Goal: Task Accomplishment & Management: Manage account settings

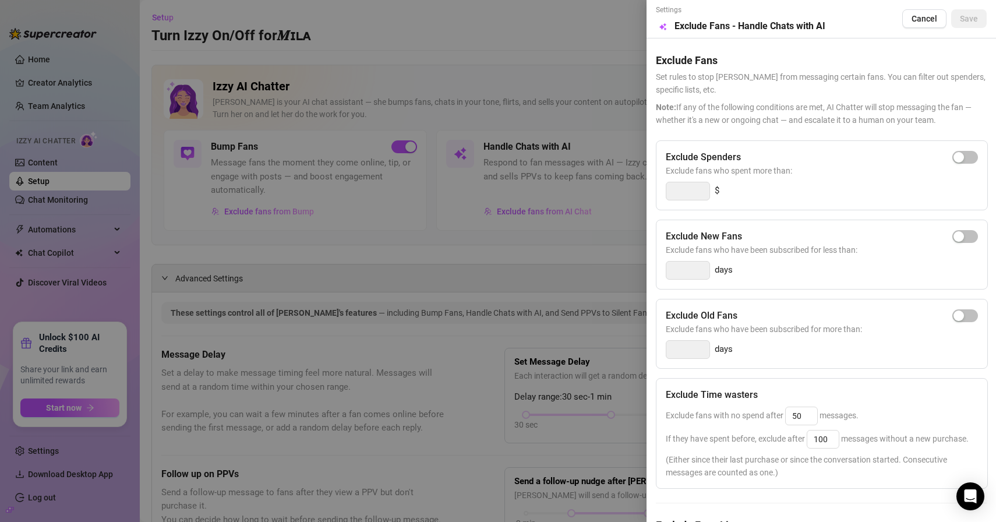
scroll to position [98, 0]
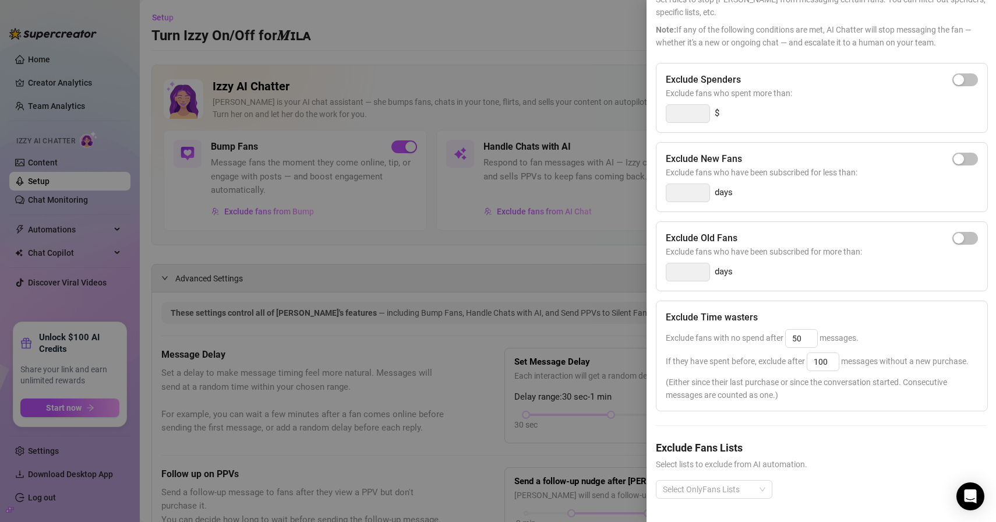
click at [487, 52] on div at bounding box center [498, 261] width 996 height 522
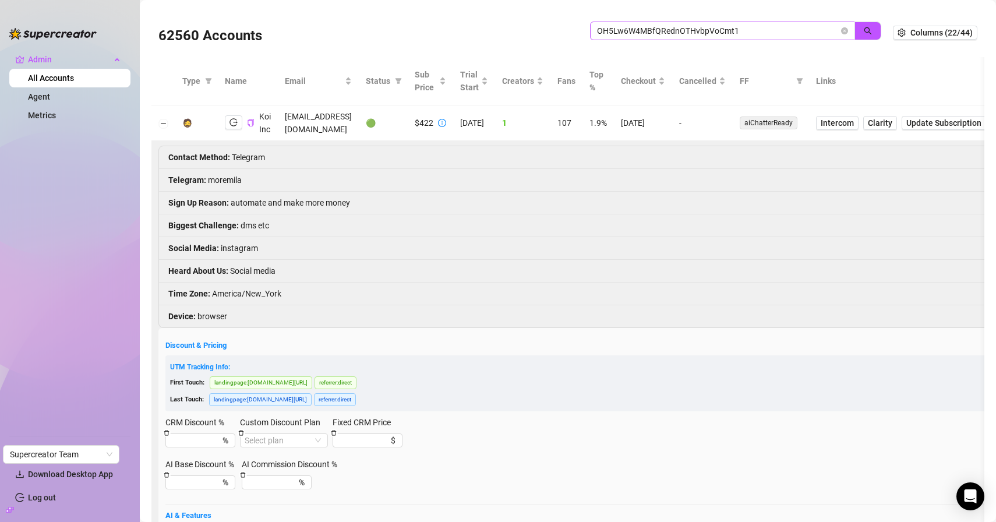
click at [841, 30] on icon "close-circle" at bounding box center [844, 30] width 7 height 7
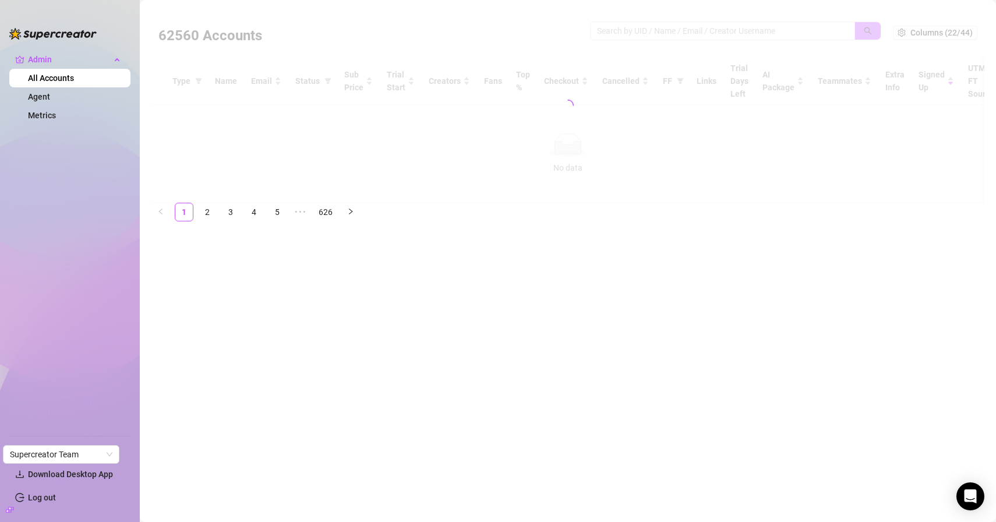
click at [786, 27] on div at bounding box center [567, 105] width 833 height 195
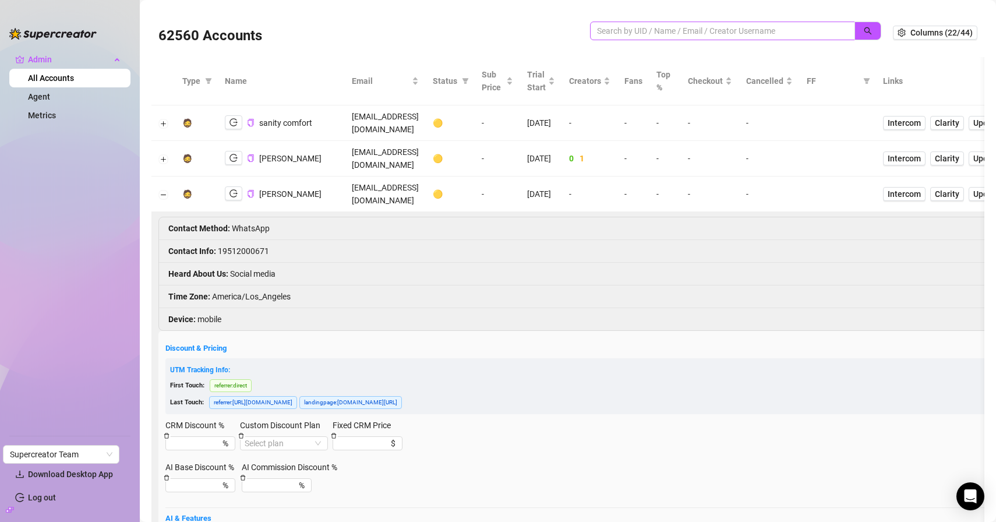
click at [763, 40] on span at bounding box center [722, 31] width 265 height 19
click at [768, 35] on input "search" at bounding box center [718, 30] width 242 height 13
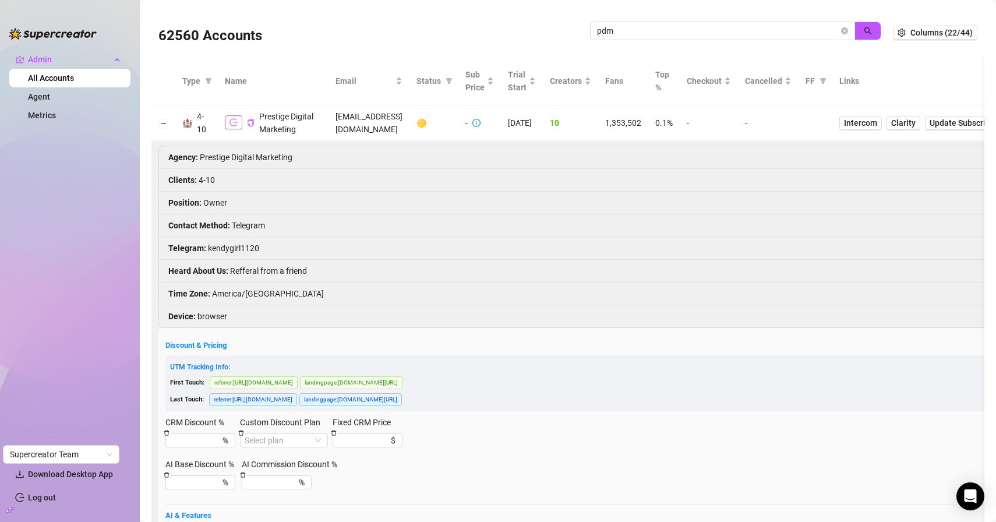
click at [234, 126] on icon "logout" at bounding box center [233, 122] width 8 height 8
drag, startPoint x: 731, startPoint y: 27, endPoint x: 586, endPoint y: 26, distance: 145.0
click at [542, 15] on div "62560 Accounts pdm" at bounding box center [525, 33] width 734 height 40
paste input "9IY6GNq9MCR6oS0jCm8xfKeNTmr1"
click at [866, 36] on button "button" at bounding box center [867, 31] width 27 height 19
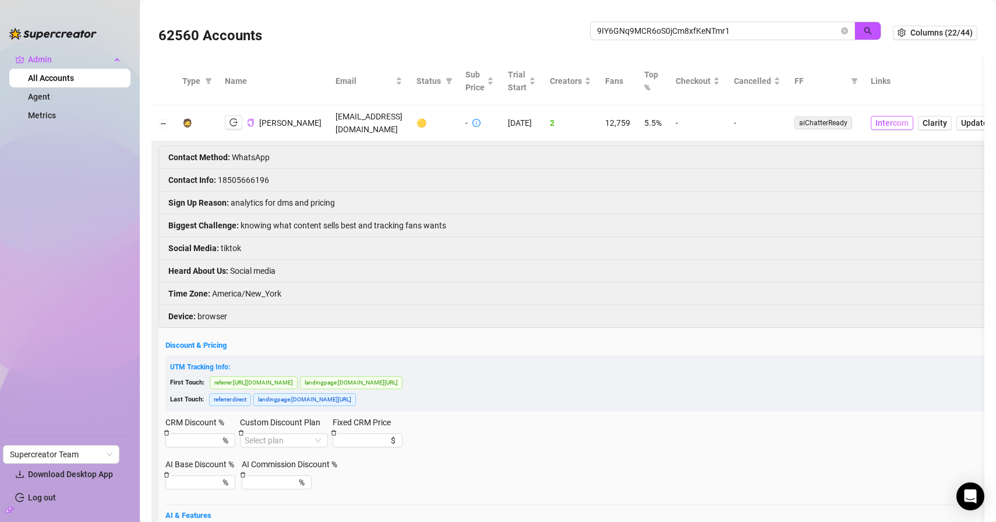
click at [892, 123] on span "Intercom" at bounding box center [891, 122] width 33 height 13
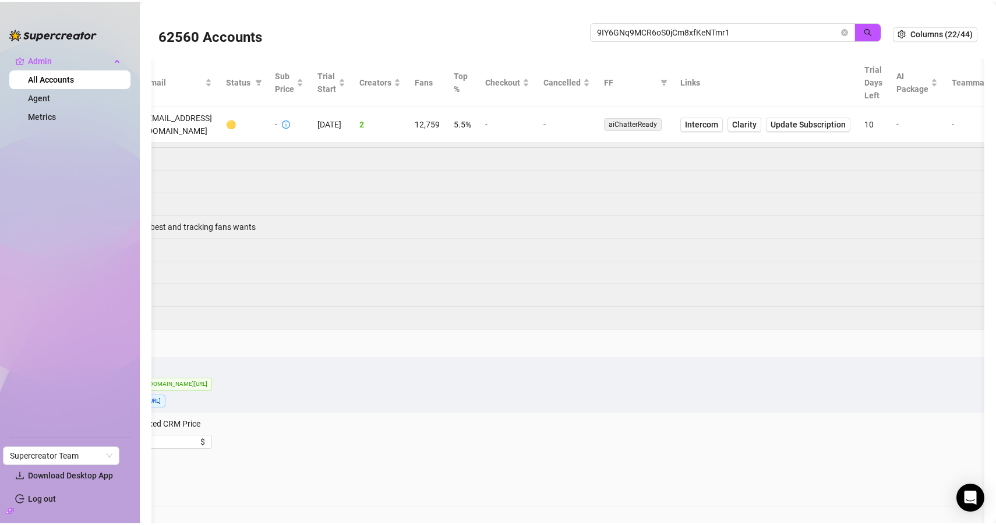
scroll to position [0, 176]
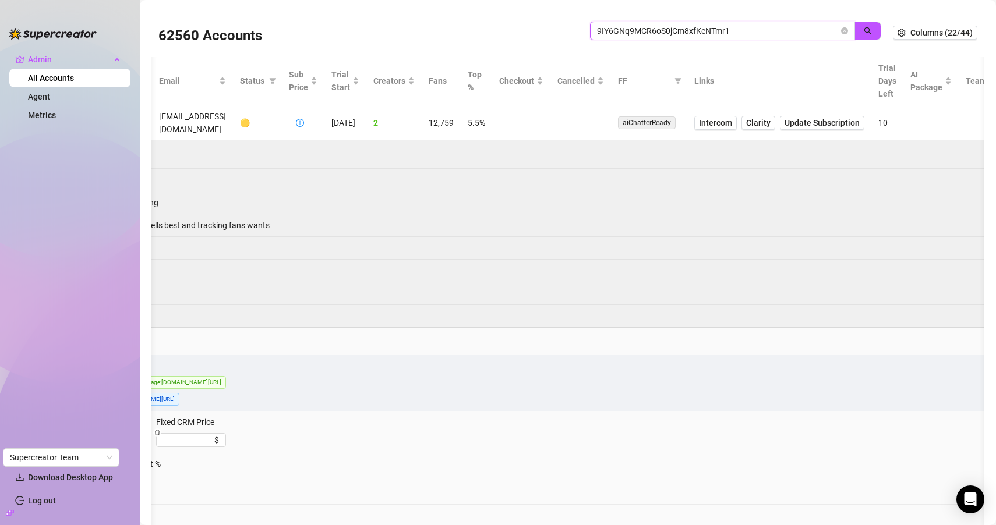
click at [650, 30] on input "9IY6GNq9MCR6oS0jCm8xfKeNTmr1" at bounding box center [718, 30] width 242 height 13
paste input "NsNjjQoPcaMgVqiRveoiV4idRwa2"
type input "NsNjjQoPcaMgVqiRveoiV4idRwa2"
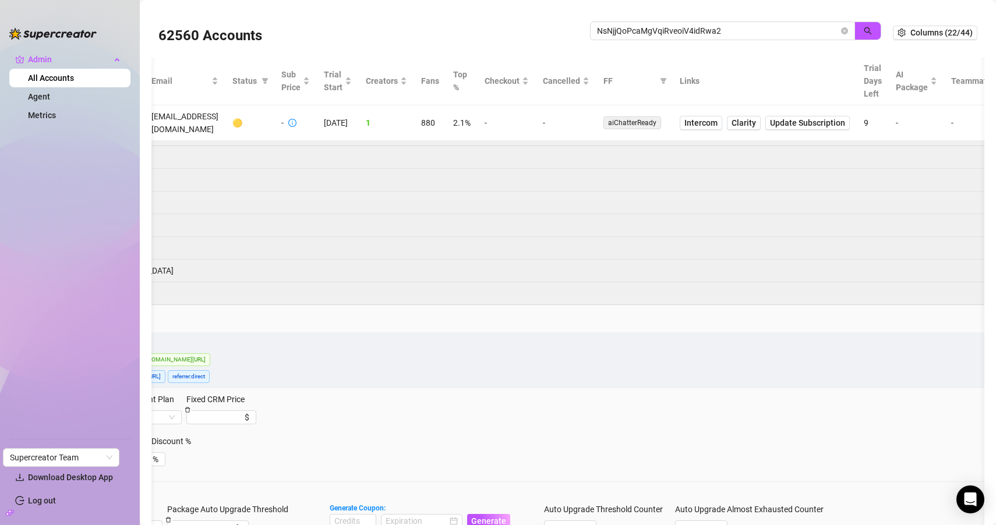
click at [859, 41] on div "NsNjjQoPcaMgVqiRveoiV4idRwa2" at bounding box center [735, 37] width 291 height 31
click at [862, 38] on button "button" at bounding box center [867, 31] width 27 height 19
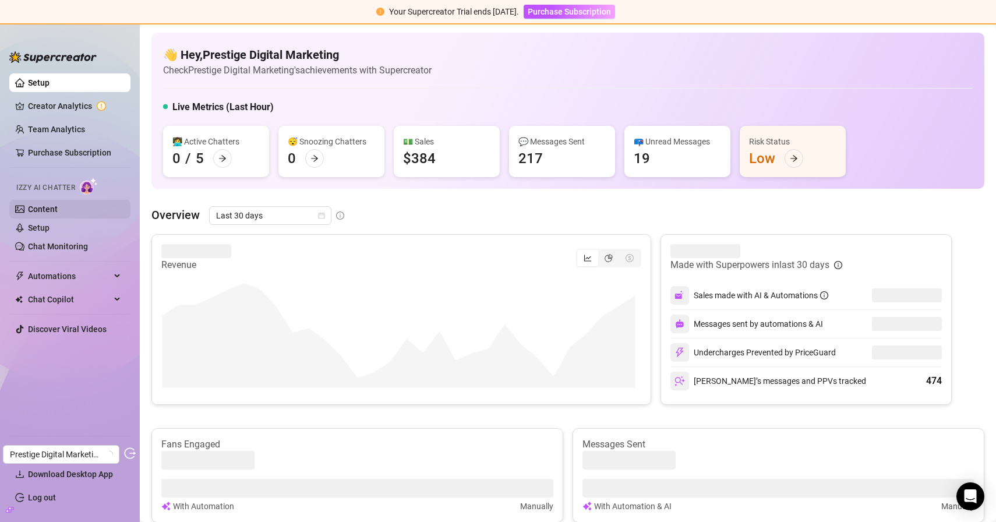
click at [52, 206] on link "Content" at bounding box center [43, 208] width 30 height 9
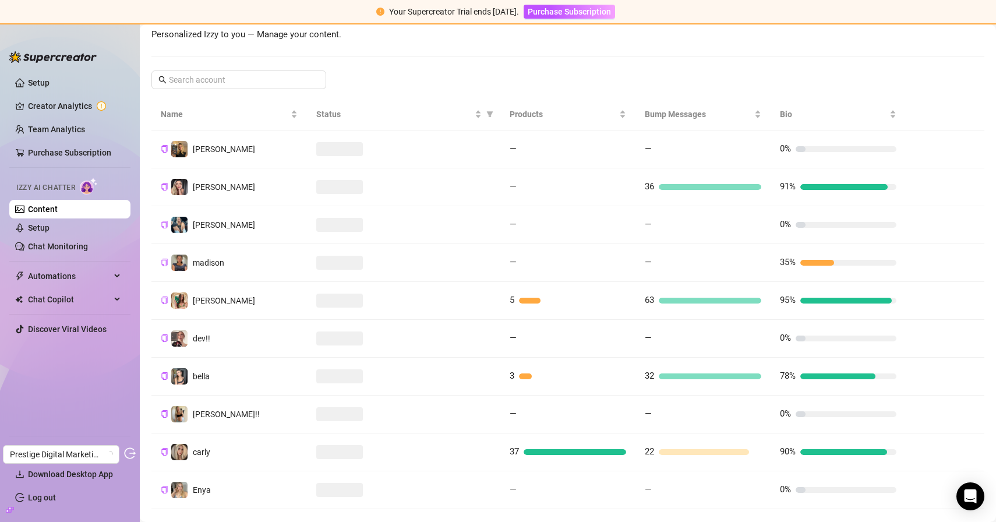
scroll to position [171, 0]
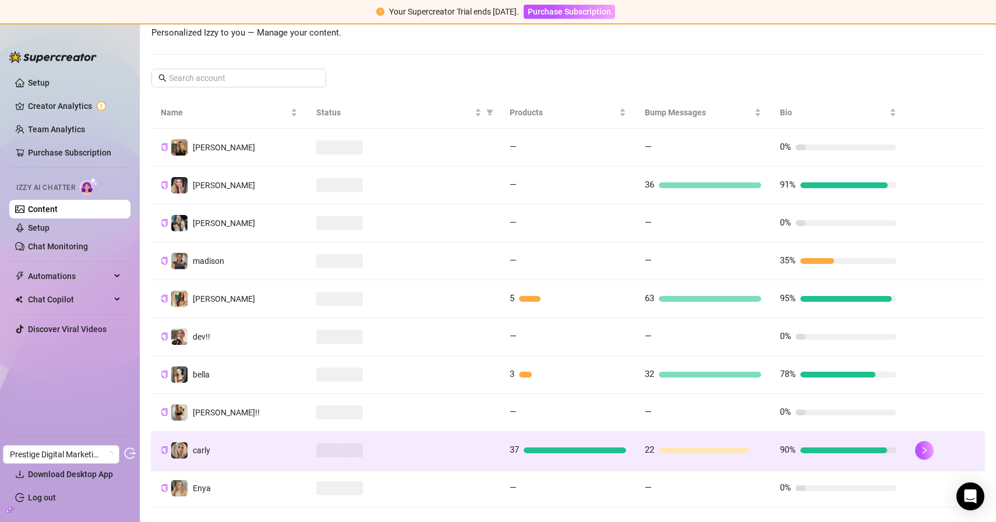
click at [248, 448] on td "carly" at bounding box center [228, 451] width 155 height 38
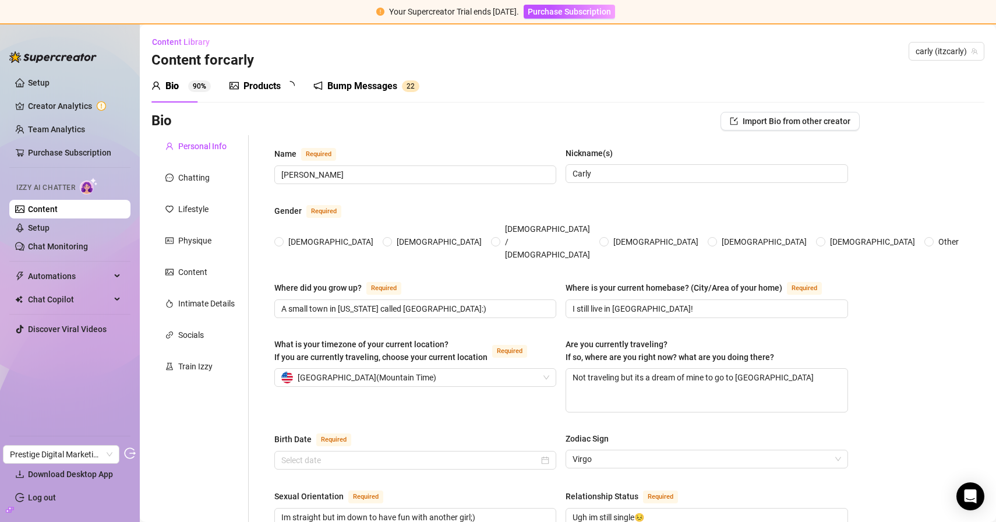
radio input "true"
type input "September 16th, 2006"
click at [226, 177] on div "Chatting" at bounding box center [199, 178] width 97 height 22
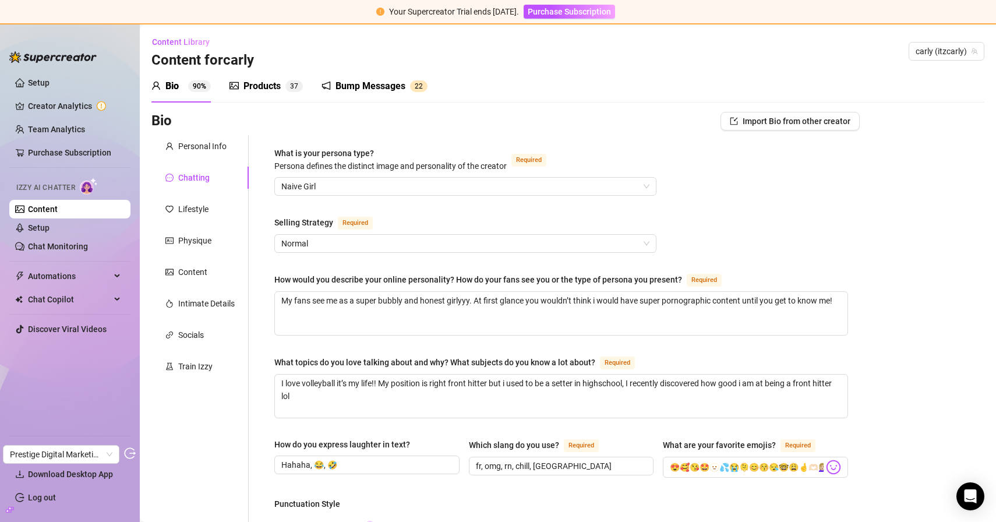
click at [199, 135] on div "Bio Import Bio from other creator" at bounding box center [505, 123] width 708 height 23
click at [210, 140] on div "Personal Info" at bounding box center [202, 146] width 48 height 13
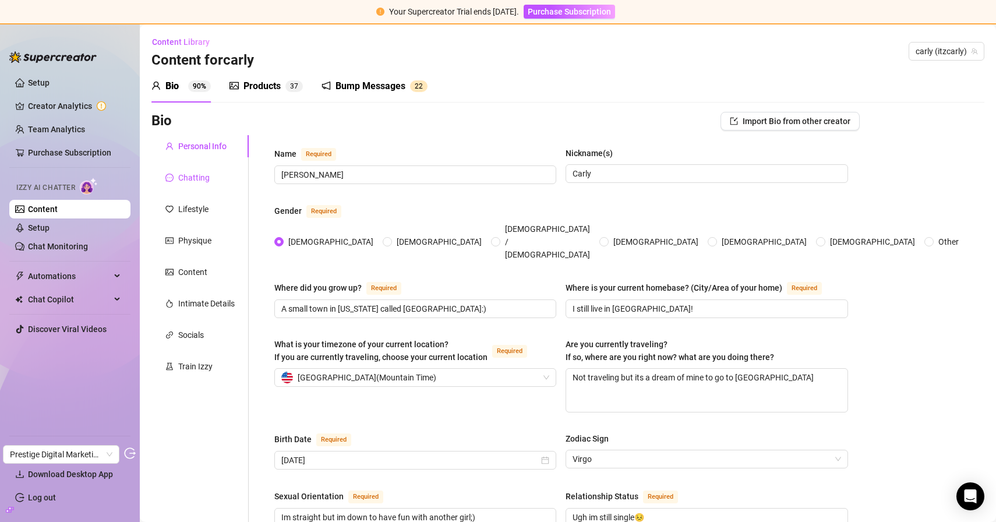
drag, startPoint x: 194, startPoint y: 178, endPoint x: 204, endPoint y: 178, distance: 10.5
click at [194, 178] on div "Chatting" at bounding box center [193, 177] width 31 height 13
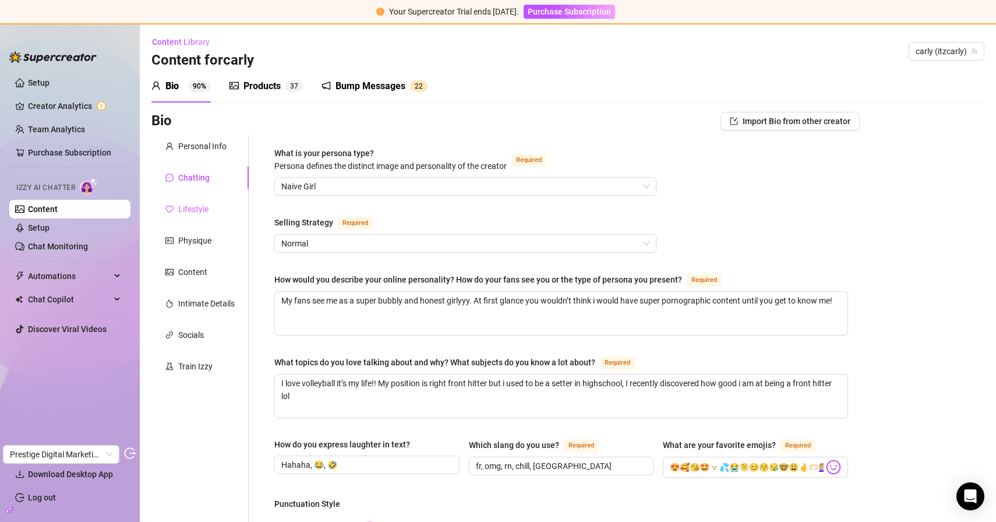
click at [188, 199] on div "Lifestyle" at bounding box center [199, 209] width 97 height 22
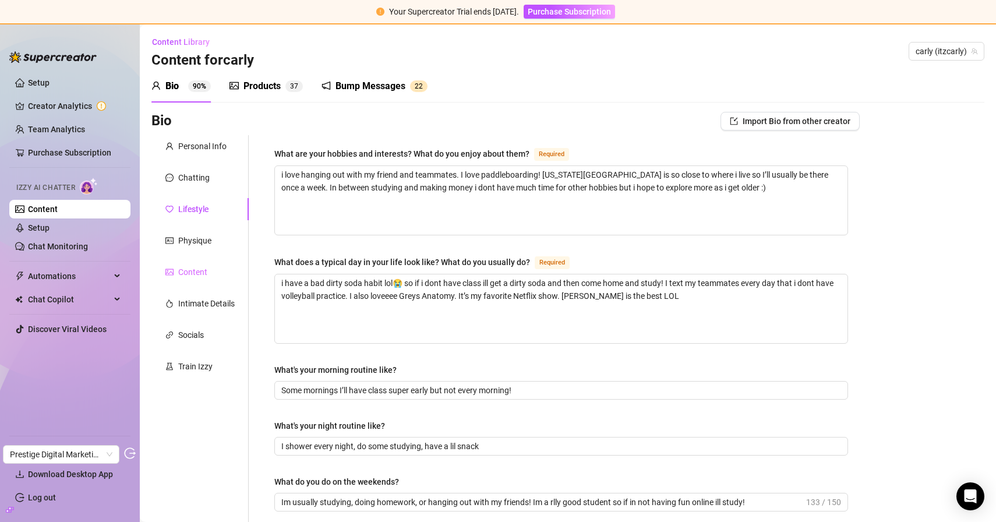
scroll to position [22, 0]
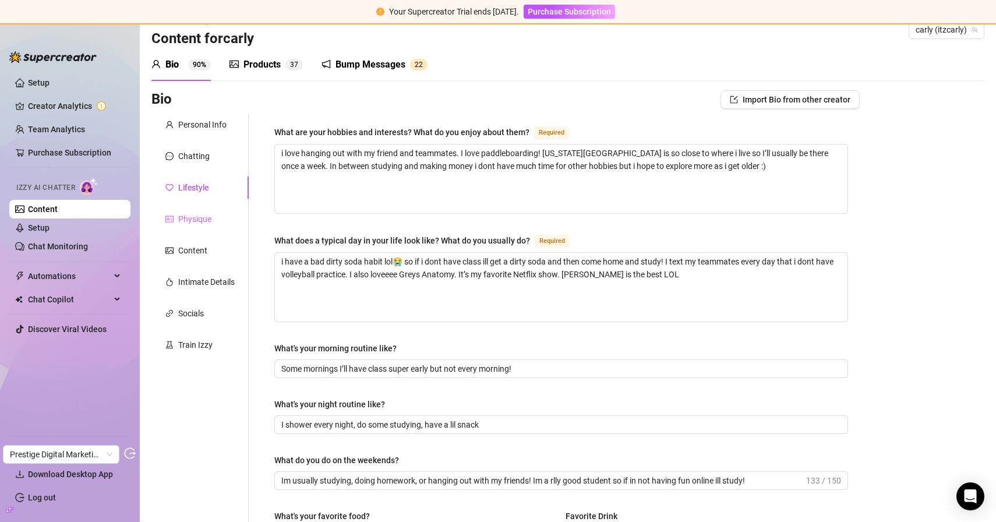
click at [217, 208] on div "Physique" at bounding box center [199, 219] width 97 height 22
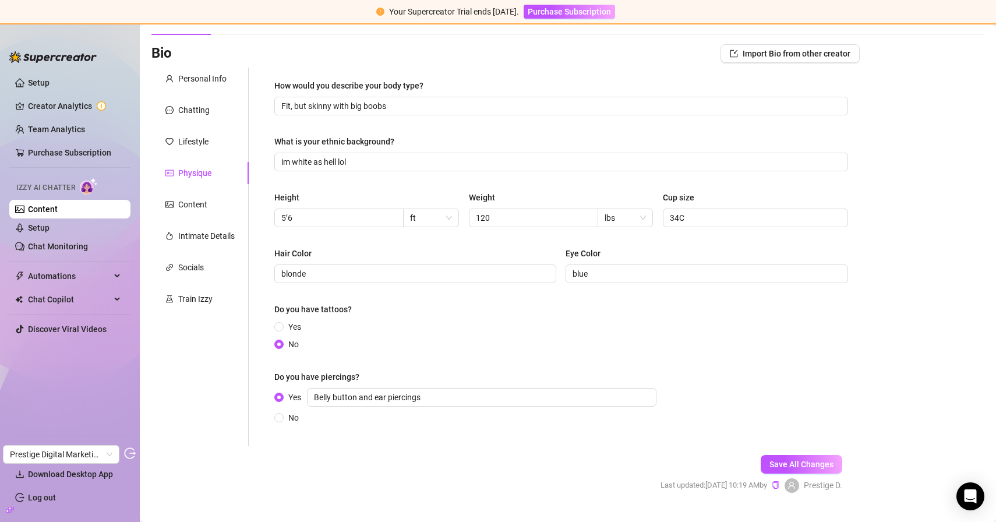
scroll to position [55, 0]
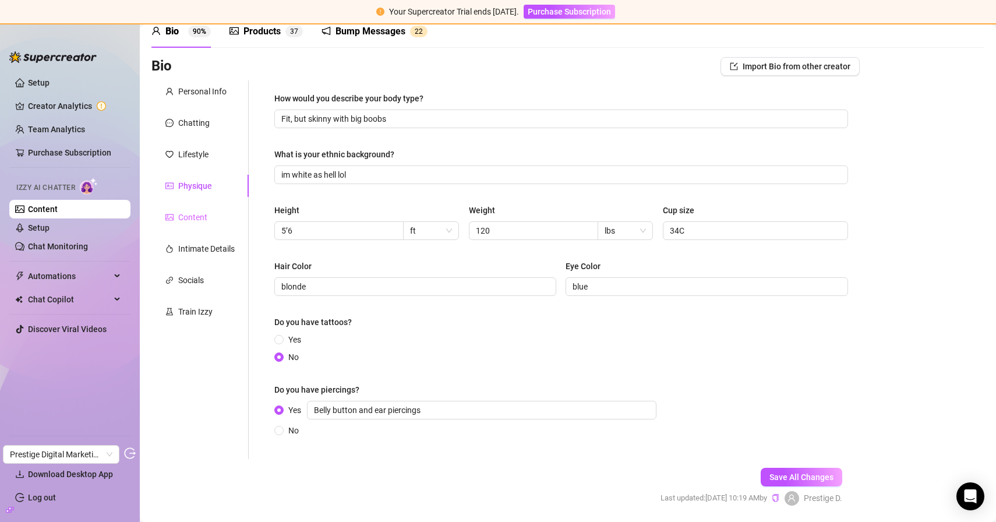
click at [227, 213] on div "Content" at bounding box center [199, 217] width 97 height 22
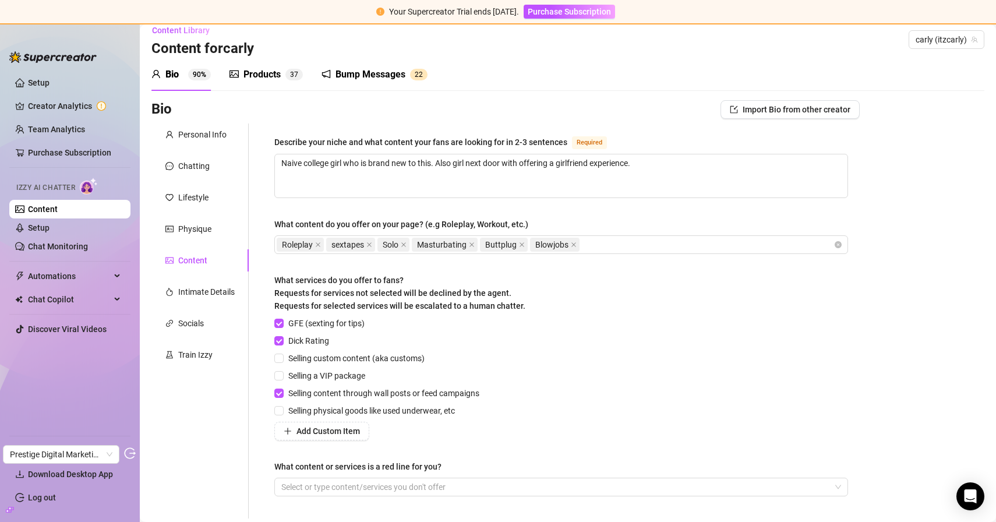
scroll to position [0, 0]
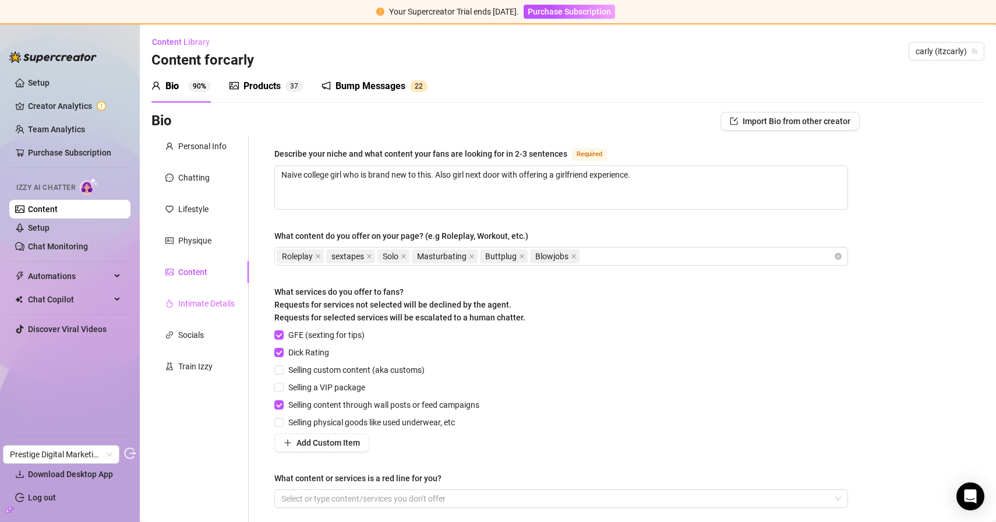
click at [192, 295] on div "Intimate Details" at bounding box center [199, 303] width 97 height 22
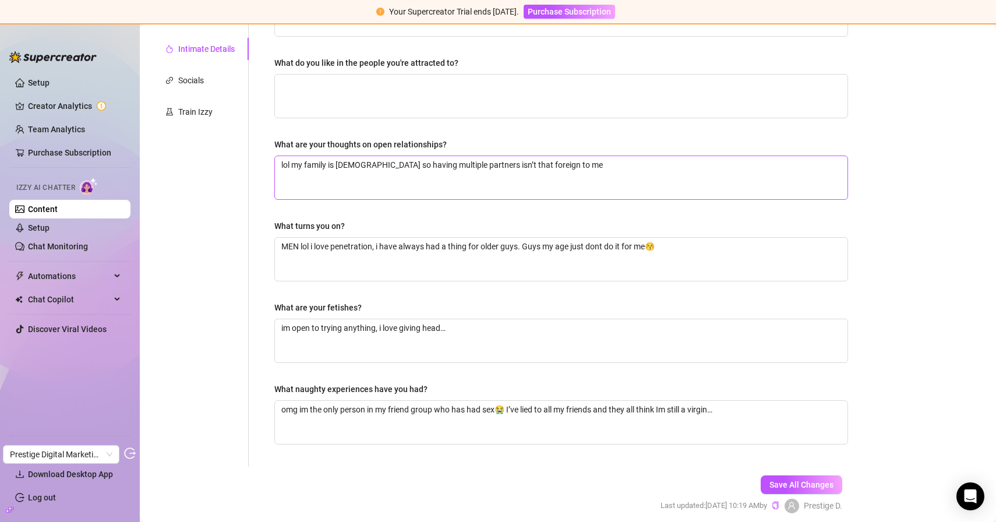
scroll to position [266, 0]
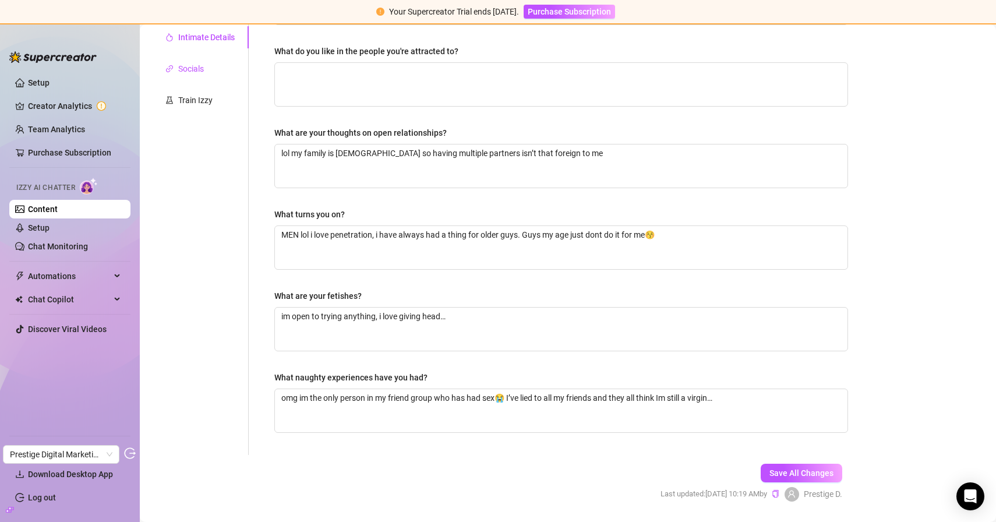
click at [188, 66] on div "Socials" at bounding box center [191, 68] width 26 height 13
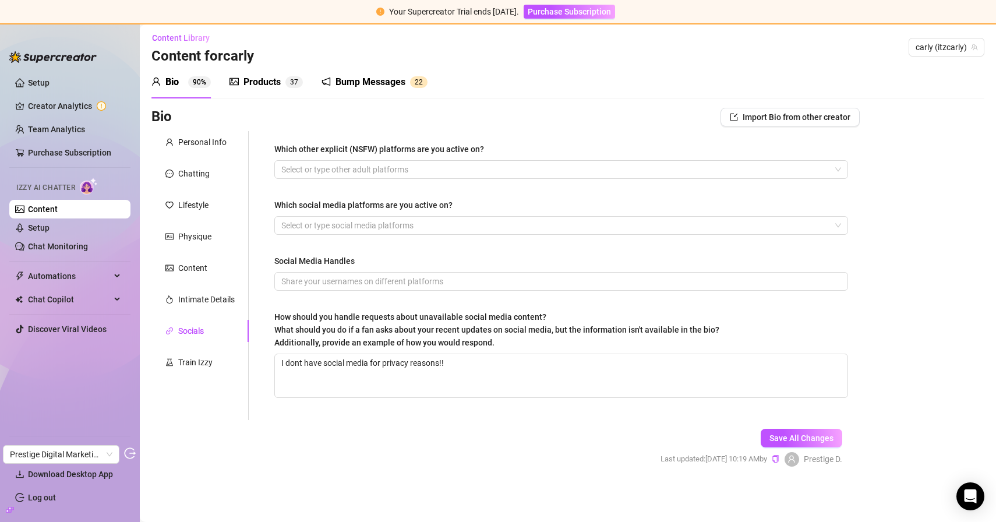
scroll to position [4, 0]
click at [209, 364] on div "Train Izzy" at bounding box center [195, 362] width 34 height 13
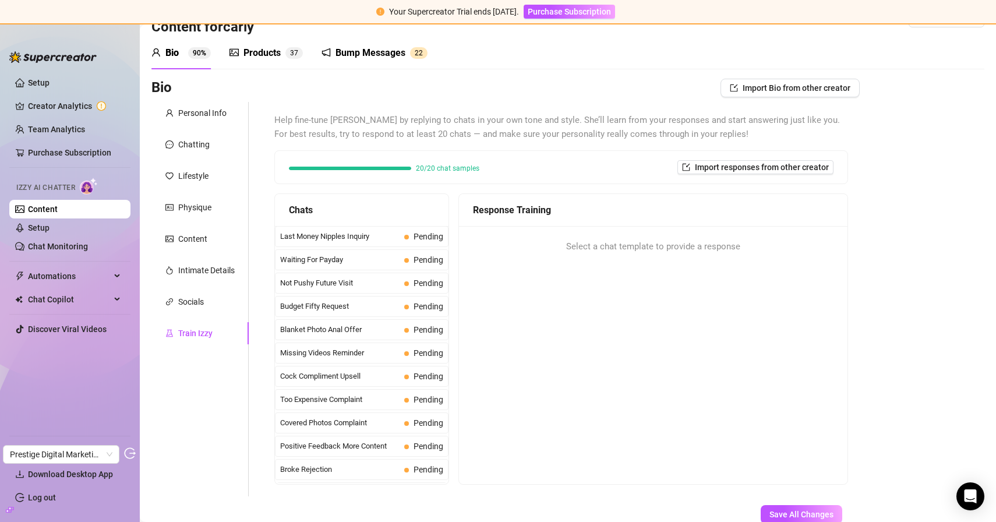
scroll to position [0, 0]
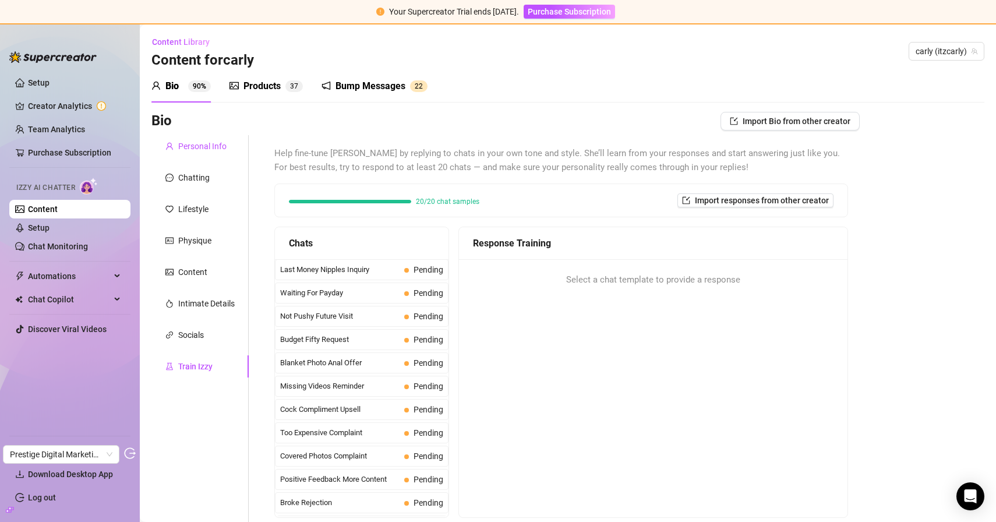
click at [216, 152] on div "Personal Info" at bounding box center [202, 146] width 48 height 13
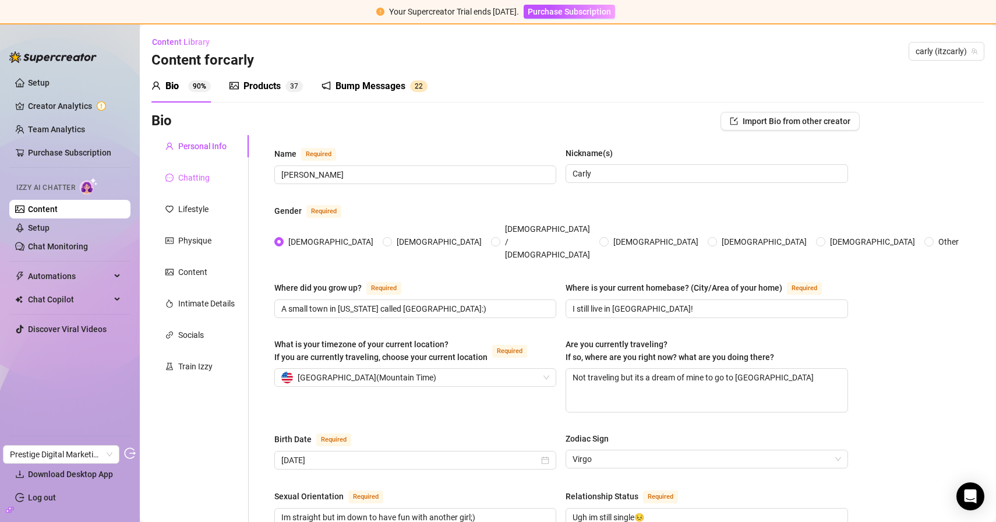
click at [210, 172] on div "Chatting" at bounding box center [199, 178] width 97 height 22
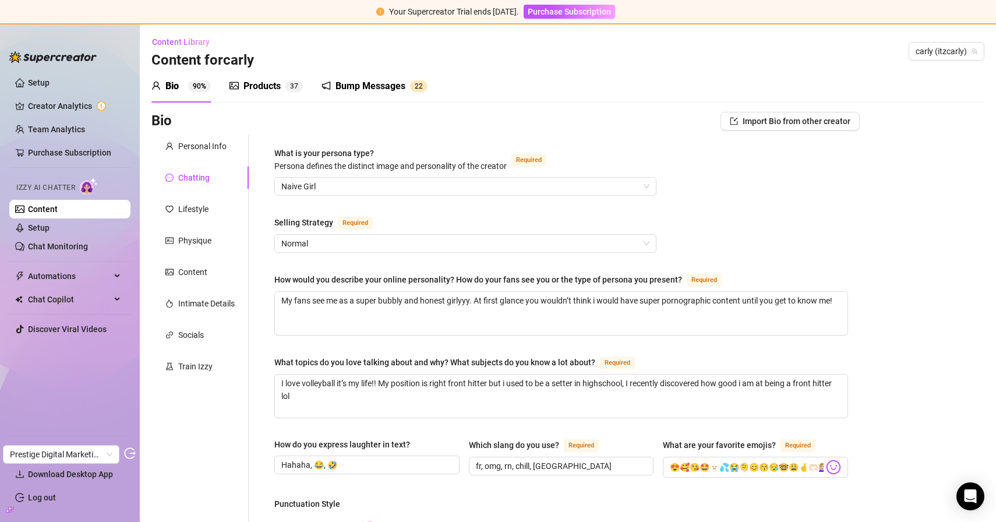
click at [283, 99] on div "Products 3 7" at bounding box center [265, 86] width 73 height 33
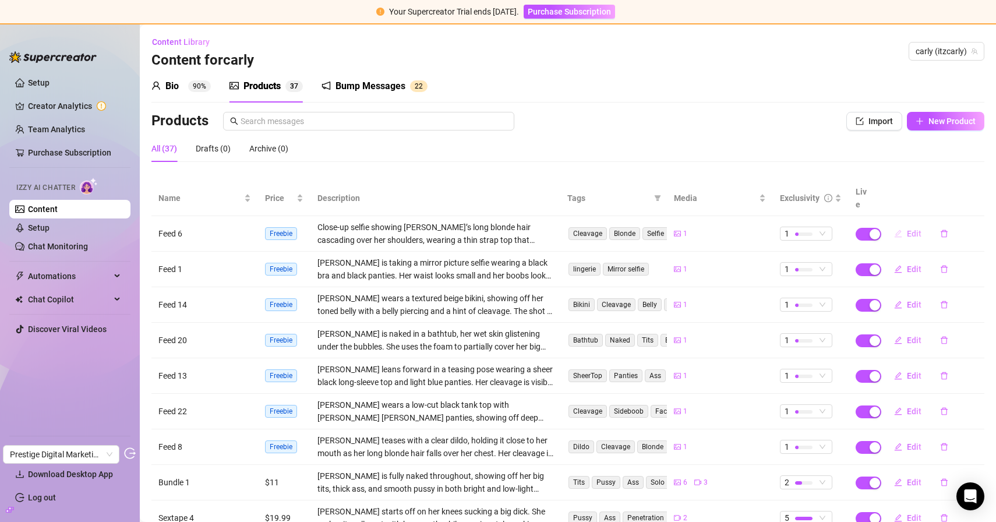
click at [901, 227] on button "Edit" at bounding box center [908, 233] width 46 height 19
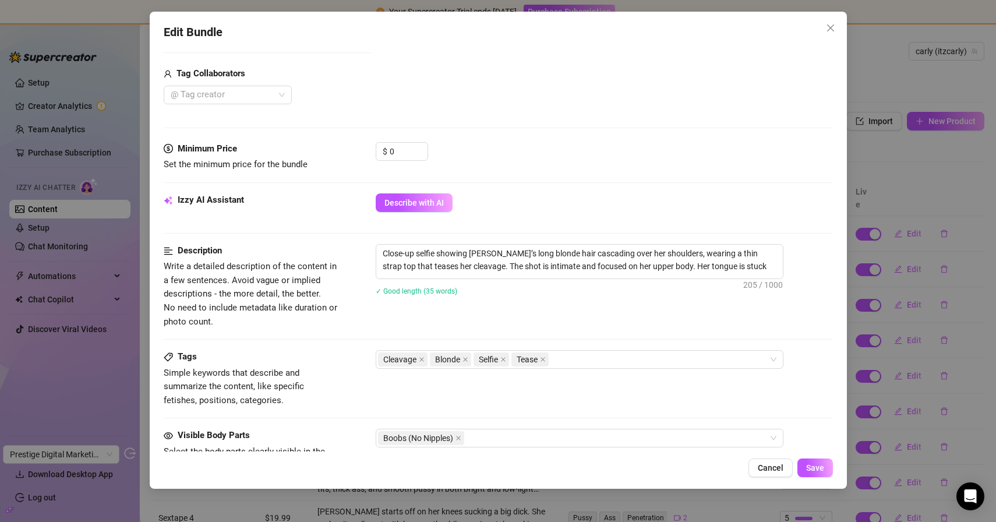
scroll to position [320, 0]
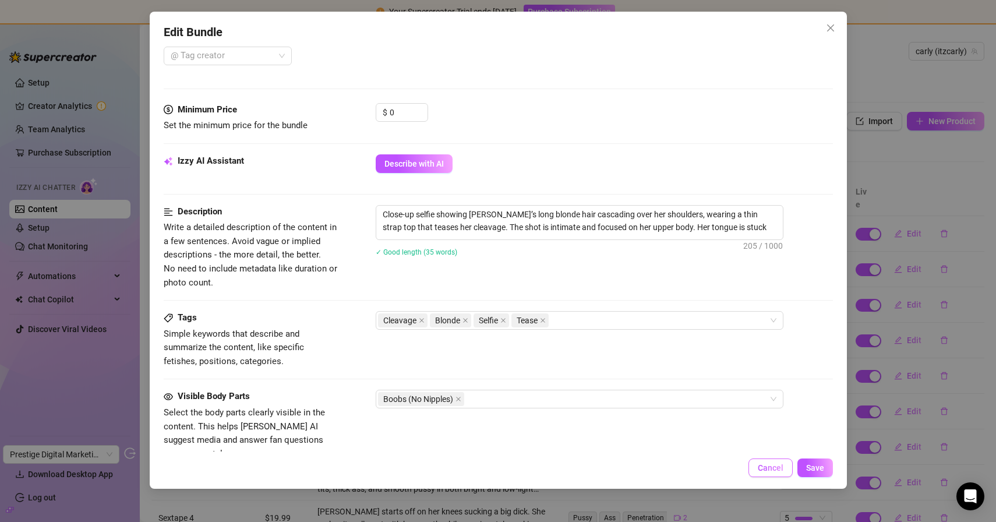
click at [784, 464] on button "Cancel" at bounding box center [770, 467] width 44 height 19
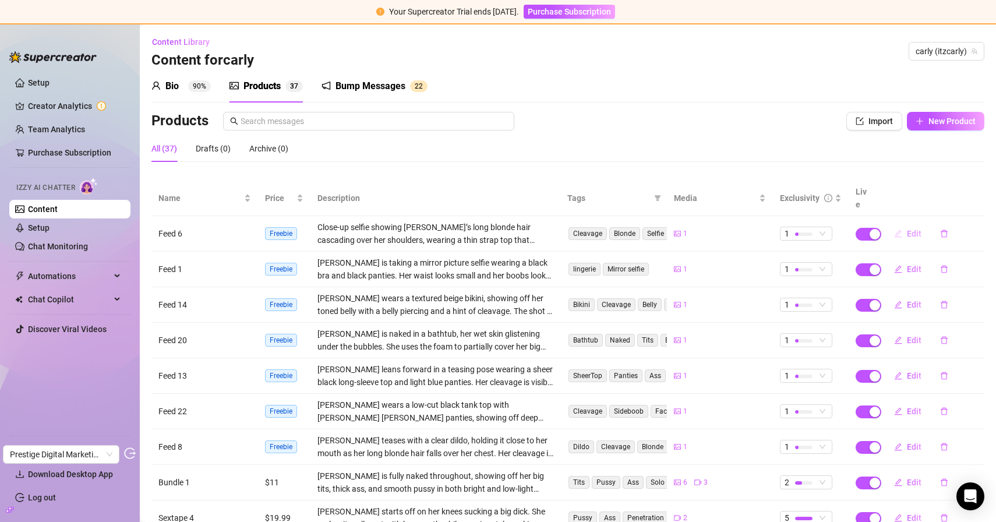
click at [897, 224] on button "Edit" at bounding box center [908, 233] width 46 height 19
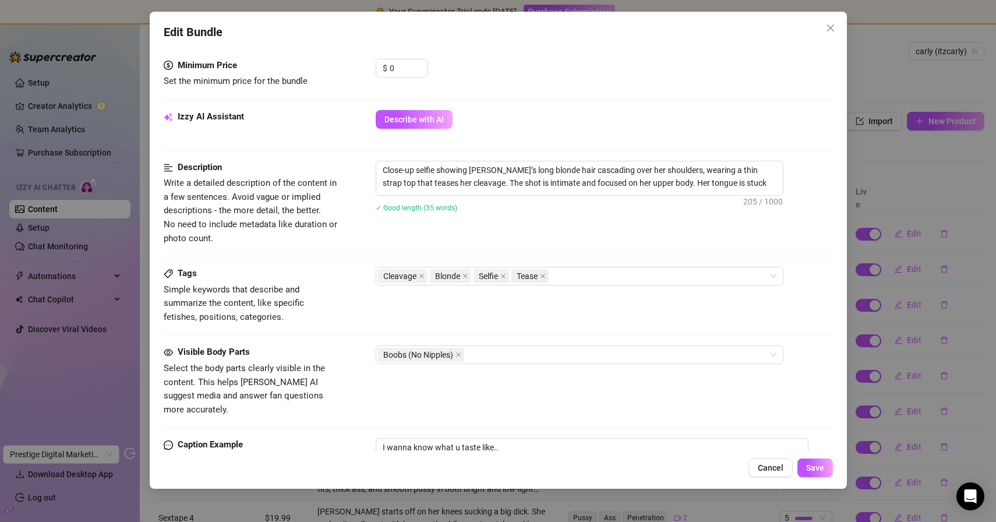
scroll to position [364, 0]
click at [837, 30] on span "Close" at bounding box center [830, 27] width 19 height 9
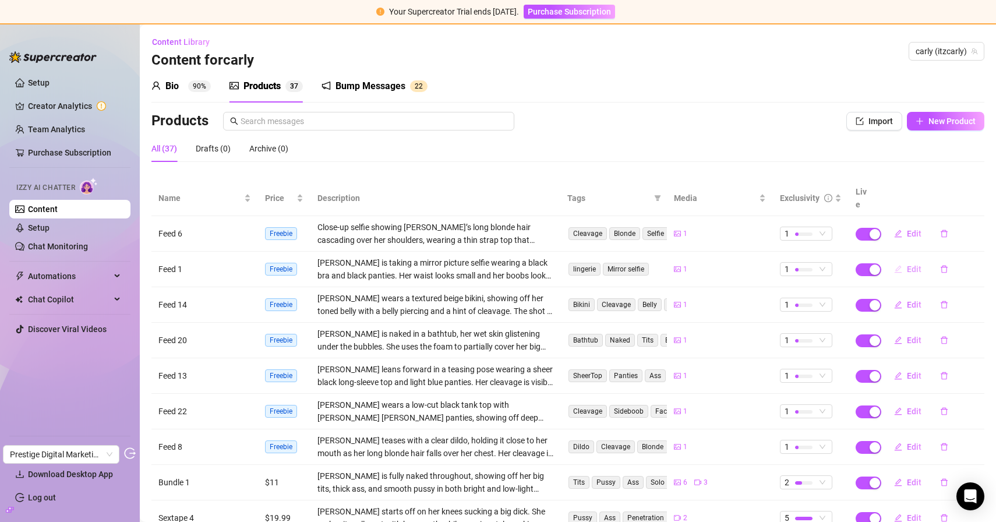
click at [907, 264] on span "Edit" at bounding box center [914, 268] width 15 height 9
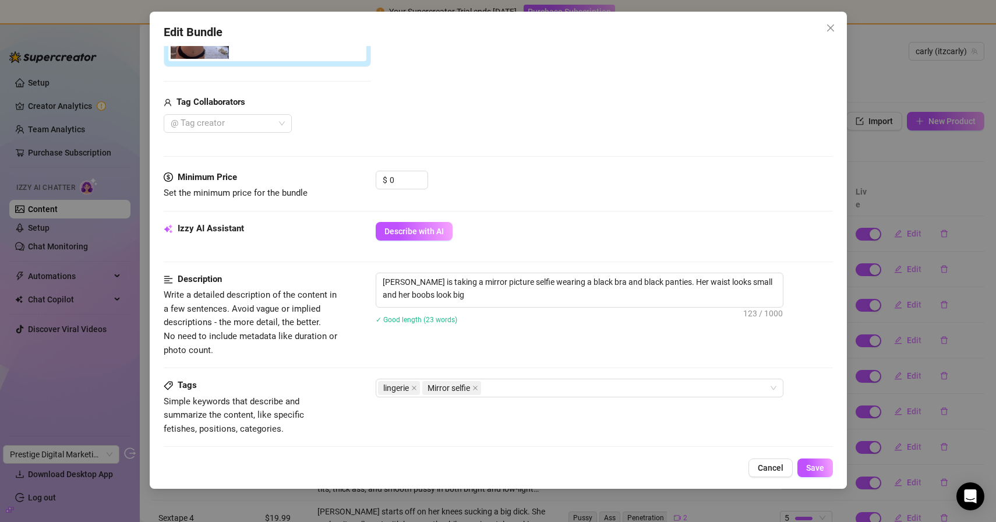
scroll to position [307, 0]
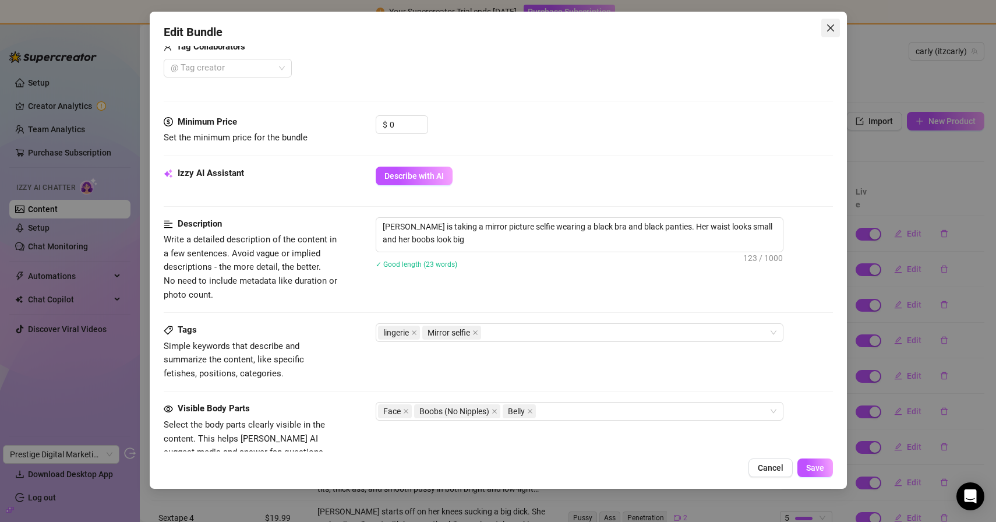
click at [830, 33] on button "Close" at bounding box center [830, 28] width 19 height 19
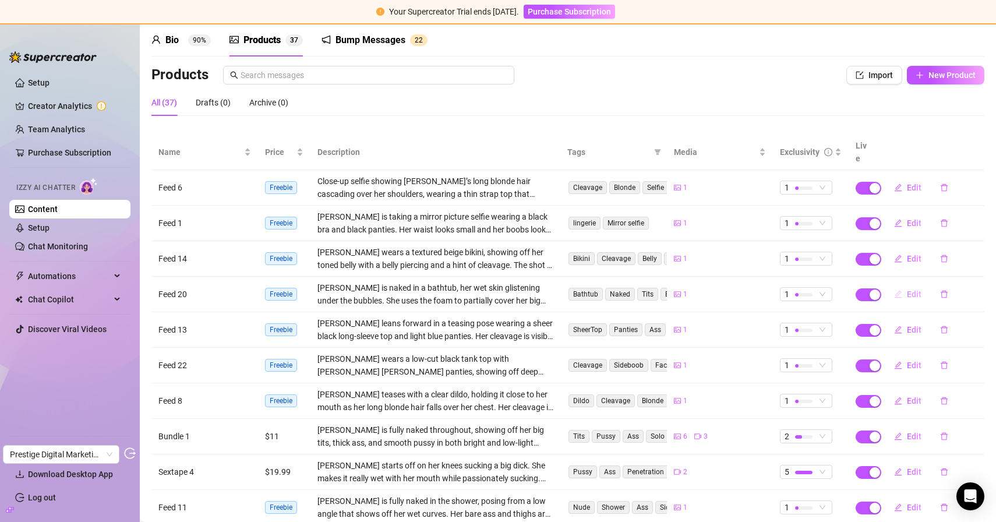
scroll to position [104, 0]
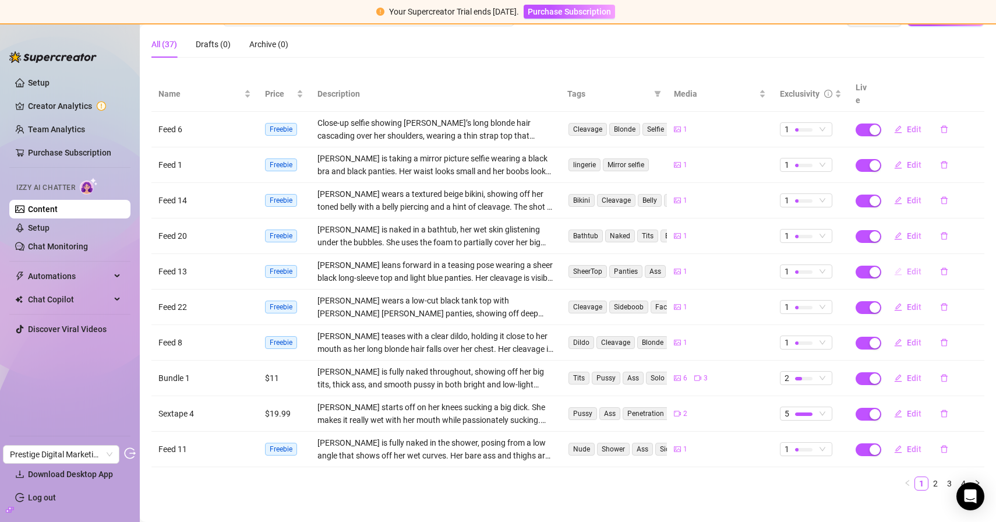
click at [897, 263] on button "Edit" at bounding box center [908, 271] width 46 height 19
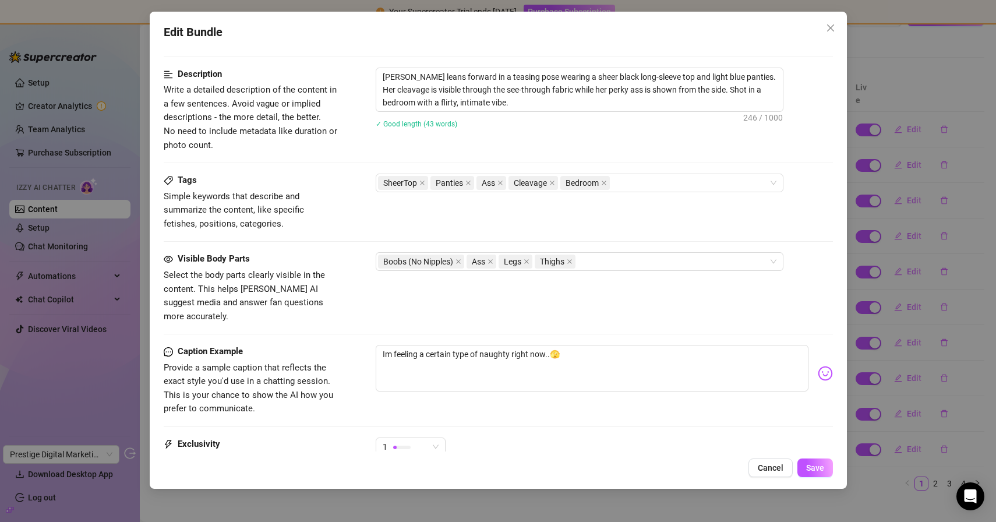
scroll to position [457, 0]
click at [770, 465] on span "Cancel" at bounding box center [771, 467] width 26 height 9
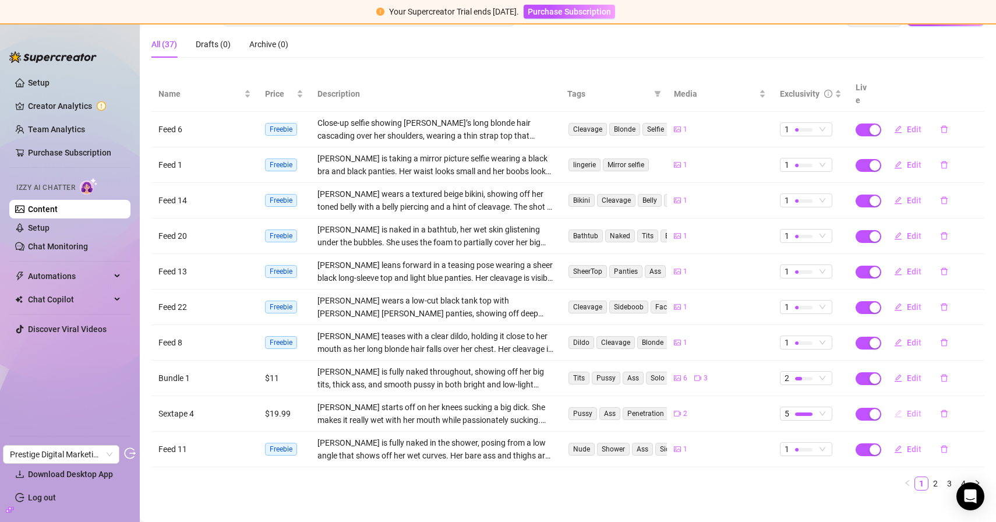
click at [907, 409] on span "Edit" at bounding box center [914, 413] width 15 height 9
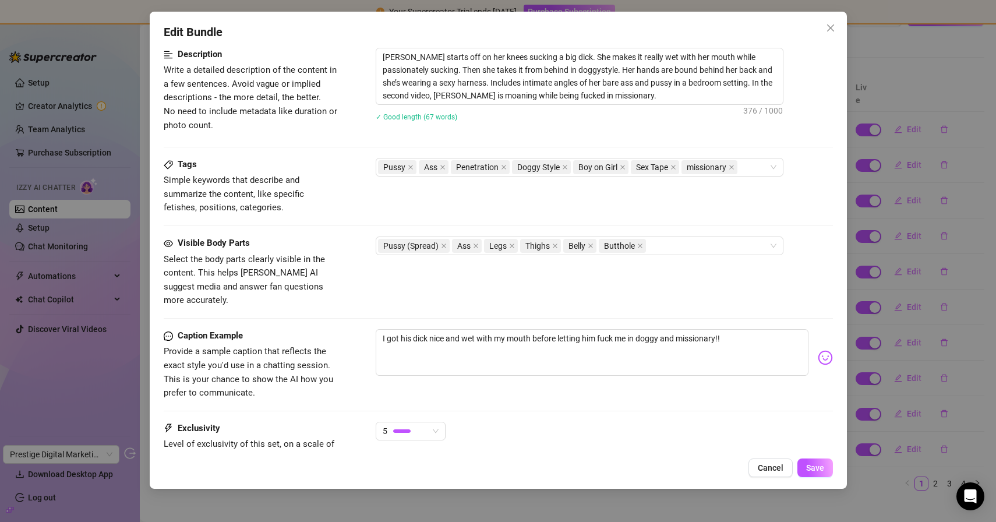
scroll to position [499, 0]
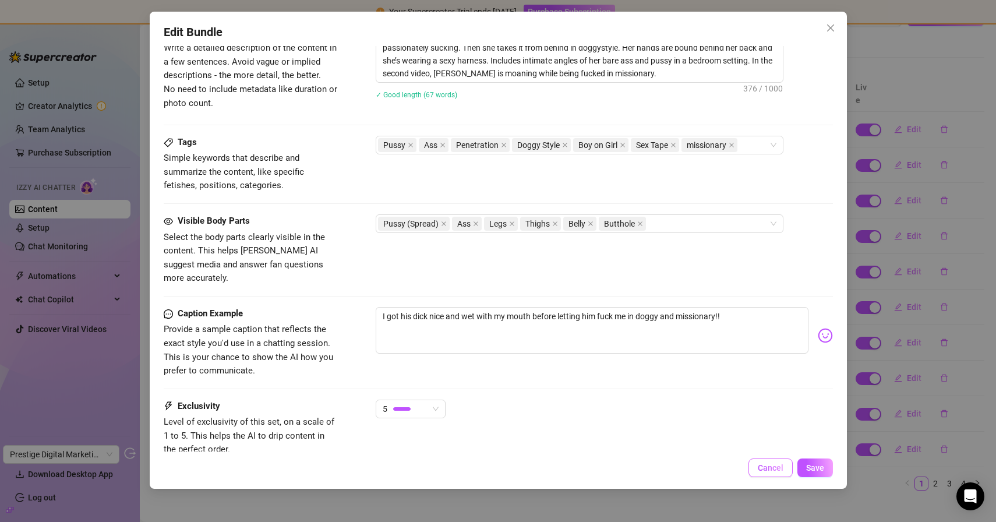
click at [768, 470] on span "Cancel" at bounding box center [771, 467] width 26 height 9
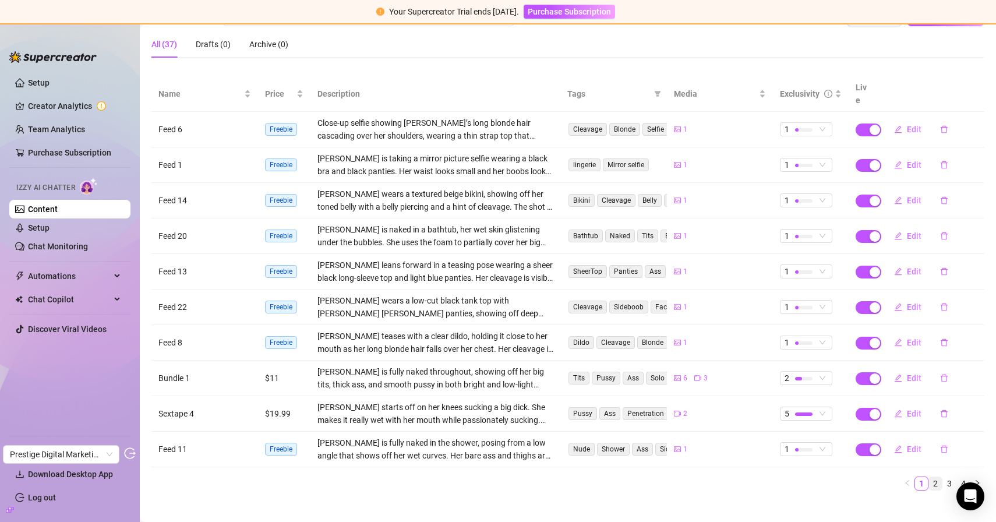
click at [929, 477] on link "2" at bounding box center [935, 483] width 13 height 13
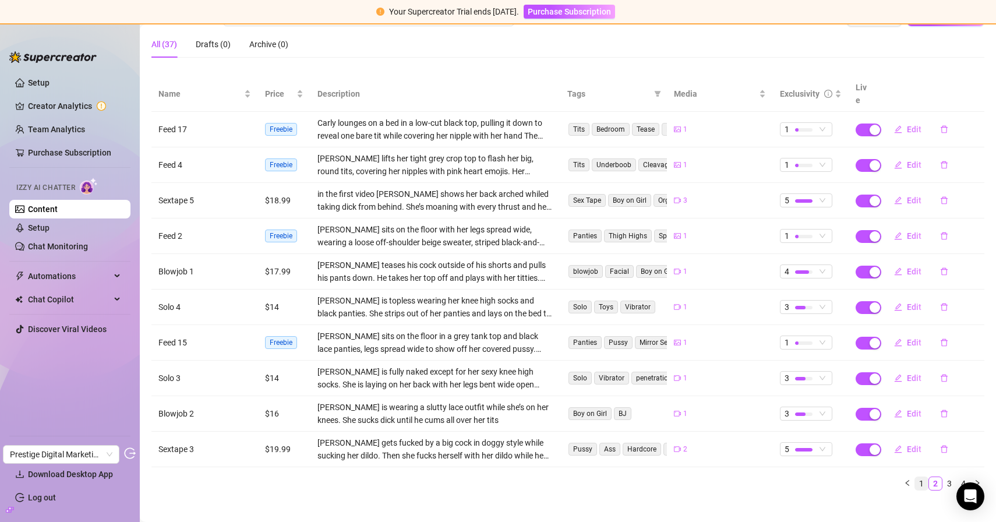
click at [916, 477] on link "1" at bounding box center [921, 483] width 13 height 13
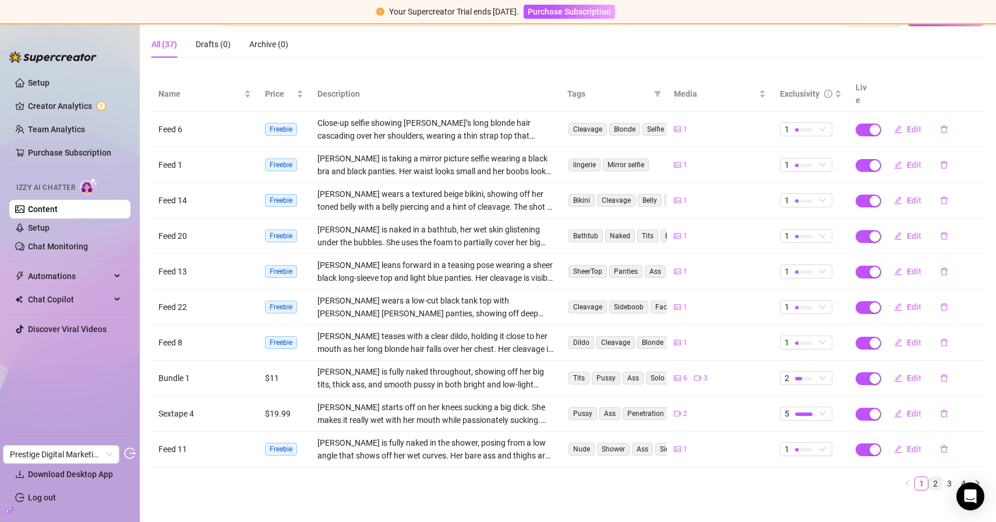
click at [930, 477] on link "2" at bounding box center [935, 483] width 13 height 13
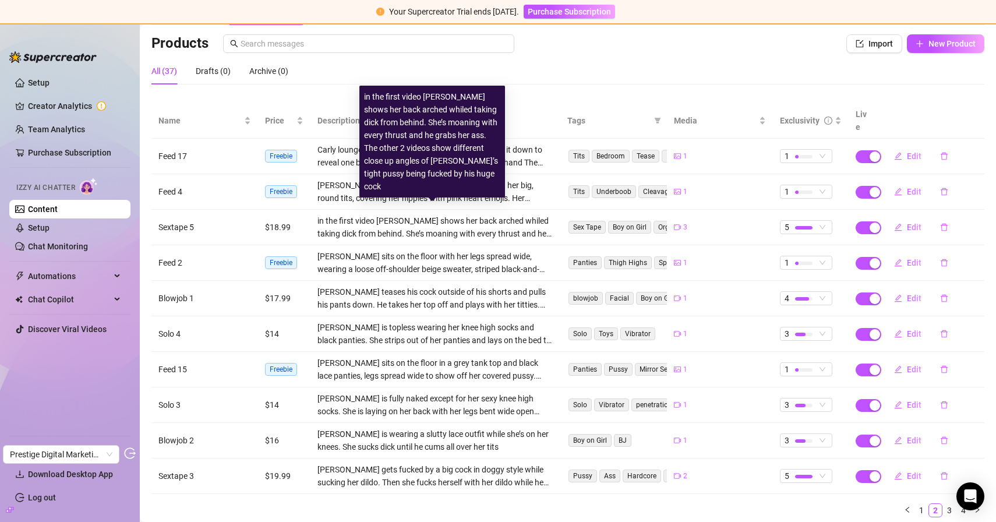
scroll to position [78, 0]
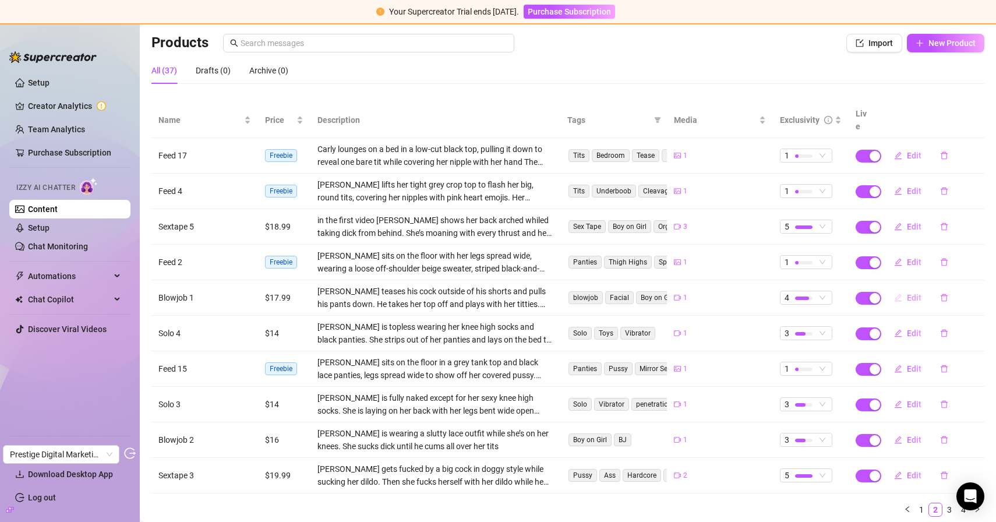
click at [896, 293] on button "Edit" at bounding box center [908, 297] width 46 height 19
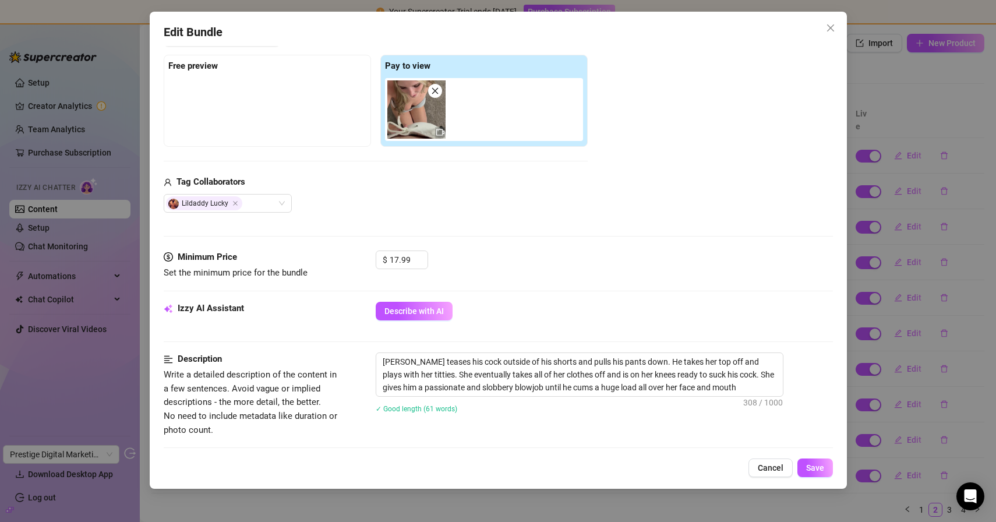
scroll to position [0, 0]
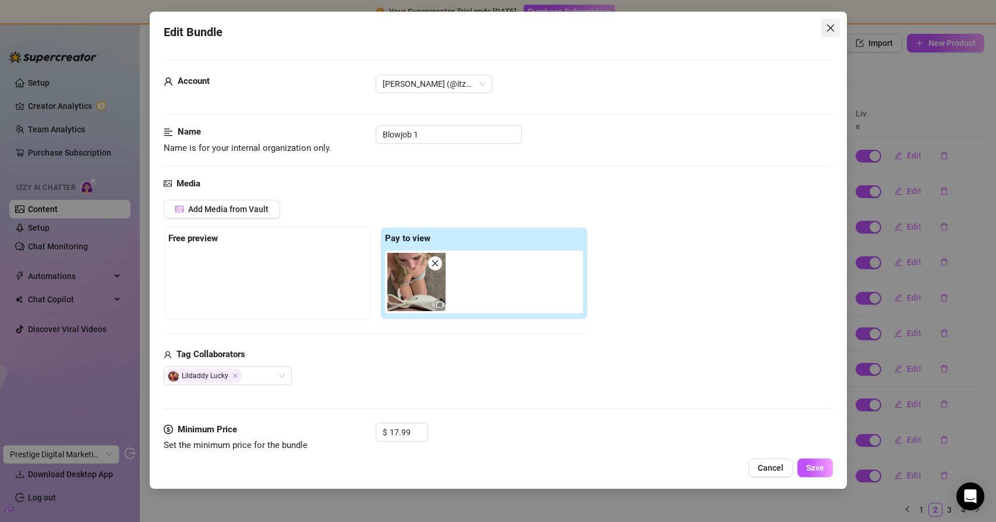
click at [832, 29] on icon "close" at bounding box center [830, 27] width 9 height 9
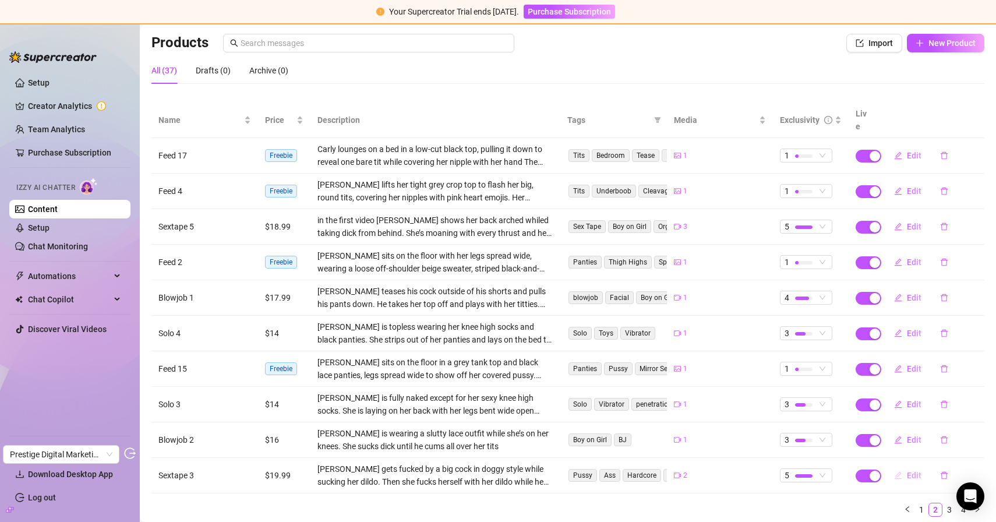
click at [896, 466] on button "Edit" at bounding box center [908, 475] width 46 height 19
type textarea "I dont do stuff like this but i ended up LOVING IT!! 2 holes filled at once🫣 i …"
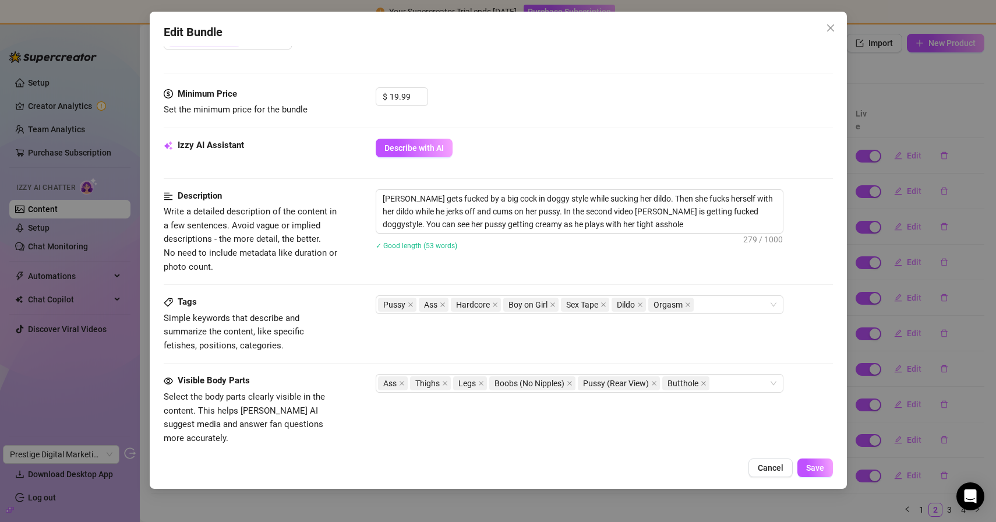
scroll to position [573, 0]
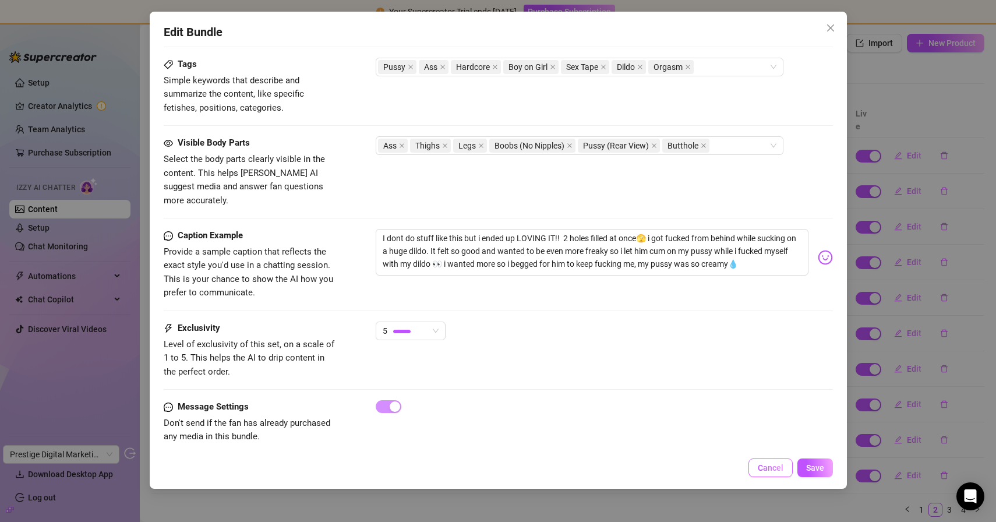
click at [772, 464] on span "Cancel" at bounding box center [771, 467] width 26 height 9
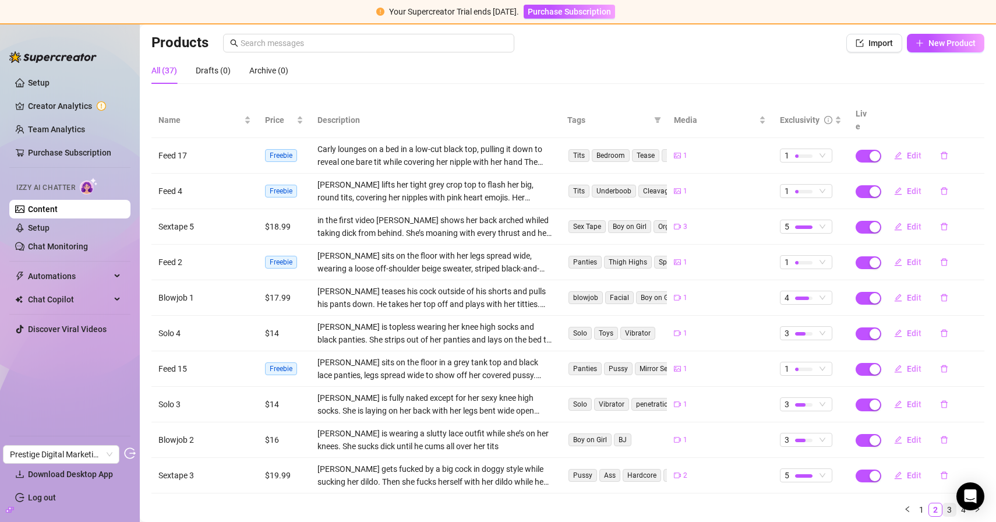
click at [944, 503] on link "3" at bounding box center [949, 509] width 13 height 13
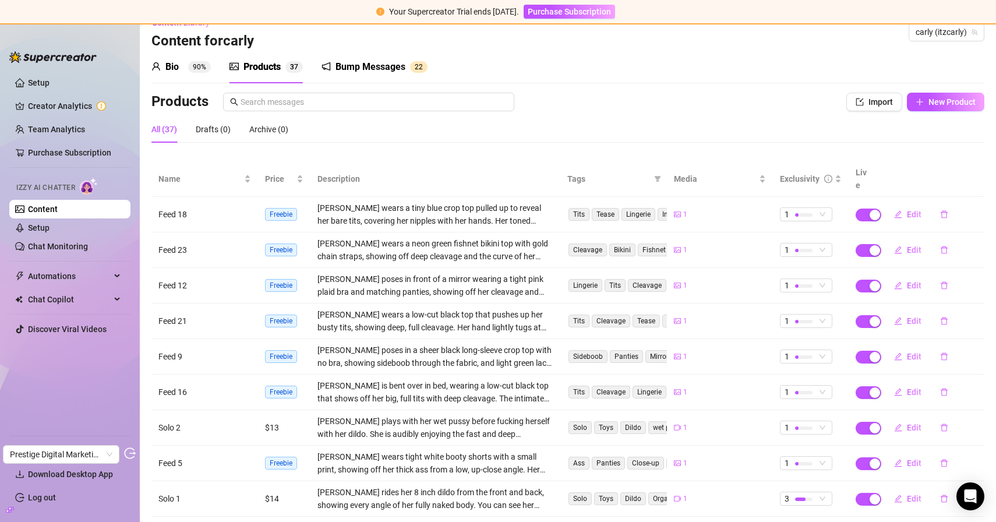
scroll to position [0, 0]
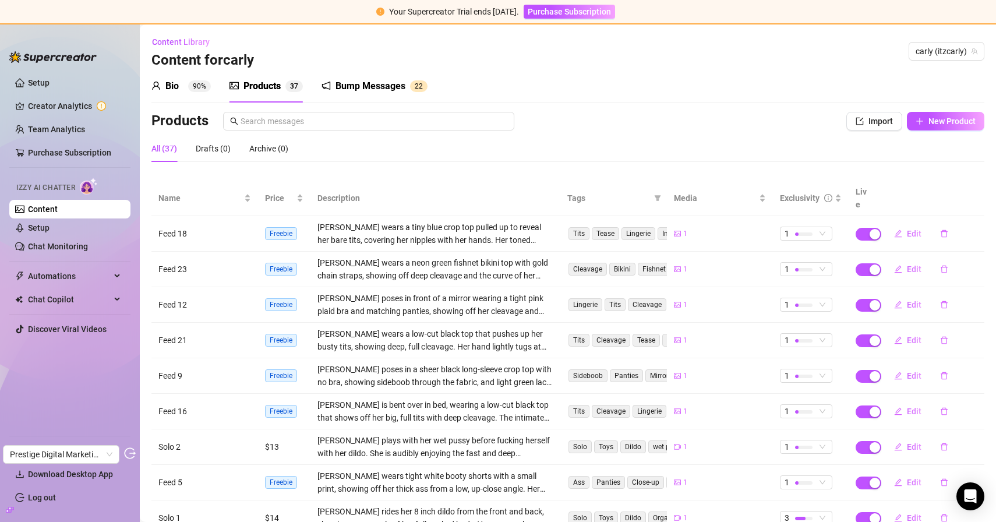
click at [356, 79] on div "Bump Messages" at bounding box center [370, 86] width 70 height 14
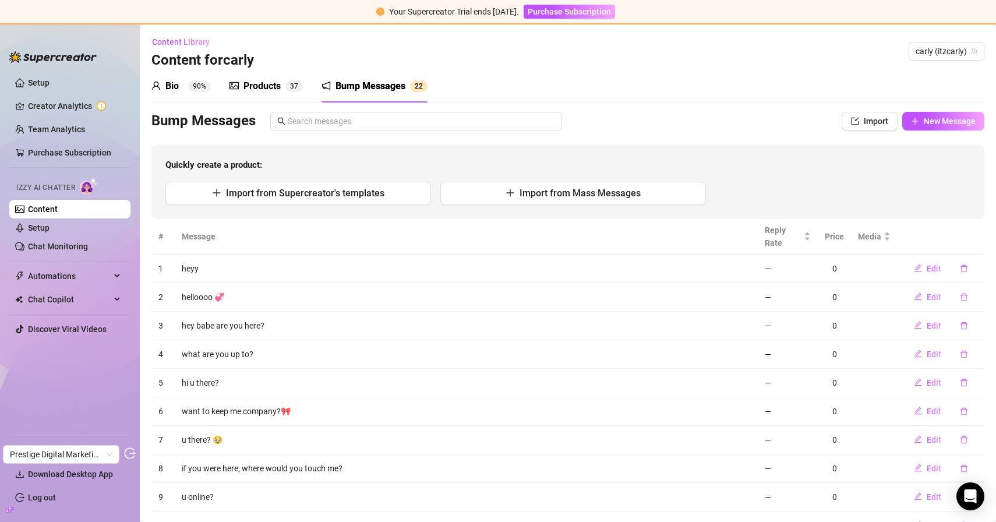
click at [376, 93] on div "Bump Messages" at bounding box center [370, 86] width 70 height 14
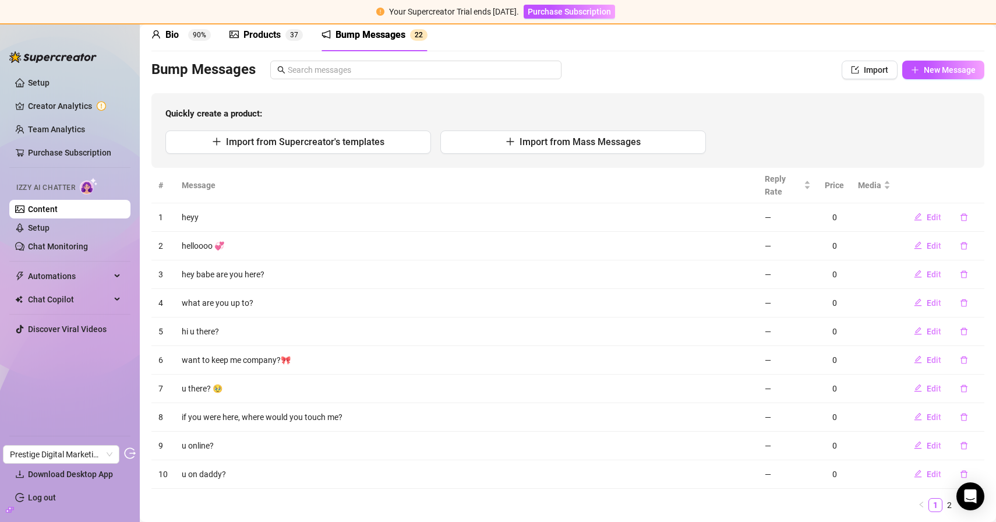
scroll to position [85, 0]
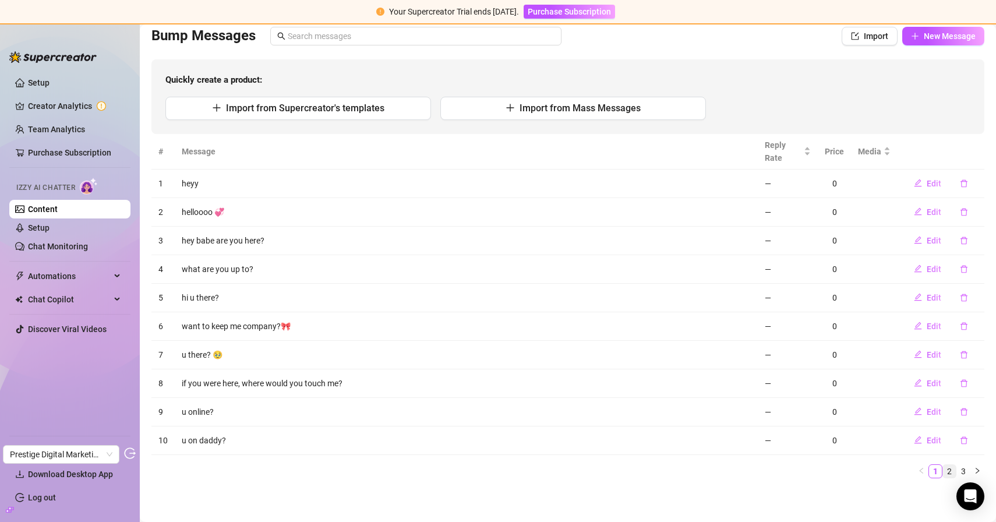
click at [943, 470] on link "2" at bounding box center [949, 471] width 13 height 13
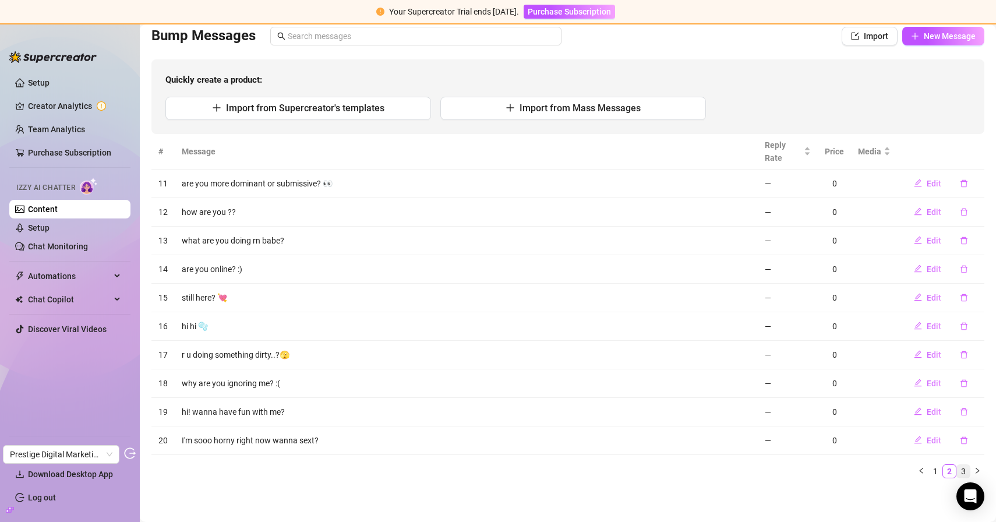
click at [957, 472] on link "3" at bounding box center [963, 471] width 13 height 13
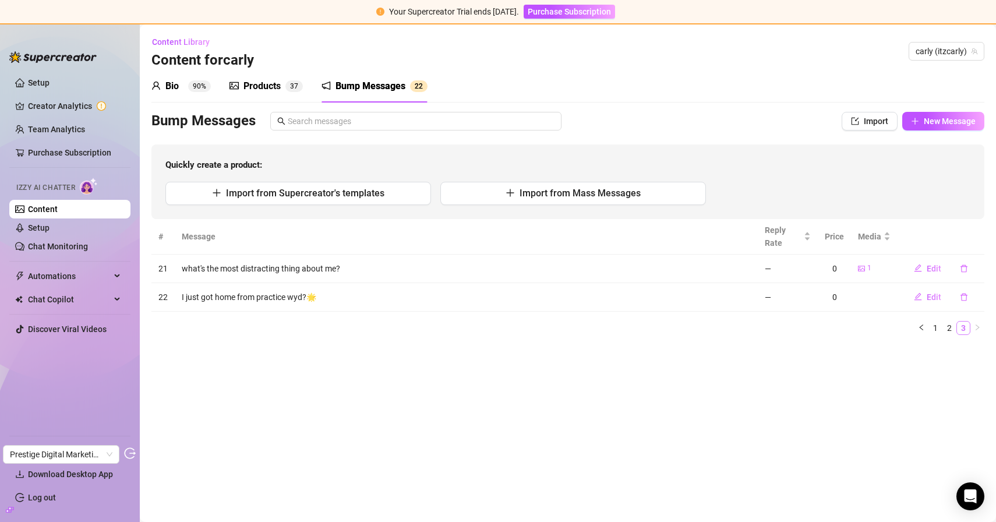
scroll to position [0, 0]
click at [950, 327] on link "2" at bounding box center [949, 327] width 13 height 13
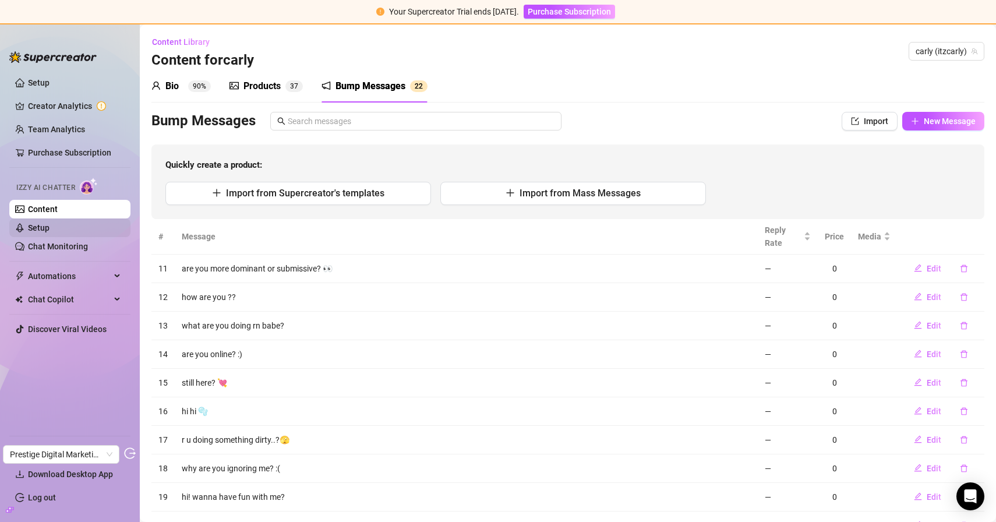
click at [49, 224] on link "Setup" at bounding box center [39, 227] width 22 height 9
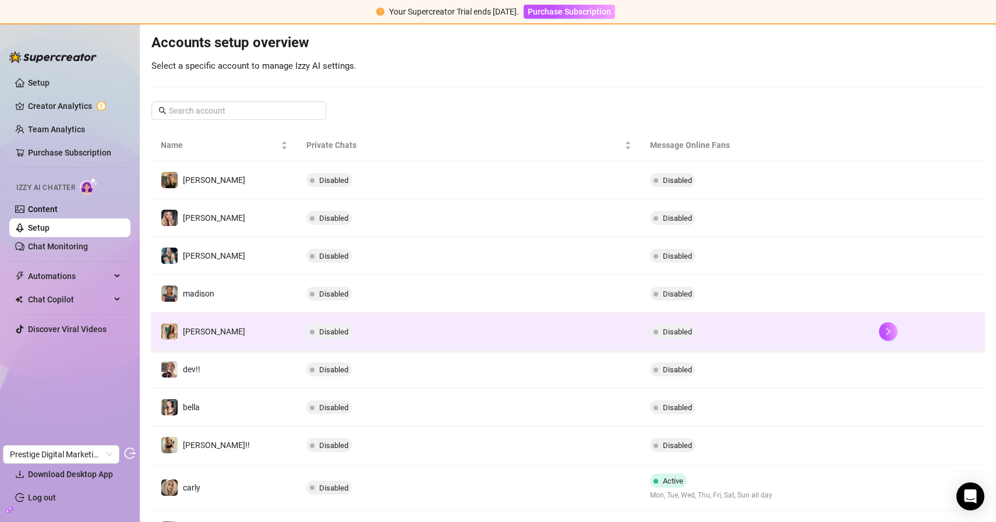
scroll to position [180, 0]
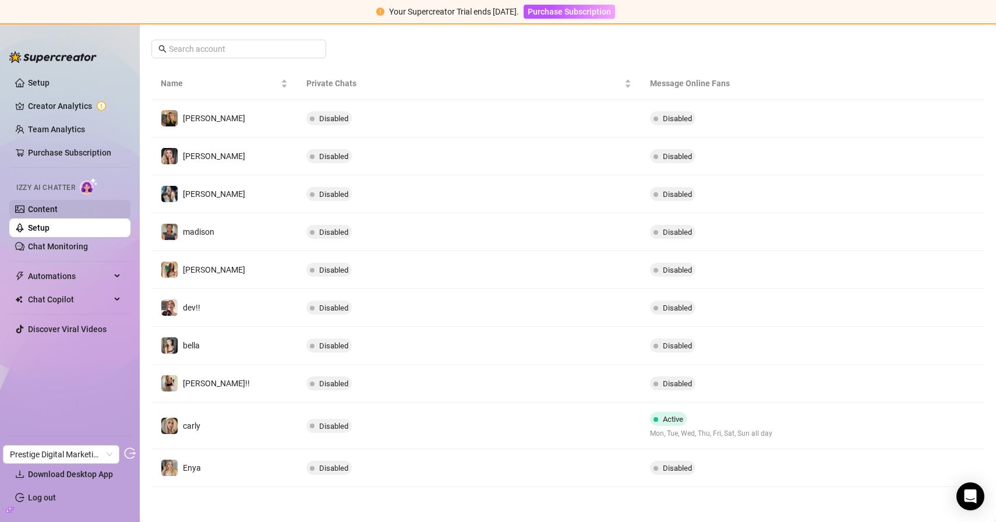
click at [58, 213] on link "Content" at bounding box center [43, 208] width 30 height 9
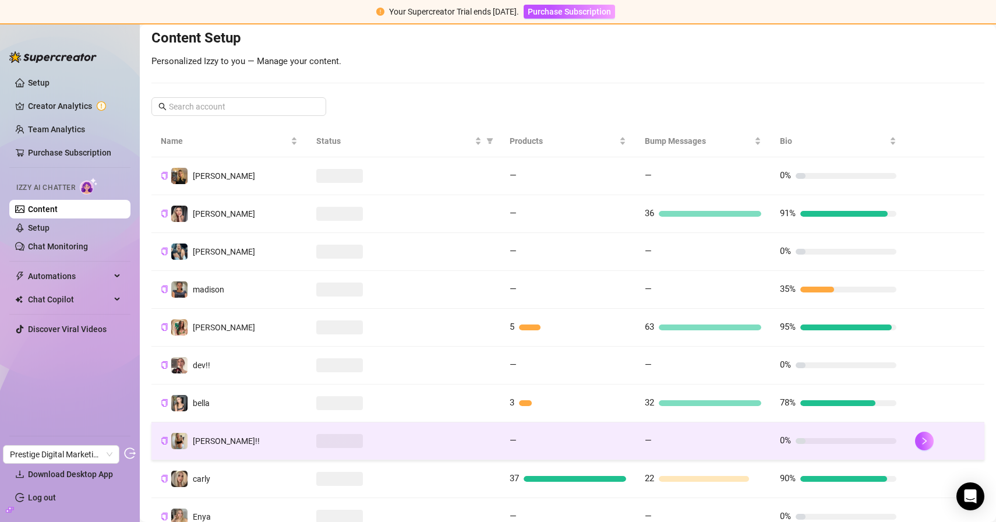
scroll to position [192, 0]
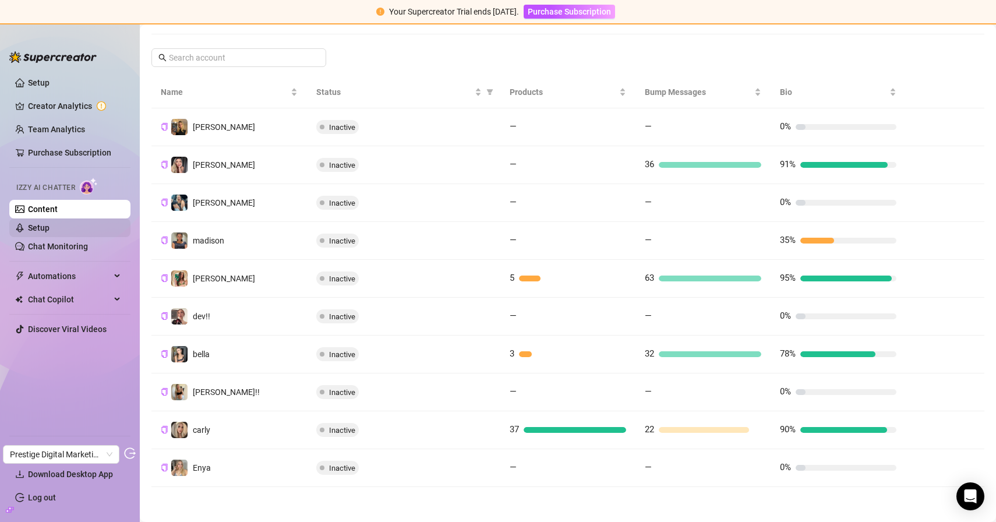
click at [49, 232] on link "Setup" at bounding box center [39, 227] width 22 height 9
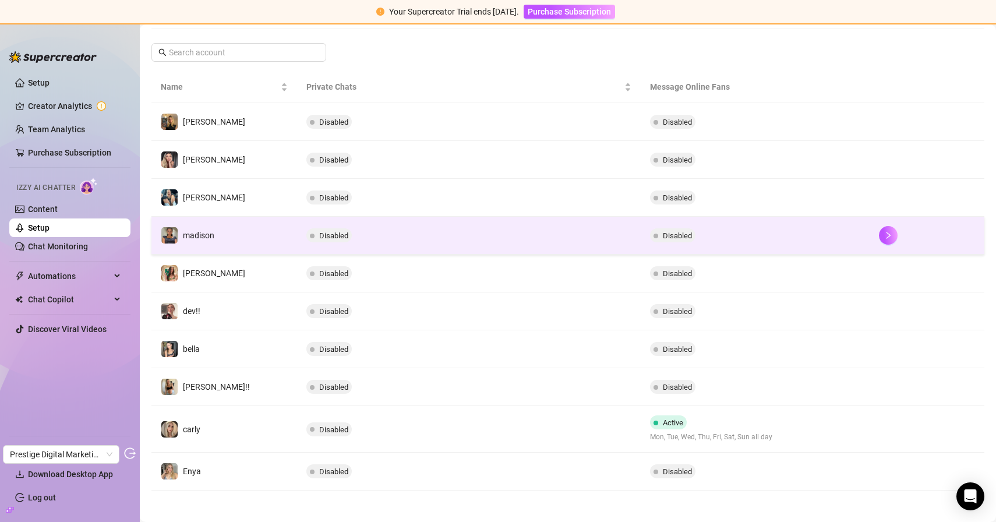
scroll to position [180, 0]
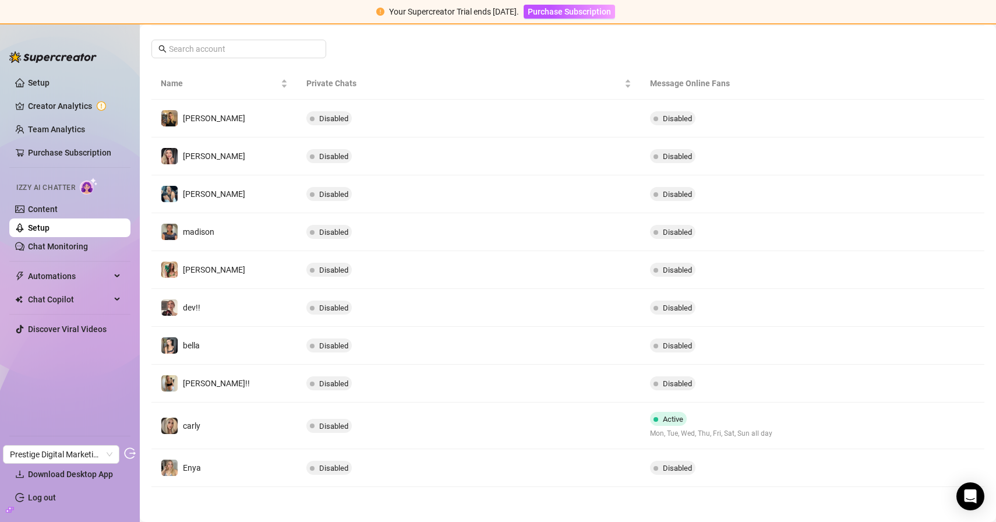
click at [245, 426] on td "carly" at bounding box center [224, 425] width 146 height 47
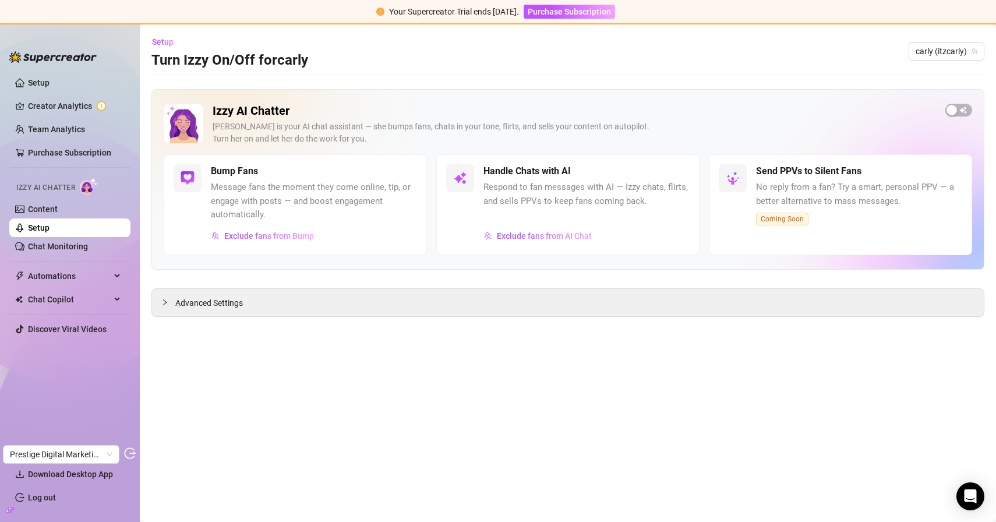
click at [594, 199] on span "Respond to fan messages with AI — Izzy chats, flirts, and sells PPVs to keep fa…" at bounding box center [586, 194] width 206 height 27
click at [539, 241] on button "Exclude fans from AI Chat" at bounding box center [537, 236] width 109 height 19
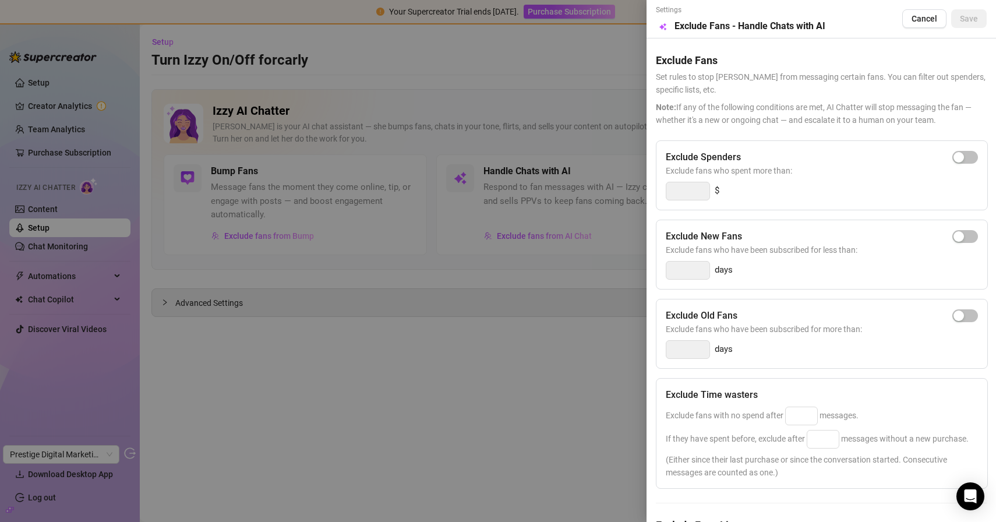
click at [566, 377] on div at bounding box center [498, 261] width 996 height 522
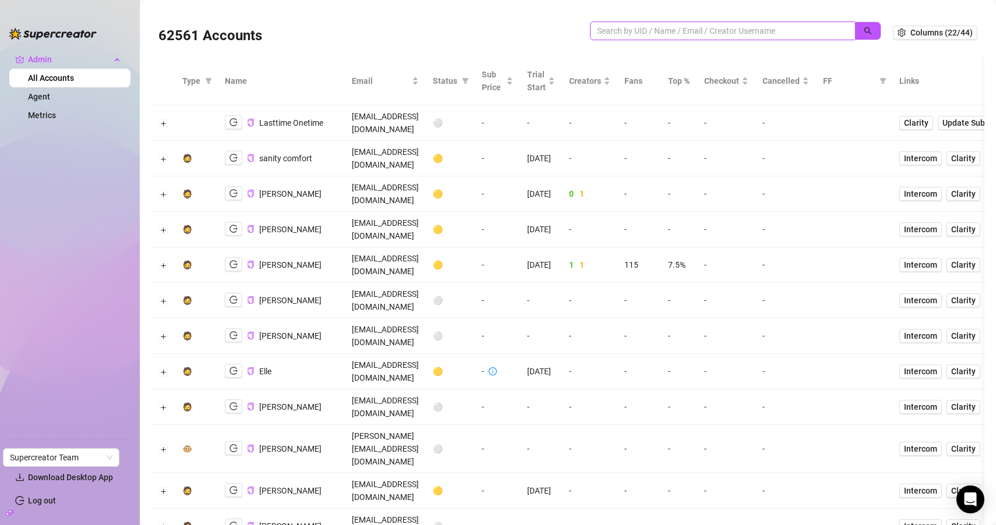
click at [627, 29] on input "search" at bounding box center [718, 30] width 242 height 13
paste input "NsNjjQoPcaMgVqiRveoiV4idRwa2"
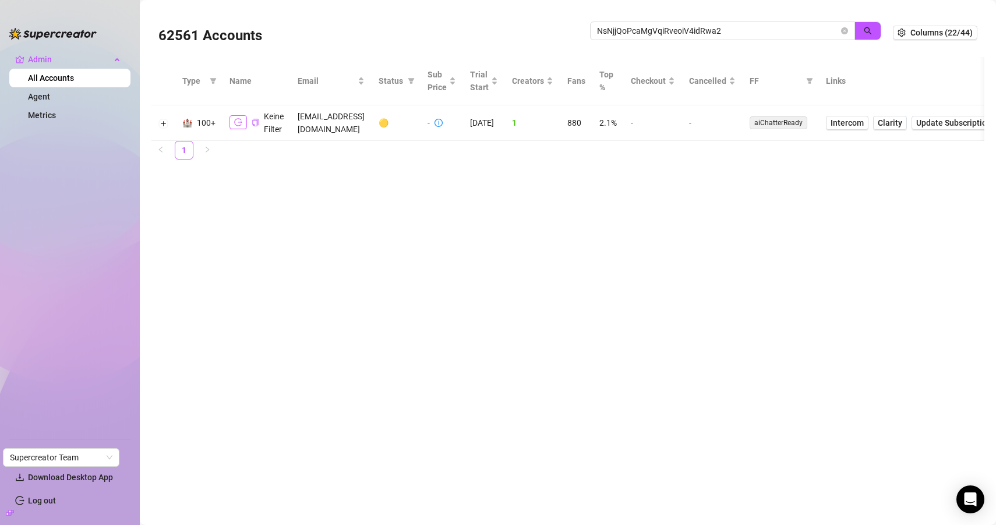
click at [240, 121] on icon "logout" at bounding box center [238, 122] width 8 height 8
click at [839, 119] on span "Intercom" at bounding box center [846, 122] width 33 height 13
click at [858, 123] on span "Intercom" at bounding box center [846, 122] width 33 height 13
click at [165, 124] on button "Expand row" at bounding box center [163, 123] width 9 height 9
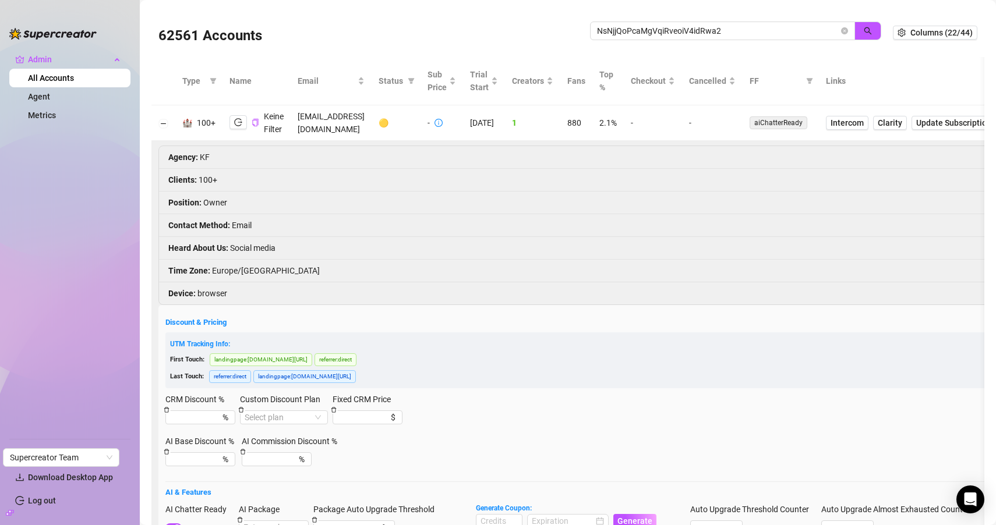
click at [327, 124] on td "[EMAIL_ADDRESS][DOMAIN_NAME]" at bounding box center [331, 123] width 81 height 36
copy td "[EMAIL_ADDRESS][DOMAIN_NAME]"
drag, startPoint x: 721, startPoint y: 282, endPoint x: 898, endPoint y: 296, distance: 177.6
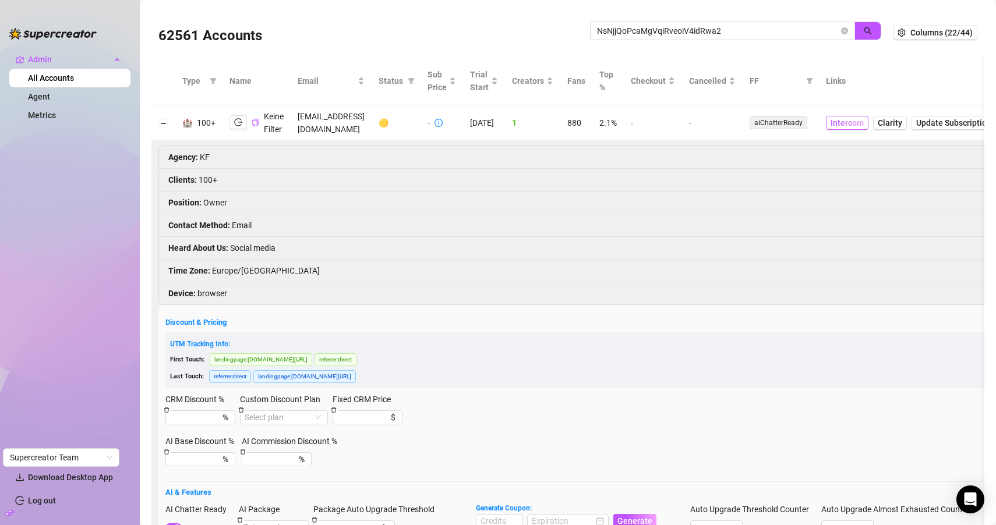
click at [854, 126] on span "Intercom" at bounding box center [846, 122] width 33 height 13
click at [660, 32] on input "NsNjjQoPcaMgVqiRveoiV4idRwa2" at bounding box center [718, 30] width 242 height 13
paste input "uOt2kLmRXYMyA26LpCPnSlGacj93"
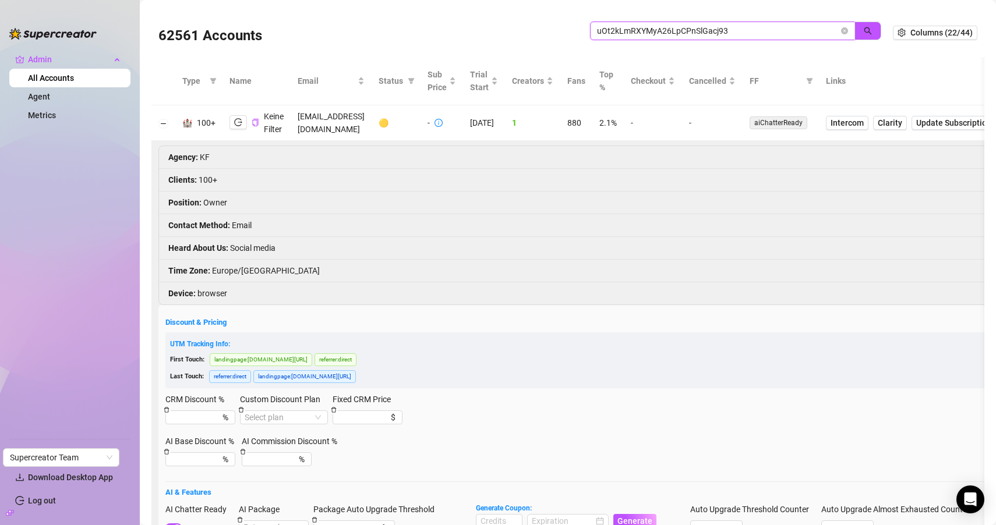
type input "uOt2kLmRXYMyA26LpCPnSlGacj93"
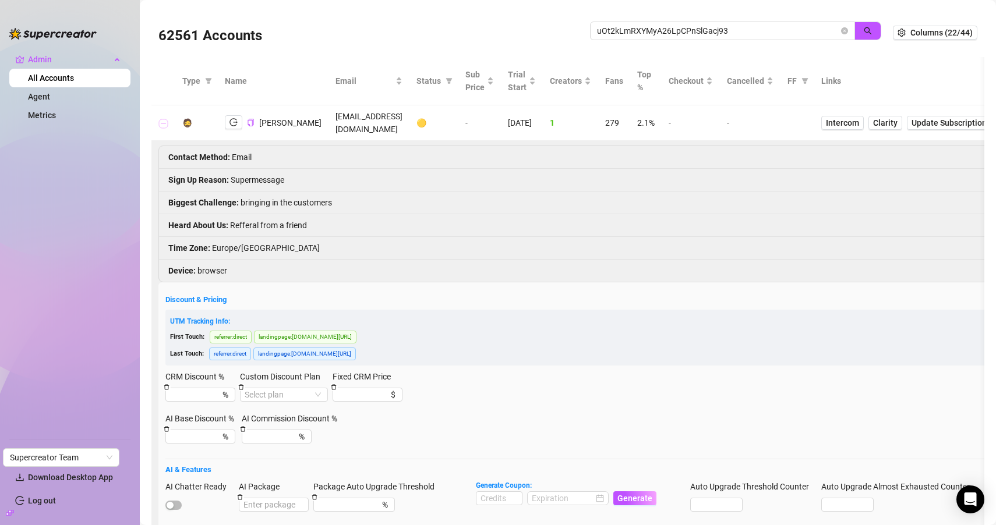
click at [162, 119] on button "Collapse row" at bounding box center [163, 123] width 9 height 9
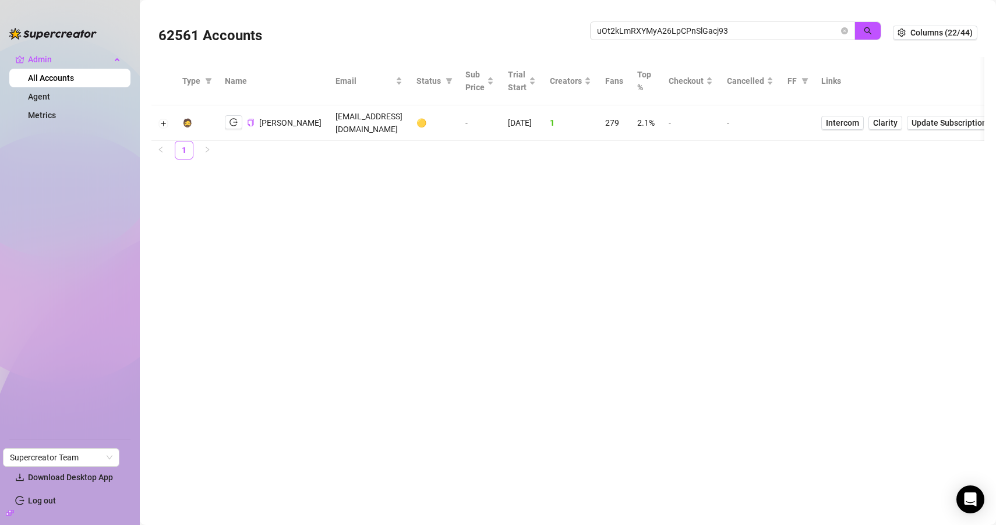
drag, startPoint x: 825, startPoint y: 185, endPoint x: 846, endPoint y: 185, distance: 21.0
drag, startPoint x: 705, startPoint y: 178, endPoint x: 719, endPoint y: 178, distance: 14.6
click at [616, 119] on span "279" at bounding box center [612, 122] width 14 height 9
click at [572, 193] on main "62561 Accounts uOt2kLmRXYMyA26LpCPnSlGacj93 Columns (22/44) Type Name Email Sta…" at bounding box center [568, 262] width 856 height 525
click at [632, 0] on html "Admin All Accounts Agent Metrics Settings Download Desktop App Log out Supercre…" at bounding box center [498, 262] width 996 height 525
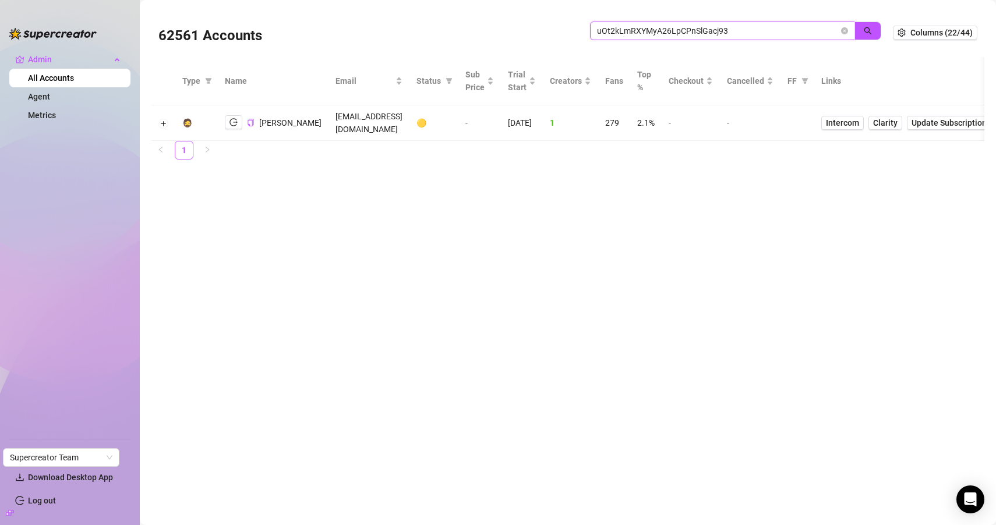
click at [623, 33] on input "uOt2kLmRXYMyA26LpCPnSlGacj93" at bounding box center [718, 30] width 242 height 13
click at [621, 33] on input "uOt2kLmRXYMyA26LpCPnSlGacj93" at bounding box center [718, 30] width 242 height 13
click at [621, 34] on input "uOt2kLmRXYMyA26LpCPnSlGacj93" at bounding box center [718, 30] width 242 height 13
drag, startPoint x: 755, startPoint y: 30, endPoint x: 546, endPoint y: 19, distance: 209.4
click at [546, 19] on div "62561 Accounts uOt2kLmRXYMyA26LpCPnSlGacj93" at bounding box center [525, 33] width 734 height 40
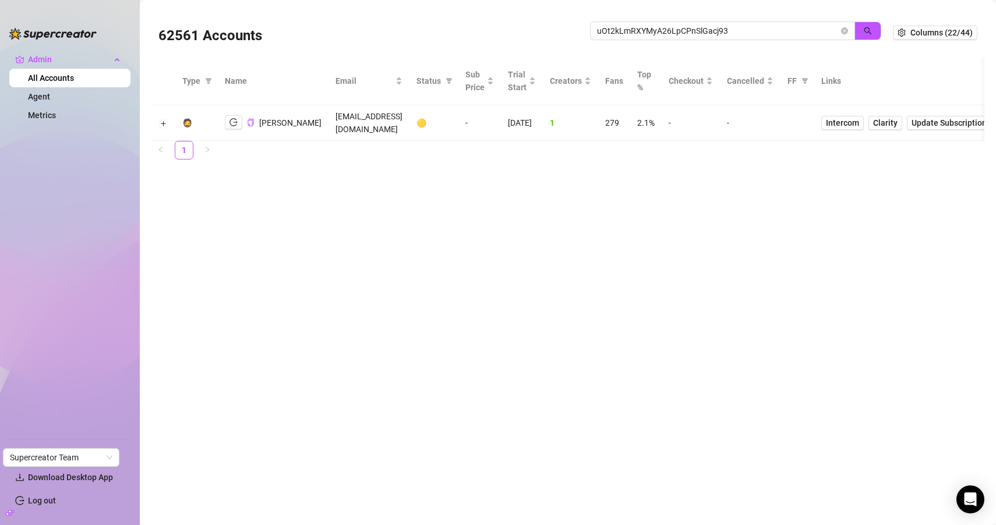
click at [455, 41] on div "62561 Accounts" at bounding box center [374, 33] width 432 height 40
drag, startPoint x: 680, startPoint y: 22, endPoint x: 701, endPoint y: 31, distance: 22.2
click at [681, 22] on span "uOt2kLmRXYMyA26LpCPnSlGacj93" at bounding box center [722, 31] width 265 height 19
click at [701, 31] on input "uOt2kLmRXYMyA26LpCPnSlGacj93" at bounding box center [718, 30] width 242 height 13
click at [370, 238] on main "62561 Accounts uOt2kLmRXYMyA26LpCPnSlGacj93 Columns (22/44) Type Name Email Sta…" at bounding box center [568, 262] width 856 height 525
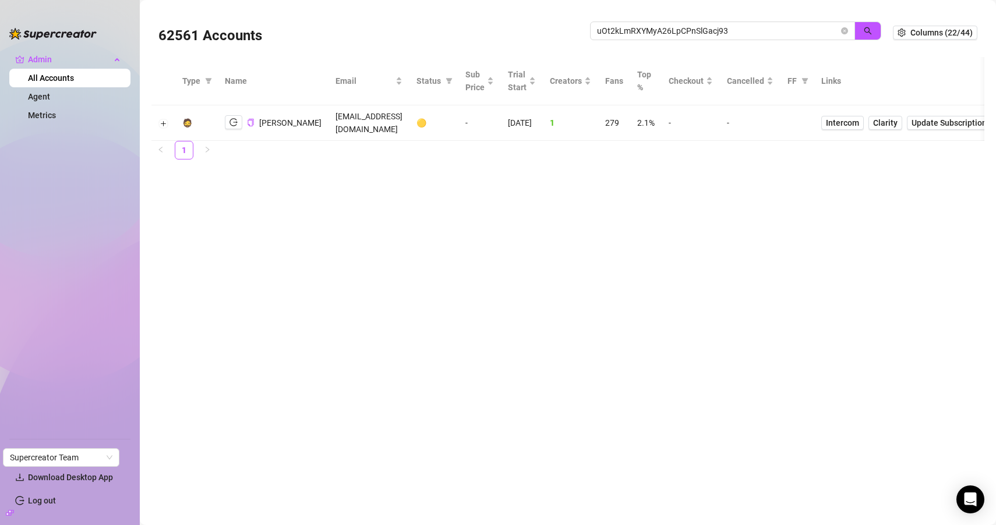
click at [387, 222] on main "62561 Accounts uOt2kLmRXYMyA26LpCPnSlGacj93 Columns (22/44) Type Name Email Sta…" at bounding box center [568, 262] width 856 height 525
click at [401, 174] on main "62561 Accounts uOt2kLmRXYMyA26LpCPnSlGacj93 Columns (22/44) Type Name Email Sta…" at bounding box center [568, 262] width 856 height 525
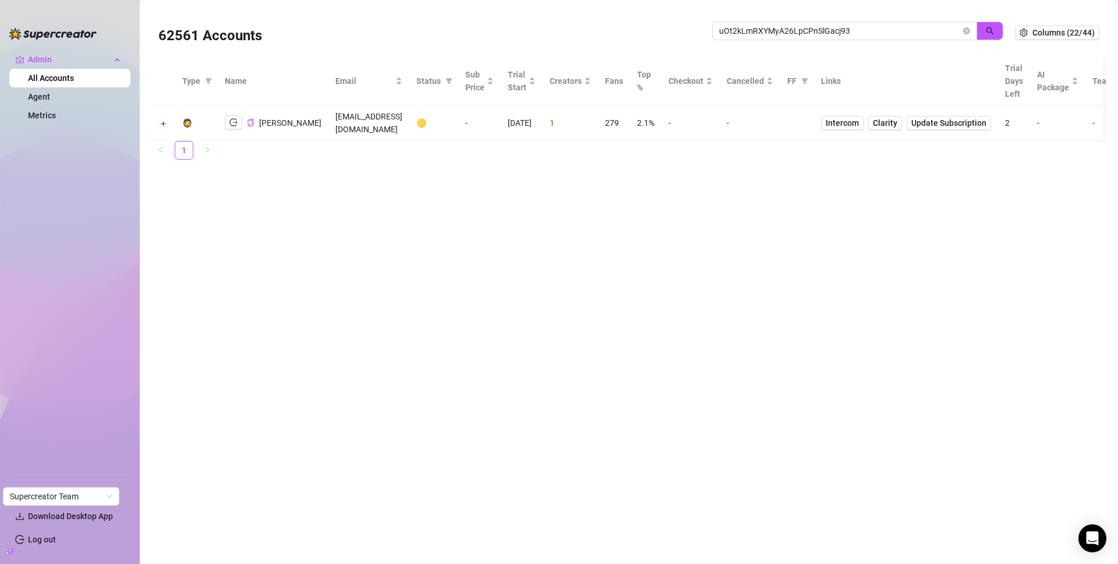
click at [537, 261] on main "62561 Accounts uOt2kLmRXYMyA26LpCPnSlGacj93 Columns (22/44) Type Name Email Sta…" at bounding box center [629, 282] width 978 height 564
click at [793, 28] on input "uOt2kLmRXYMyA26LpCPnSlGacj93" at bounding box center [840, 30] width 242 height 13
click at [794, 28] on input "uOt2kLmRXYMyA26LpCPnSlGacj93" at bounding box center [840, 30] width 242 height 13
click at [988, 33] on icon "search" at bounding box center [990, 31] width 8 height 8
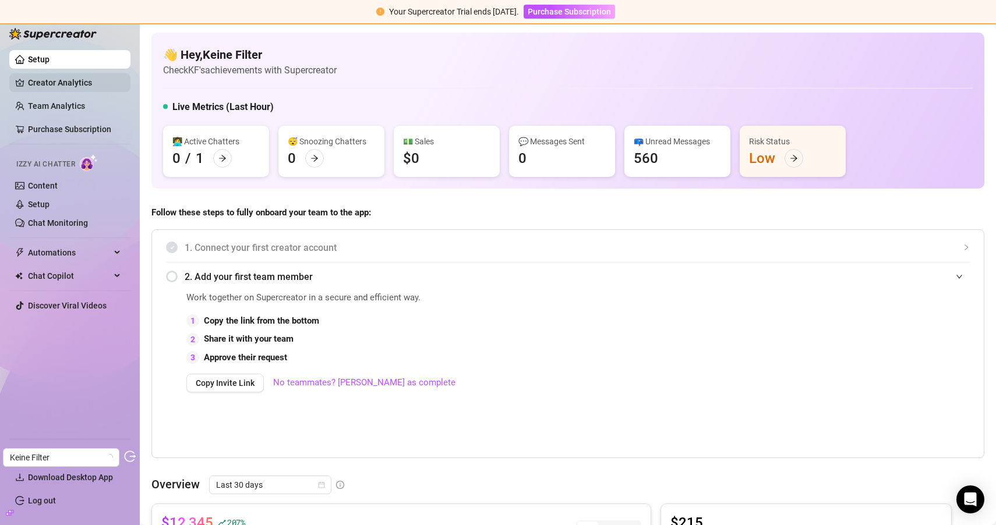
click at [47, 77] on link "Creator Analytics" at bounding box center [74, 82] width 93 height 19
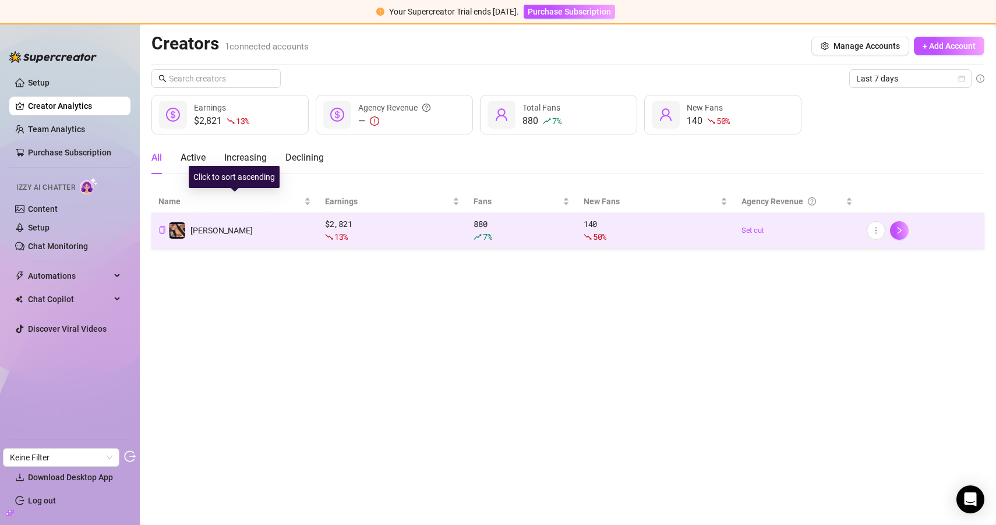
click at [215, 232] on td "[PERSON_NAME]" at bounding box center [234, 231] width 167 height 36
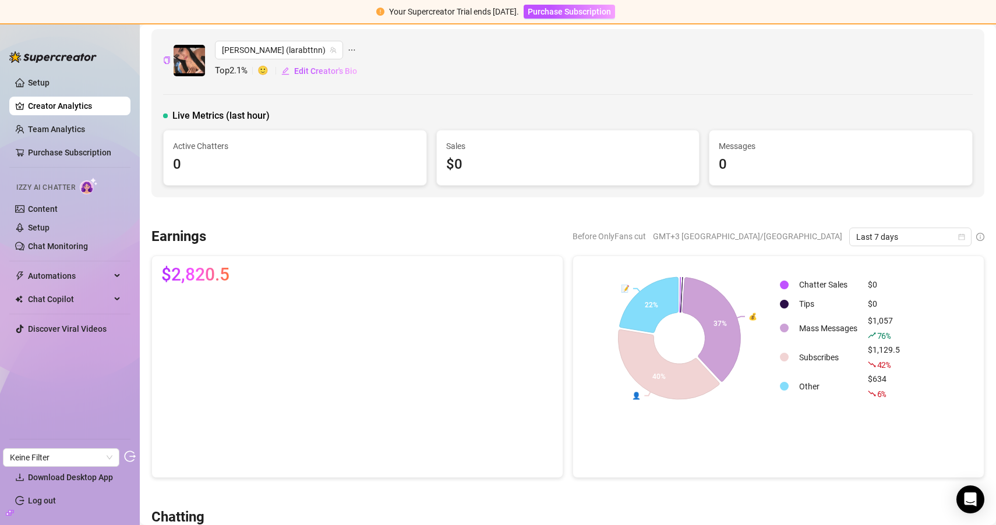
scroll to position [5, 0]
click at [896, 245] on div "Earnings Before OnlyFans cut GMT+3 [GEOGRAPHIC_DATA]/[GEOGRAPHIC_DATA] Last 7 d…" at bounding box center [568, 352] width 842 height 250
click at [896, 243] on span "Last 7 days" at bounding box center [910, 235] width 108 height 17
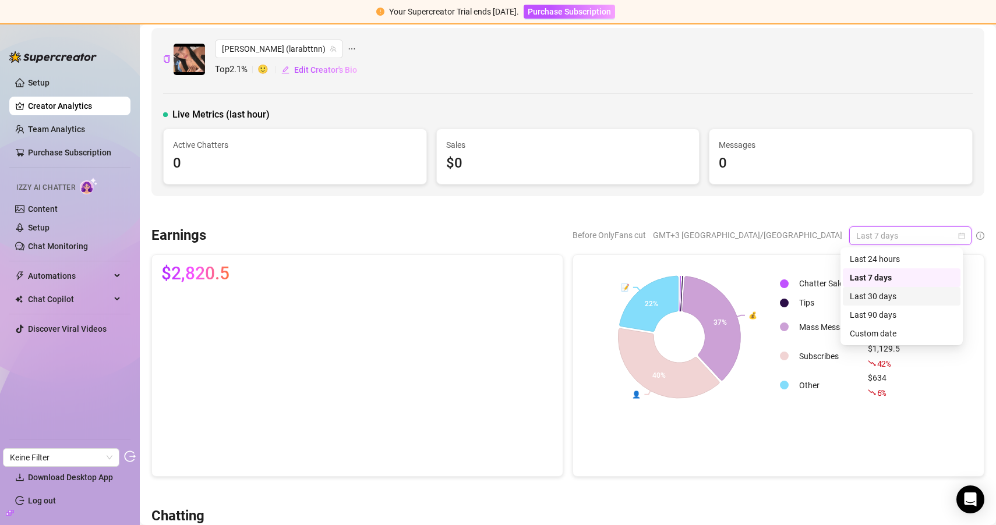
click at [876, 298] on div "Last 30 days" at bounding box center [902, 296] width 104 height 13
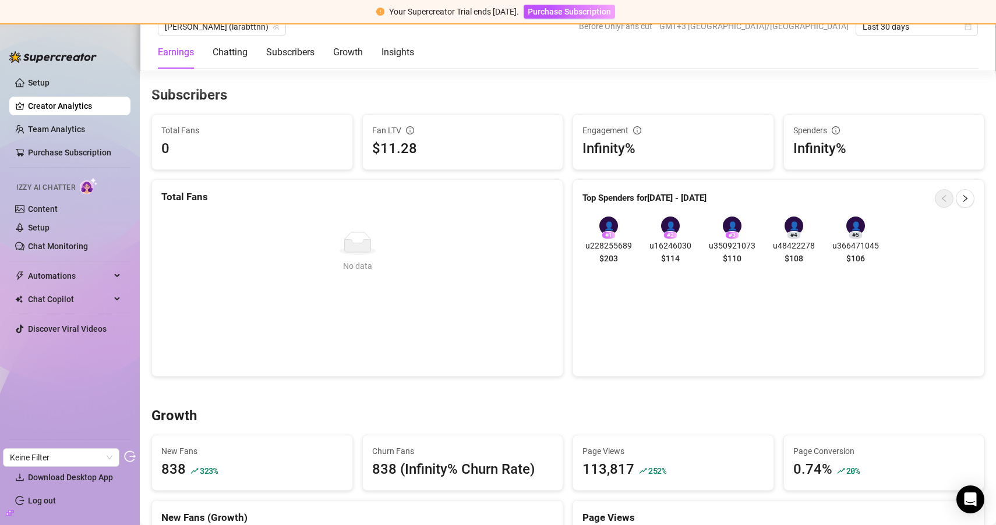
scroll to position [738, 0]
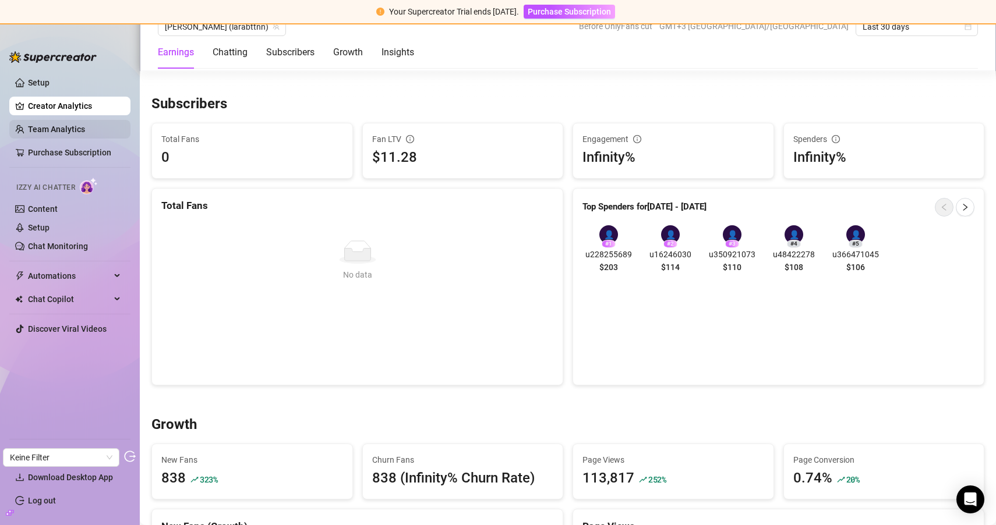
click at [65, 128] on link "Team Analytics" at bounding box center [56, 129] width 57 height 9
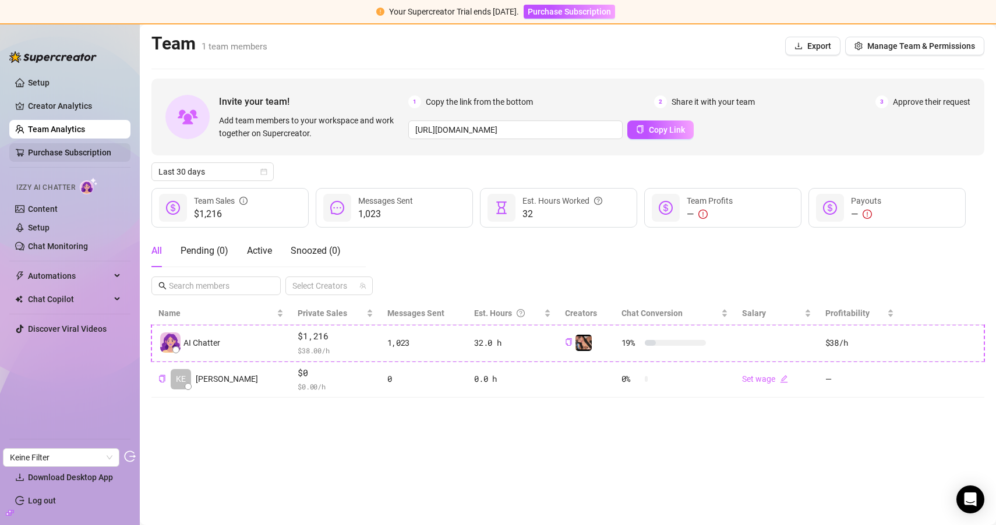
click at [98, 153] on link "Purchase Subscription" at bounding box center [69, 152] width 83 height 9
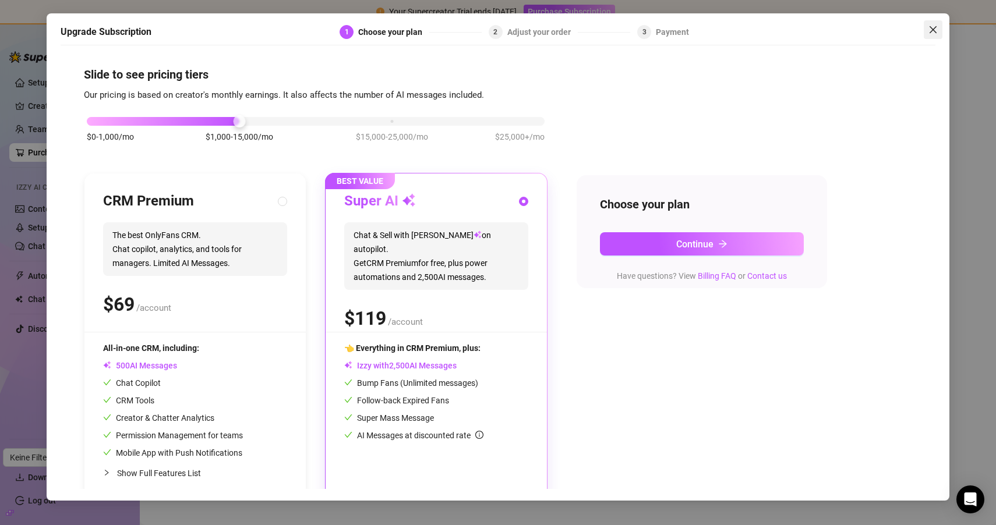
click at [926, 27] on span "Close" at bounding box center [933, 29] width 19 height 9
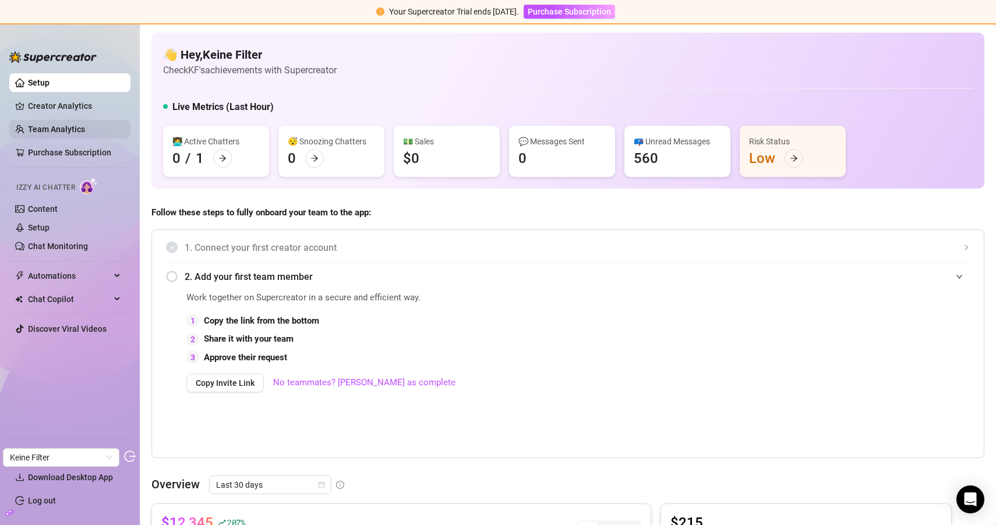
click at [77, 125] on link "Team Analytics" at bounding box center [56, 129] width 57 height 9
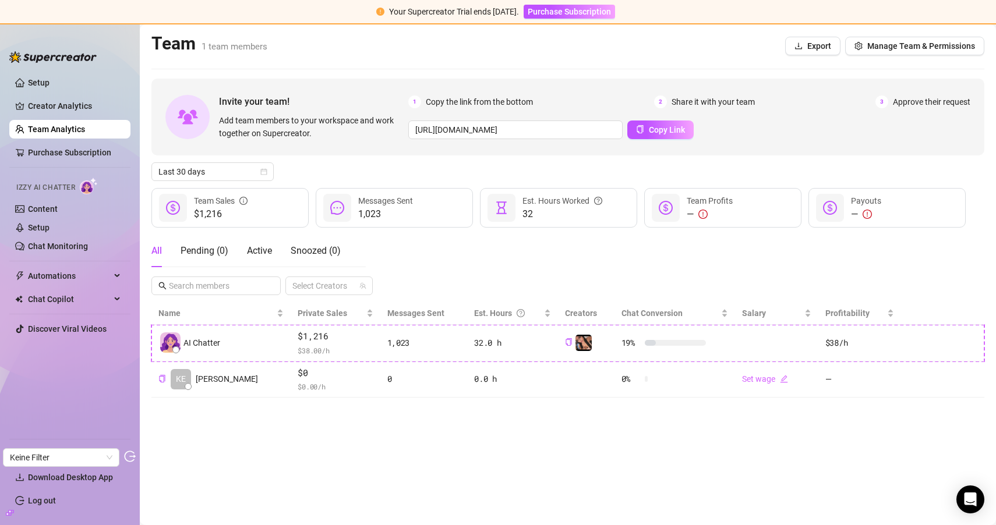
click at [7, 509] on icon "build" at bounding box center [10, 513] width 8 height 8
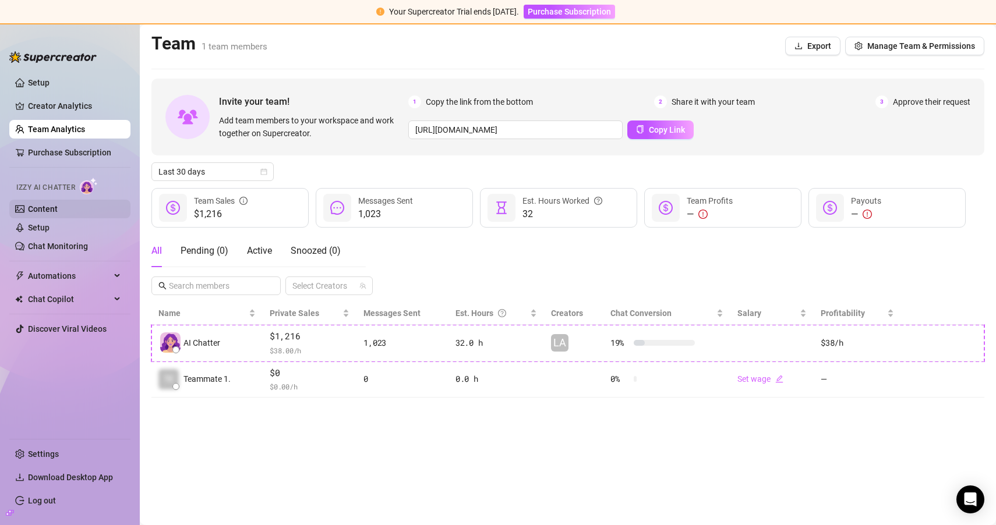
click at [58, 206] on link "Content" at bounding box center [43, 208] width 30 height 9
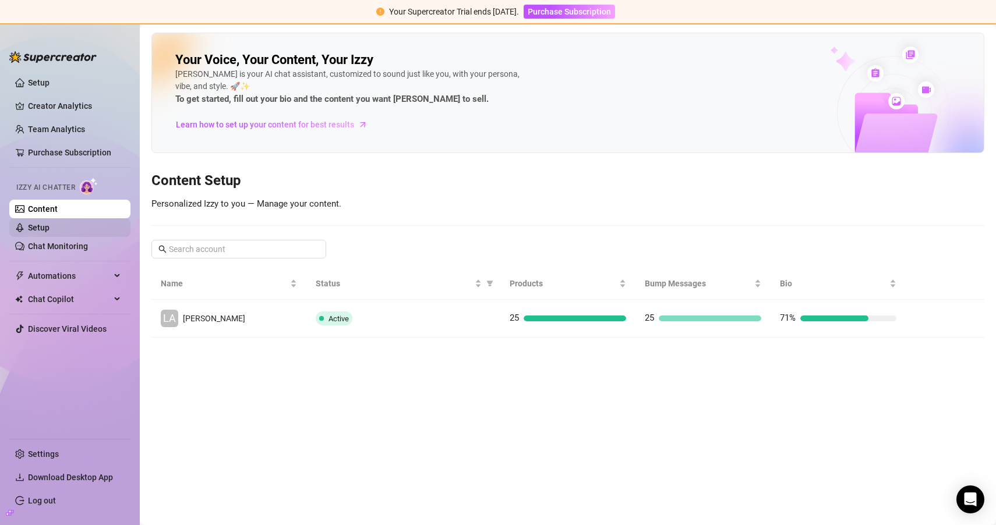
click at [49, 226] on link "Setup" at bounding box center [39, 227] width 22 height 9
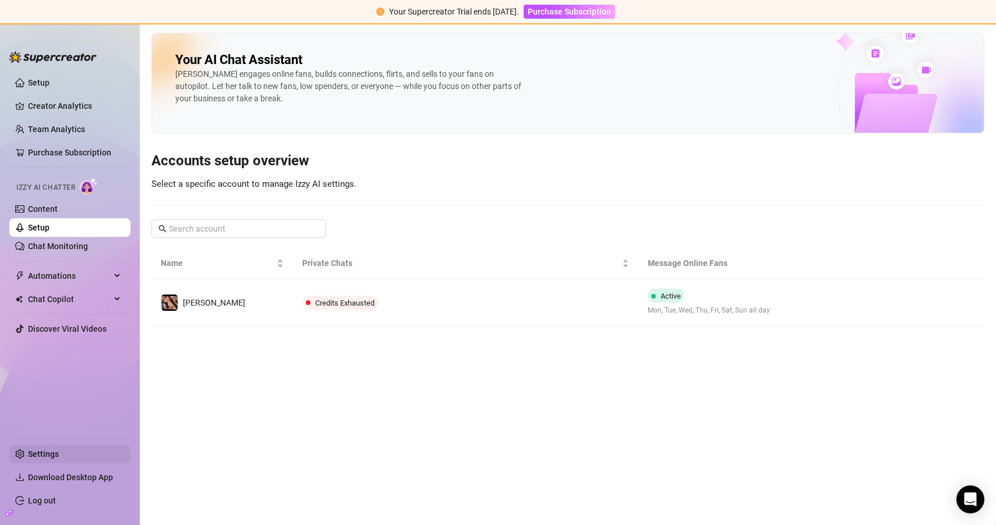
click at [59, 452] on link "Settings" at bounding box center [43, 454] width 31 height 9
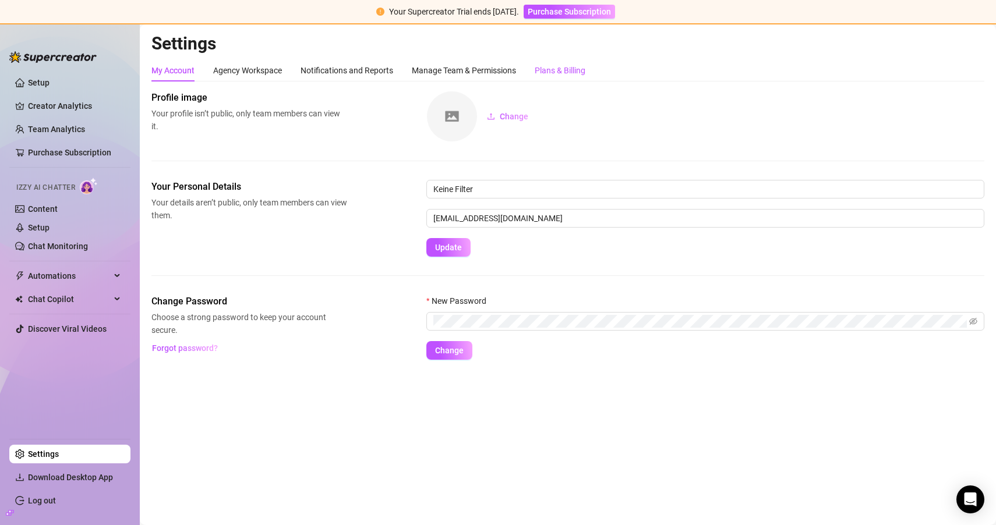
click at [561, 73] on div "Plans & Billing" at bounding box center [560, 70] width 51 height 13
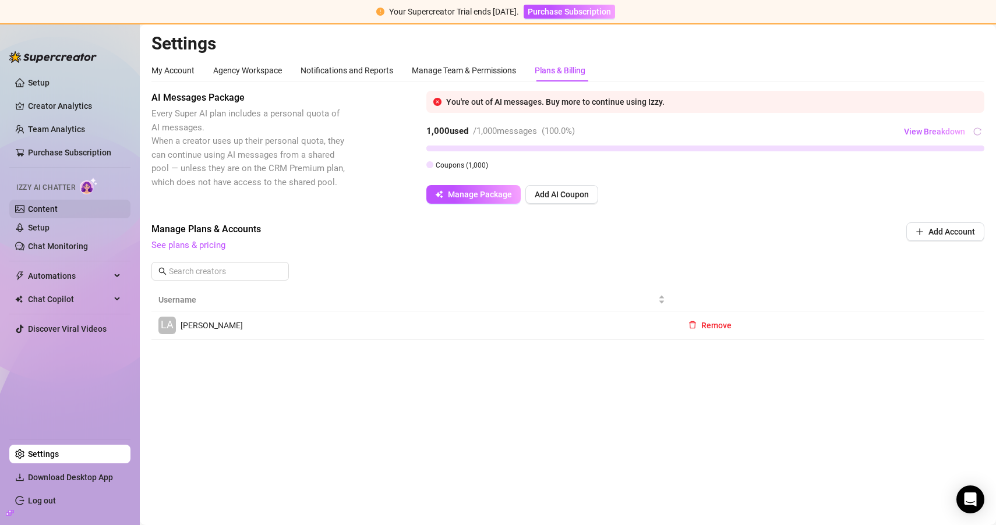
click at [51, 211] on link "Content" at bounding box center [43, 208] width 30 height 9
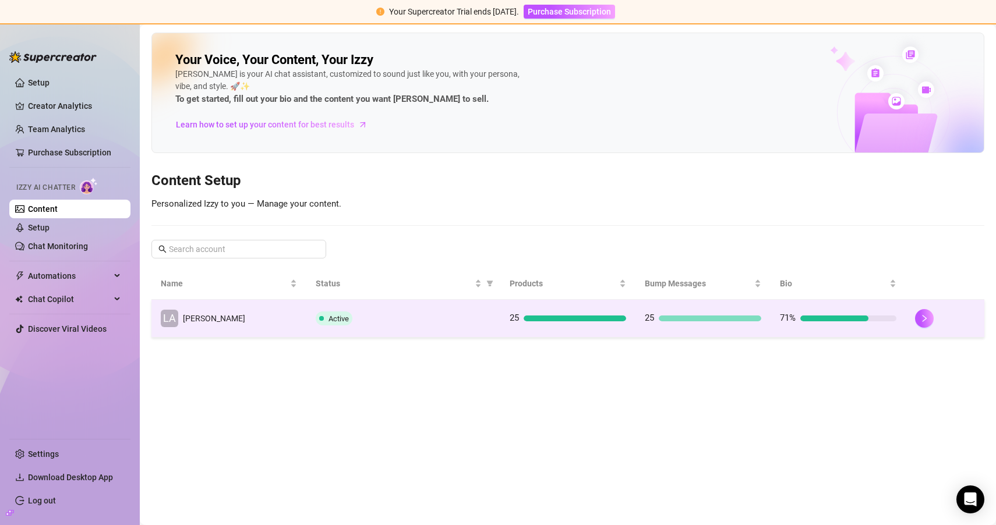
click at [253, 324] on td "[PERSON_NAME]" at bounding box center [228, 319] width 155 height 38
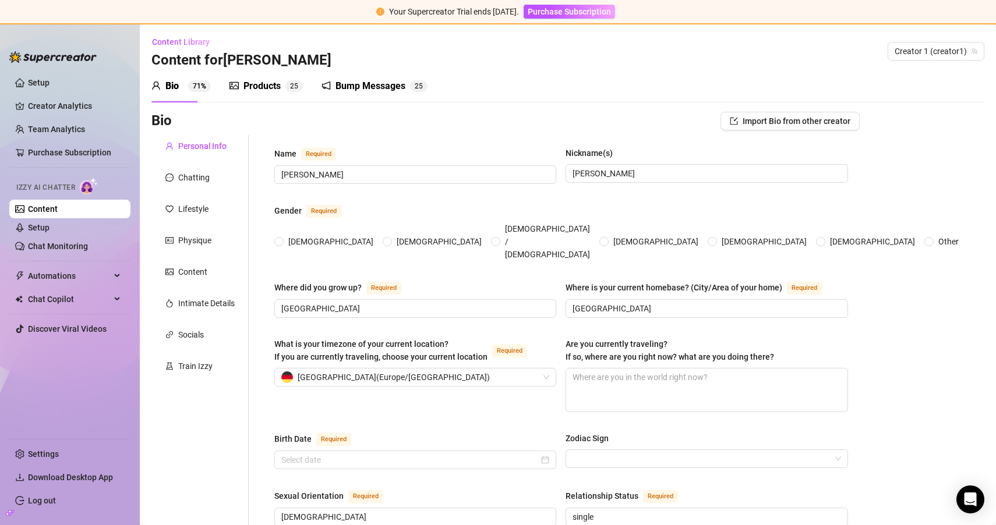
radio input "true"
type input "[DATE]"
click at [196, 360] on div "Train Izzy" at bounding box center [195, 366] width 34 height 13
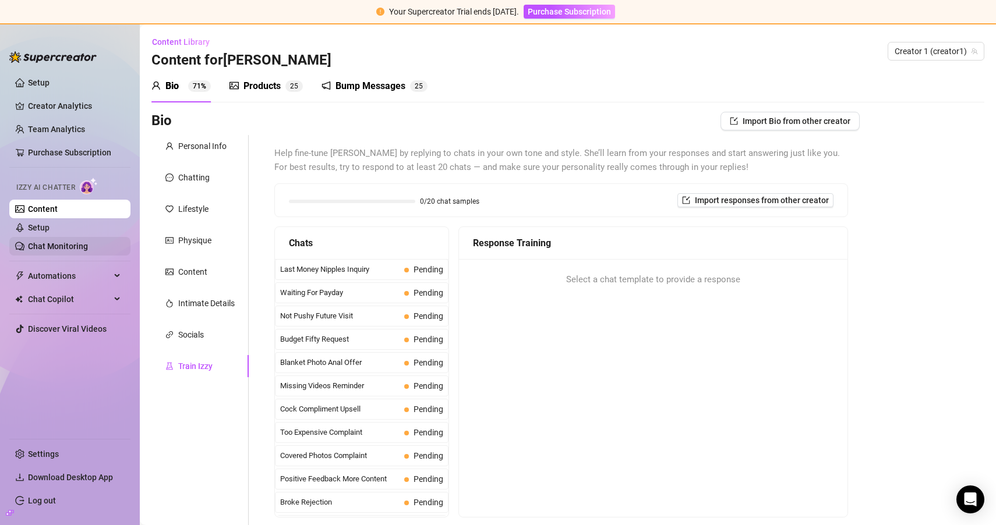
click at [47, 249] on link "Chat Monitoring" at bounding box center [58, 246] width 60 height 9
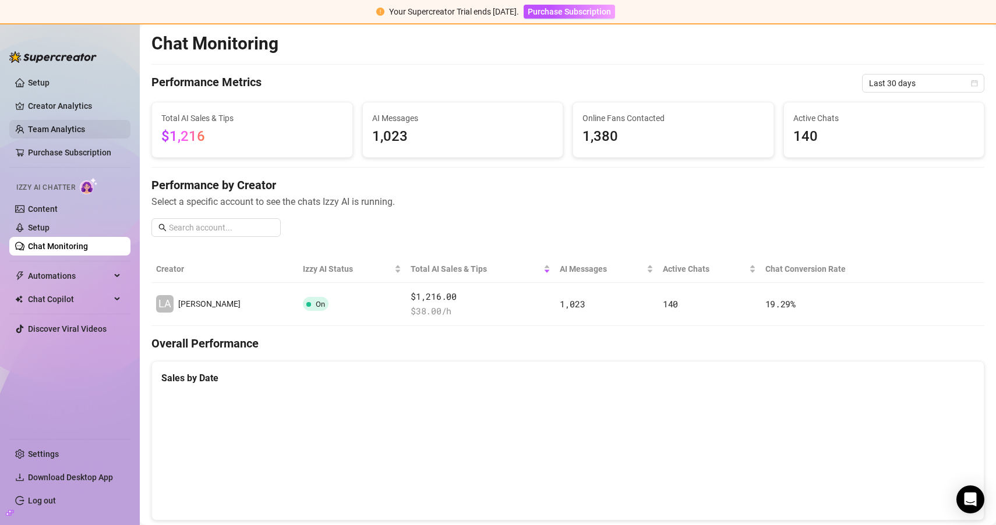
click at [85, 125] on link "Team Analytics" at bounding box center [56, 129] width 57 height 9
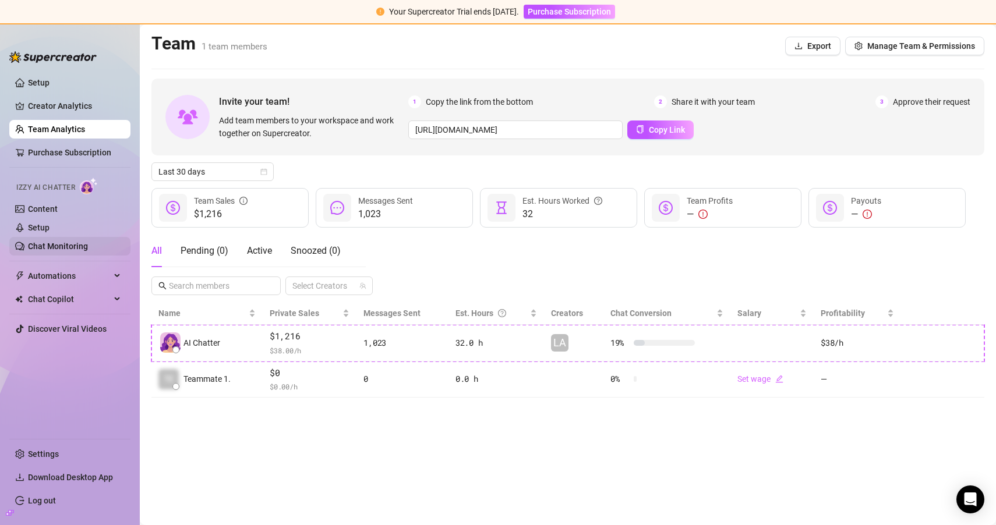
click at [61, 242] on link "Chat Monitoring" at bounding box center [58, 246] width 60 height 9
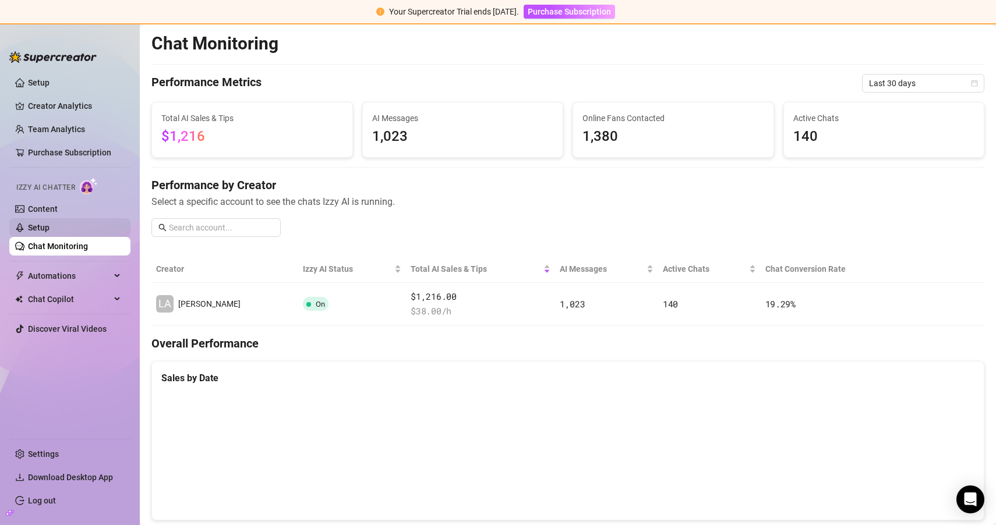
click at [41, 226] on link "Setup" at bounding box center [39, 227] width 22 height 9
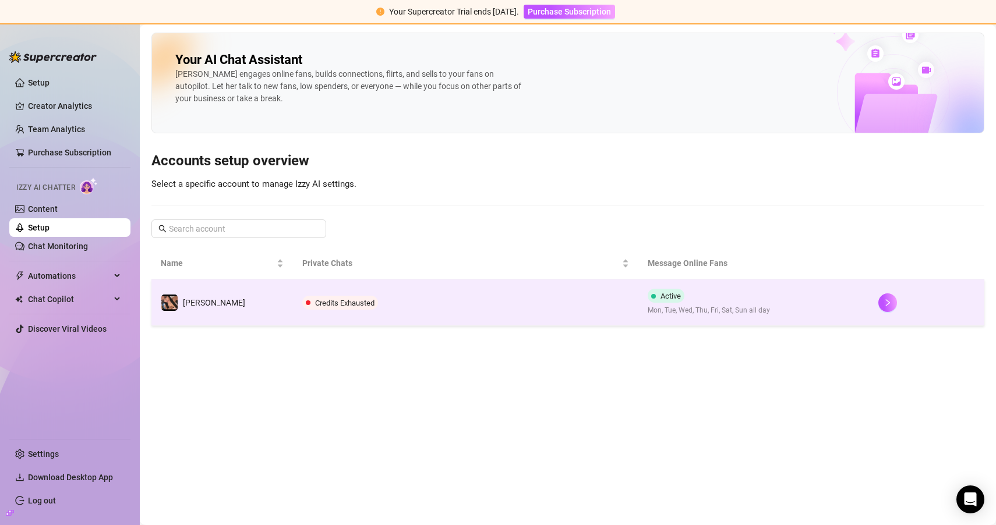
click at [461, 314] on td "Credits Exhausted" at bounding box center [466, 303] width 346 height 47
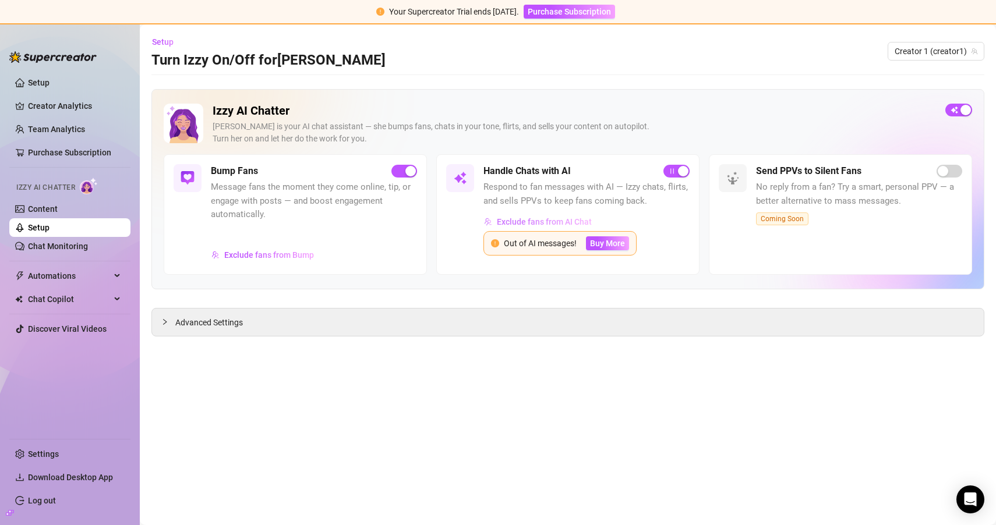
click at [547, 220] on span "Exclude fans from AI Chat" at bounding box center [544, 221] width 95 height 9
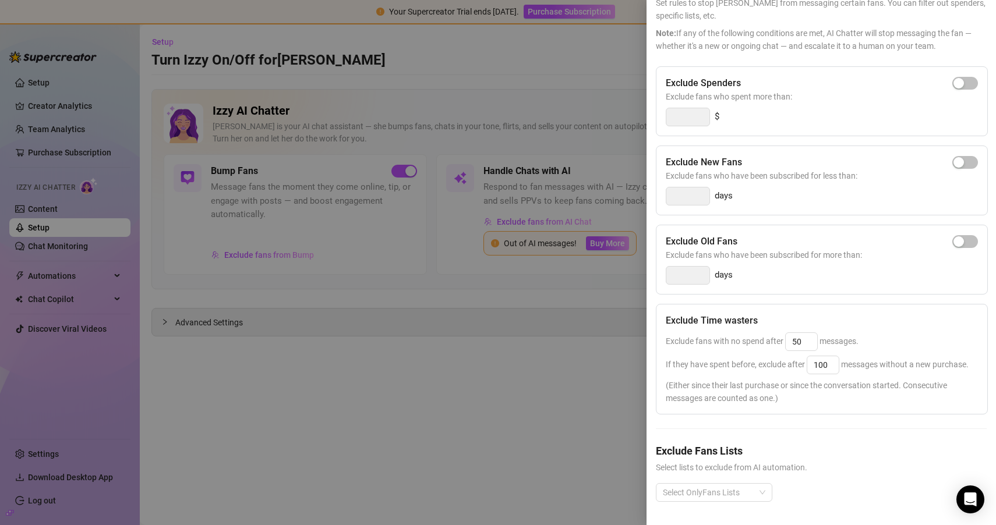
scroll to position [96, 0]
click at [447, 99] on div at bounding box center [498, 262] width 996 height 525
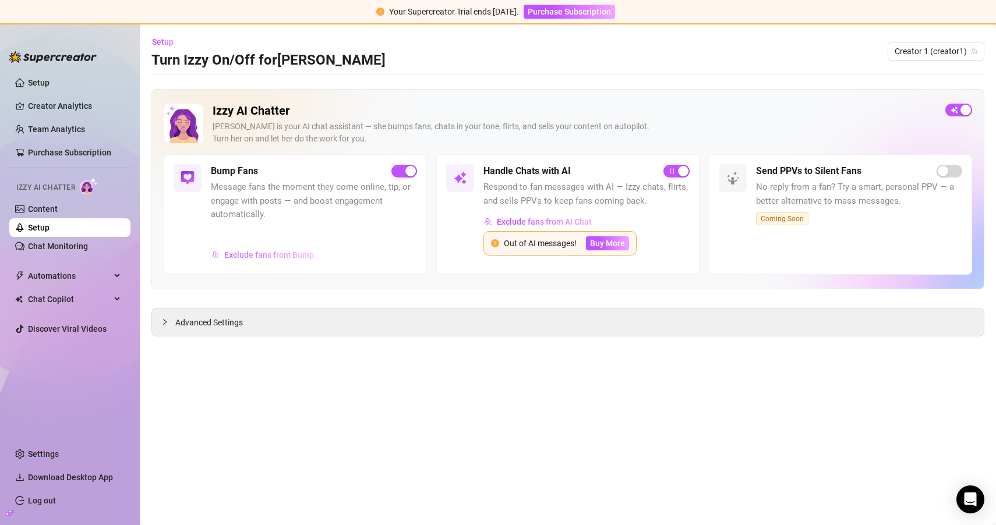
click at [279, 252] on span "Exclude fans from Bump" at bounding box center [269, 254] width 90 height 9
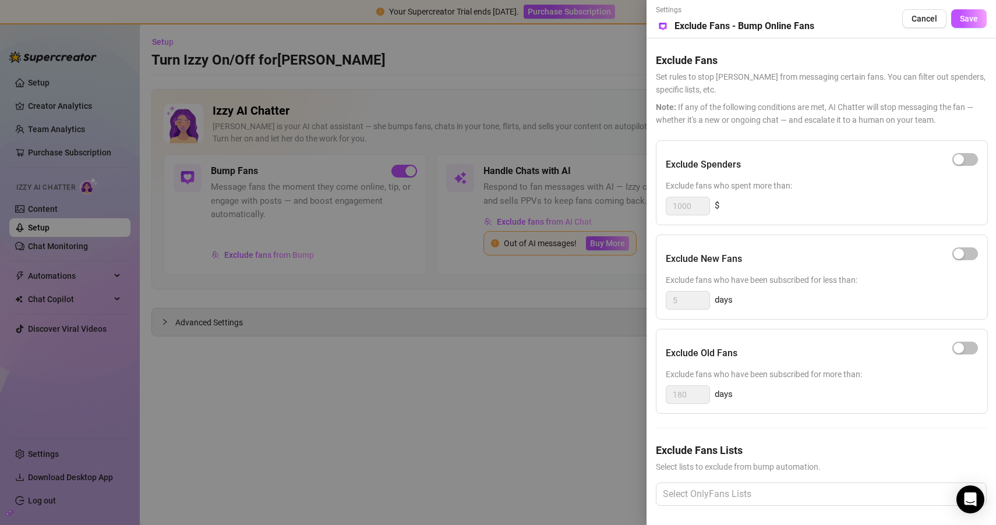
click at [500, 356] on div at bounding box center [498, 262] width 996 height 525
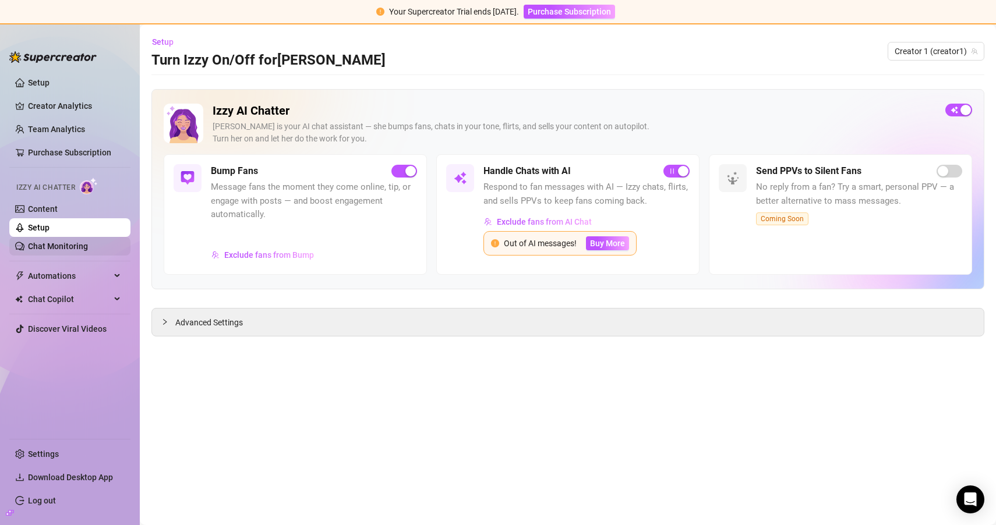
click at [81, 248] on link "Chat Monitoring" at bounding box center [58, 246] width 60 height 9
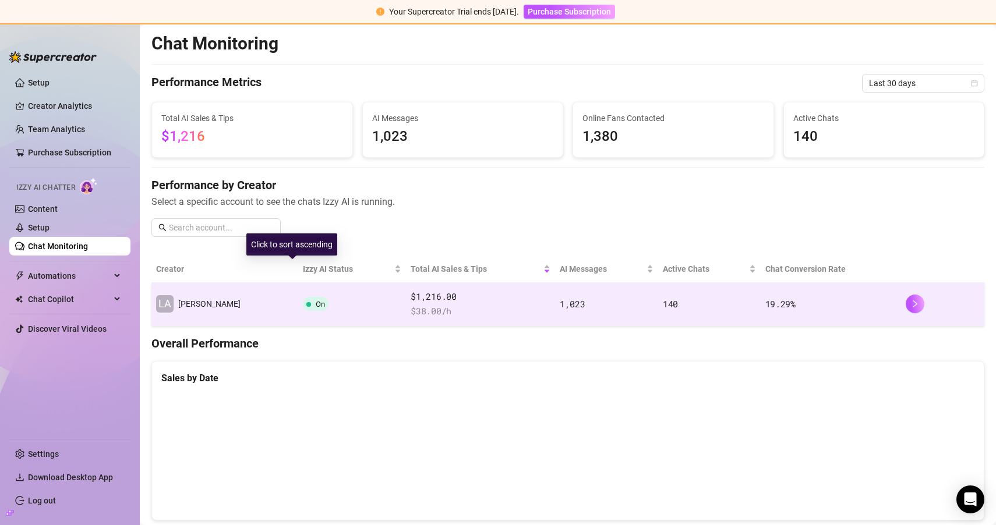
click at [303, 275] on div "Izzy AI Status" at bounding box center [352, 269] width 98 height 13
click at [301, 307] on td "On" at bounding box center [352, 304] width 108 height 43
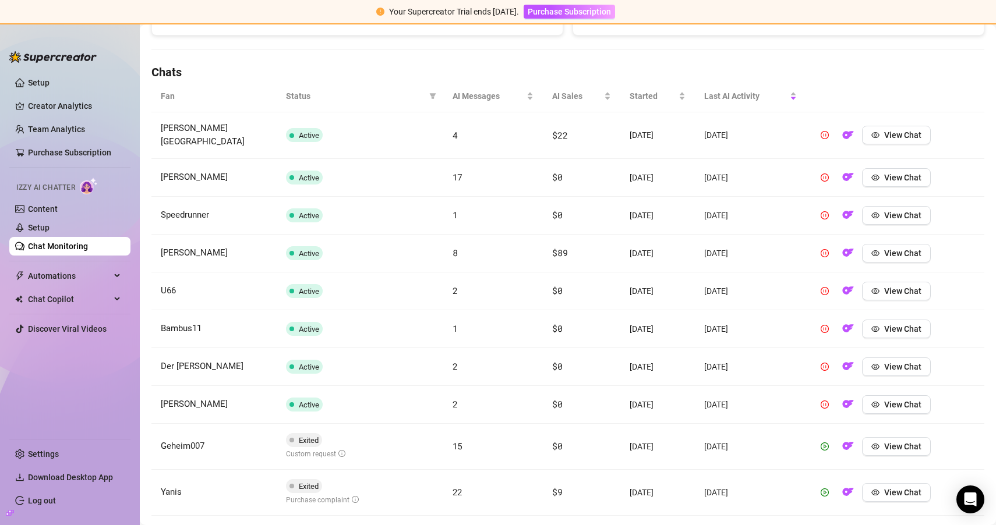
scroll to position [381, 0]
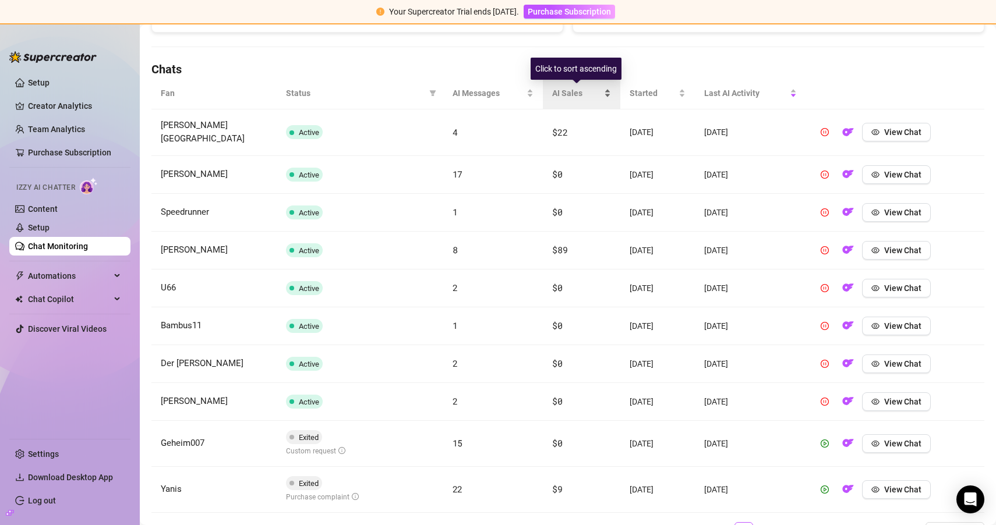
click at [565, 97] on span "AI Sales" at bounding box center [576, 93] width 49 height 13
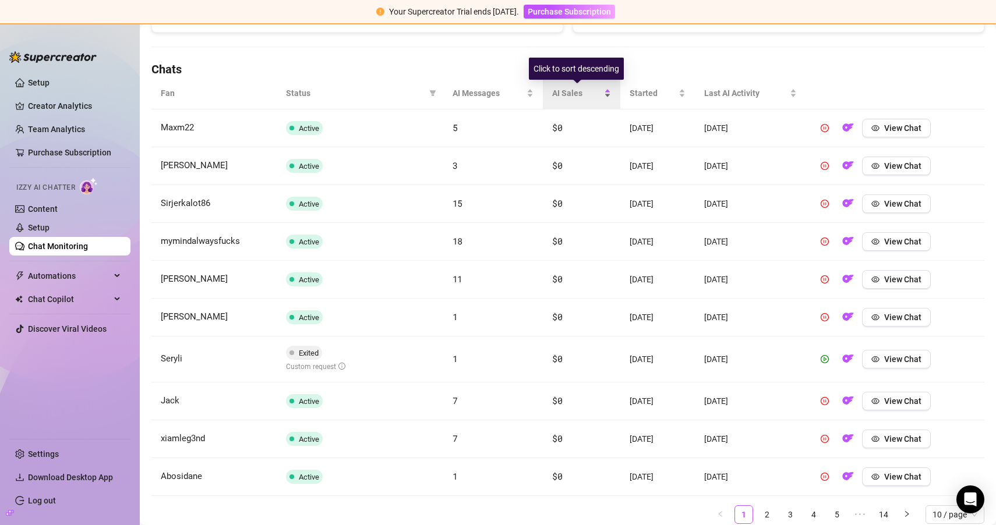
click at [572, 96] on span "AI Sales" at bounding box center [576, 93] width 49 height 13
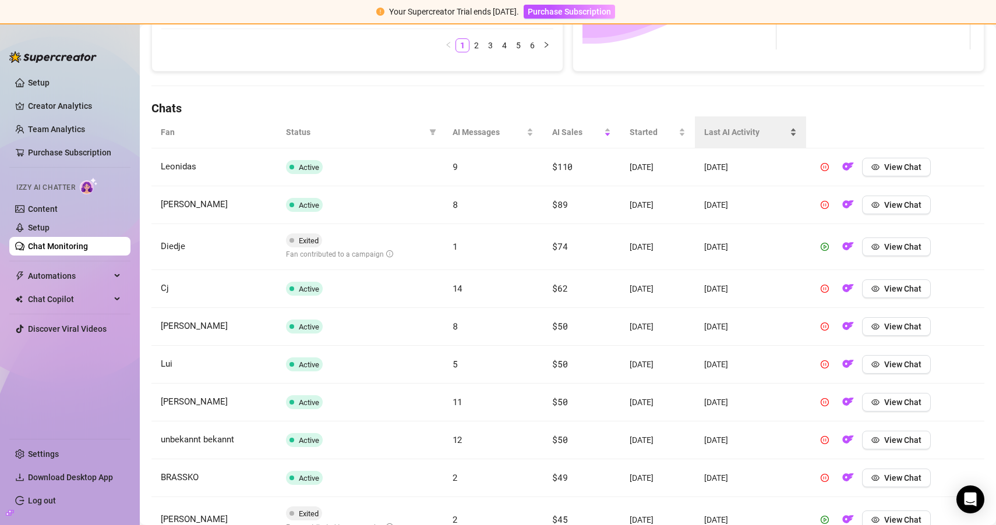
scroll to position [293, 0]
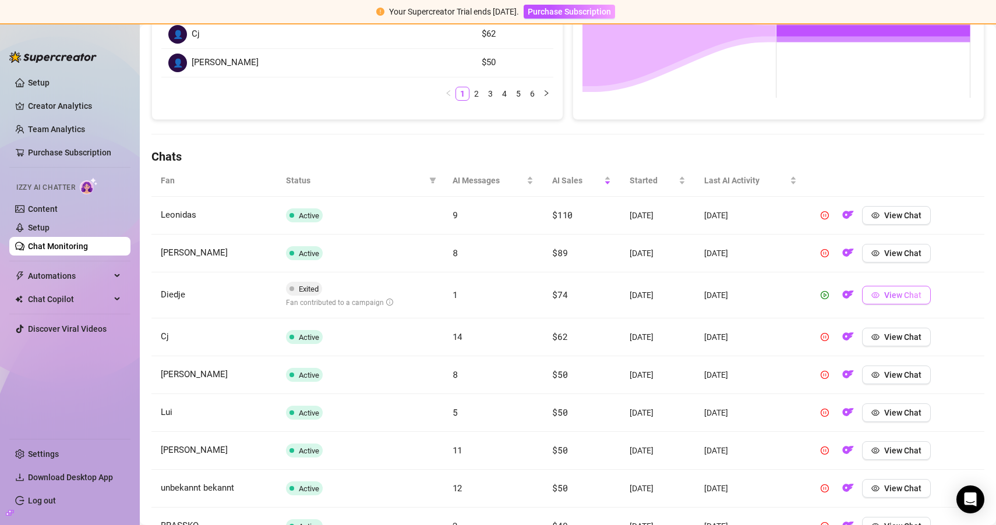
click at [892, 296] on span "View Chat" at bounding box center [902, 295] width 37 height 9
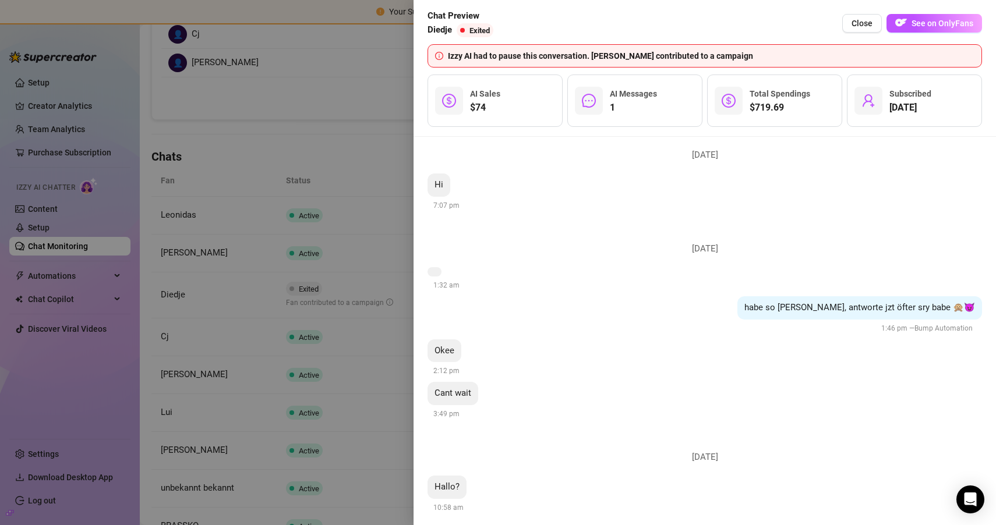
scroll to position [3222, 0]
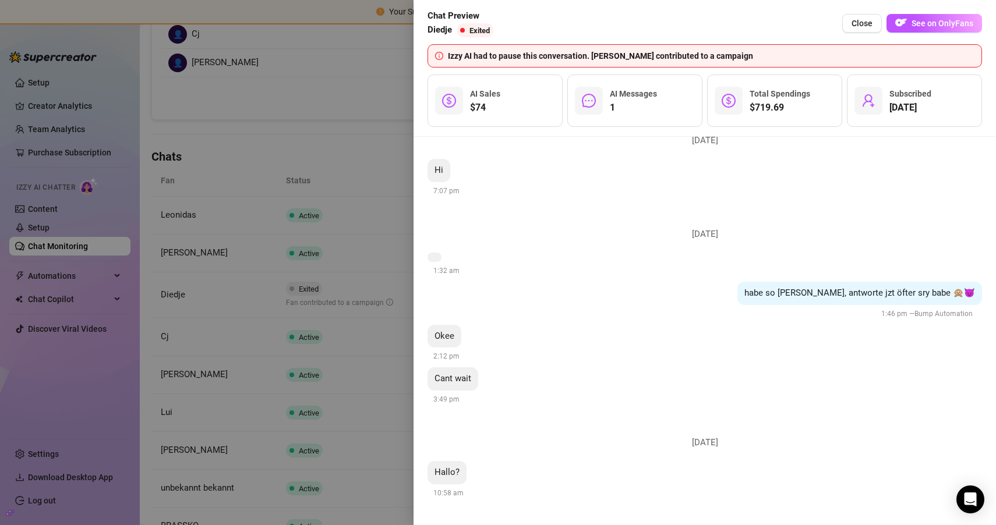
click at [355, 141] on div at bounding box center [498, 262] width 996 height 525
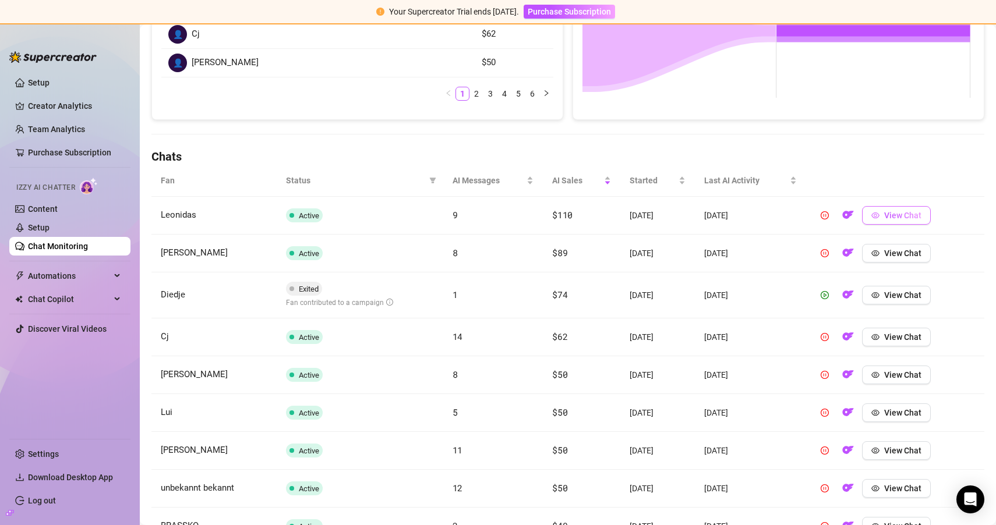
click at [874, 212] on button "View Chat" at bounding box center [896, 215] width 69 height 19
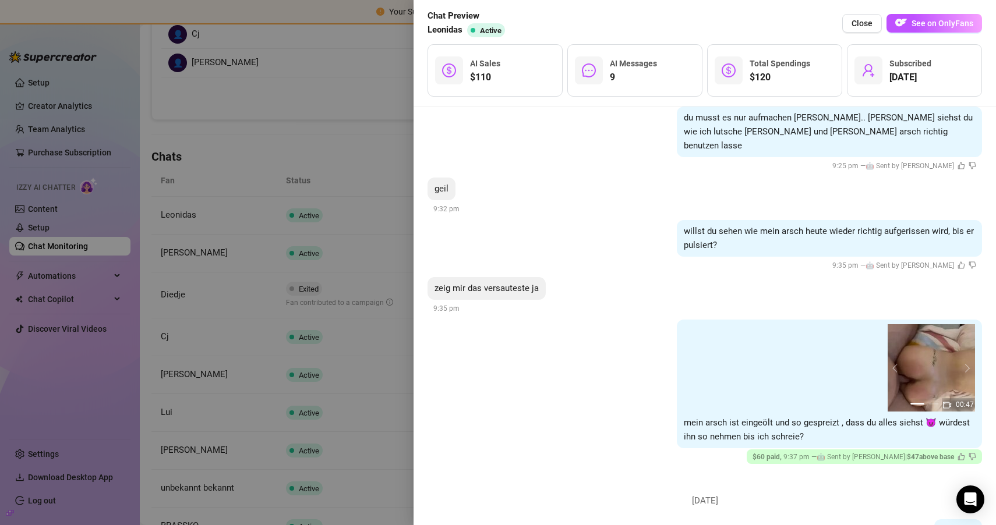
scroll to position [1304, 0]
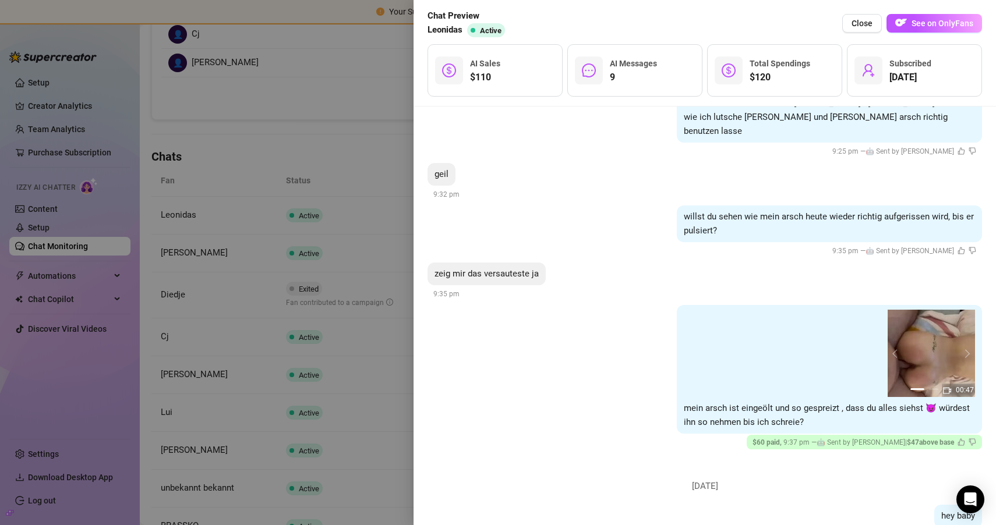
click at [340, 192] on div at bounding box center [498, 262] width 996 height 525
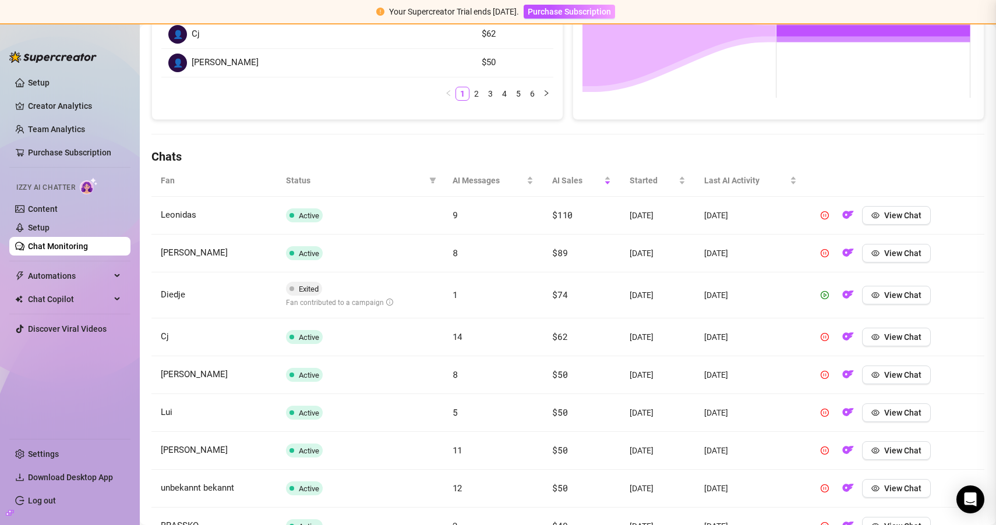
scroll to position [0, 0]
click at [429, 178] on icon "filter" at bounding box center [432, 181] width 6 height 6
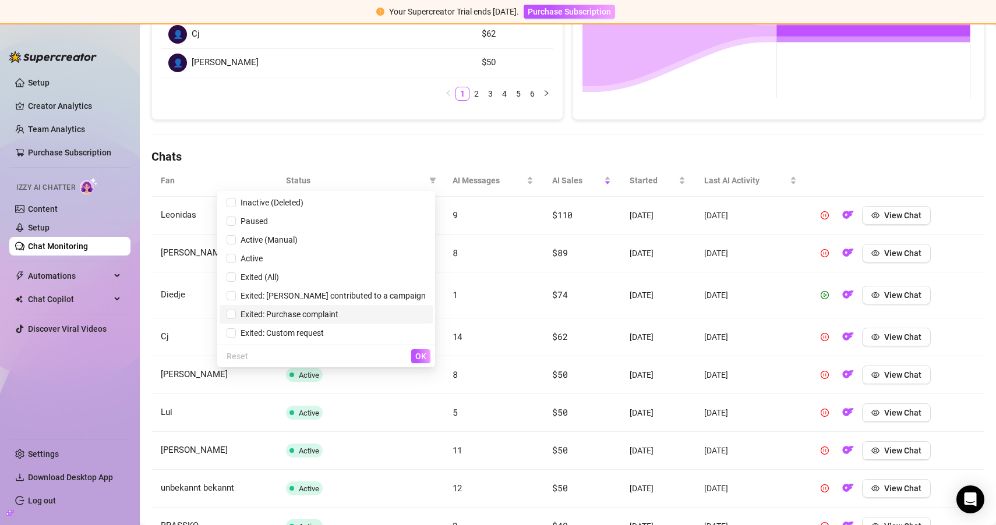
click at [292, 319] on span "Exited: Purchase complaint" at bounding box center [287, 314] width 102 height 9
checkbox input "true"
click at [429, 359] on div "Reset OK" at bounding box center [326, 356] width 218 height 23
click at [419, 353] on span "OK" at bounding box center [420, 356] width 11 height 9
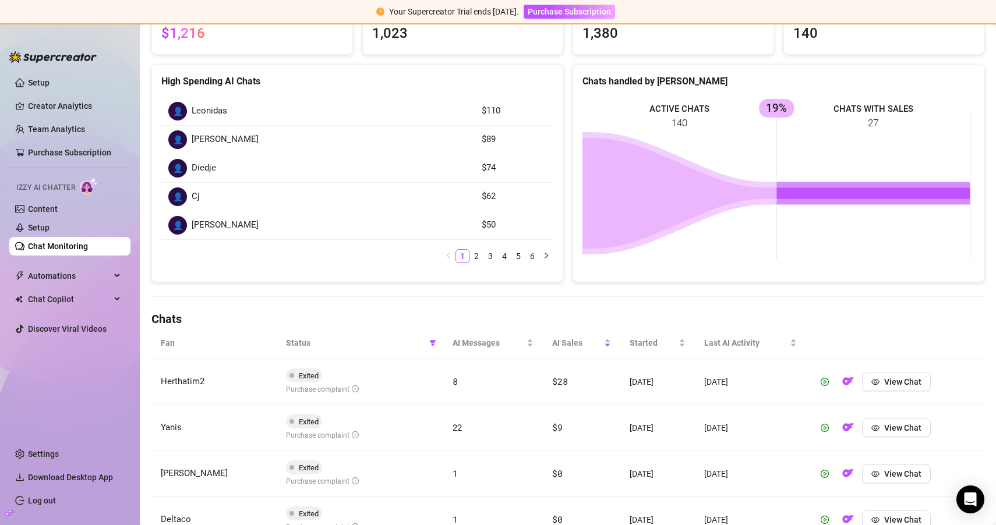
scroll to position [158, 0]
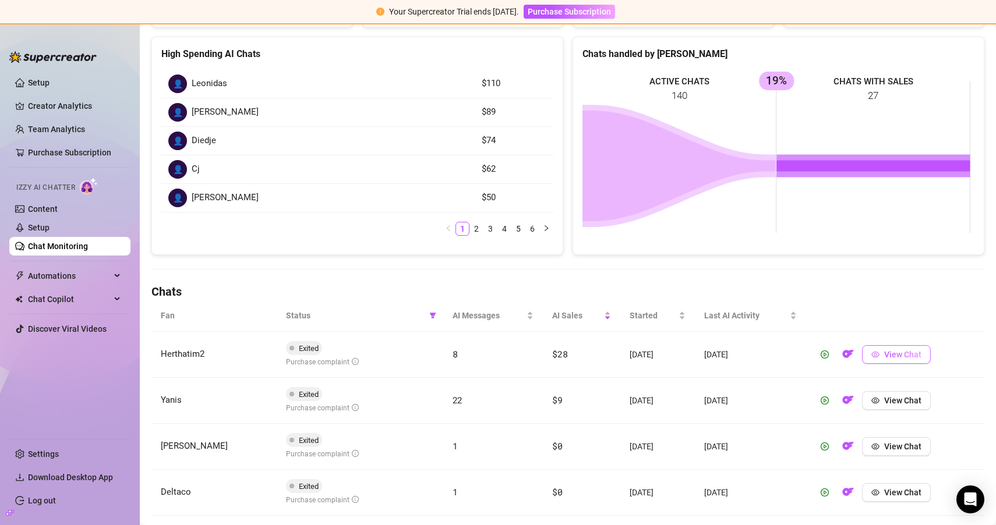
click at [887, 352] on span "View Chat" at bounding box center [902, 354] width 37 height 9
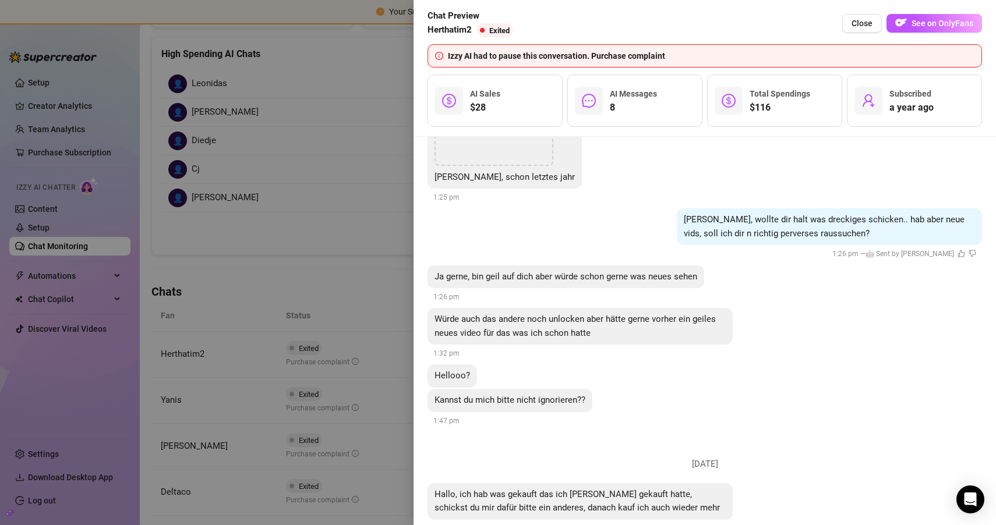
scroll to position [2657, 0]
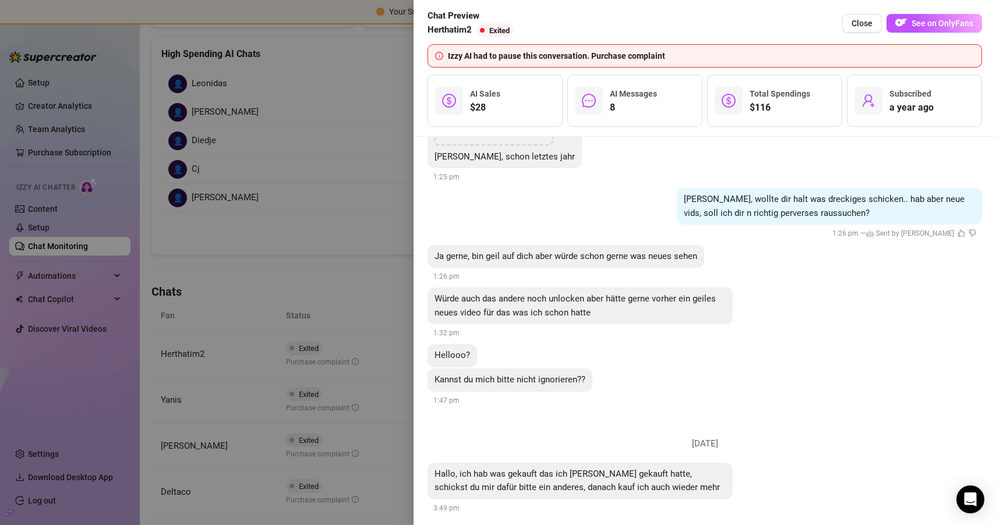
click at [558, 251] on span "Ja gerne, bin geil auf dich aber würde schon gerne was neues sehen" at bounding box center [565, 256] width 263 height 10
click at [557, 251] on span "Ja gerne, bin geil auf dich aber würde schon gerne was neues sehen" at bounding box center [565, 256] width 263 height 10
copy span "Ja gerne, bin geil auf dich aber würde schon gerne was neues sehen"
click at [509, 288] on div "Würde auch das andere noch unlocken aber hätte gerne vorher ein geiles neues vi…" at bounding box center [579, 306] width 305 height 37
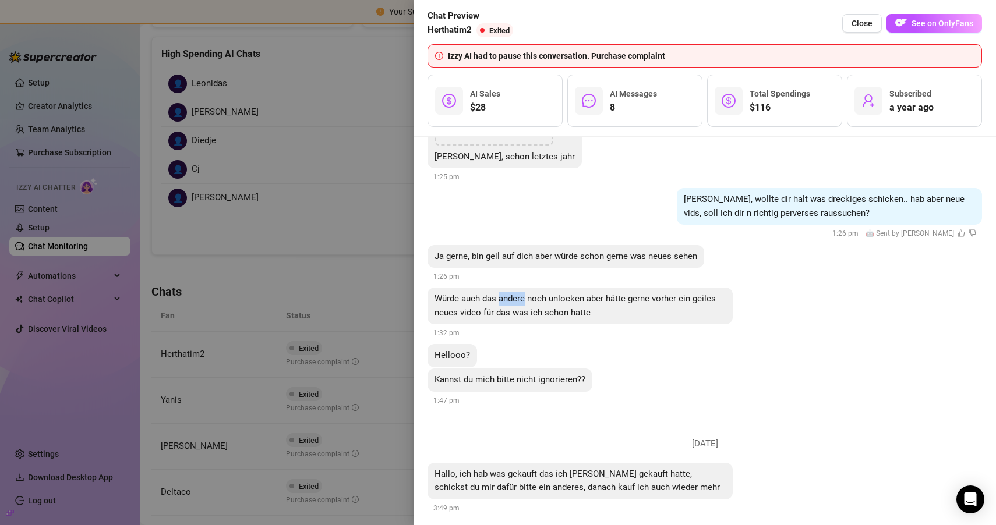
click at [509, 288] on div "Würde auch das andere noch unlocken aber hätte gerne vorher ein geiles neues vi…" at bounding box center [579, 306] width 305 height 37
click at [509, 293] on span "Würde auch das andere noch unlocken aber hätte gerne vorher ein geiles neues vi…" at bounding box center [574, 305] width 281 height 24
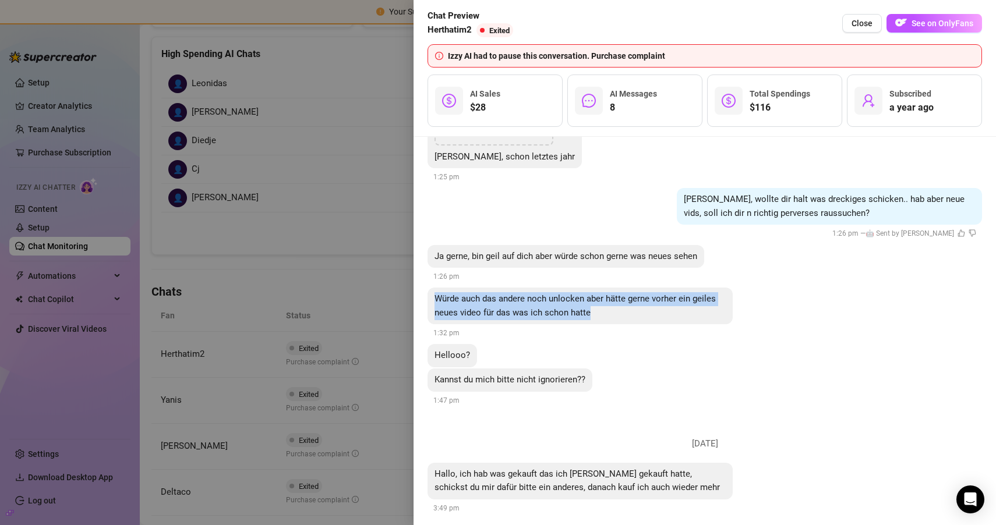
click at [509, 293] on span "Würde auch das andere noch unlocken aber hätte gerne vorher ein geiles neues vi…" at bounding box center [574, 305] width 281 height 24
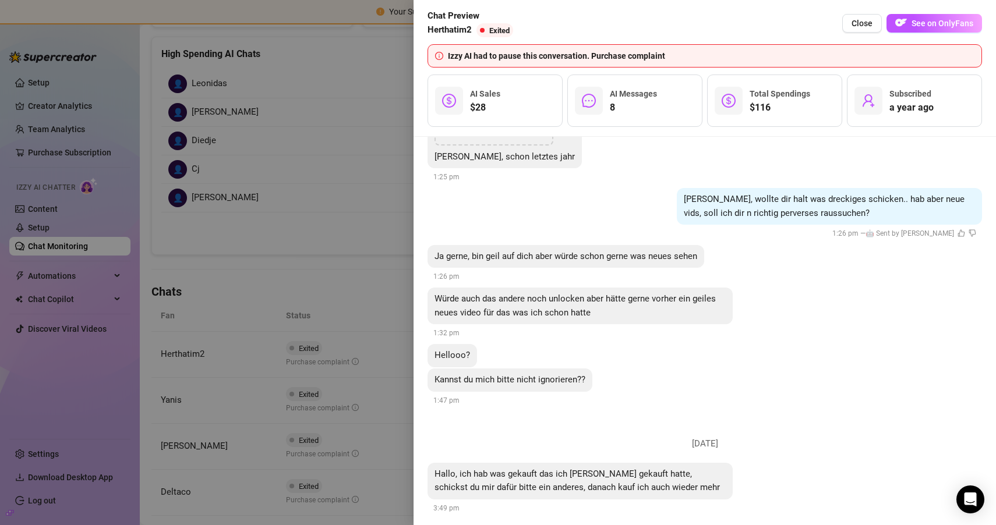
click at [458, 374] on span "Kannst du mich bitte nicht ignorieren??" at bounding box center [509, 379] width 151 height 10
copy span "Kannst du mich bitte nicht ignorieren??"
click at [560, 469] on span "Hallo, ich hab was gekauft das ich schon davor gekauft hatte, schickst du mir d…" at bounding box center [576, 481] width 285 height 24
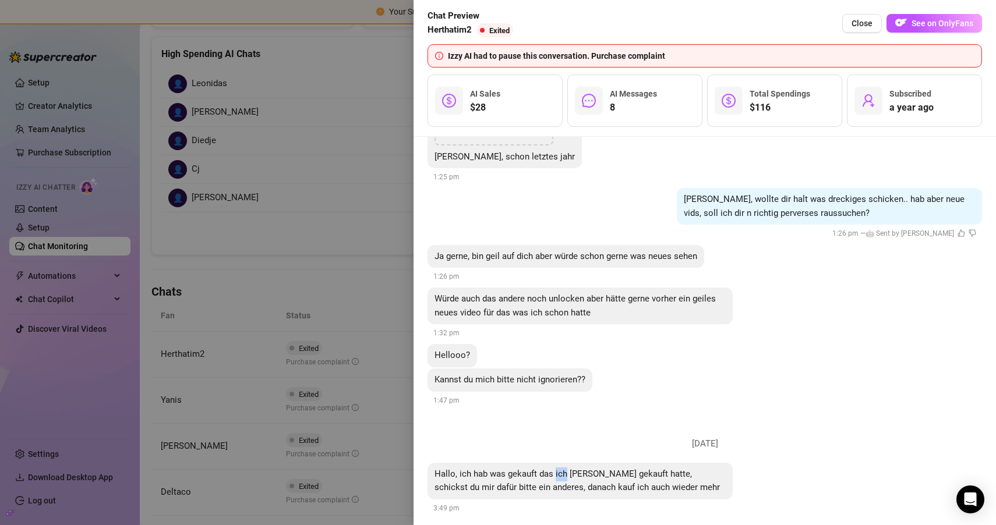
click at [560, 469] on span "Hallo, ich hab was gekauft das ich schon davor gekauft hatte, schickst du mir d…" at bounding box center [576, 481] width 285 height 24
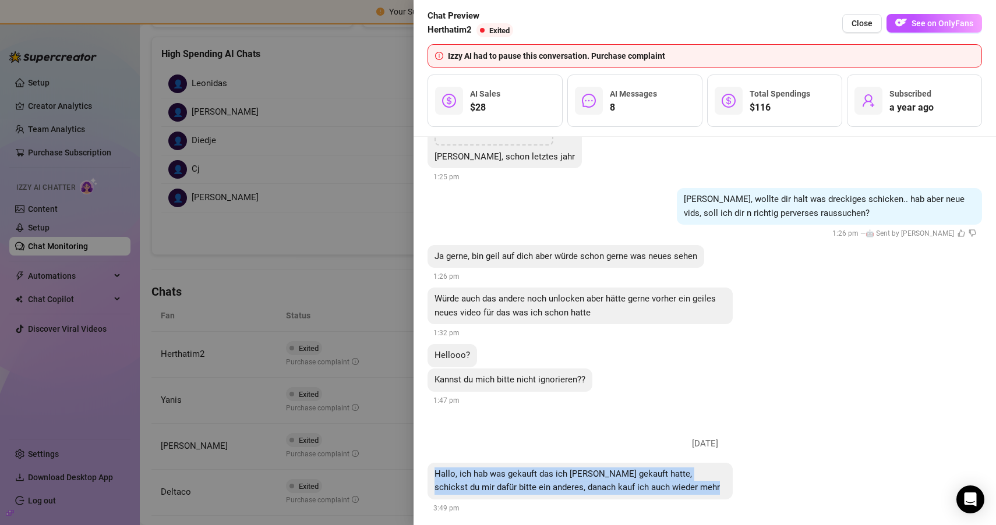
click at [560, 469] on span "Hallo, ich hab was gekauft das ich schon davor gekauft hatte, schickst du mir d…" at bounding box center [576, 481] width 285 height 24
copy span "Hallo, ich hab was gekauft das ich schon davor gekauft hatte, schickst du mir d…"
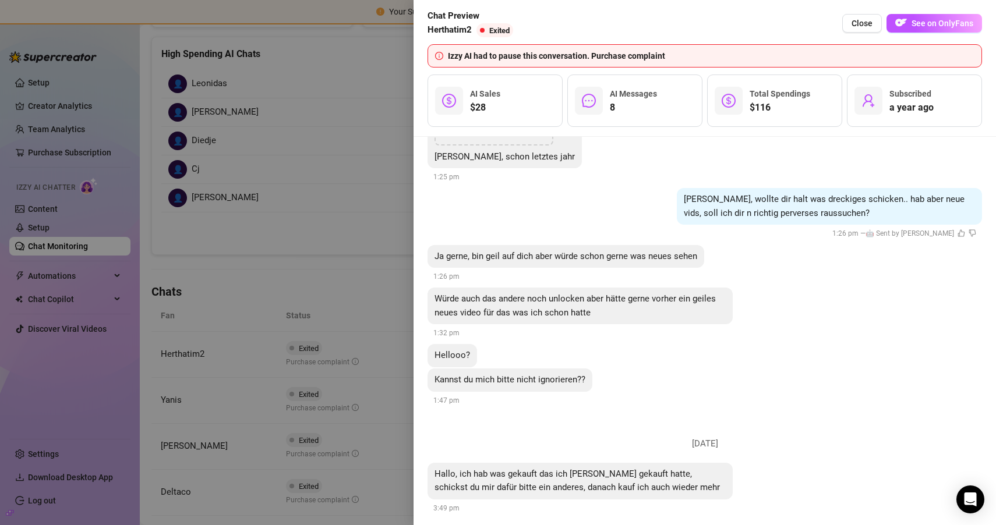
click at [816, 316] on div "Würde auch das andere noch unlocken aber hätte gerne vorher ein geiles neues vi…" at bounding box center [704, 314] width 554 height 52
click at [305, 211] on div at bounding box center [498, 262] width 996 height 525
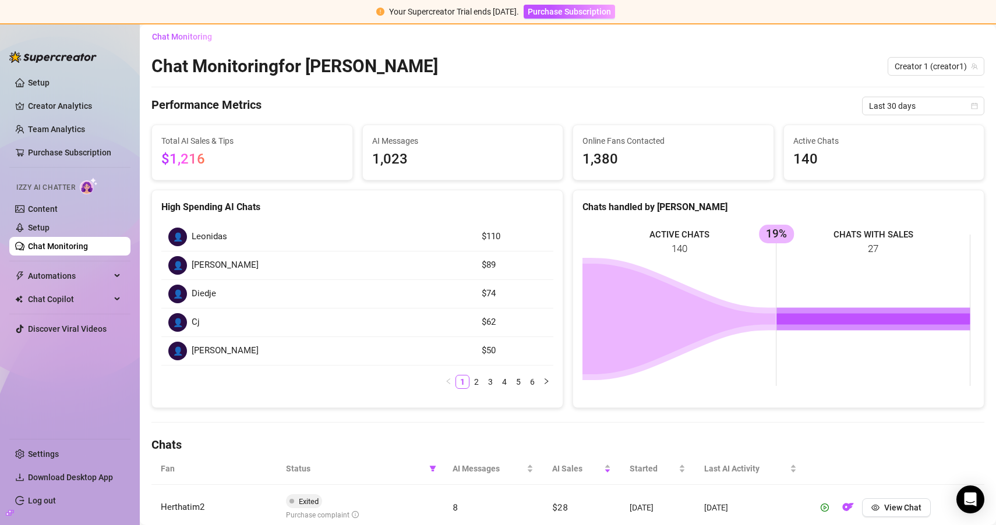
scroll to position [0, 0]
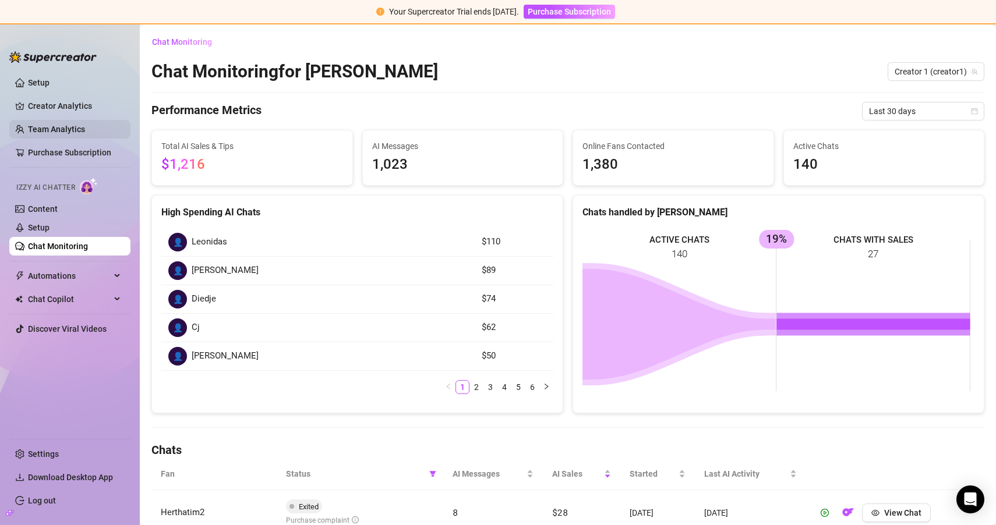
click at [73, 125] on link "Team Analytics" at bounding box center [56, 129] width 57 height 9
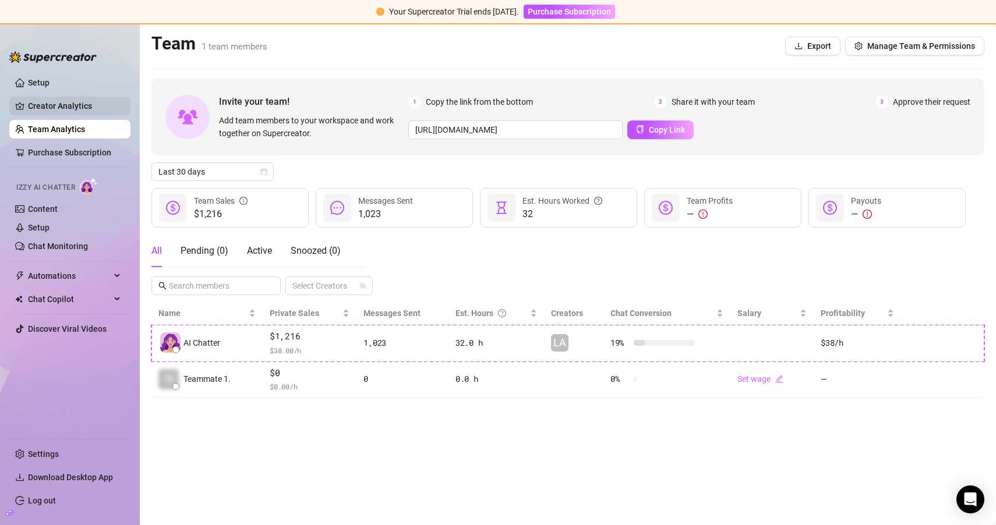
click at [77, 101] on link "Creator Analytics" at bounding box center [74, 106] width 93 height 19
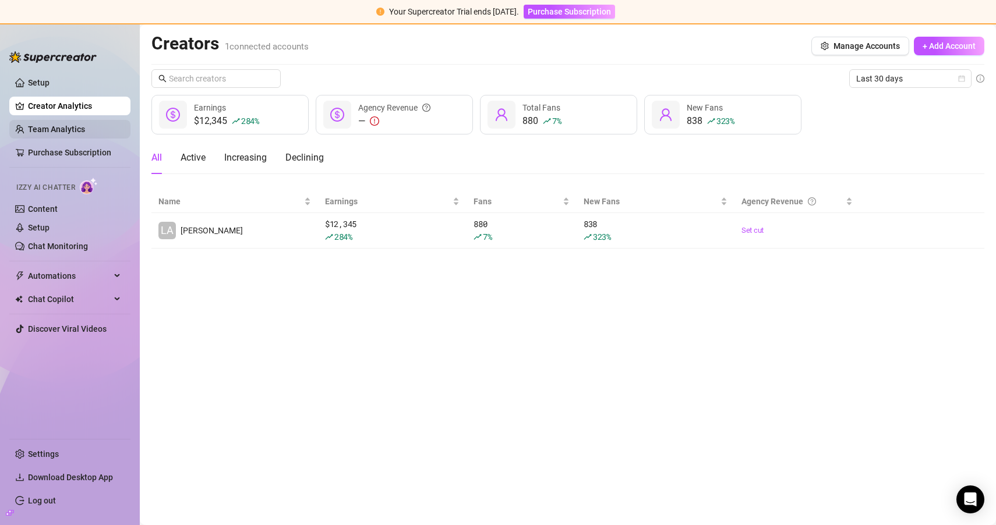
click at [60, 130] on link "Team Analytics" at bounding box center [56, 129] width 57 height 9
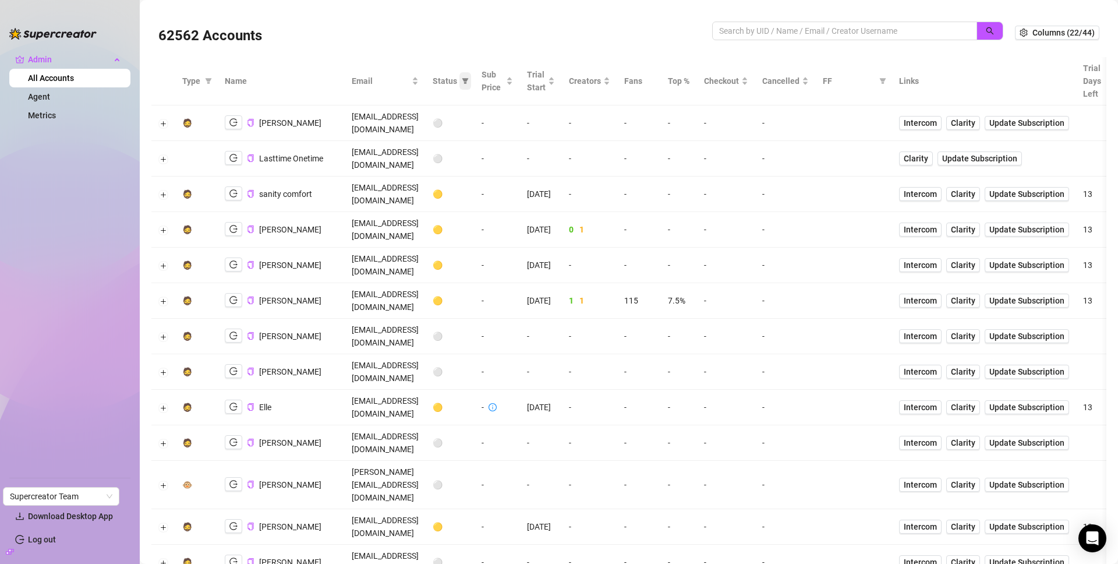
click at [471, 86] on span at bounding box center [465, 80] width 12 height 17
click at [469, 83] on icon "filter" at bounding box center [465, 81] width 6 height 6
click at [728, 28] on input "search" at bounding box center [840, 30] width 242 height 13
paste input "uOt2kLmRXYMyA26LpCPnSlGacj93"
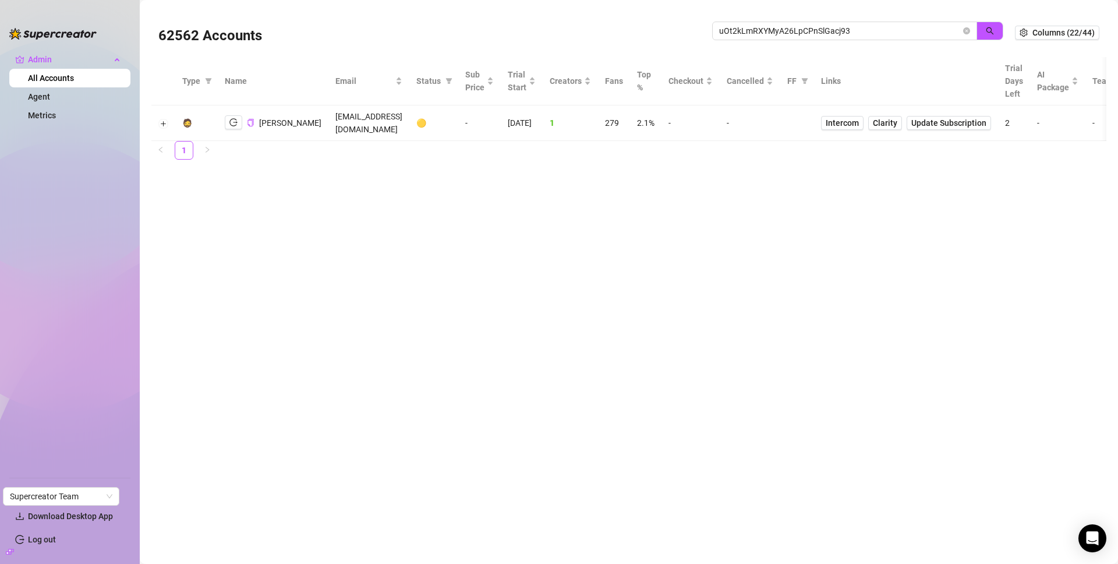
click at [374, 32] on div "62562 Accounts" at bounding box center [435, 33] width 554 height 40
click at [233, 118] on icon "logout" at bounding box center [233, 122] width 8 height 8
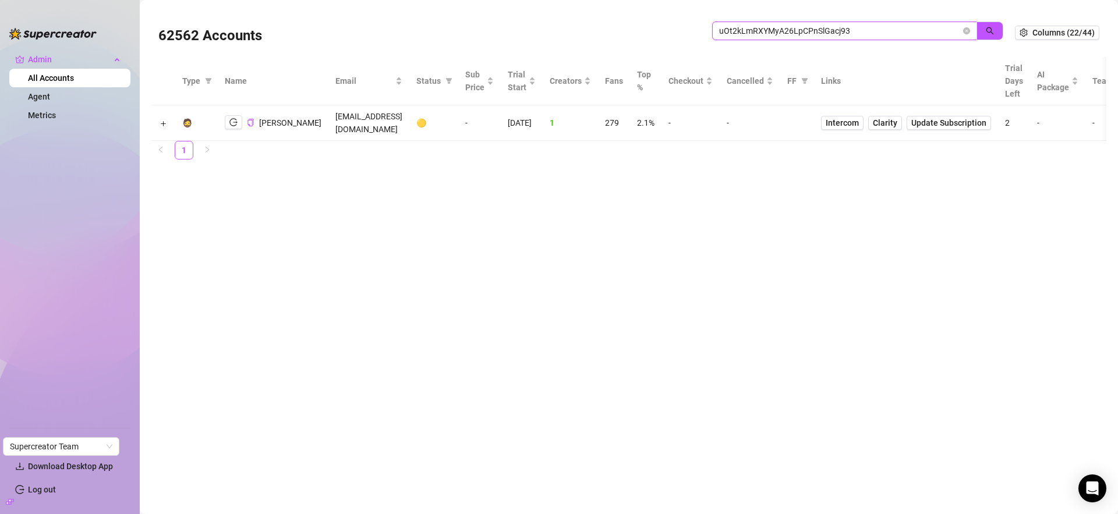
click at [839, 28] on input "uOt2kLmRXYMyA26LpCPnSlGacj93" at bounding box center [840, 30] width 242 height 13
paste input "fibzx3jJrgPbWdJEkEN3sg7x35T2"
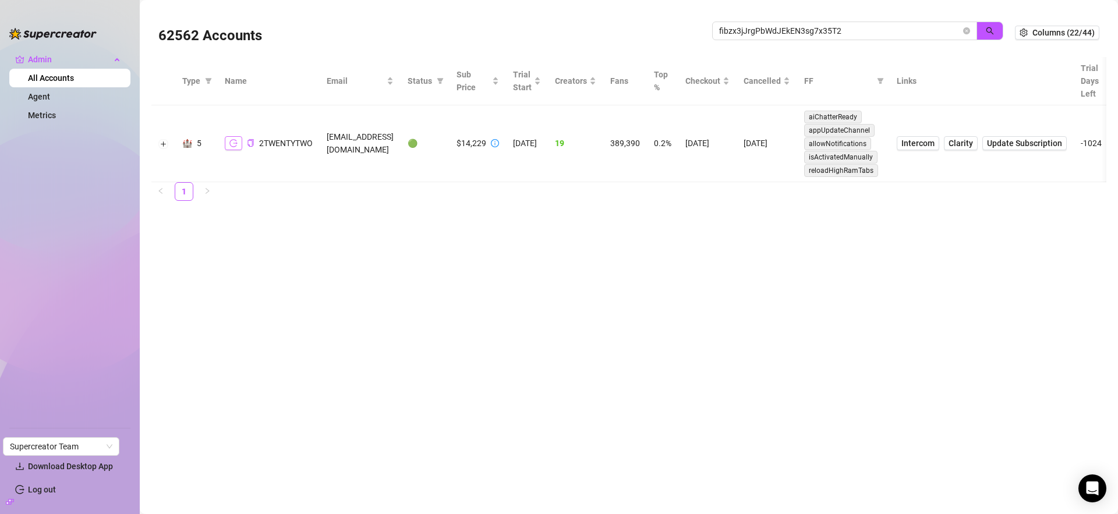
click at [236, 145] on icon "logout" at bounding box center [233, 143] width 8 height 8
click at [231, 140] on icon "logout" at bounding box center [233, 143] width 8 height 8
click at [869, 29] on input "fibzx3jJrgPbWdJEkEN3sg7x35T2" at bounding box center [840, 30] width 242 height 13
paste input "uOt2kLmRXYMyA26LpCPnSlGacj93"
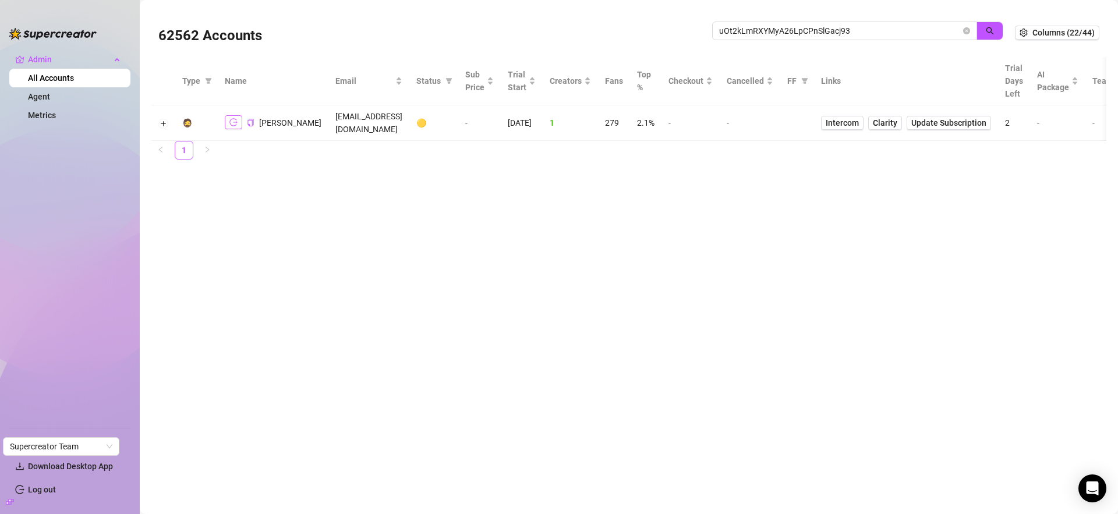
click at [234, 118] on icon "logout" at bounding box center [233, 122] width 8 height 8
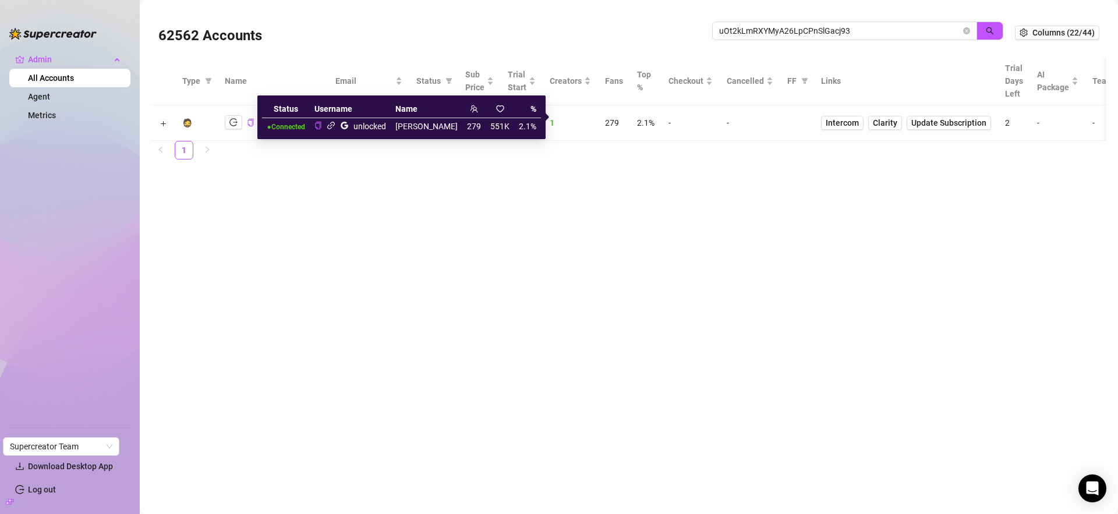
click at [335, 123] on icon "link" at bounding box center [331, 126] width 8 height 8
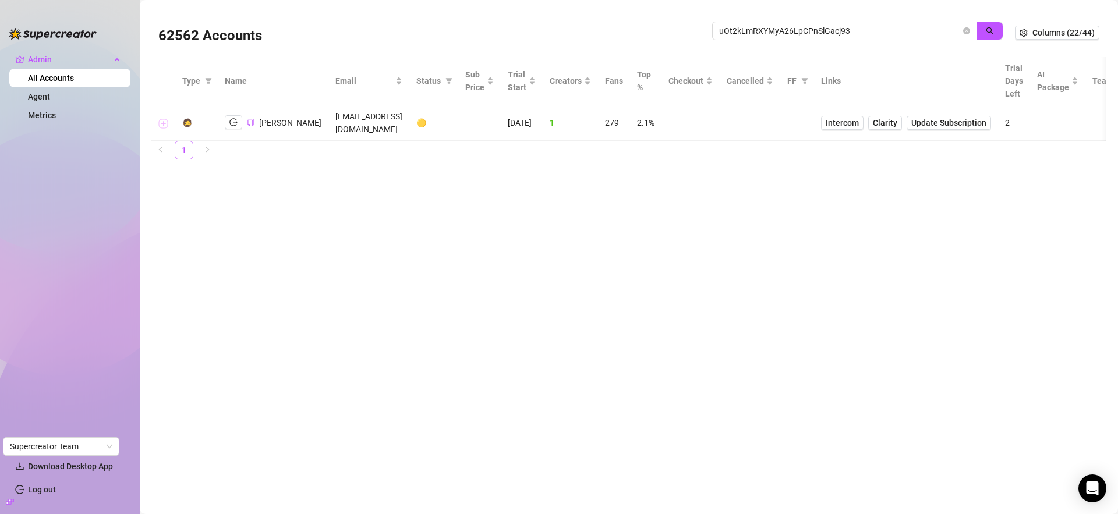
click at [160, 119] on button "Expand row" at bounding box center [163, 123] width 9 height 9
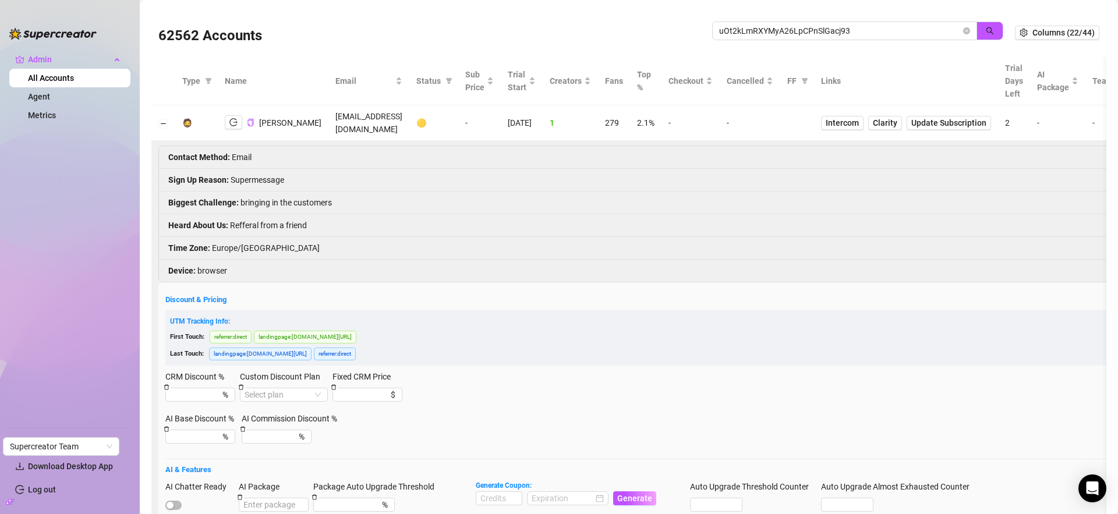
click at [328, 118] on td "sophiasselfies@gmail.com" at bounding box center [368, 123] width 81 height 36
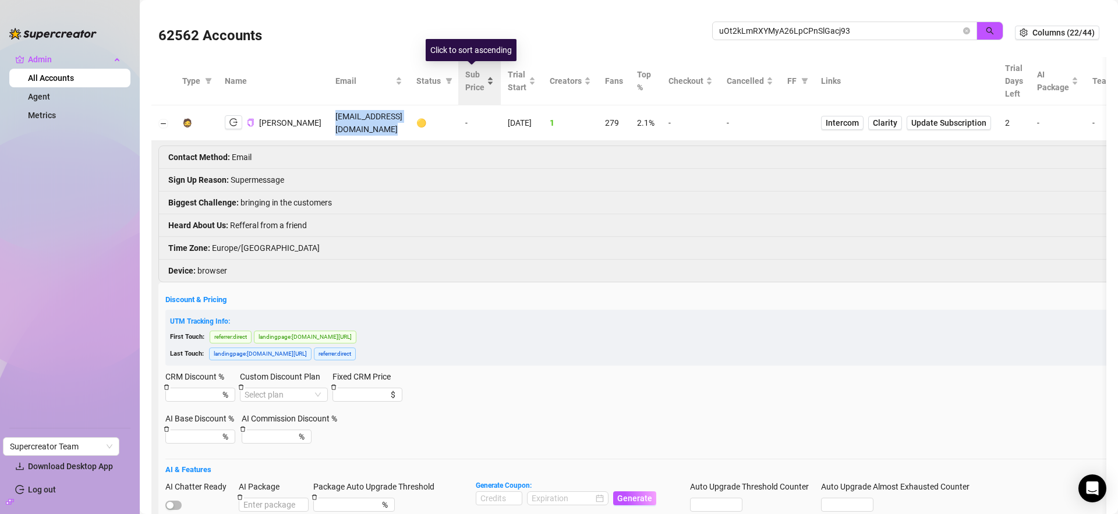
copy td "sophiasselfies@gmail.com"
click at [342, 120] on td "sophiasselfies@gmail.com" at bounding box center [368, 123] width 81 height 36
click at [341, 120] on td "sophiasselfies@gmail.com" at bounding box center [368, 123] width 81 height 36
click at [769, 26] on input "uOt2kLmRXYMyA26LpCPnSlGacj93" at bounding box center [840, 30] width 242 height 13
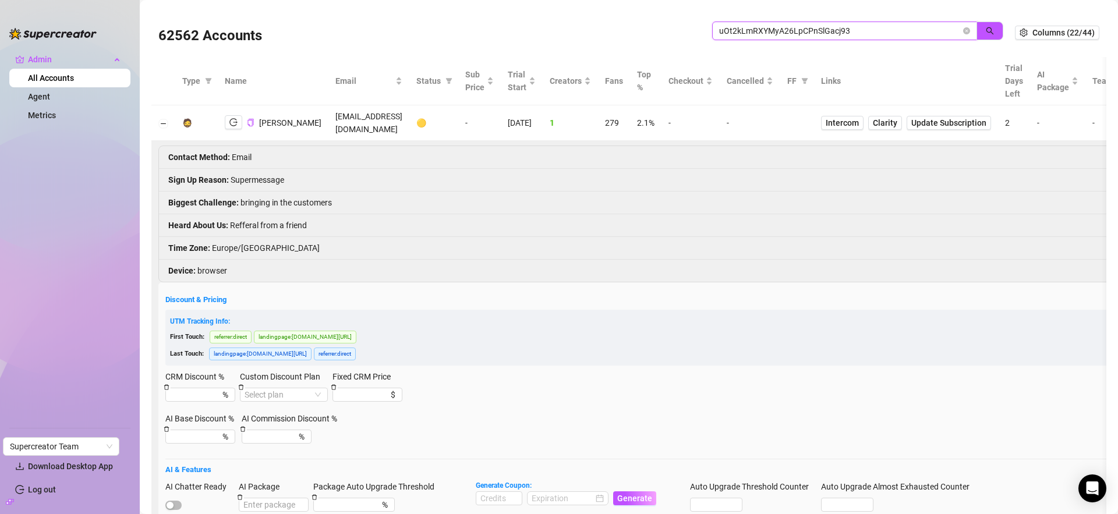
click at [769, 26] on input "uOt2kLmRXYMyA26LpCPnSlGacj93" at bounding box center [840, 30] width 242 height 13
paste input "hsWyUzgdbSbMGKj0wmiFjjolt1K2"
click at [986, 30] on icon "search" at bounding box center [990, 31] width 8 height 8
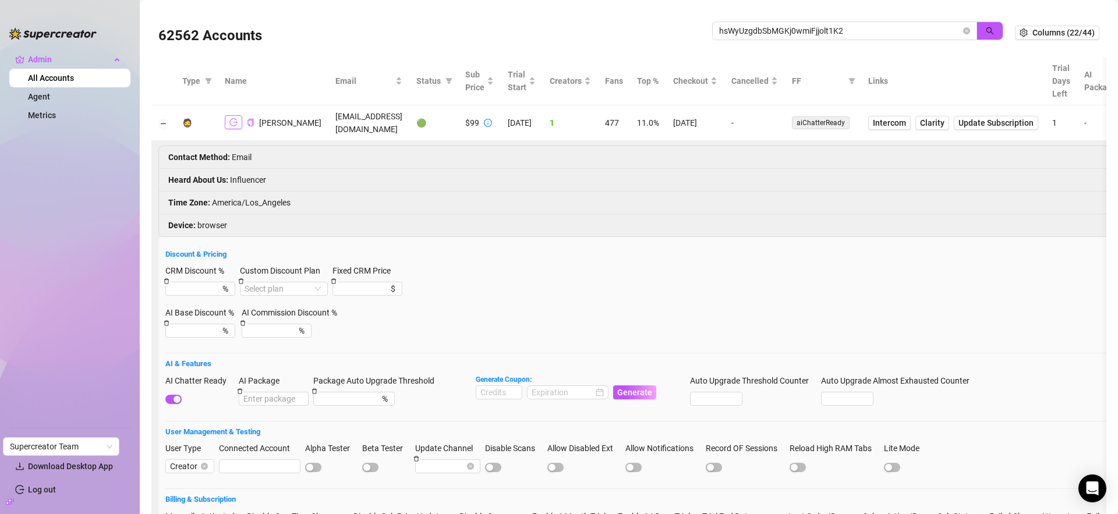
click at [233, 123] on icon "logout" at bounding box center [233, 122] width 8 height 8
click at [903, 128] on span "Intercom" at bounding box center [889, 122] width 33 height 13
click at [847, 37] on input "hsWyUzgdbSbMGKj0wmiFjjolt1K2" at bounding box center [840, 30] width 242 height 13
click at [846, 37] on input "hsWyUzgdbSbMGKj0wmiFjjolt1K2" at bounding box center [840, 30] width 242 height 13
paste input "jZt44DC6nBZDrbcfakQ5SEBytRz1"
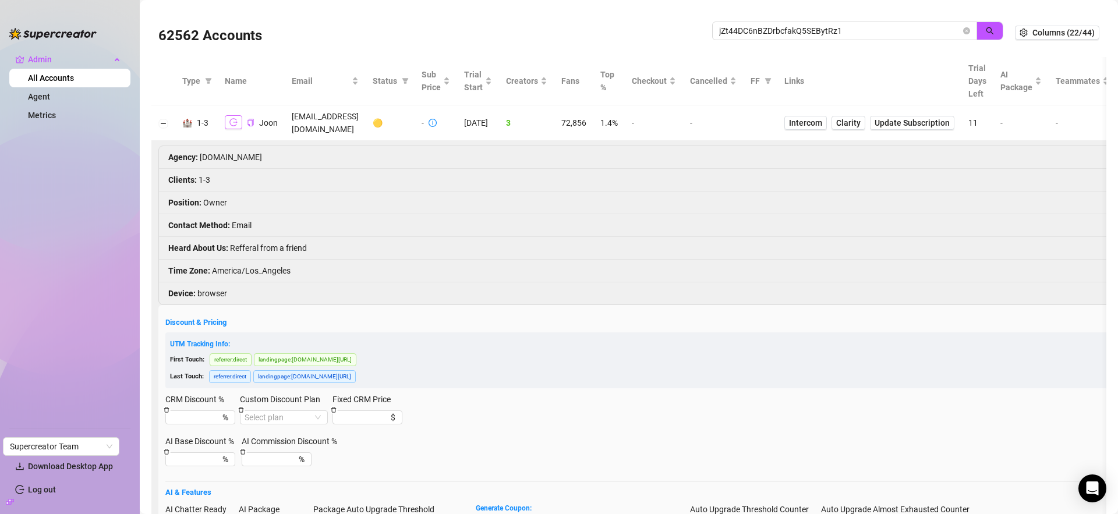
click at [228, 115] on button "button" at bounding box center [233, 122] width 17 height 14
click at [321, 119] on td "aiontactical@gmail.com" at bounding box center [325, 123] width 81 height 36
copy td "aiontactical@gmail.com"
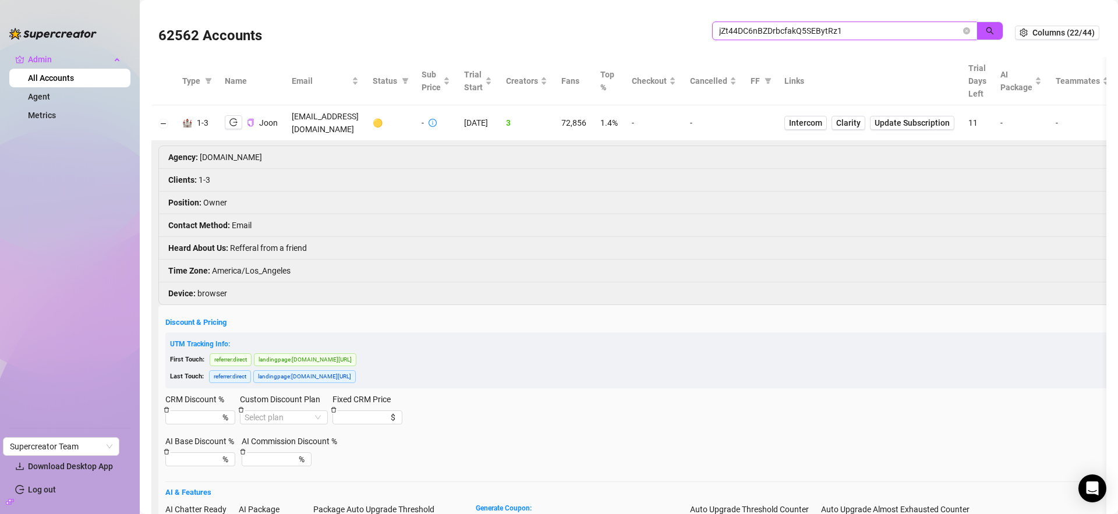
click at [841, 31] on input "jZt44DC6nBZDrbcfakQ5SEBytRz1" at bounding box center [840, 30] width 242 height 13
click at [841, 30] on input "jZt44DC6nBZDrbcfakQ5SEBytRz1" at bounding box center [840, 30] width 242 height 13
paste input "aiontactical@gmail.com"
type input "aiontactical@gmail.com"
click at [986, 32] on icon "search" at bounding box center [990, 31] width 8 height 8
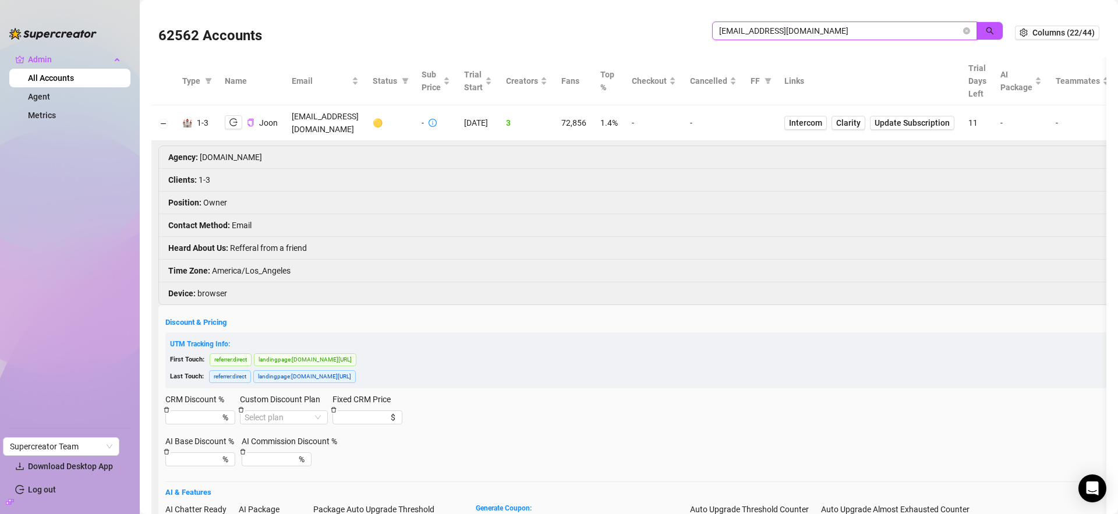
drag, startPoint x: 816, startPoint y: 33, endPoint x: 636, endPoint y: 29, distance: 179.4
click at [636, 29] on div "62562 Accounts aiontactical@gmail.com" at bounding box center [586, 33] width 857 height 40
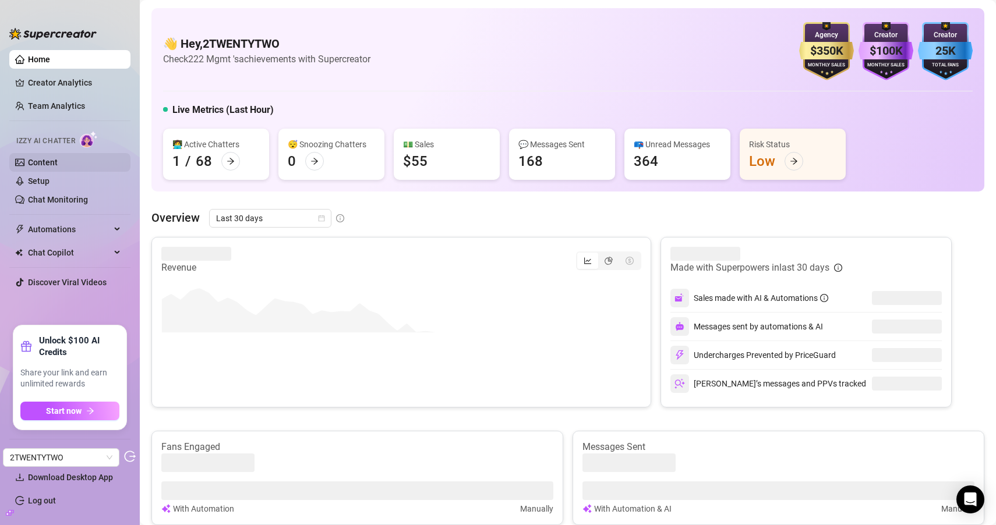
click at [47, 159] on link "Content" at bounding box center [43, 162] width 30 height 9
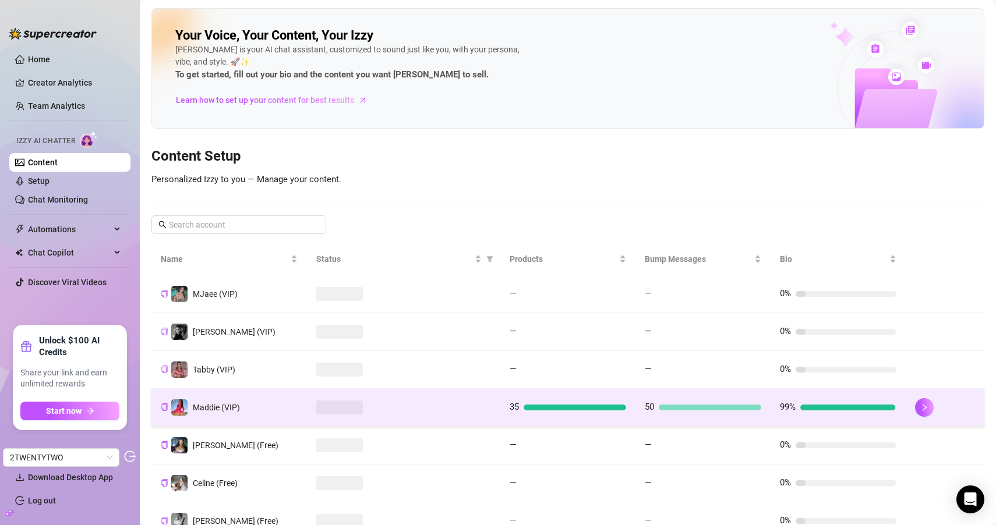
click at [254, 402] on td "Maddie (VIP)" at bounding box center [228, 408] width 155 height 38
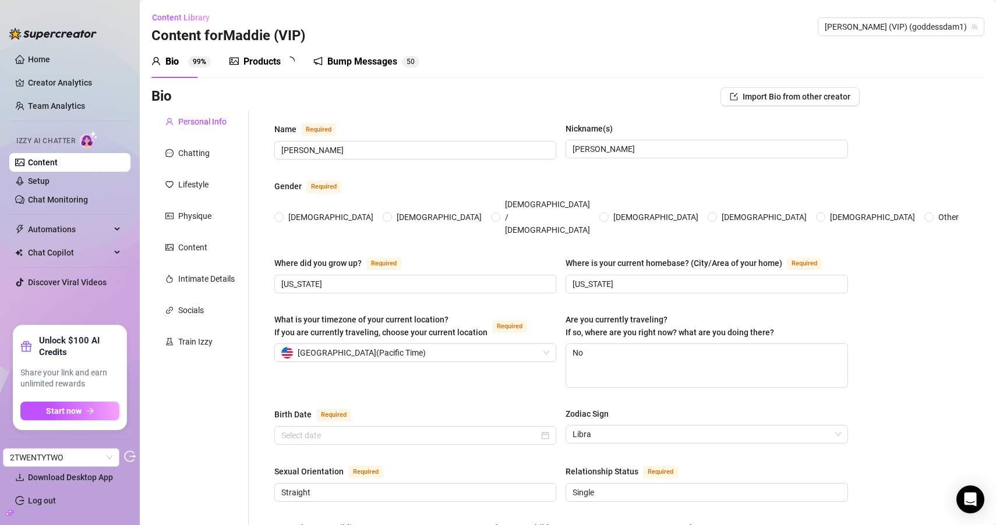
radio input "true"
type input "[DATE]"
click at [196, 345] on div "Train Izzy" at bounding box center [195, 341] width 34 height 13
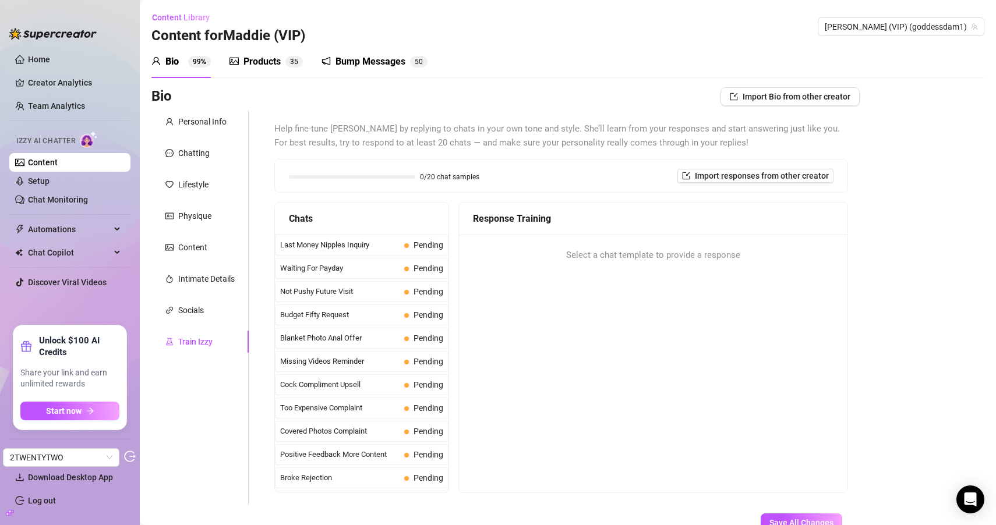
click at [272, 54] on div "Products 3 5" at bounding box center [265, 61] width 73 height 33
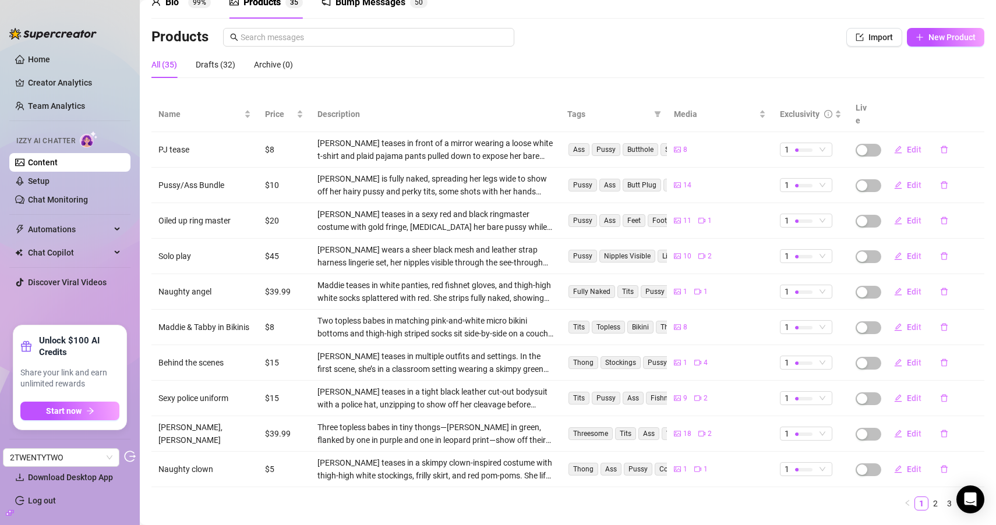
scroll to position [76, 0]
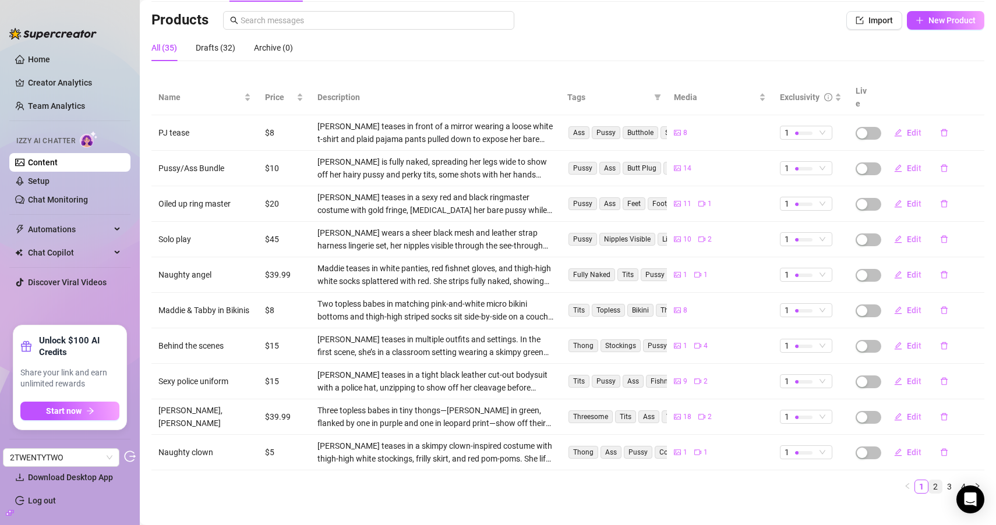
click at [929, 480] on link "2" at bounding box center [935, 486] width 13 height 13
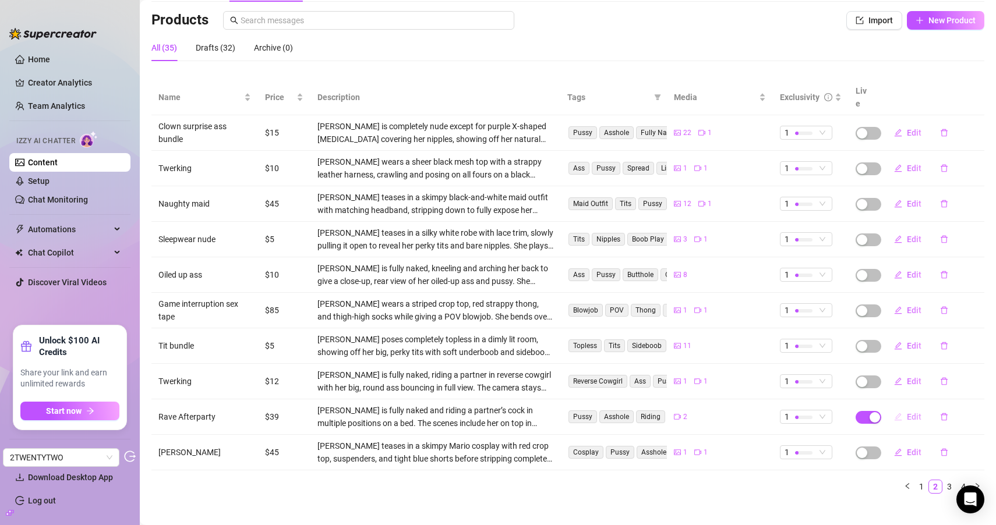
click at [907, 412] on span "Edit" at bounding box center [914, 416] width 15 height 9
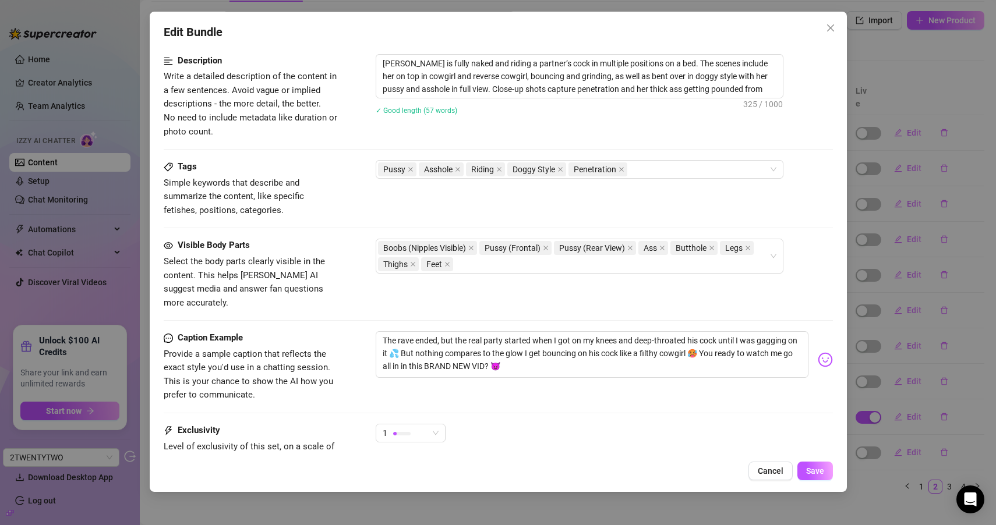
scroll to position [570, 0]
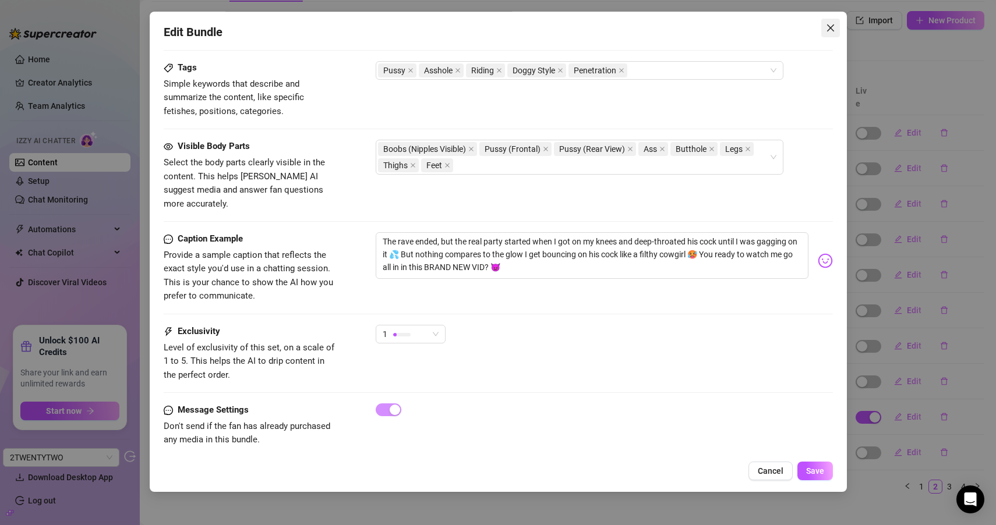
click at [828, 33] on button "Close" at bounding box center [830, 28] width 19 height 19
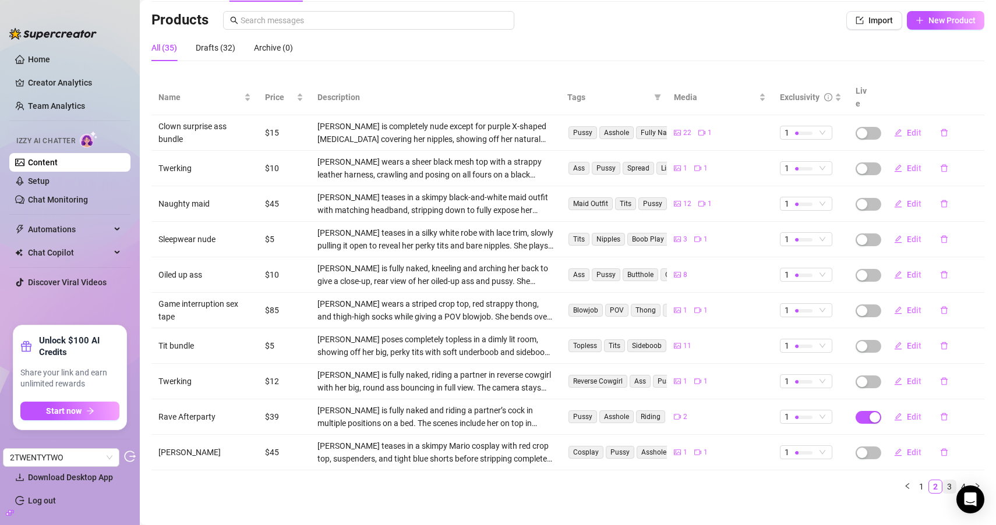
click at [943, 480] on link "3" at bounding box center [949, 486] width 13 height 13
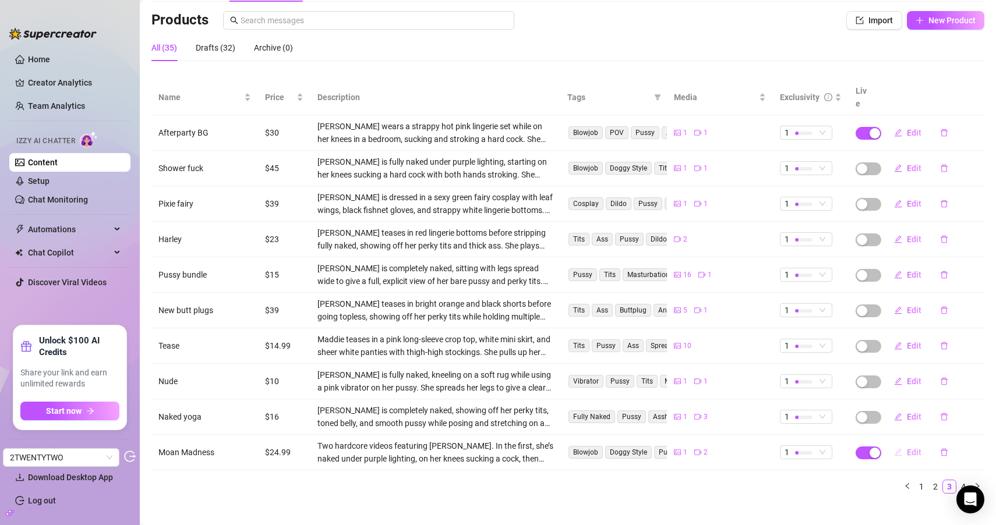
click at [894, 448] on icon "edit" at bounding box center [898, 452] width 8 height 8
type textarea "SURPRISE daddy 😏 Moan Day Madness is ON and it’s filthy... 😈 TWO of my nastiest…"
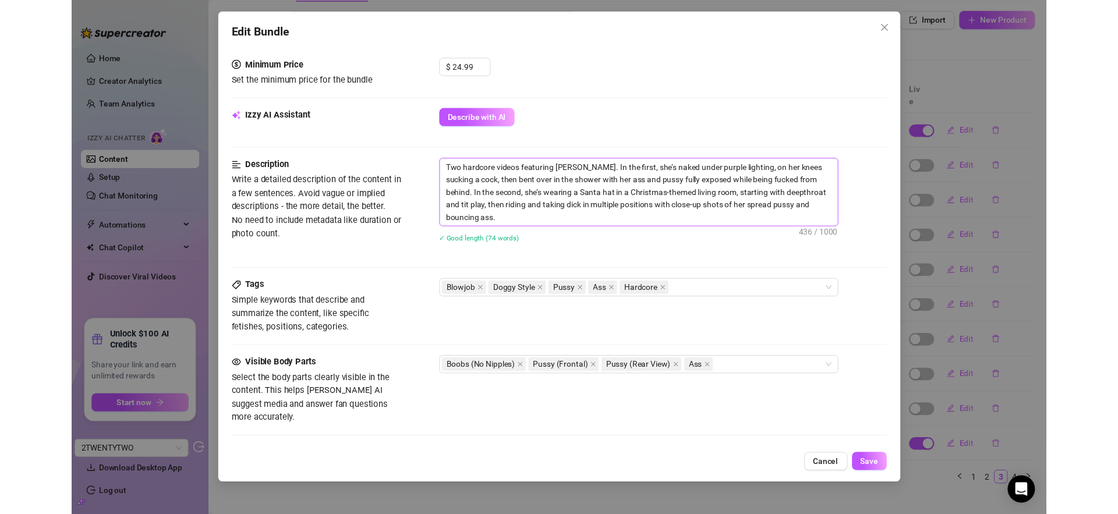
scroll to position [375, 0]
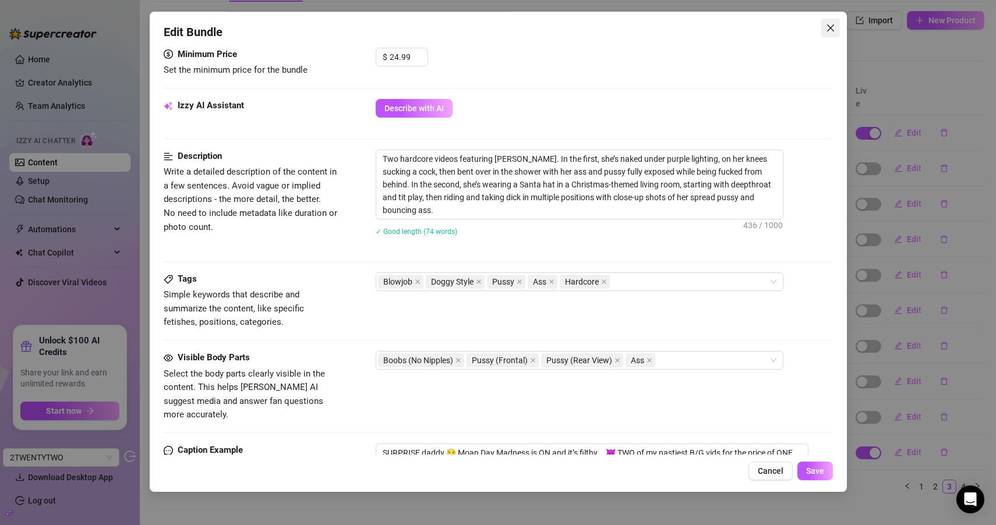
click at [827, 26] on icon "close" at bounding box center [830, 27] width 9 height 9
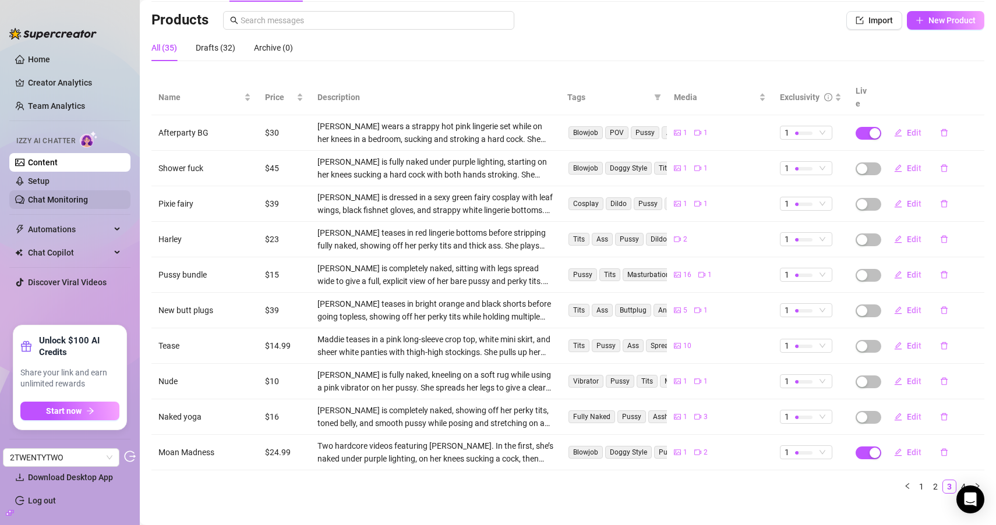
click at [43, 195] on link "Chat Monitoring" at bounding box center [58, 199] width 60 height 9
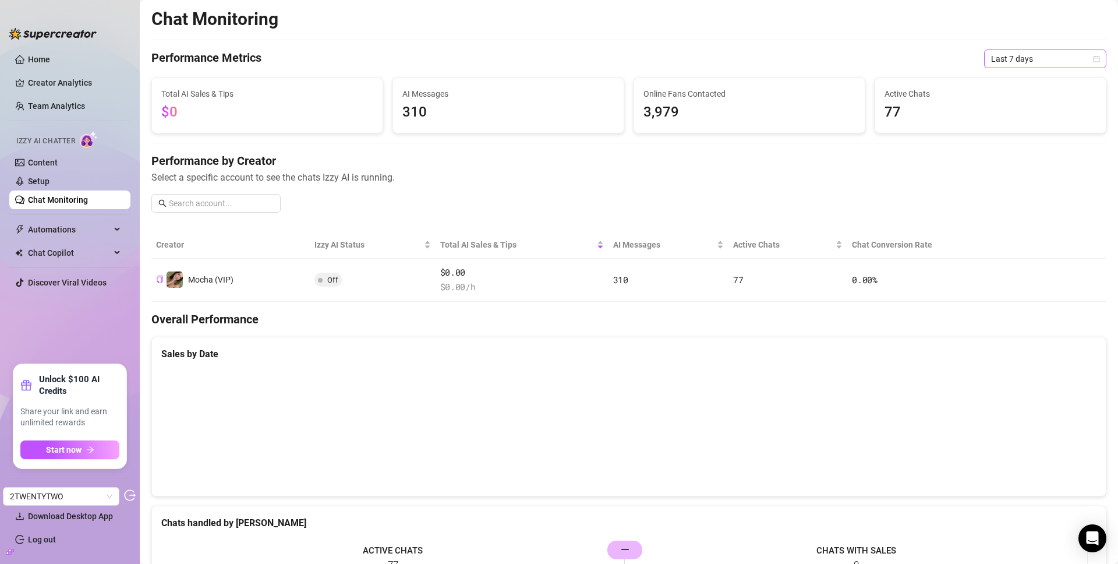
click at [1045, 63] on span "Last 7 days" at bounding box center [1045, 58] width 108 height 17
click at [1014, 113] on div "Last 30 days" at bounding box center [1037, 119] width 104 height 13
click at [8, 514] on icon "build" at bounding box center [10, 551] width 8 height 5
click at [47, 494] on link "Settings" at bounding box center [43, 492] width 31 height 9
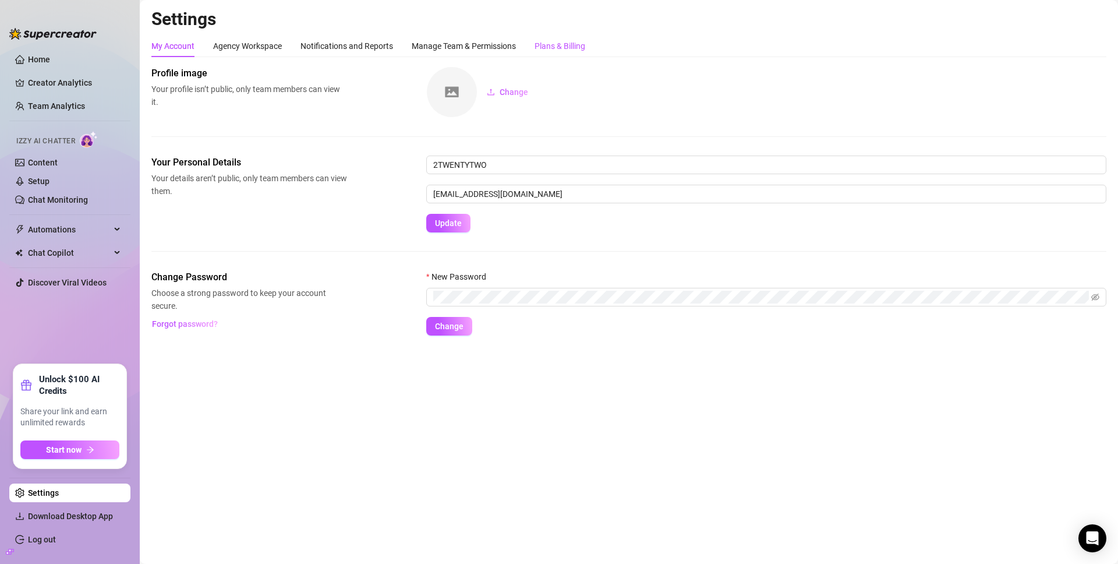
click at [560, 49] on div "Plans & Billing" at bounding box center [560, 46] width 51 height 13
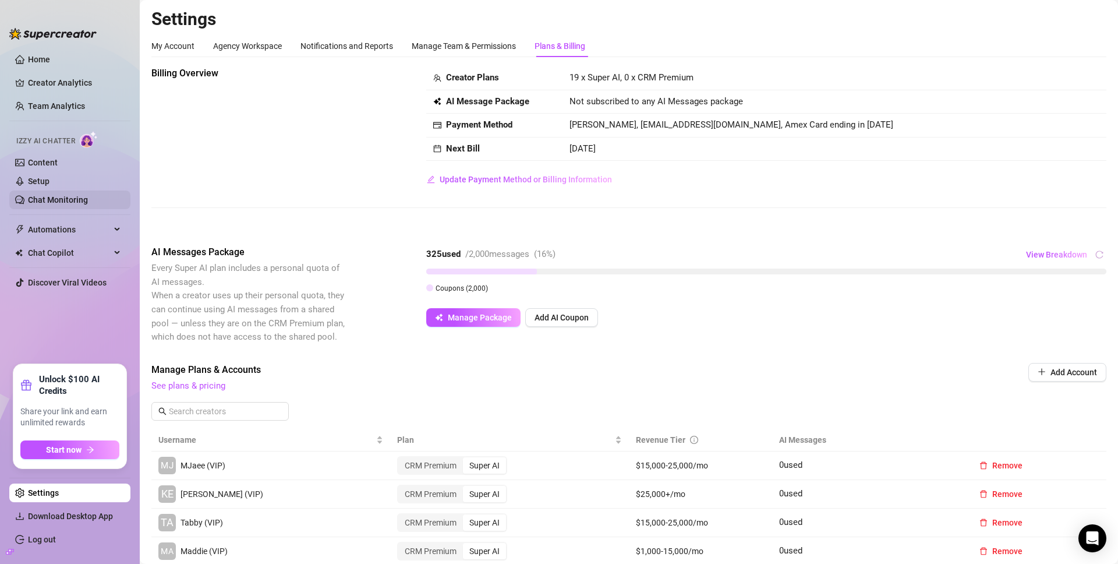
click at [85, 204] on link "Chat Monitoring" at bounding box center [58, 199] width 60 height 9
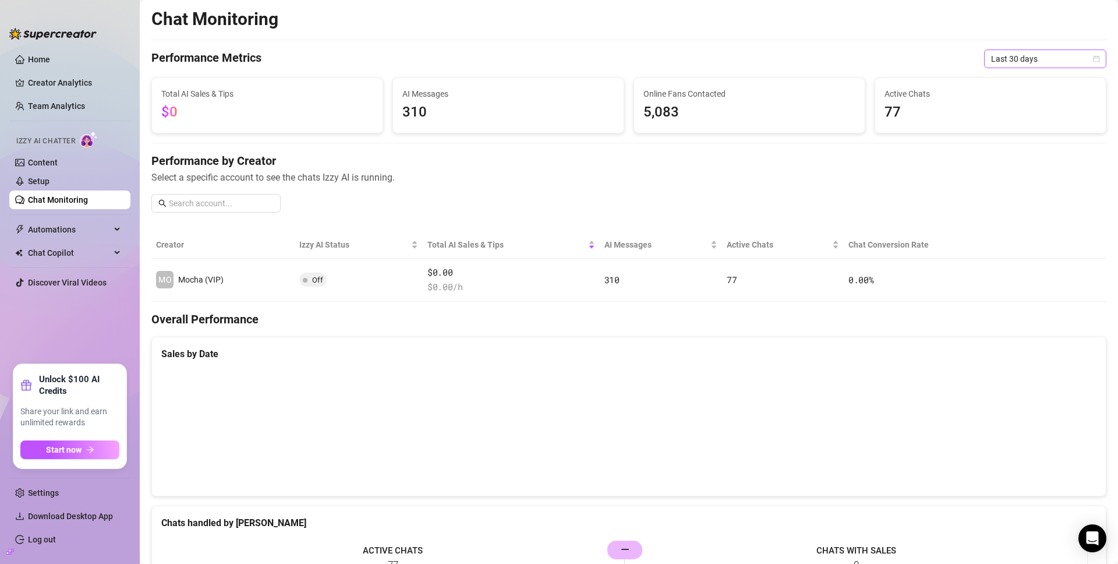
click at [1018, 55] on span "Last 30 days" at bounding box center [1045, 58] width 108 height 17
click at [1006, 137] on div "Last 90 days" at bounding box center [1037, 138] width 104 height 13
drag, startPoint x: 1056, startPoint y: 70, endPoint x: 1060, endPoint y: 63, distance: 7.8
click at [1056, 70] on div "Chat Monitoring Performance Metrics Last 90 days Last 90 days Total AI Sales & …" at bounding box center [628, 485] width 955 height 955
click at [1060, 63] on span "Last 90 days" at bounding box center [1045, 58] width 108 height 17
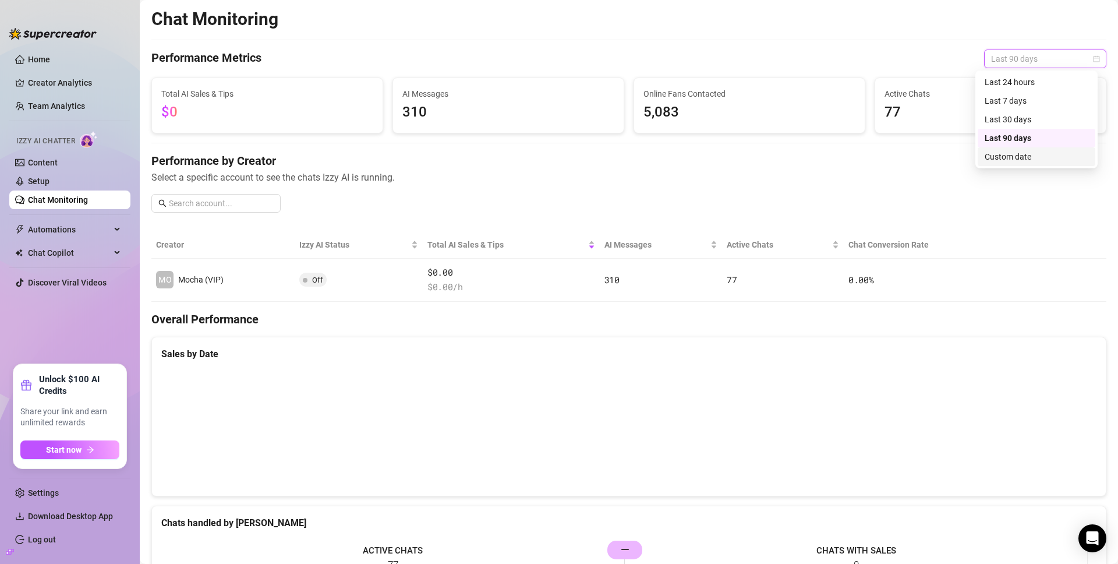
click at [1031, 158] on div "Custom date" at bounding box center [1037, 156] width 104 height 13
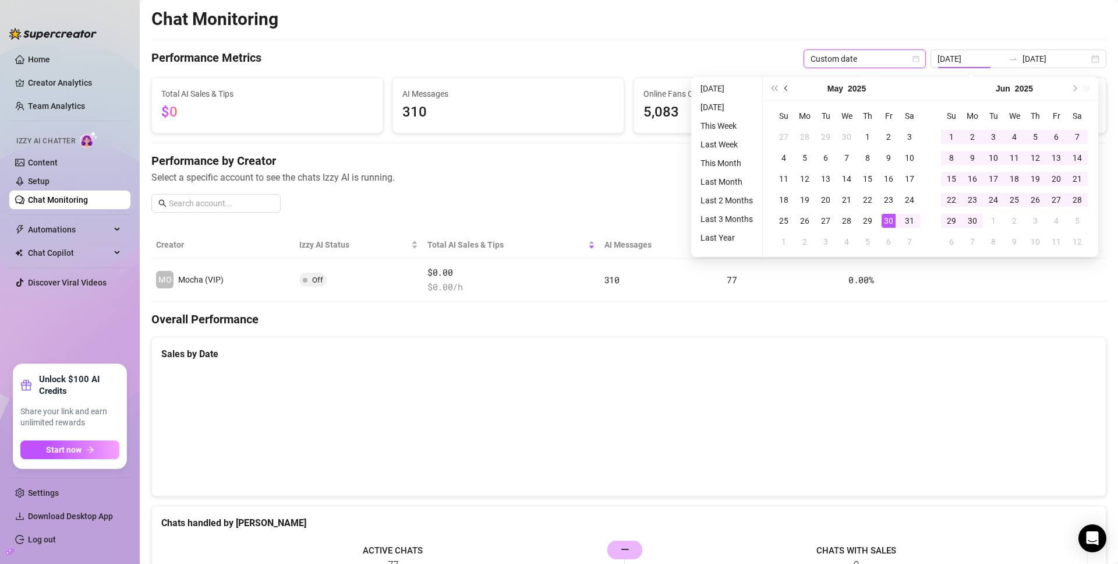
click at [787, 89] on span "Previous month (PageUp)" at bounding box center [787, 89] width 6 height 6
type input "2025-03-01"
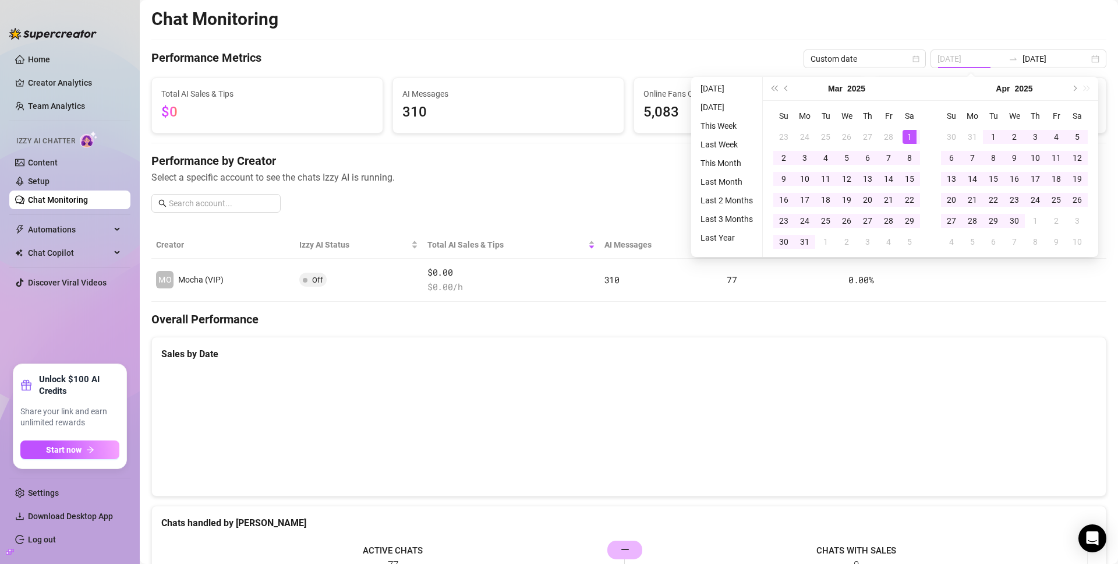
click at [904, 136] on div "1" at bounding box center [910, 137] width 14 height 14
type input "2025-08-28"
click at [733, 36] on div "Chat Monitoring Performance Metrics Custom date 2025-03-01 2025-08-28 Total AI …" at bounding box center [628, 485] width 955 height 955
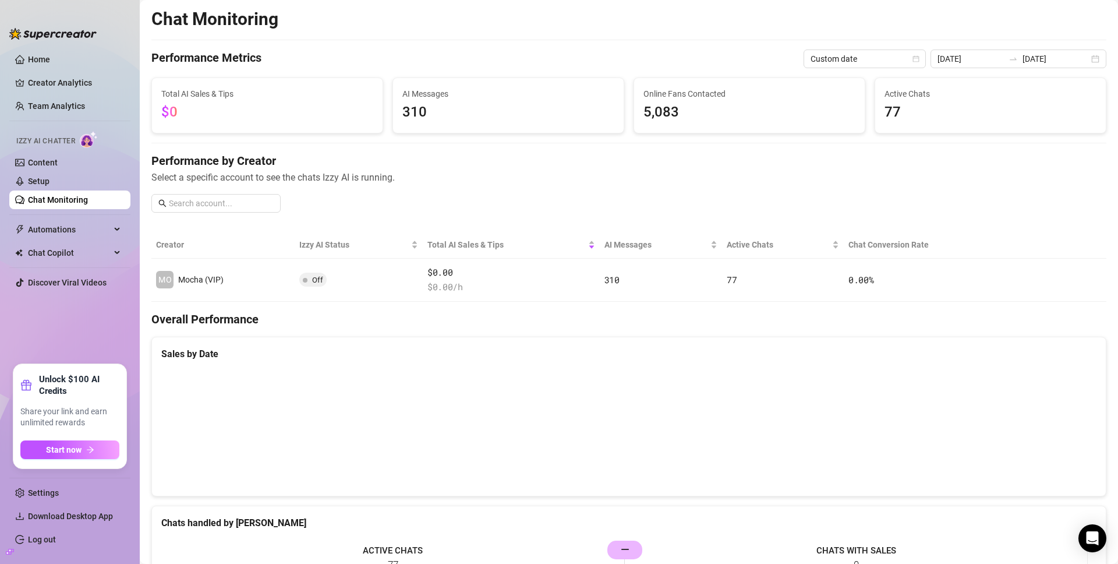
drag, startPoint x: 58, startPoint y: 102, endPoint x: 64, endPoint y: 93, distance: 11.0
click at [59, 101] on link "Team Analytics" at bounding box center [56, 105] width 57 height 9
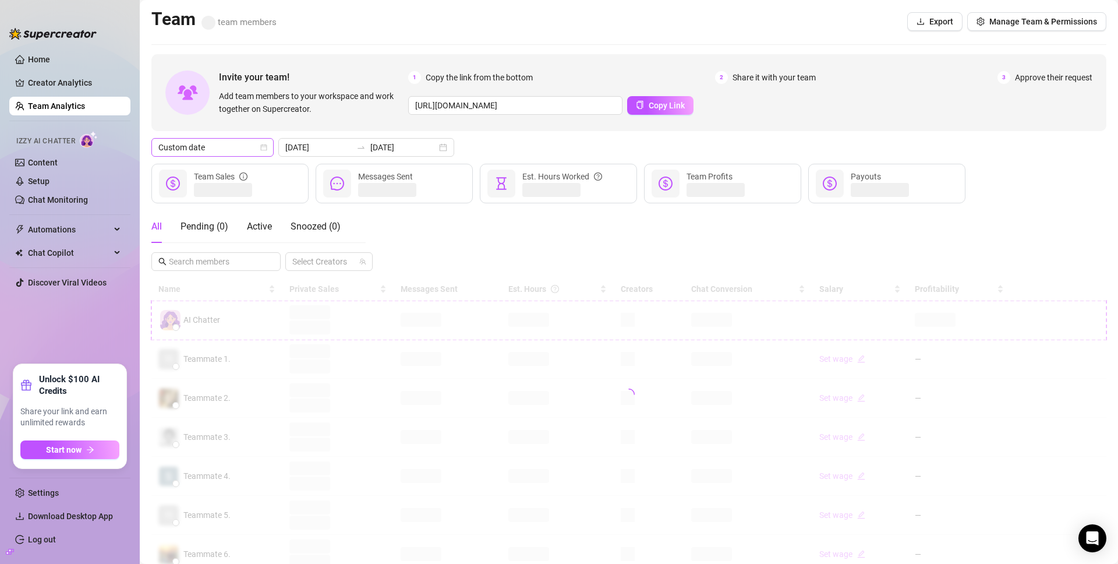
click at [235, 148] on span "Custom date" at bounding box center [212, 147] width 108 height 17
click at [196, 206] on div "Last 30 days" at bounding box center [213, 207] width 104 height 13
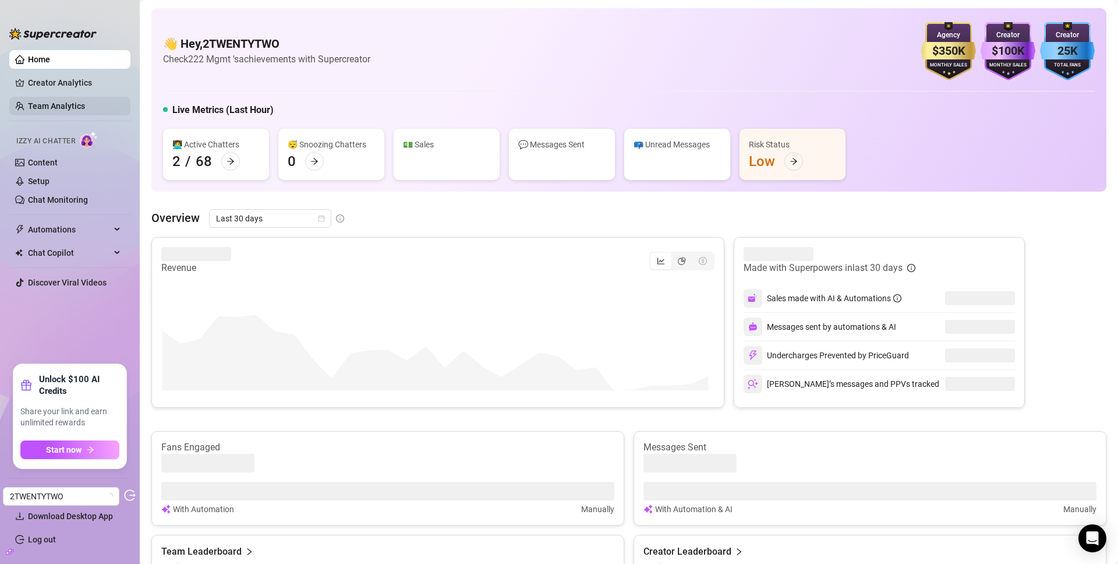
click at [63, 109] on link "Team Analytics" at bounding box center [56, 105] width 57 height 9
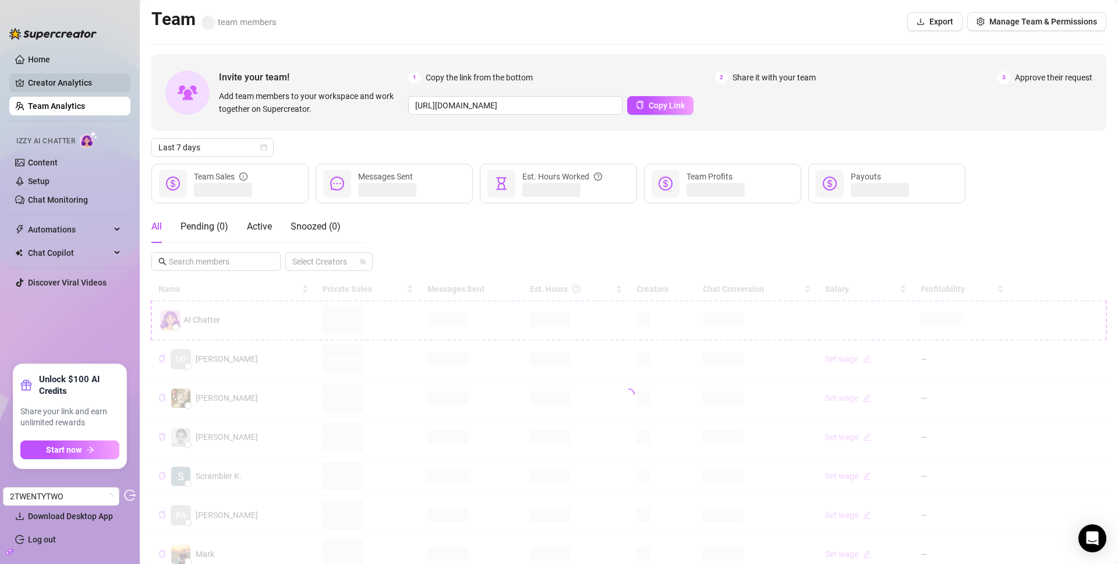
click at [73, 84] on link "Creator Analytics" at bounding box center [74, 82] width 93 height 19
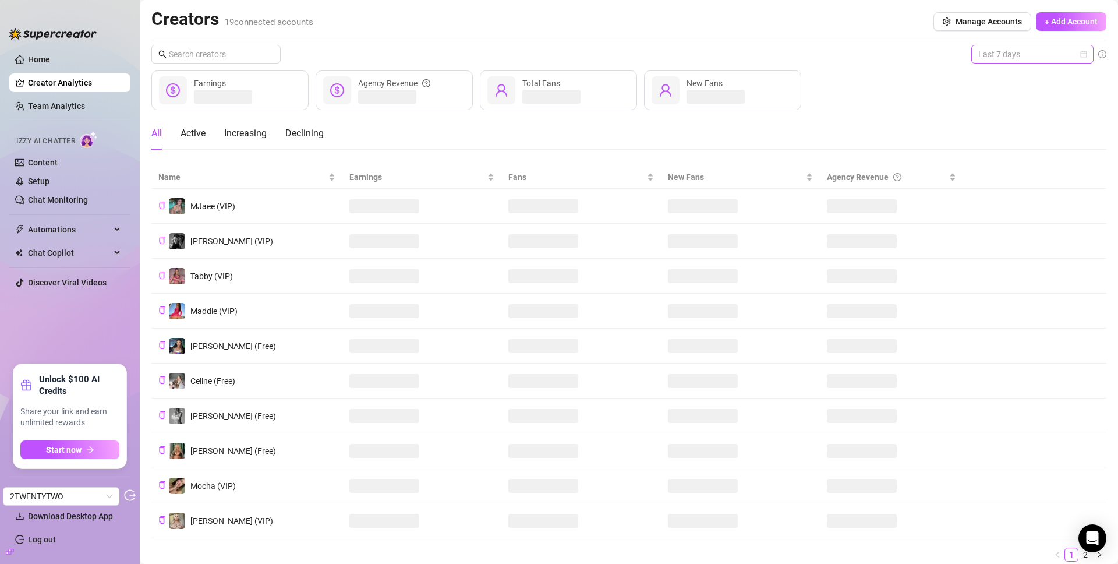
click at [992, 47] on span "Last 7 days" at bounding box center [1032, 53] width 108 height 17
click at [997, 72] on div "Last 24 hours" at bounding box center [1024, 77] width 104 height 13
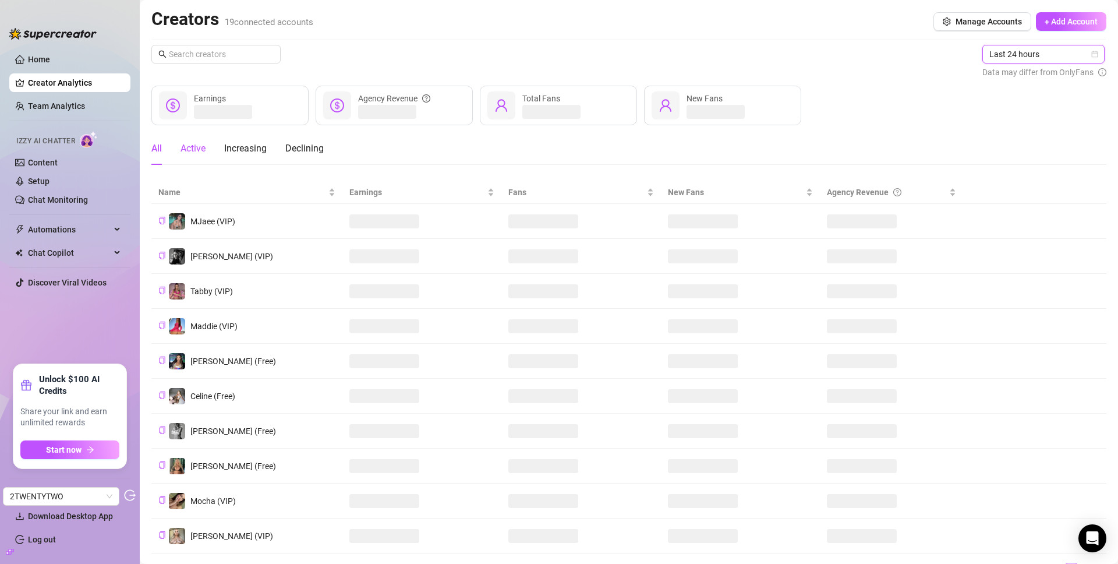
click at [203, 151] on div "Active" at bounding box center [193, 149] width 25 height 14
click at [41, 182] on link "Setup" at bounding box center [39, 180] width 22 height 9
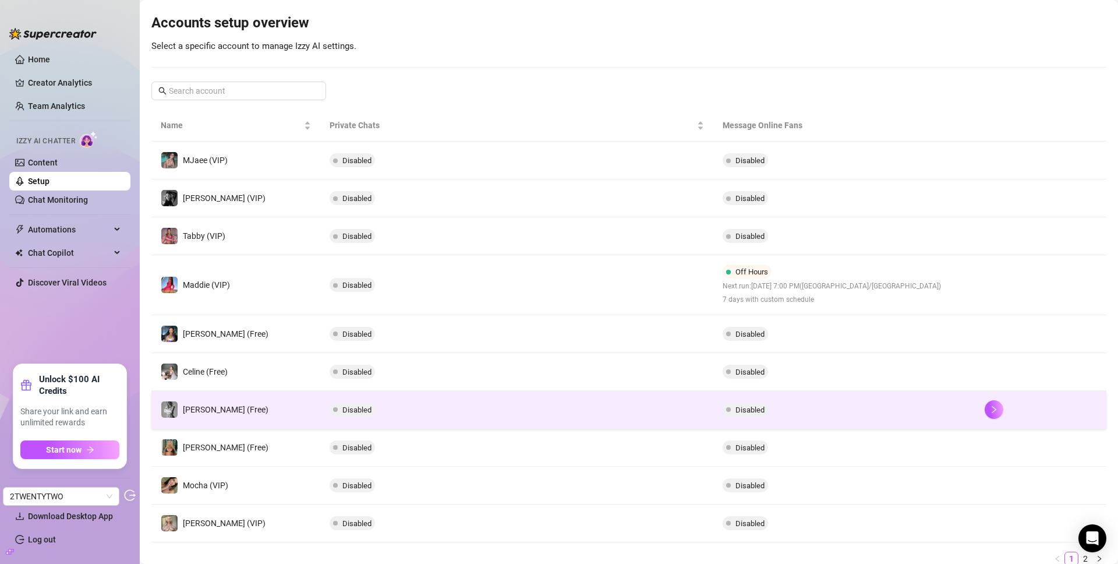
scroll to position [160, 0]
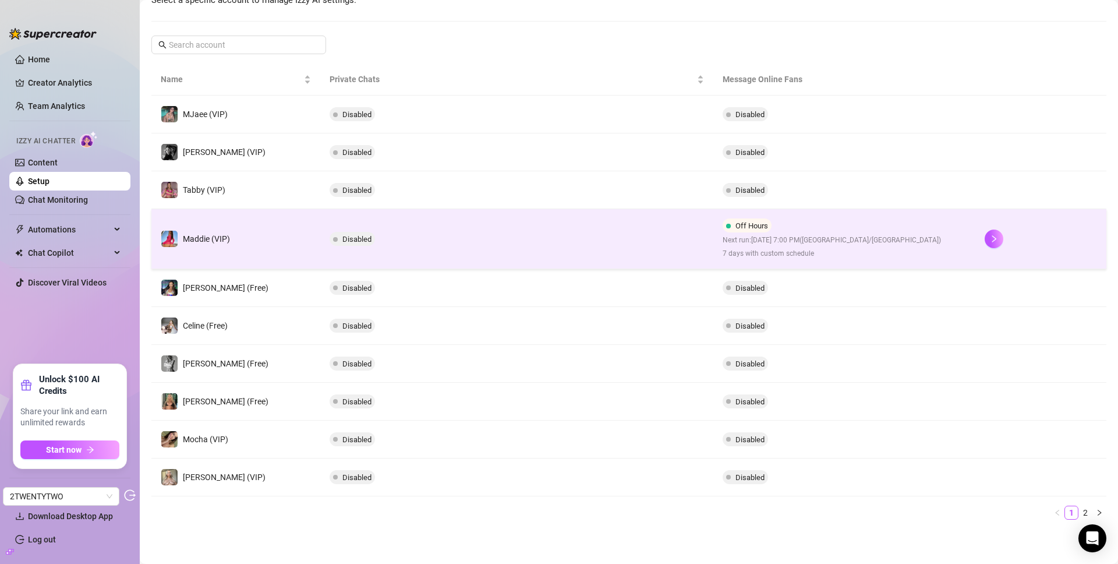
click at [458, 247] on td "Disabled" at bounding box center [516, 239] width 393 height 60
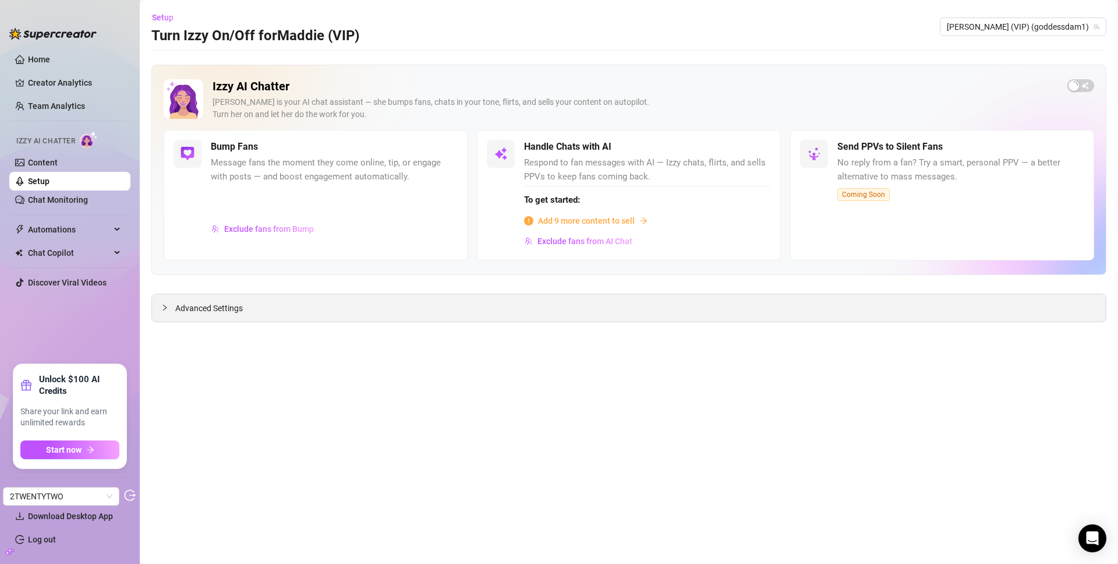
click at [611, 306] on div "Advanced Settings" at bounding box center [629, 307] width 954 height 27
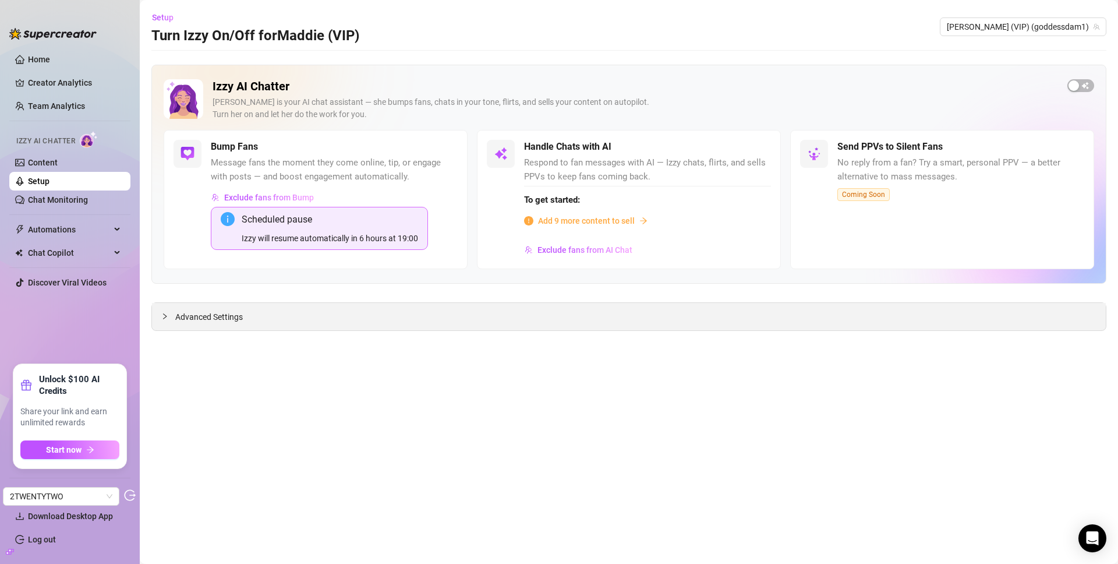
click at [210, 310] on span "Advanced Settings" at bounding box center [209, 316] width 68 height 13
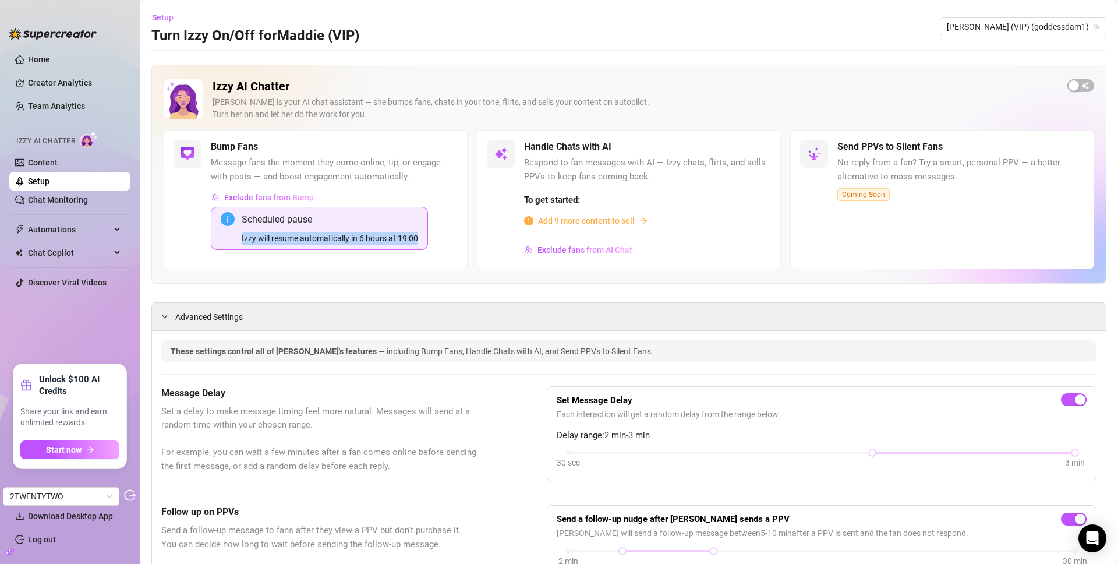
drag, startPoint x: 250, startPoint y: 236, endPoint x: 374, endPoint y: 245, distance: 124.3
click at [373, 245] on div "Scheduled pause Izzy will resume automatically in 6 hours at 19:00" at bounding box center [319, 228] width 217 height 43
click at [275, 193] on span "Exclude fans from Bump" at bounding box center [269, 197] width 90 height 9
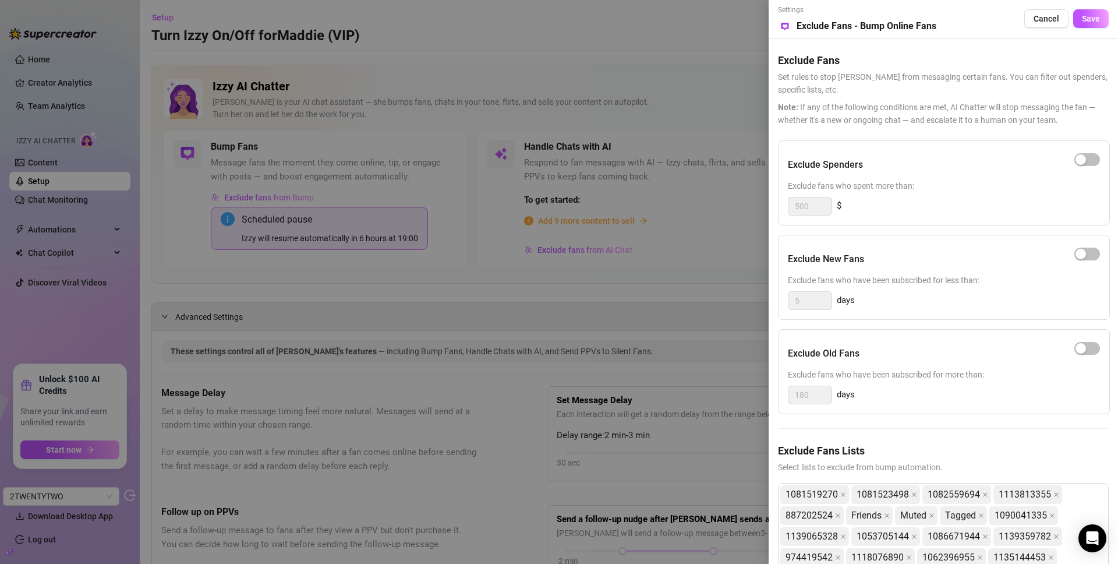
click at [949, 178] on div "Exclude Spenders Exclude fans who spent more than: 500 $" at bounding box center [944, 182] width 332 height 85
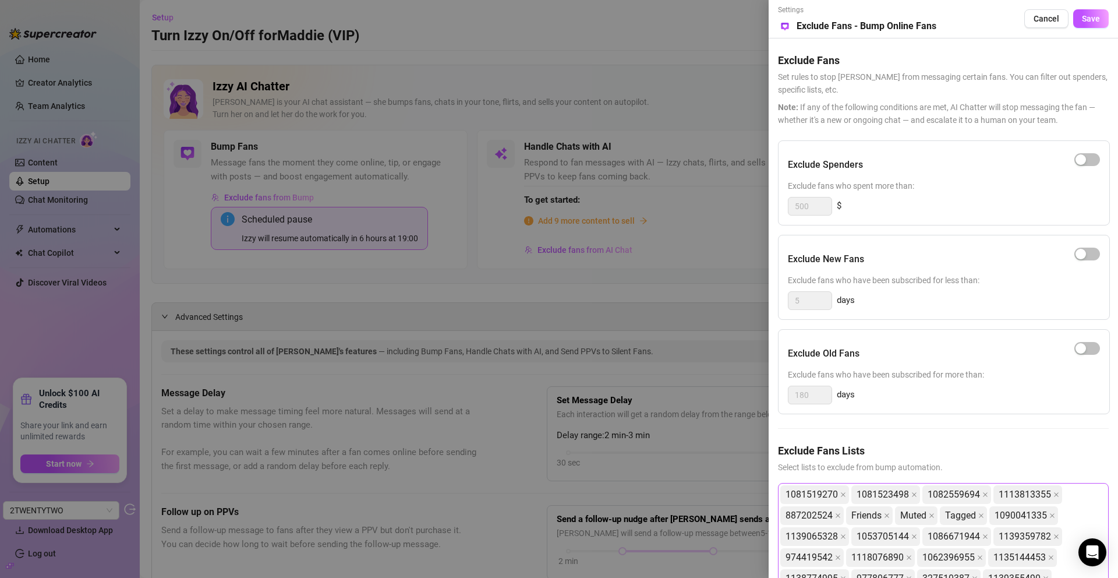
click at [1082, 514] on div "1081519270 1081523498 1082559694 1113813355 887202524 Friends Muted Tagged 1090…" at bounding box center [937, 547] width 314 height 126
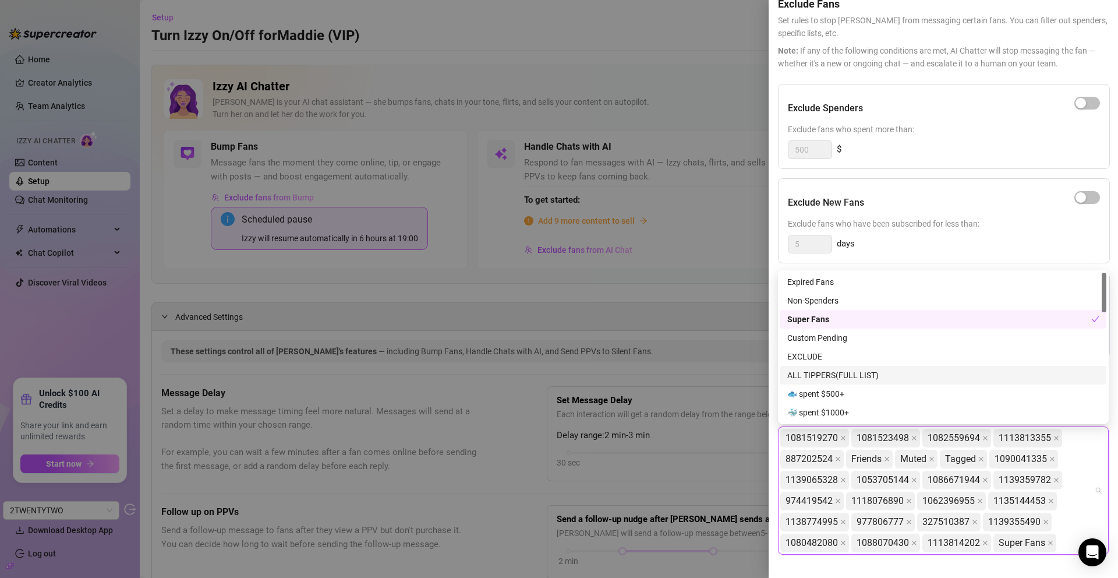
scroll to position [252, 0]
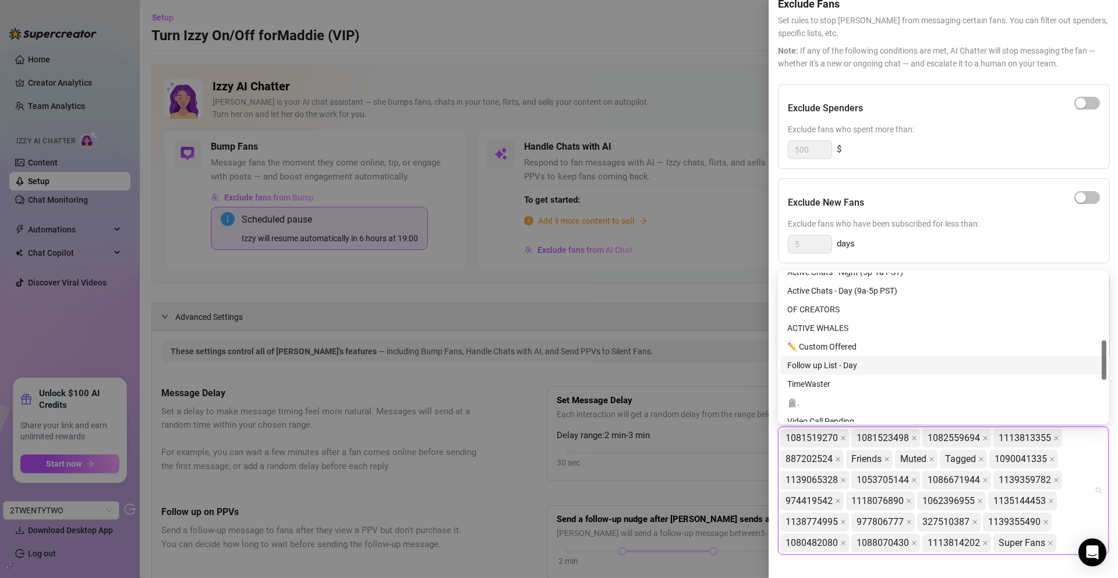
click at [676, 353] on div at bounding box center [559, 289] width 1118 height 578
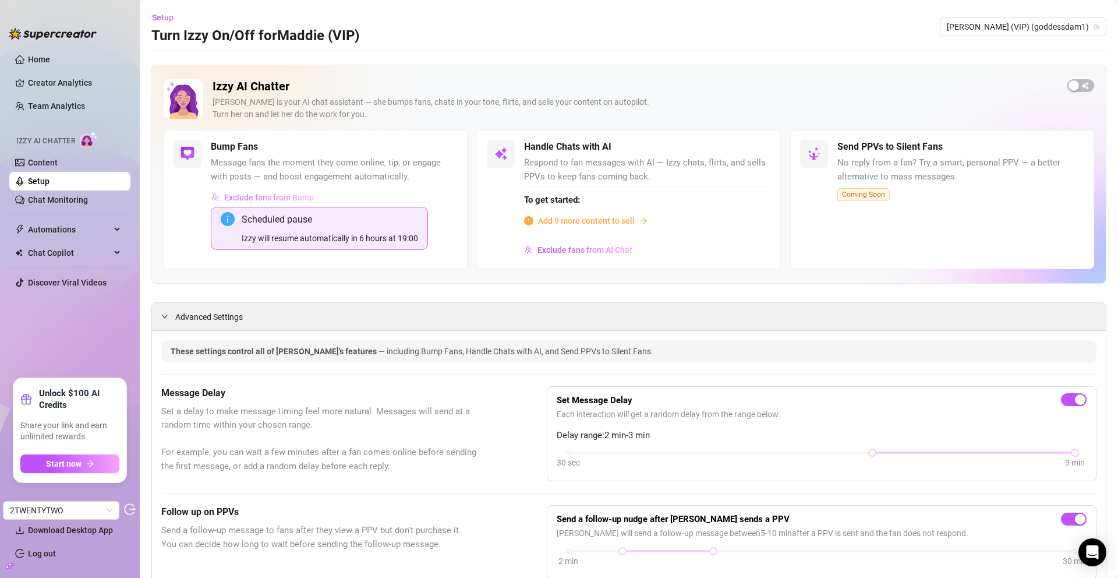
click at [287, 199] on span "Exclude fans from Bump" at bounding box center [269, 197] width 90 height 9
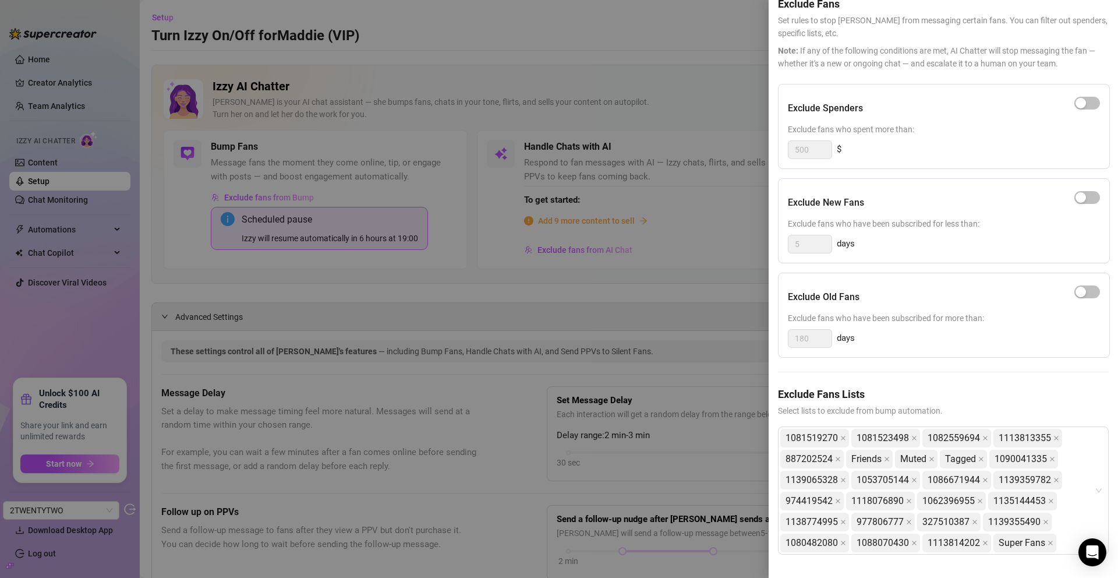
click at [689, 313] on div at bounding box center [559, 289] width 1118 height 578
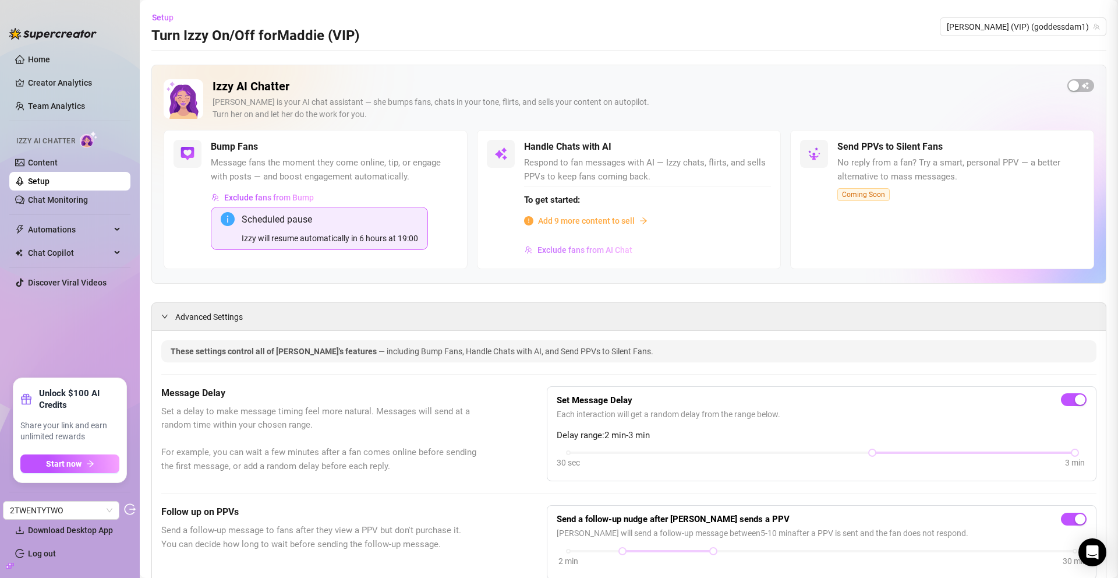
click at [568, 243] on button "Exclude fans from AI Chat" at bounding box center [578, 250] width 109 height 19
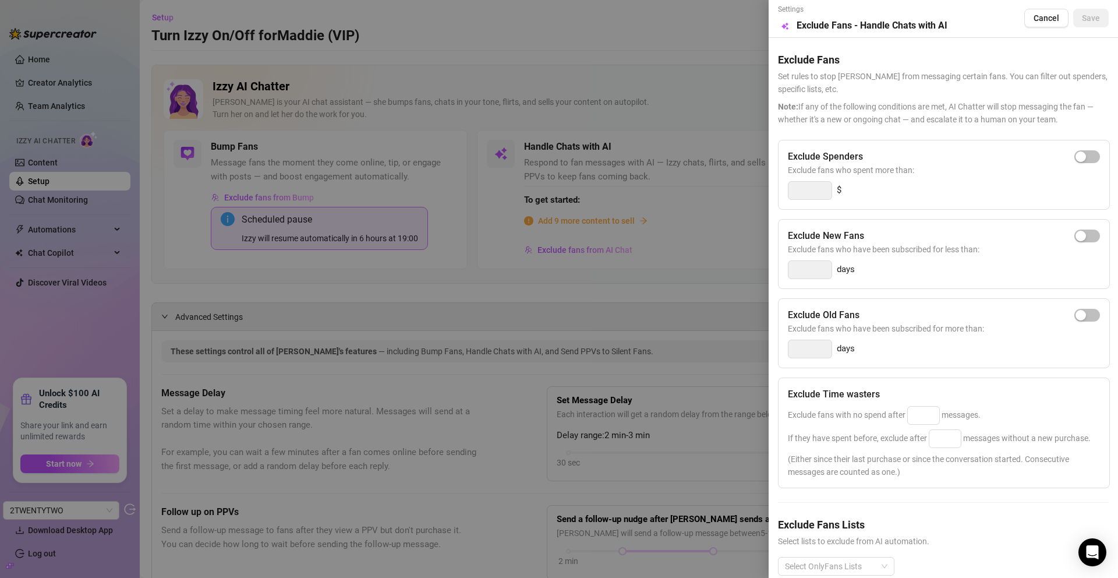
scroll to position [0, 0]
click at [695, 105] on div at bounding box center [559, 289] width 1118 height 578
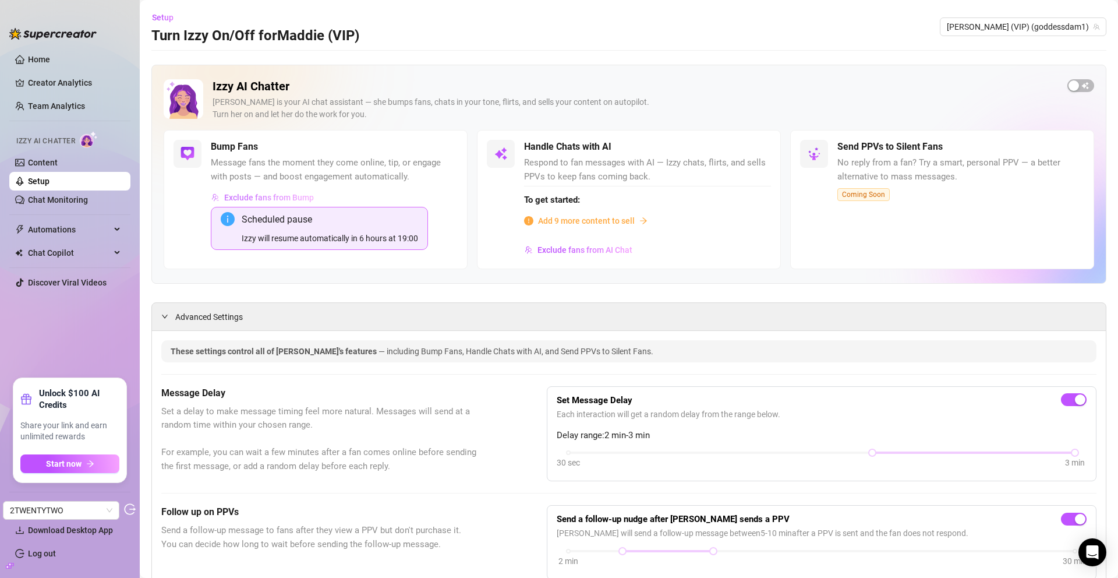
click at [261, 196] on span "Exclude fans from Bump" at bounding box center [269, 197] width 90 height 9
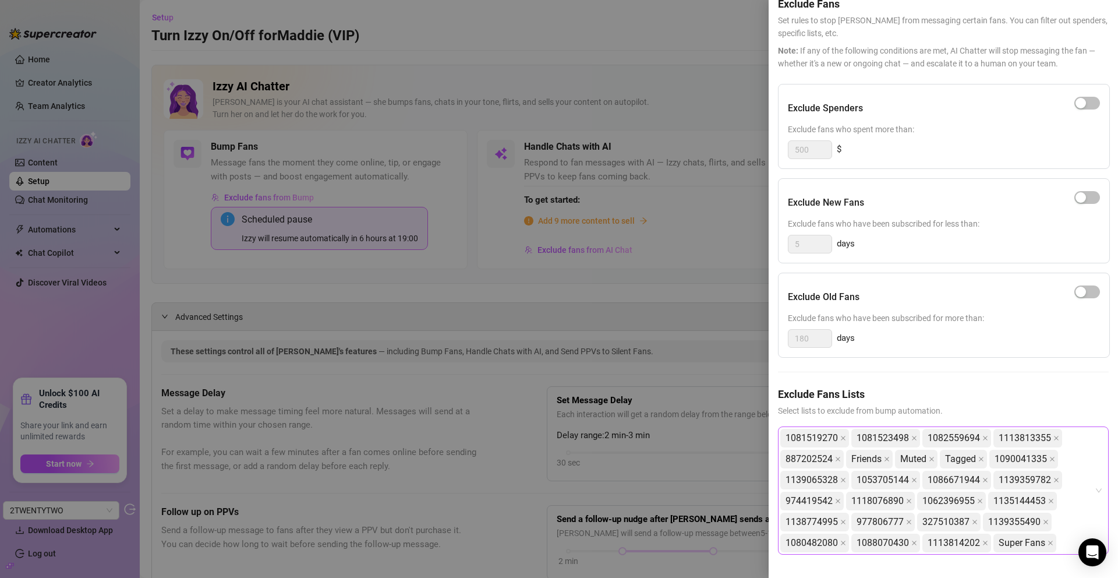
click at [1099, 483] on div "1081519270 1081523498 1082559694 1113813355 887202524 Friends Muted Tagged 1090…" at bounding box center [943, 490] width 331 height 128
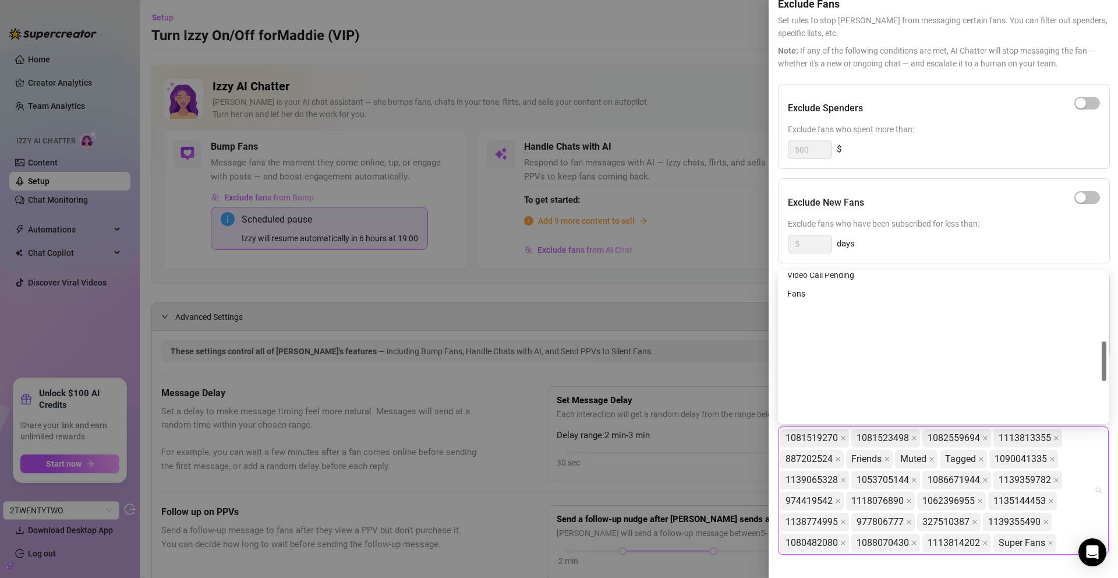
scroll to position [410, 0]
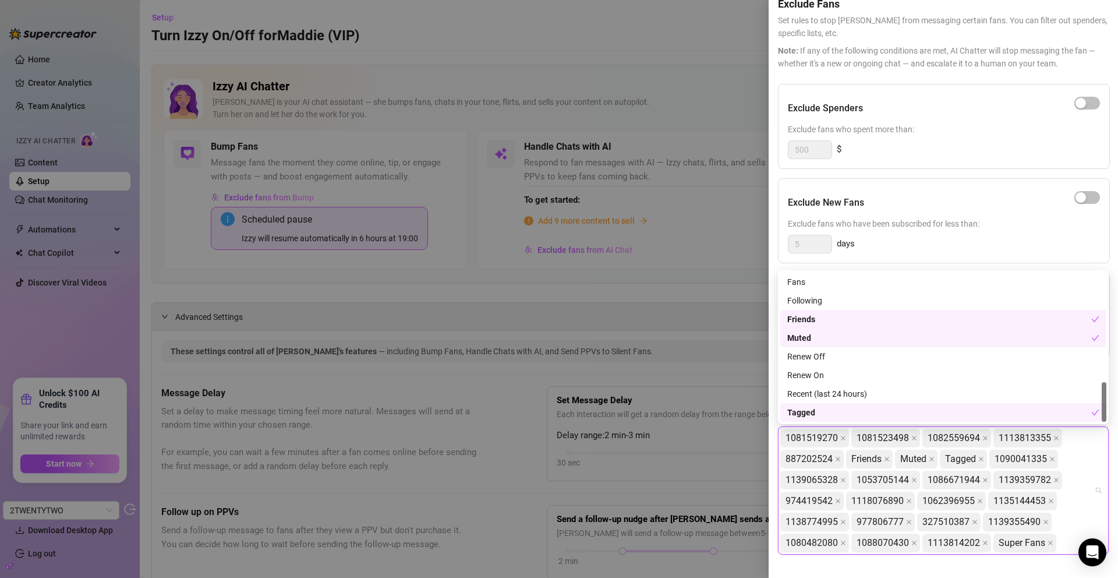
drag, startPoint x: 1105, startPoint y: 366, endPoint x: 1119, endPoint y: 431, distance: 66.1
click at [1118, 431] on html "Home Creator Analytics Team Analytics Izzy AI Chatter Content Setup Chat Monito…" at bounding box center [559, 289] width 1118 height 578
click at [664, 94] on div at bounding box center [559, 289] width 1118 height 578
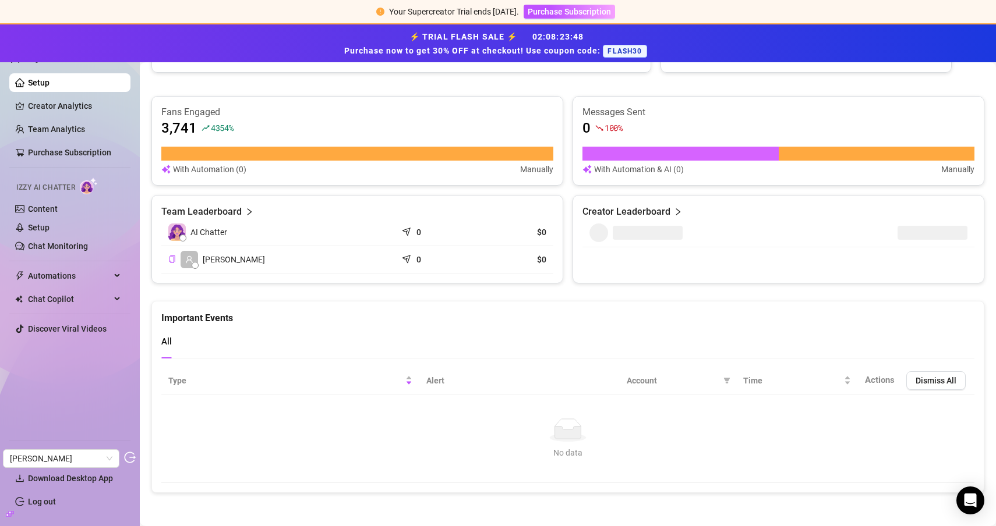
scroll to position [645, 0]
click at [77, 105] on link "Creator Analytics" at bounding box center [74, 106] width 93 height 19
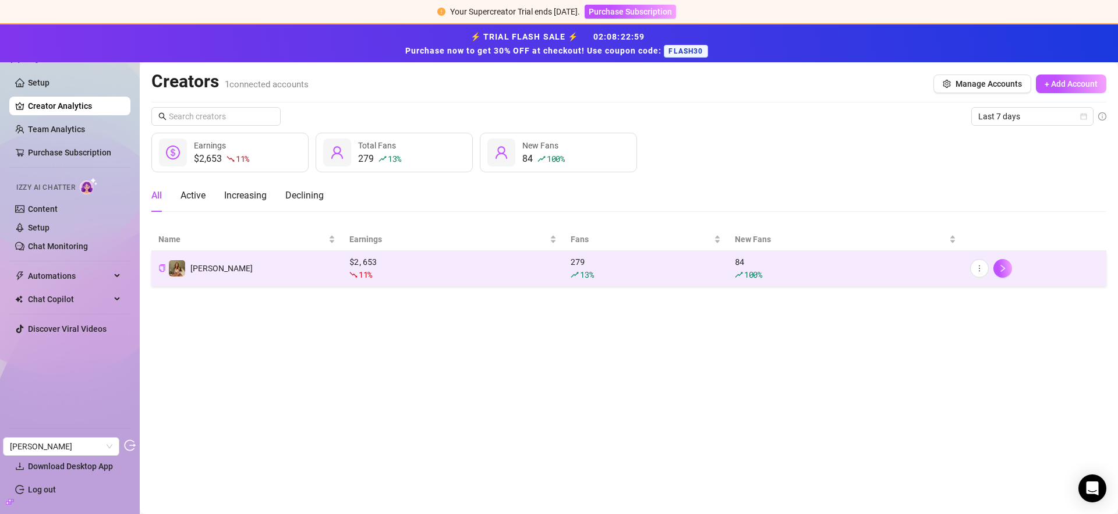
click at [256, 264] on td "[PERSON_NAME]" at bounding box center [246, 269] width 191 height 36
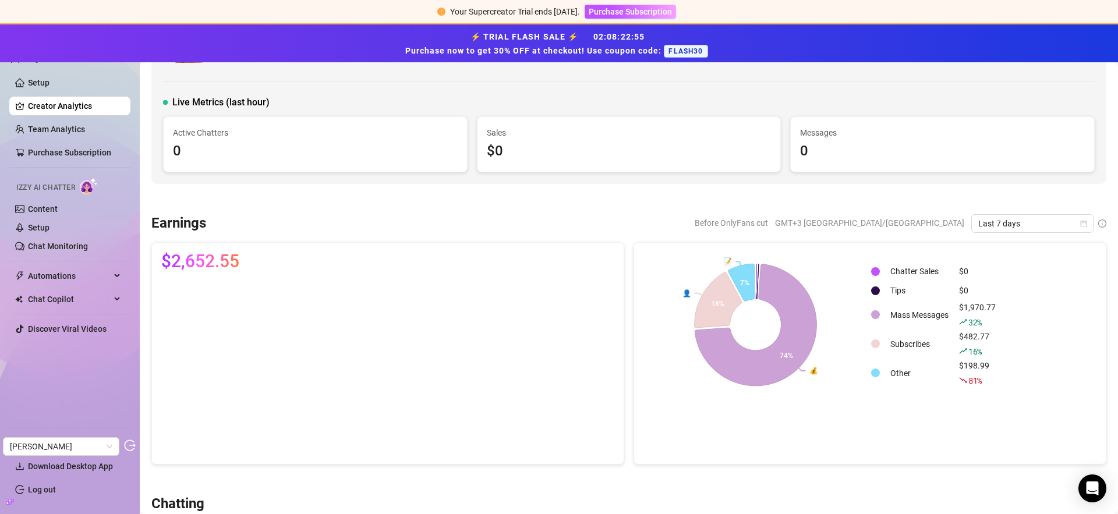
scroll to position [84, 0]
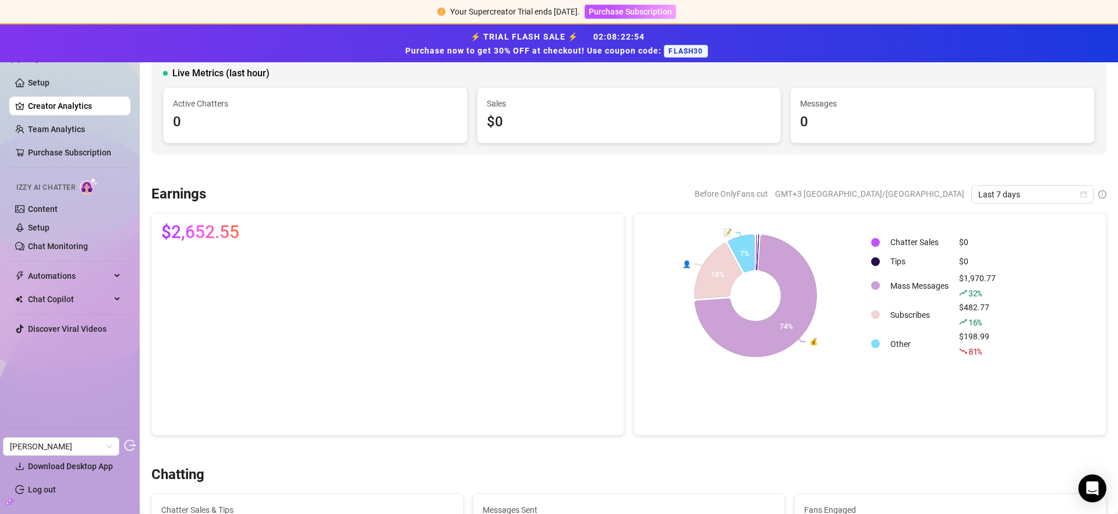
click at [1019, 186] on span "Last 7 days" at bounding box center [1032, 194] width 108 height 17
drag, startPoint x: 993, startPoint y: 252, endPoint x: 795, endPoint y: 155, distance: 220.9
click at [993, 252] on div "Last 30 days" at bounding box center [1024, 255] width 104 height 13
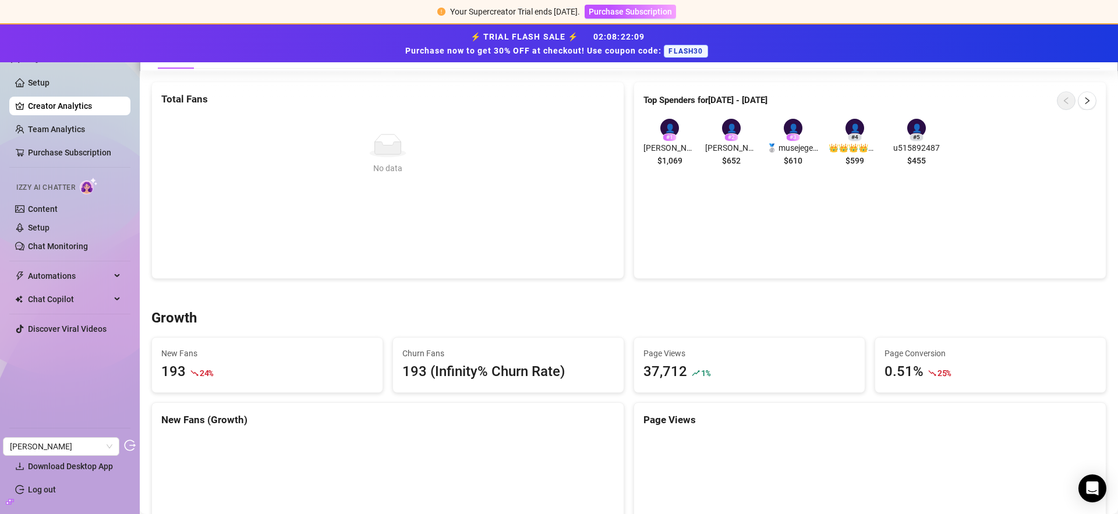
scroll to position [363, 0]
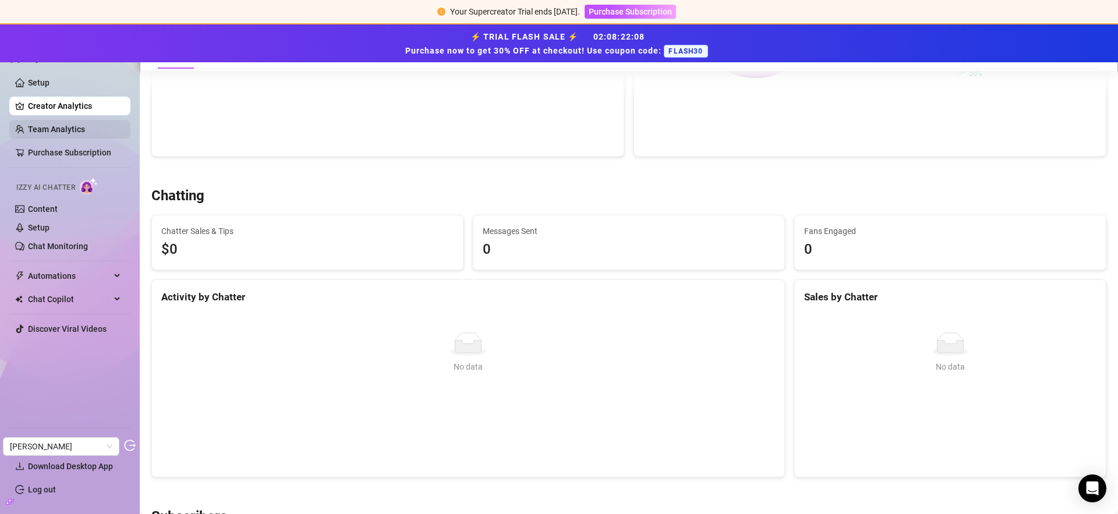
click at [48, 125] on link "Team Analytics" at bounding box center [56, 129] width 57 height 9
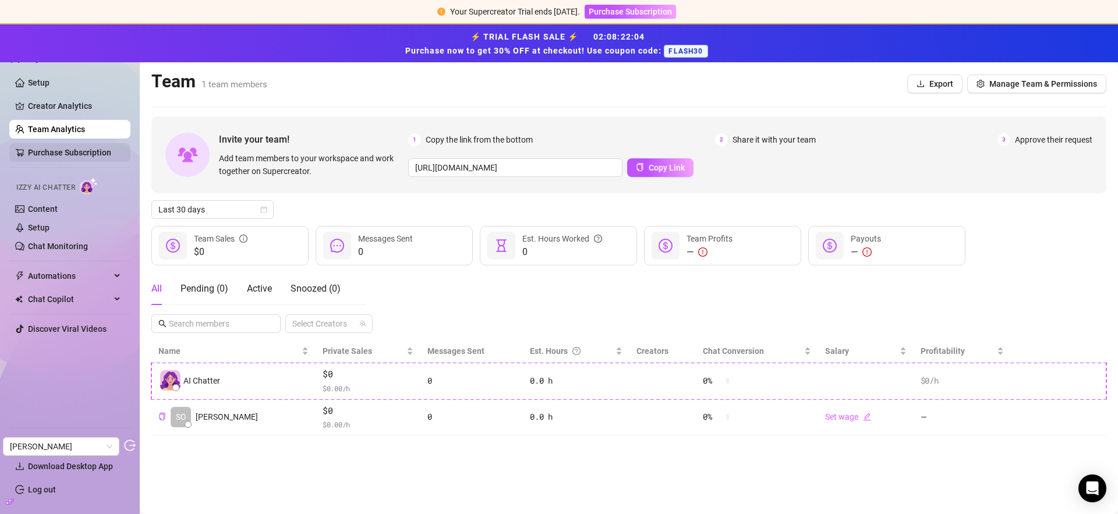
click at [53, 150] on link "Purchase Subscription" at bounding box center [69, 152] width 83 height 9
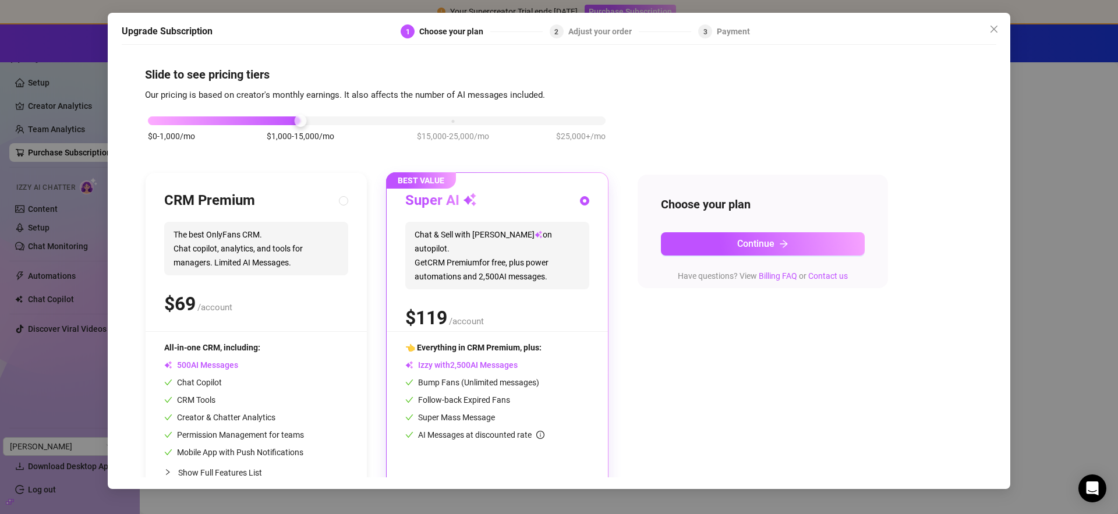
click at [69, 104] on div "Upgrade Subscription 1 Choose your plan 2 Adjust your order 3 Payment Slide to …" at bounding box center [559, 257] width 1118 height 514
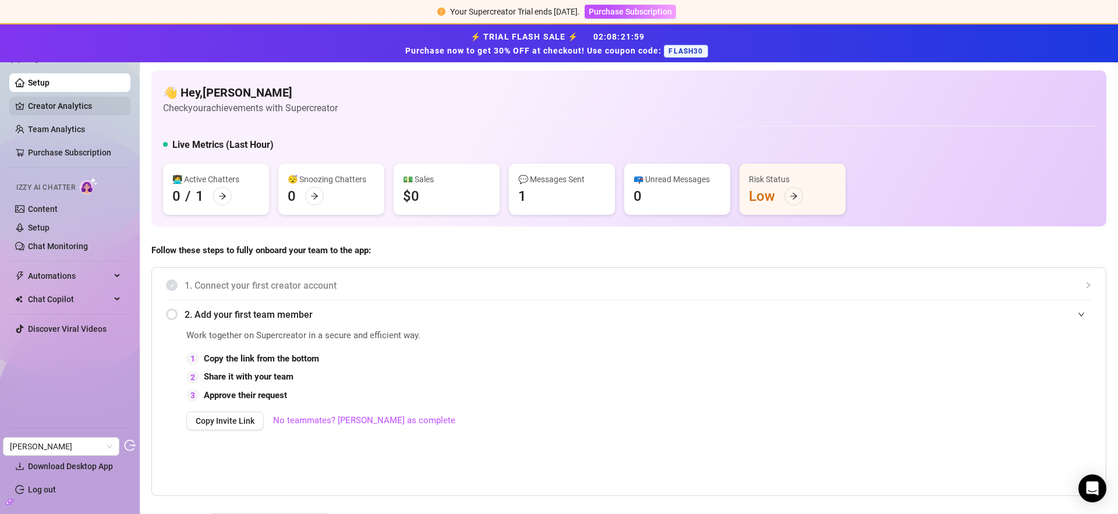
click at [84, 109] on link "Creator Analytics" at bounding box center [74, 106] width 93 height 19
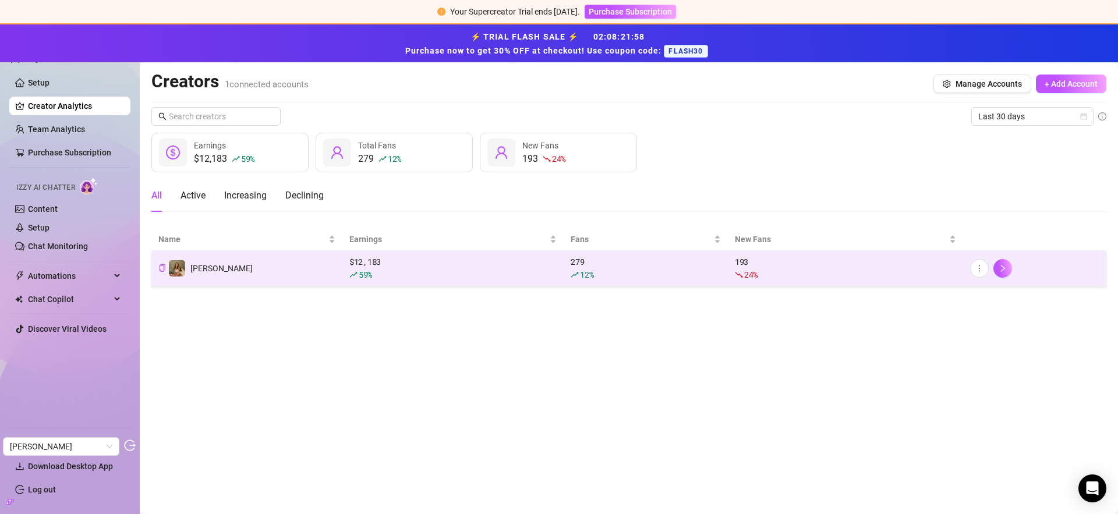
click at [418, 283] on td "$ 12,183 59 %" at bounding box center [452, 269] width 221 height 36
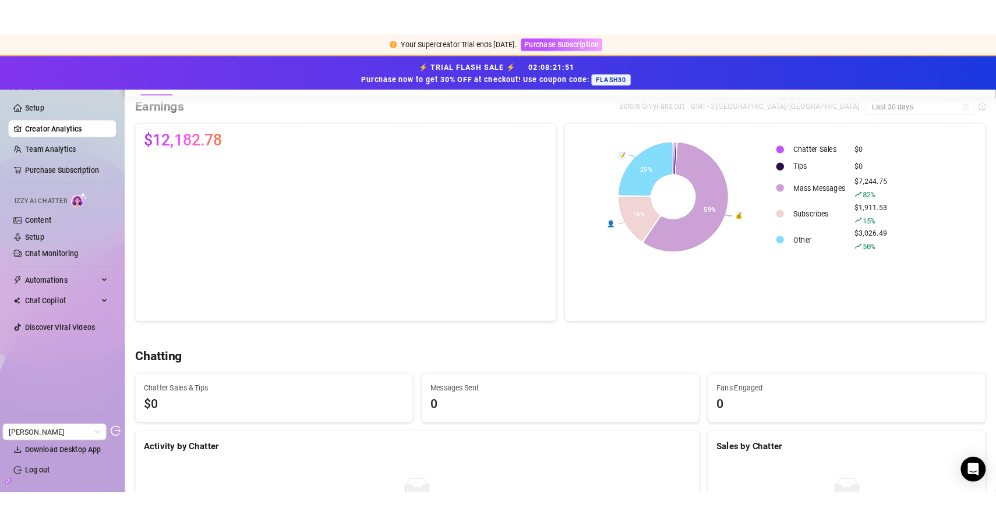
scroll to position [197, 0]
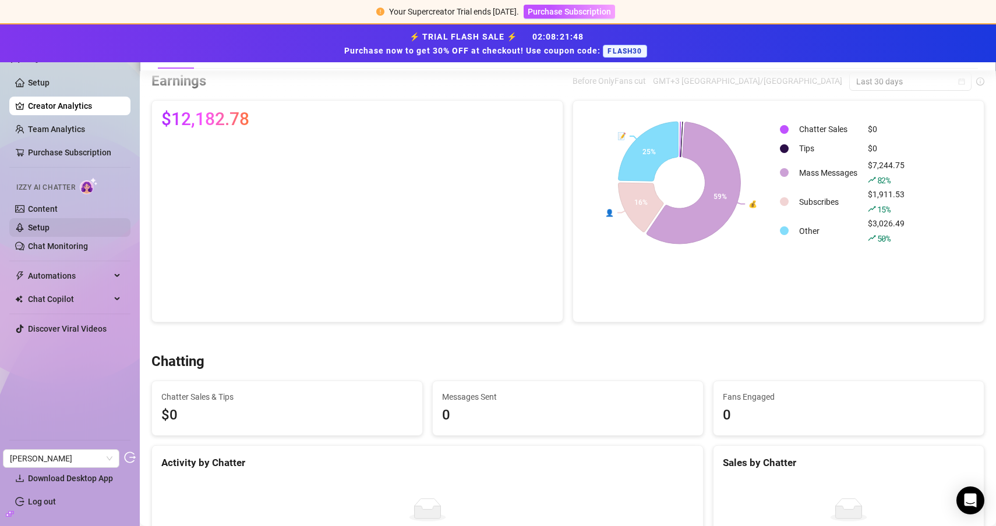
click at [44, 232] on link "Setup" at bounding box center [39, 227] width 22 height 9
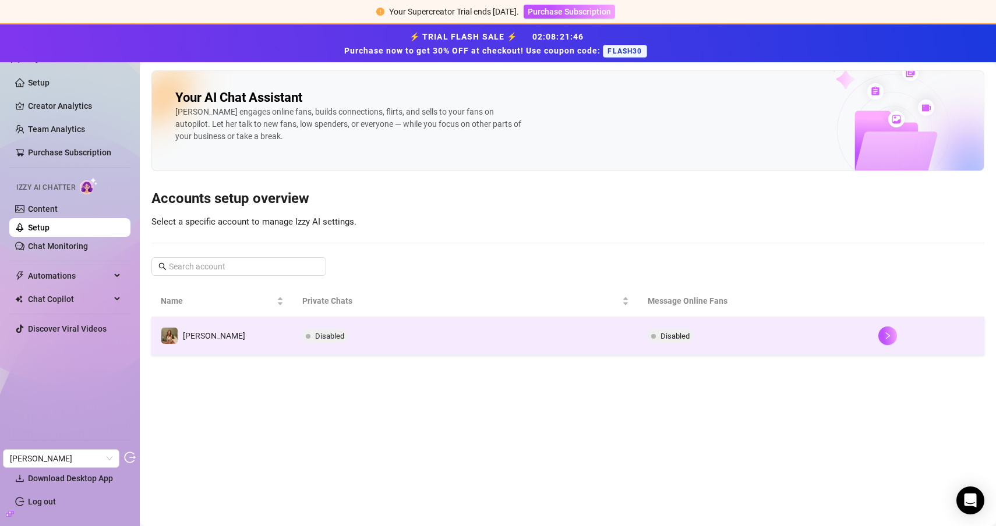
click at [578, 331] on td "Disabled" at bounding box center [466, 336] width 346 height 38
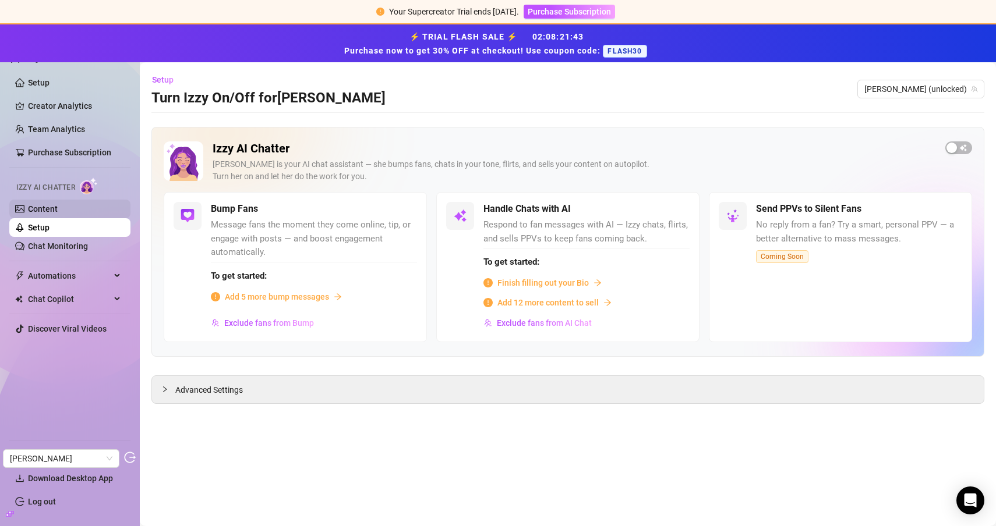
click at [58, 208] on link "Content" at bounding box center [43, 208] width 30 height 9
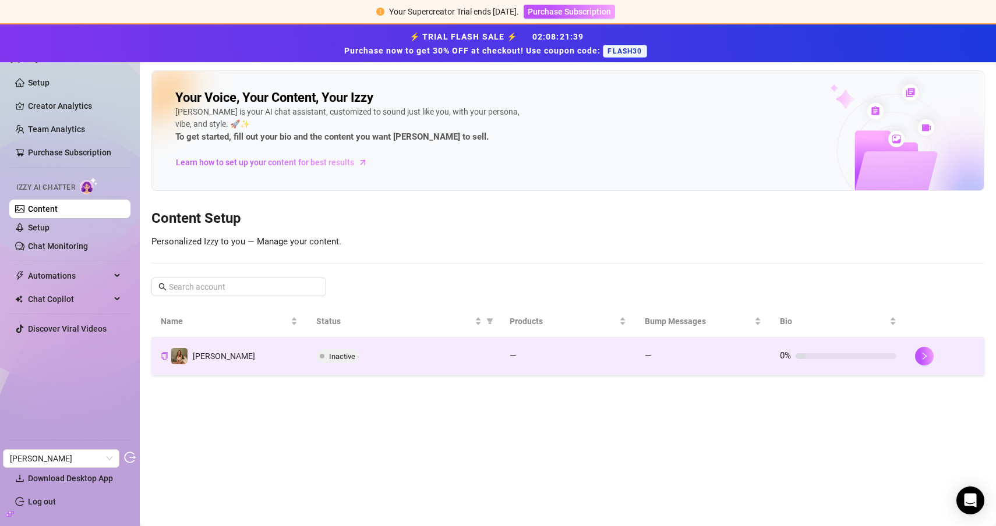
click at [322, 354] on span at bounding box center [322, 356] width 5 height 5
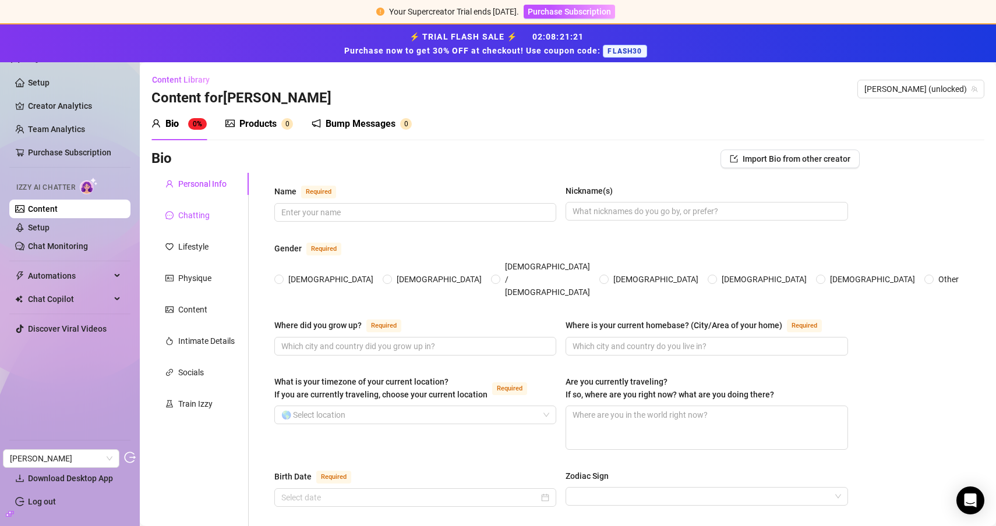
click at [197, 220] on div "Chatting" at bounding box center [193, 215] width 31 height 13
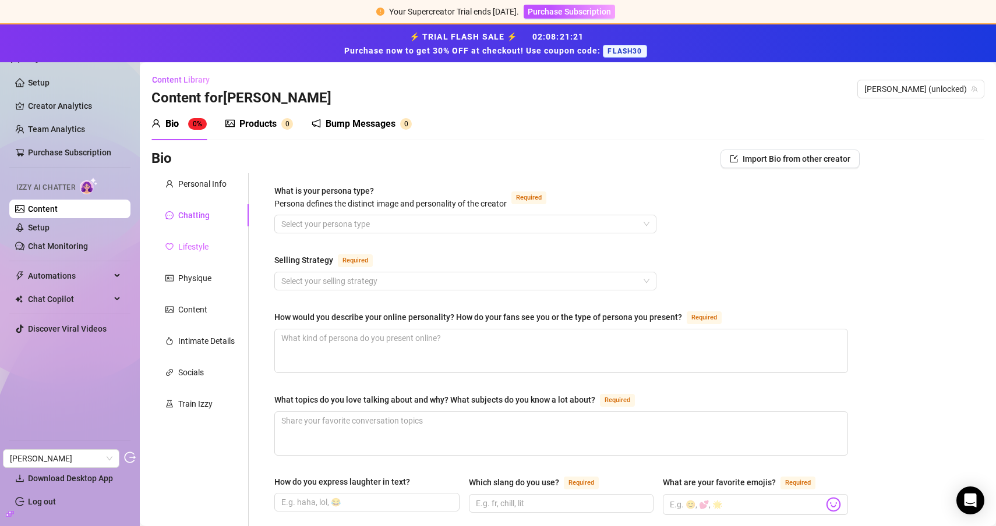
click at [200, 253] on div "Lifestyle" at bounding box center [199, 247] width 97 height 22
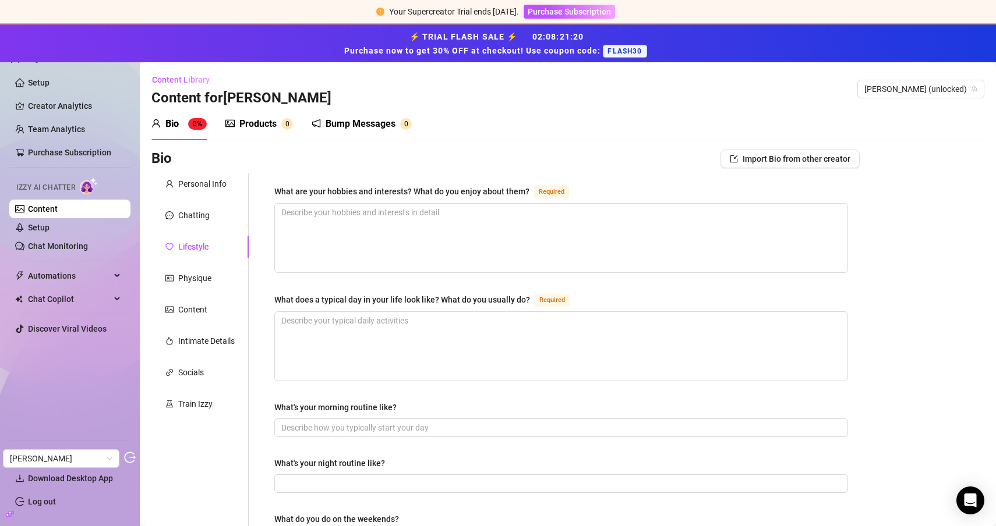
click at [253, 130] on div "Products 0" at bounding box center [259, 124] width 68 height 33
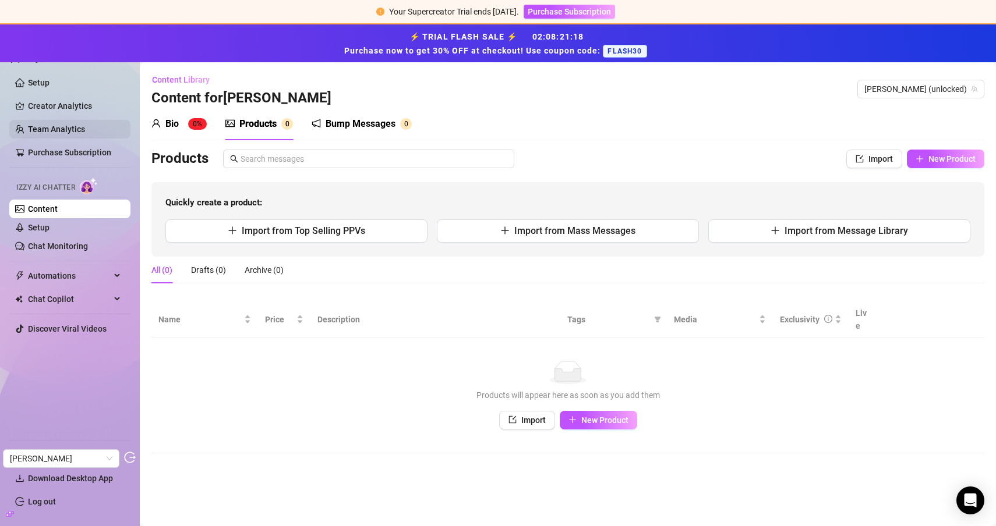
click at [55, 100] on link "Creator Analytics" at bounding box center [74, 106] width 93 height 19
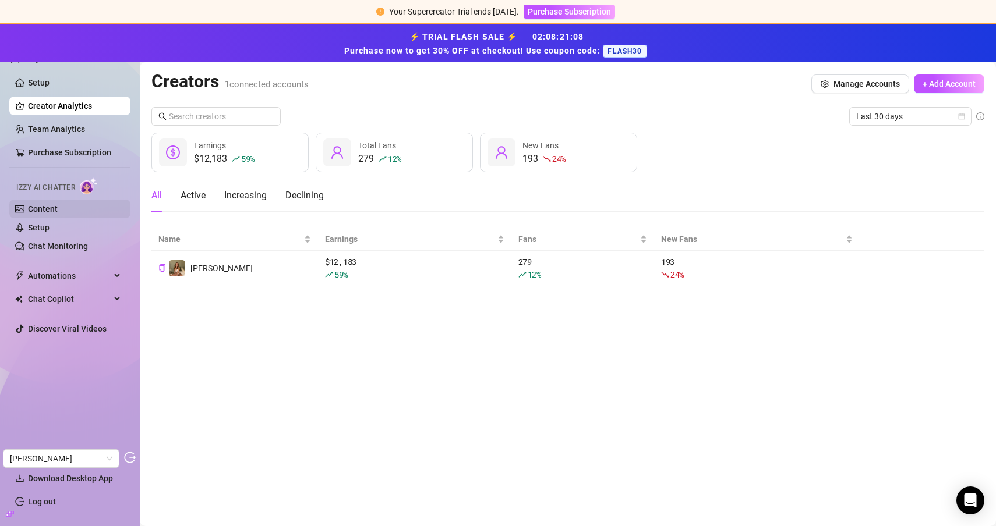
click at [58, 204] on link "Content" at bounding box center [43, 208] width 30 height 9
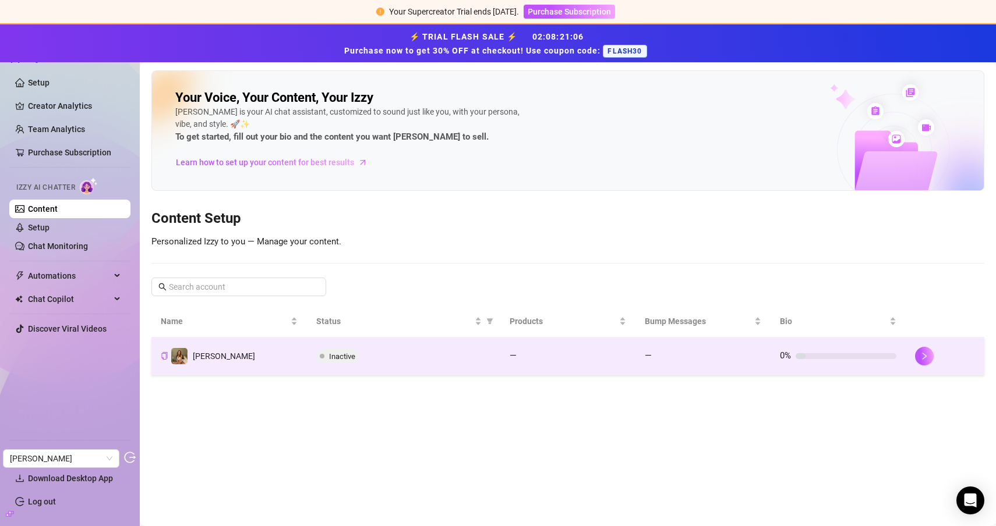
click at [282, 341] on td "Sophia" at bounding box center [228, 357] width 155 height 38
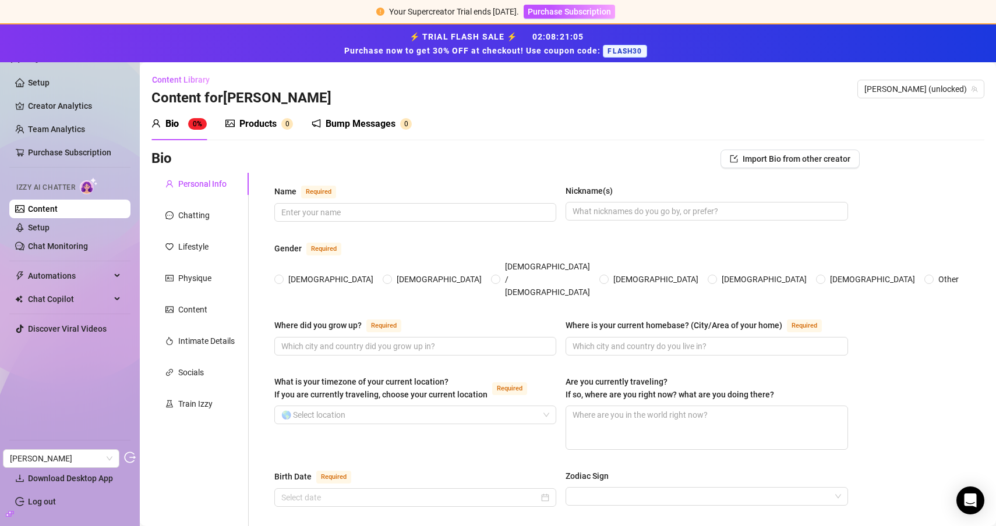
click at [256, 125] on div "Products" at bounding box center [257, 124] width 37 height 14
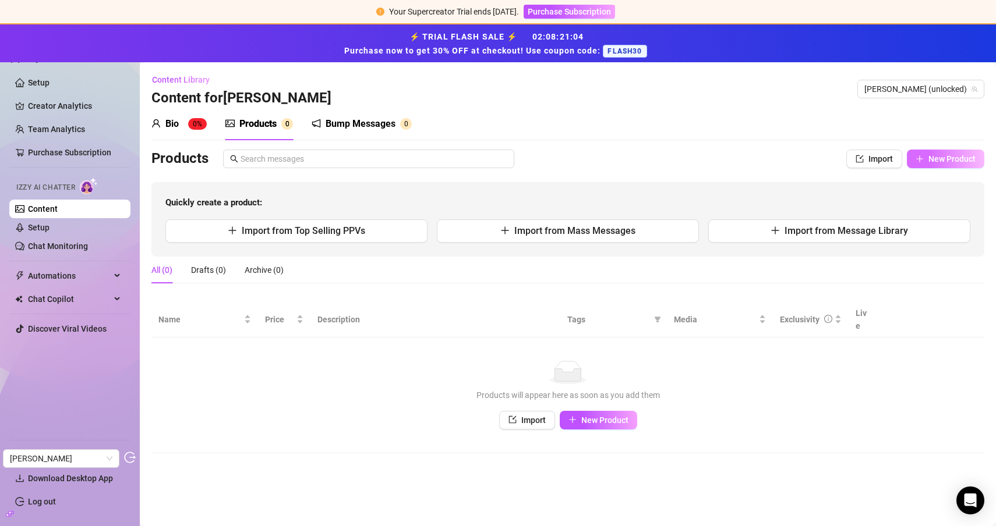
click at [943, 150] on div "Bio 0% Products 0 Bump Messages 0 Bio Import Bio from other creator Personal In…" at bounding box center [567, 281] width 833 height 346
click at [927, 162] on button "New Product" at bounding box center [945, 159] width 77 height 19
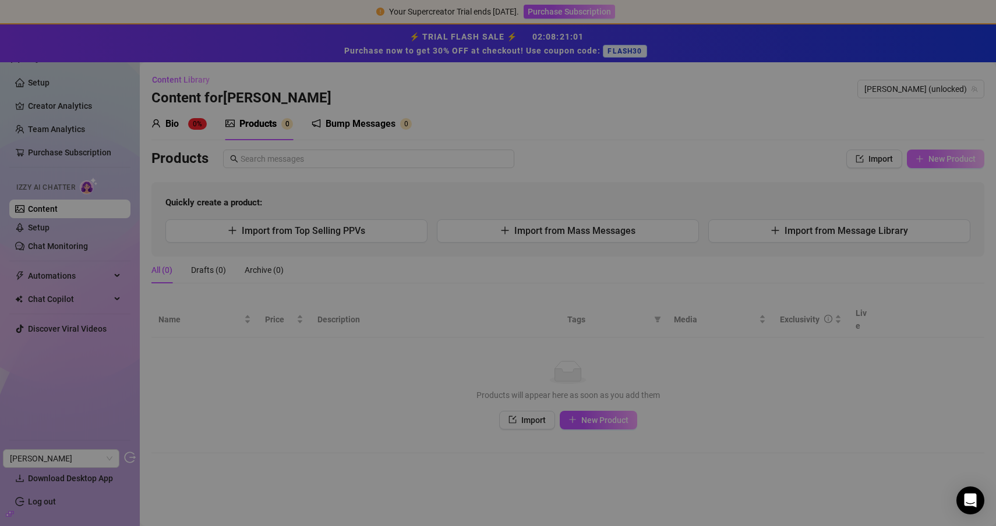
type textarea "Type your message here..."
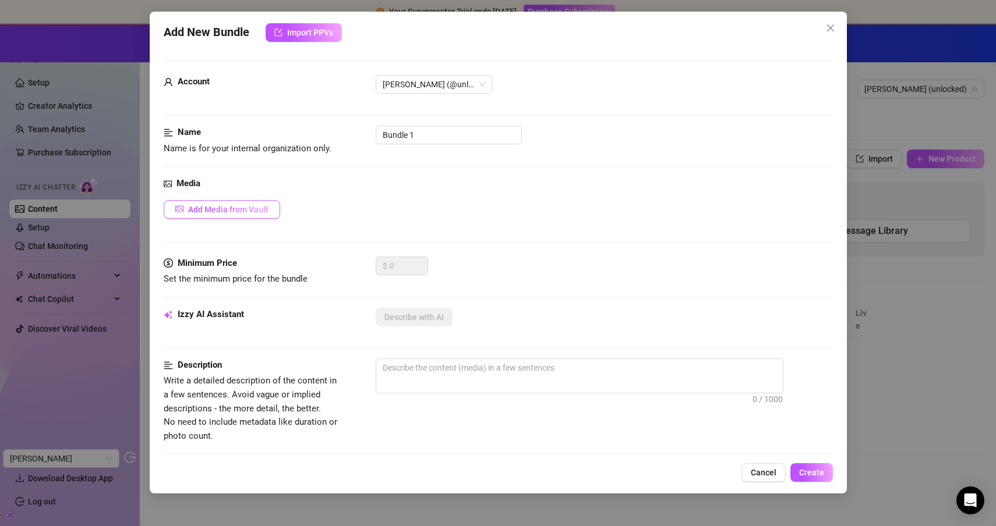
click at [235, 203] on button "Add Media from Vault" at bounding box center [222, 209] width 116 height 19
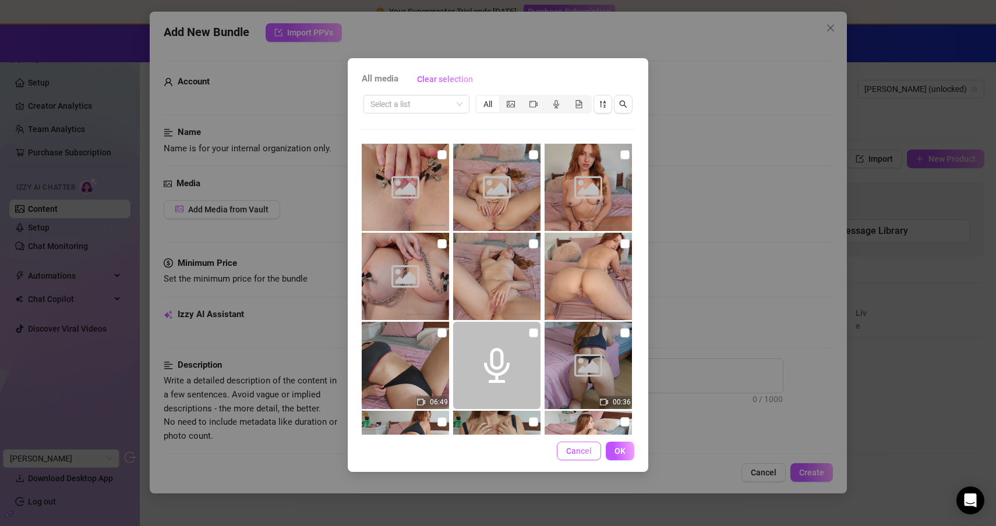
click at [581, 452] on span "Cancel" at bounding box center [579, 451] width 26 height 9
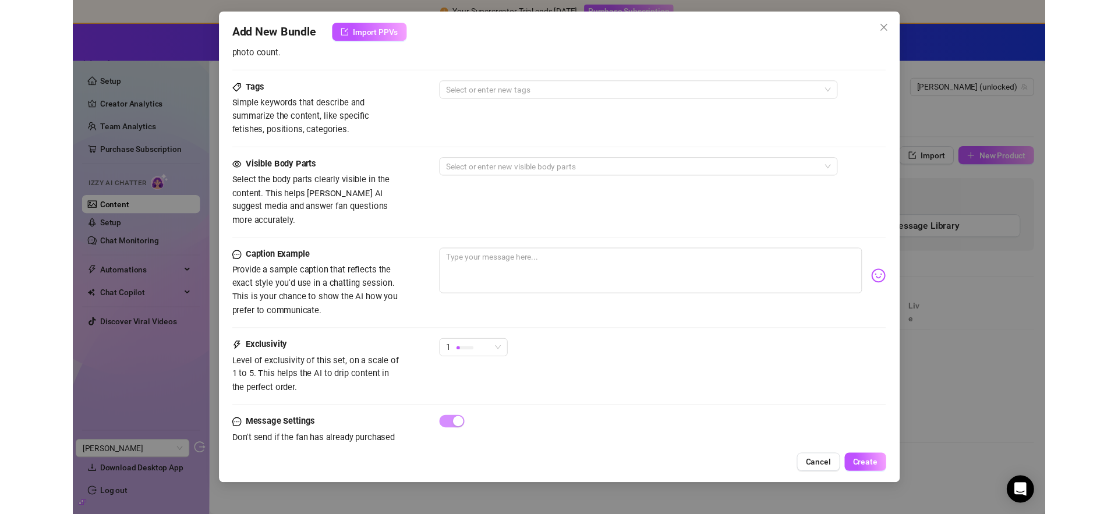
scroll to position [402, 0]
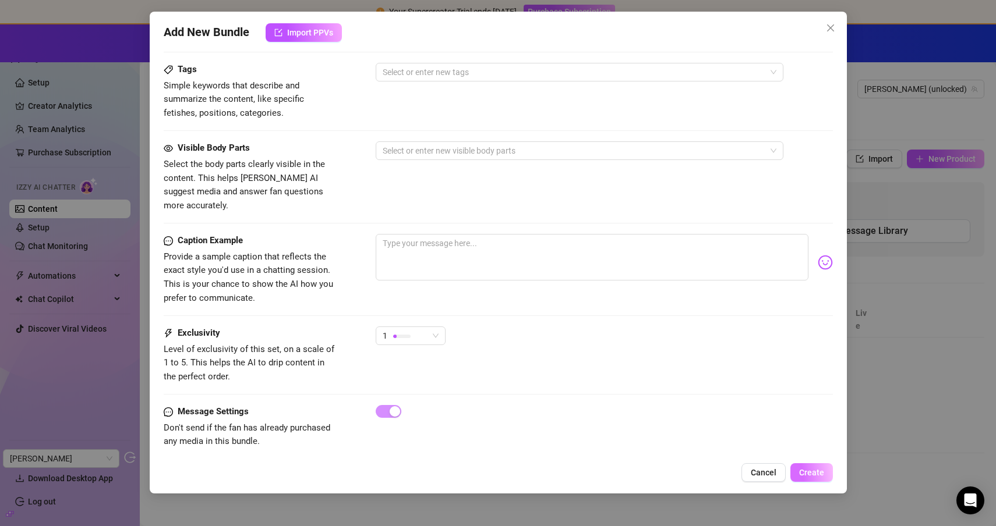
click at [795, 473] on button "Create" at bounding box center [811, 473] width 43 height 19
drag, startPoint x: 795, startPoint y: 473, endPoint x: 749, endPoint y: 464, distance: 47.1
click at [735, 466] on div "Cancel Create" at bounding box center [498, 473] width 669 height 19
click at [754, 464] on button "Cancel" at bounding box center [763, 473] width 44 height 19
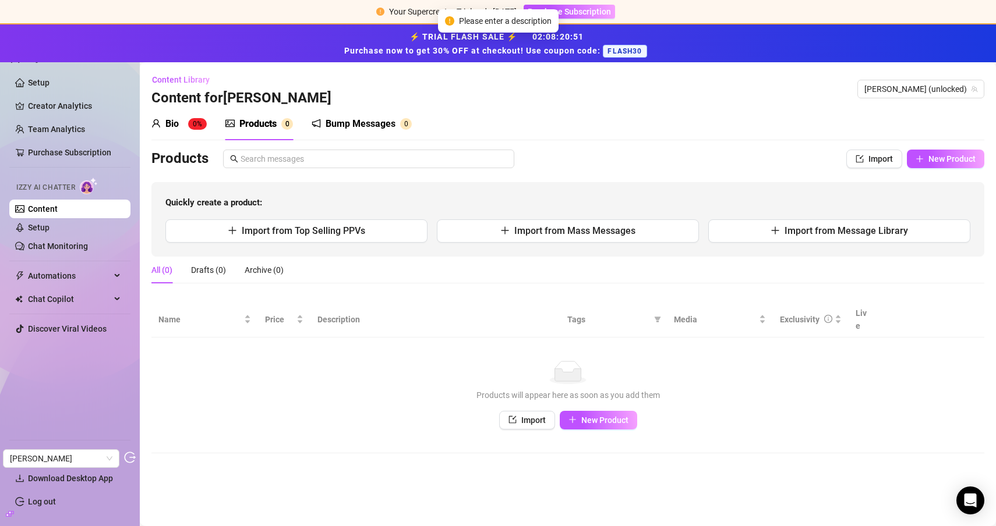
click at [362, 122] on div "Bump Messages" at bounding box center [361, 124] width 70 height 14
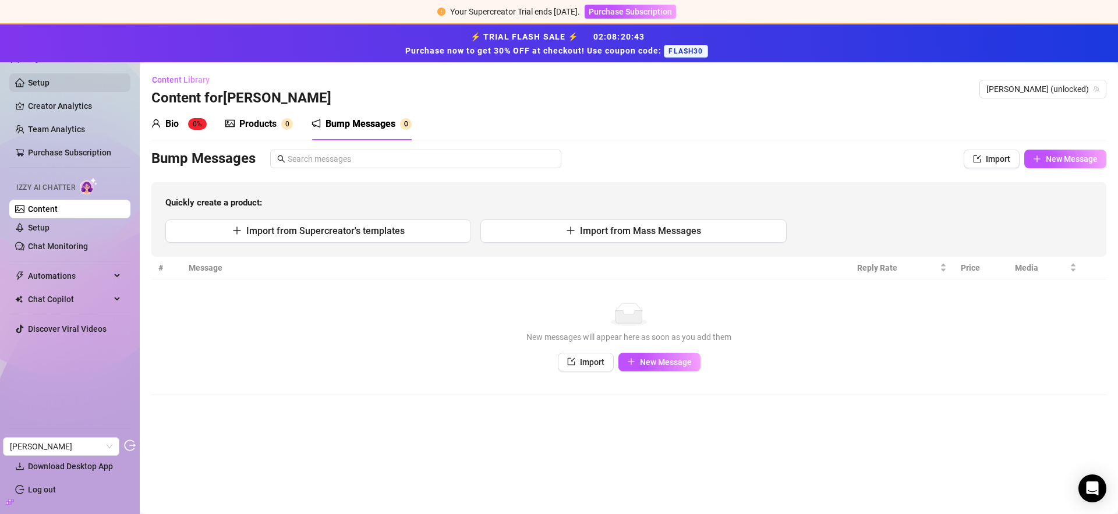
click at [49, 87] on link "Setup" at bounding box center [39, 82] width 22 height 9
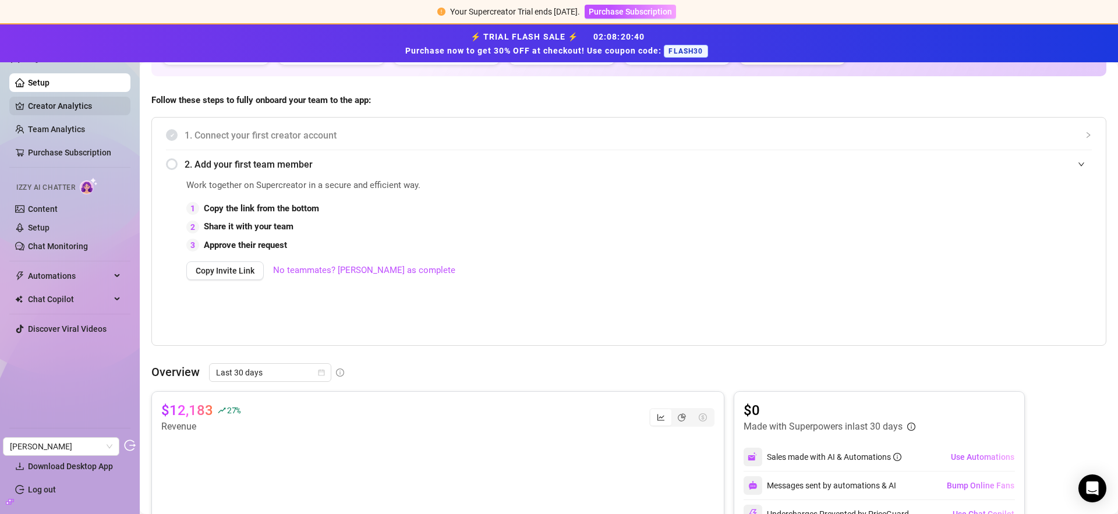
scroll to position [150, 0]
click at [43, 125] on link "Team Analytics" at bounding box center [56, 129] width 57 height 9
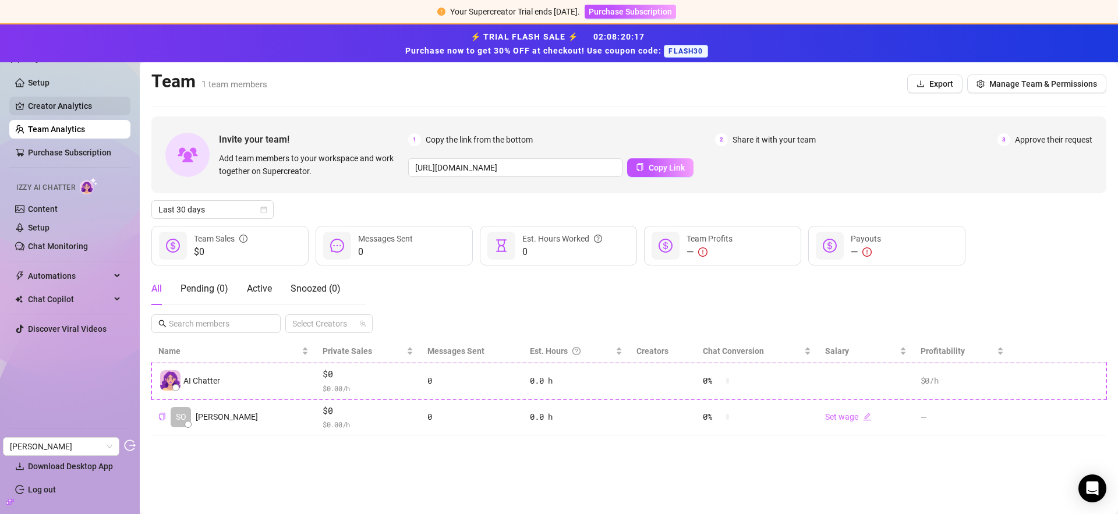
click at [63, 107] on link "Creator Analytics" at bounding box center [74, 106] width 93 height 19
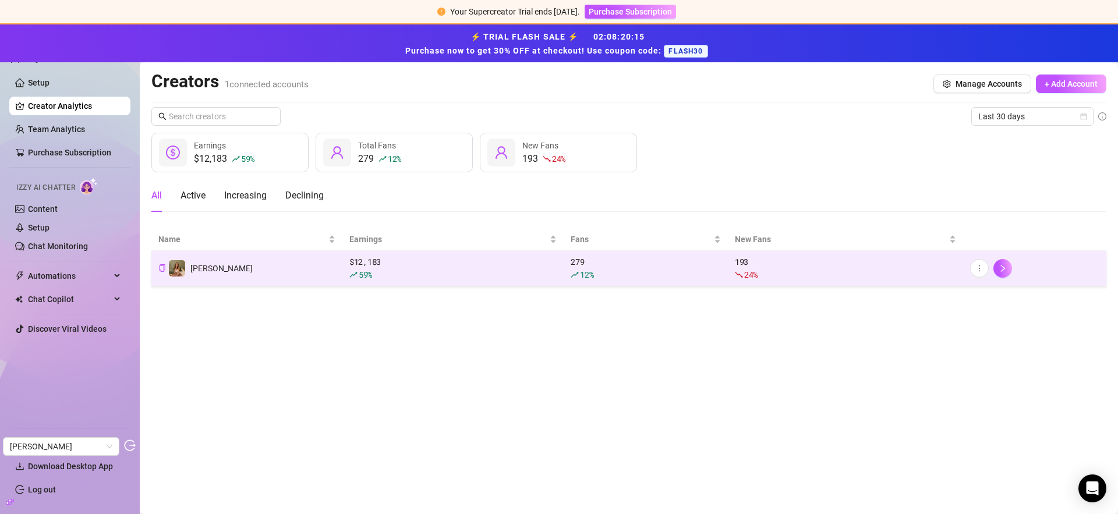
click at [291, 270] on td "[PERSON_NAME]" at bounding box center [246, 269] width 191 height 36
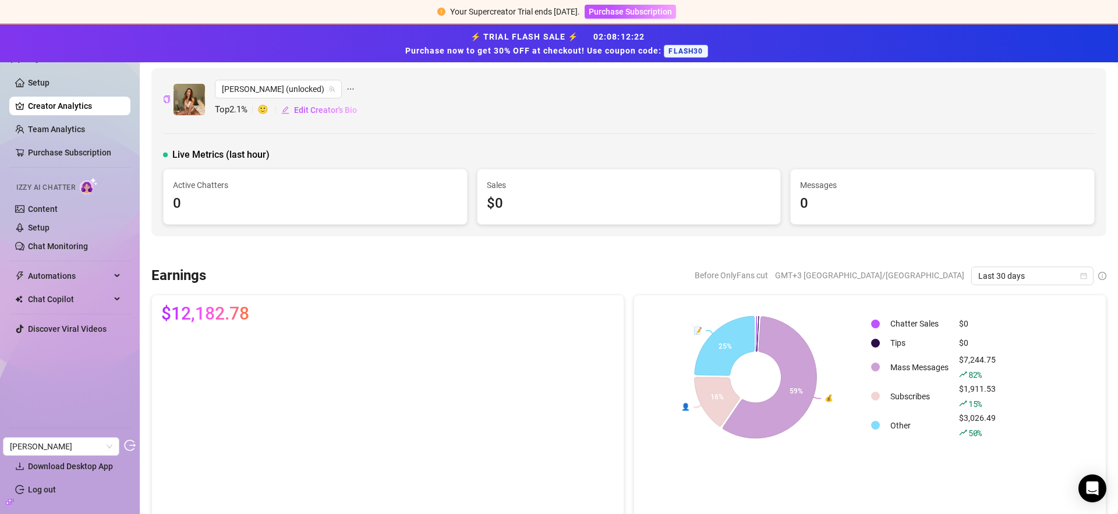
scroll to position [2, 0]
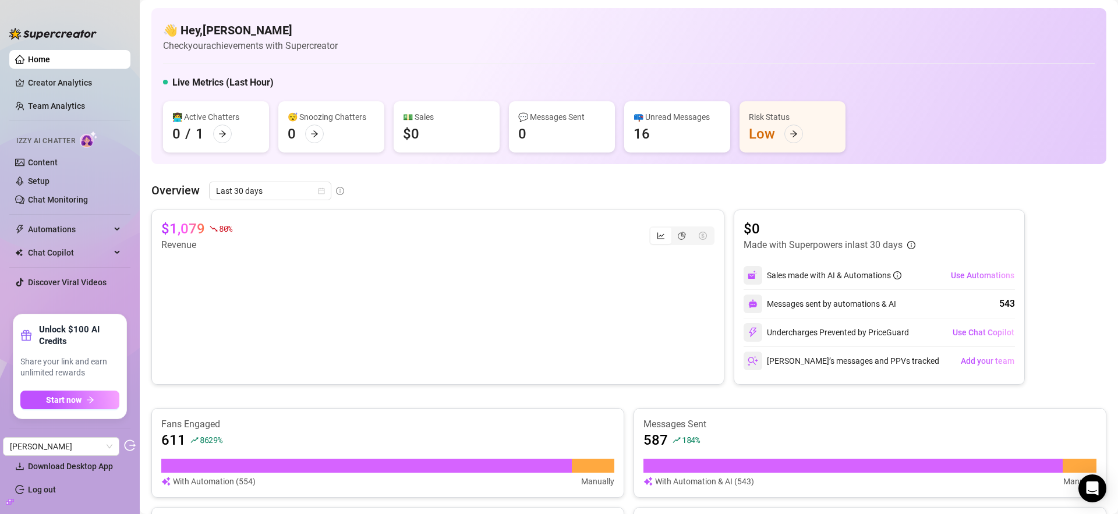
click at [10, 504] on icon "build" at bounding box center [10, 502] width 8 height 8
click at [59, 439] on link "Settings" at bounding box center [43, 443] width 31 height 9
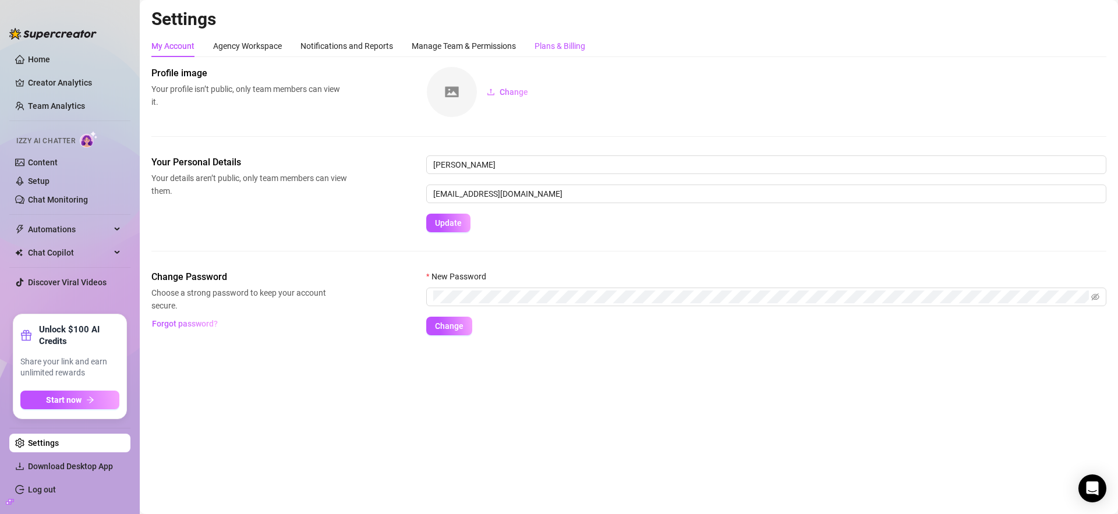
click at [574, 45] on div "Plans & Billing" at bounding box center [560, 46] width 51 height 13
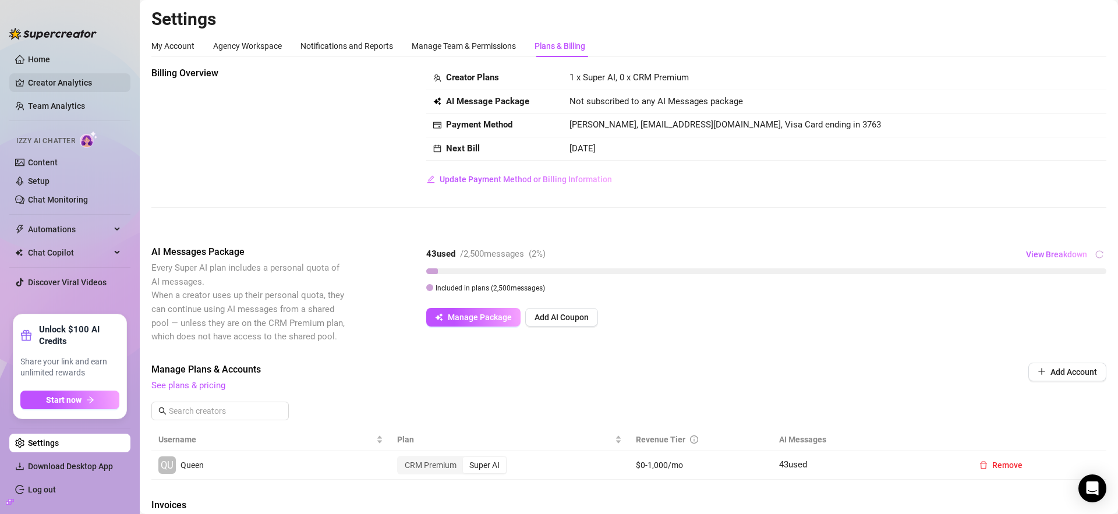
click at [56, 86] on link "Creator Analytics" at bounding box center [74, 82] width 93 height 19
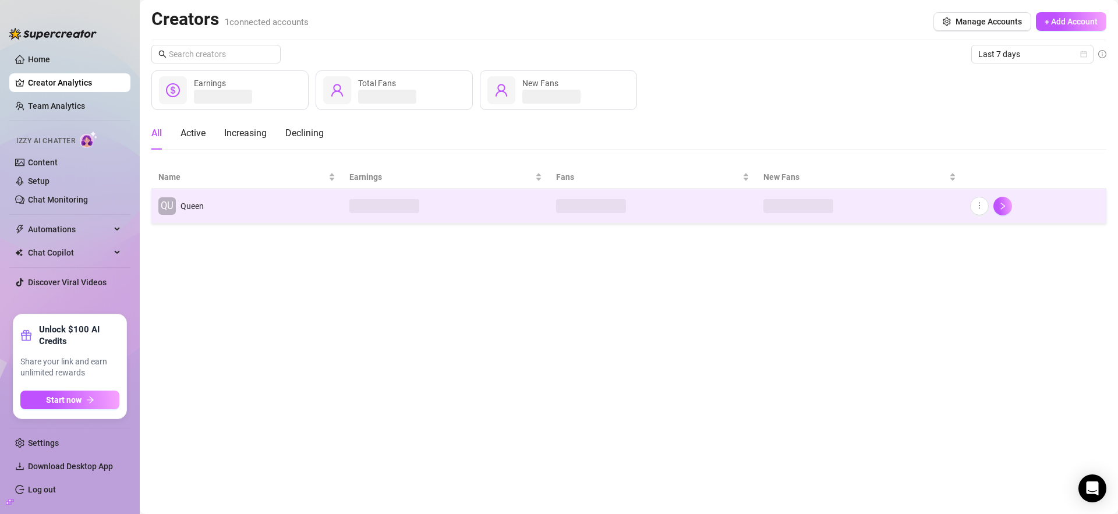
click at [380, 215] on td at bounding box center [445, 206] width 207 height 35
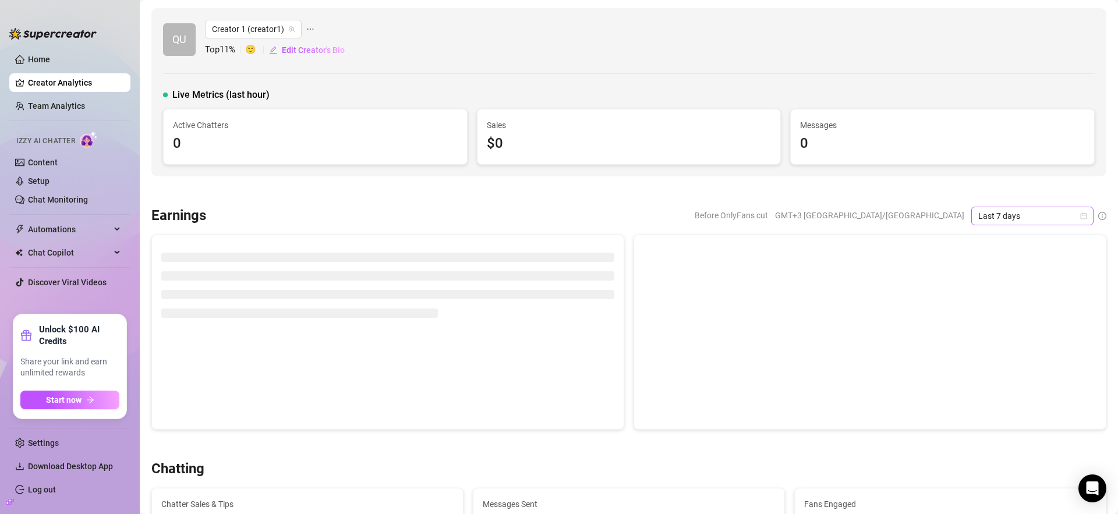
click at [1002, 222] on span "Last 7 days" at bounding box center [1032, 215] width 108 height 17
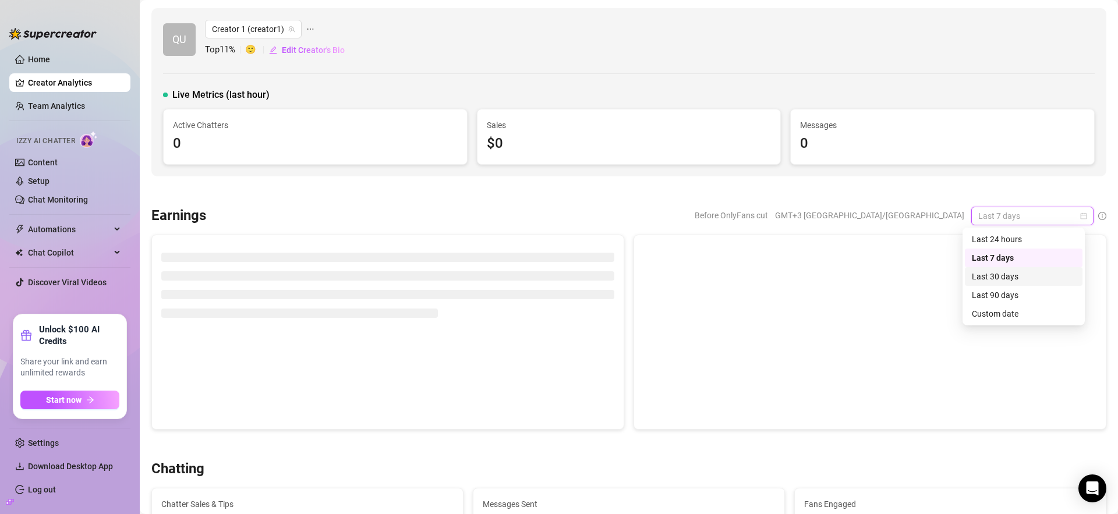
click at [998, 275] on div "Last 30 days" at bounding box center [1024, 276] width 104 height 13
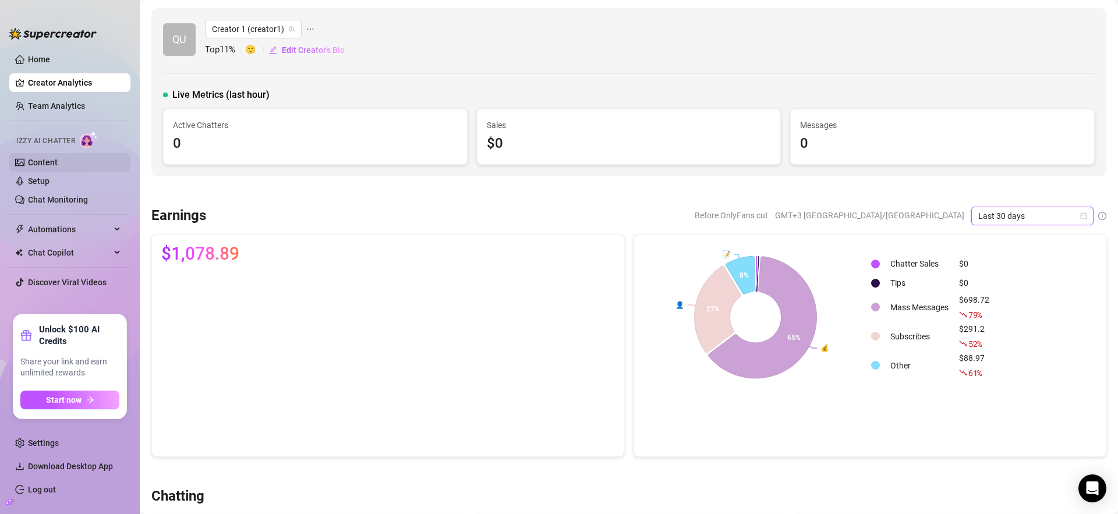
click at [51, 160] on link "Content" at bounding box center [43, 162] width 30 height 9
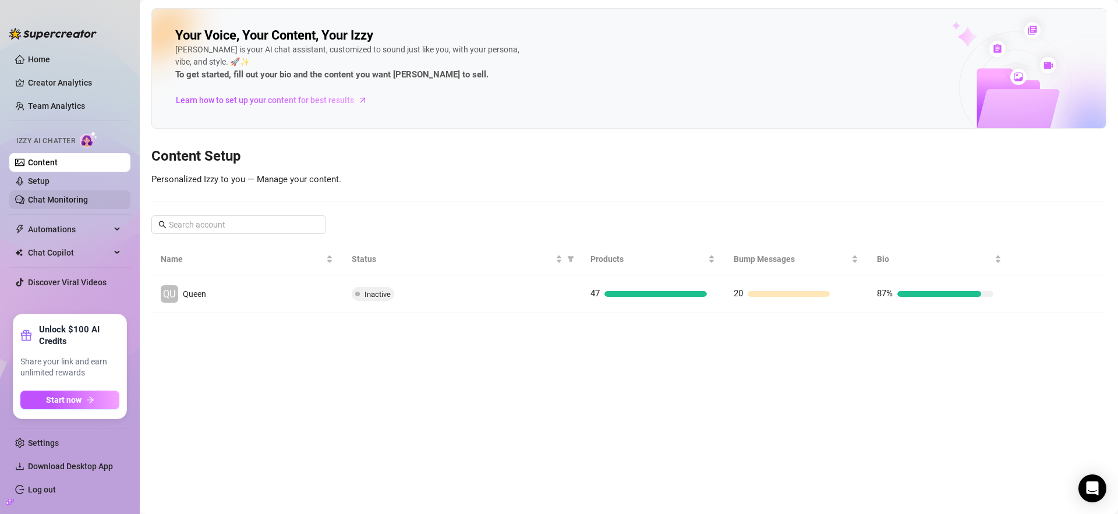
click at [79, 204] on link "Chat Monitoring" at bounding box center [58, 199] width 60 height 9
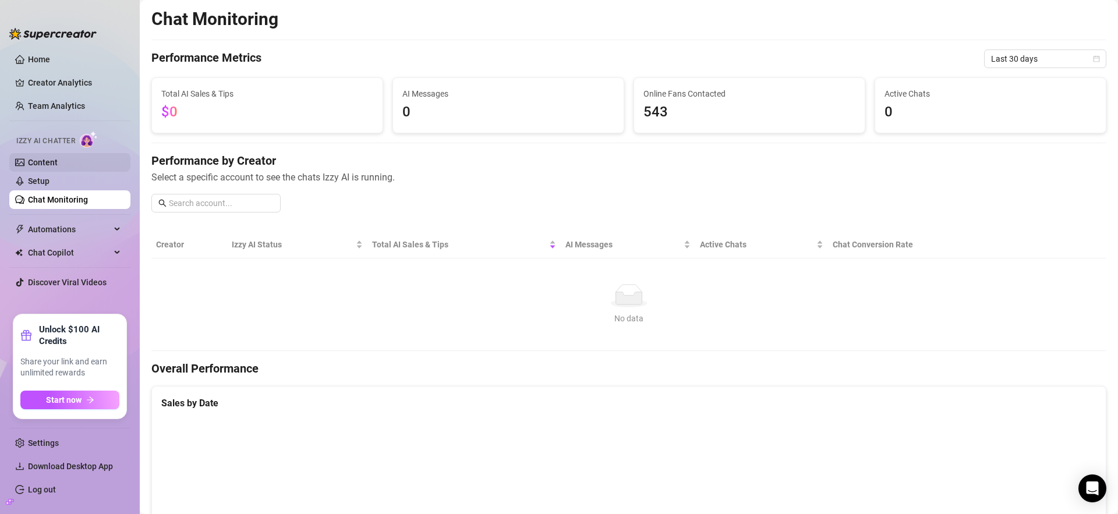
click at [58, 161] on link "Content" at bounding box center [43, 162] width 30 height 9
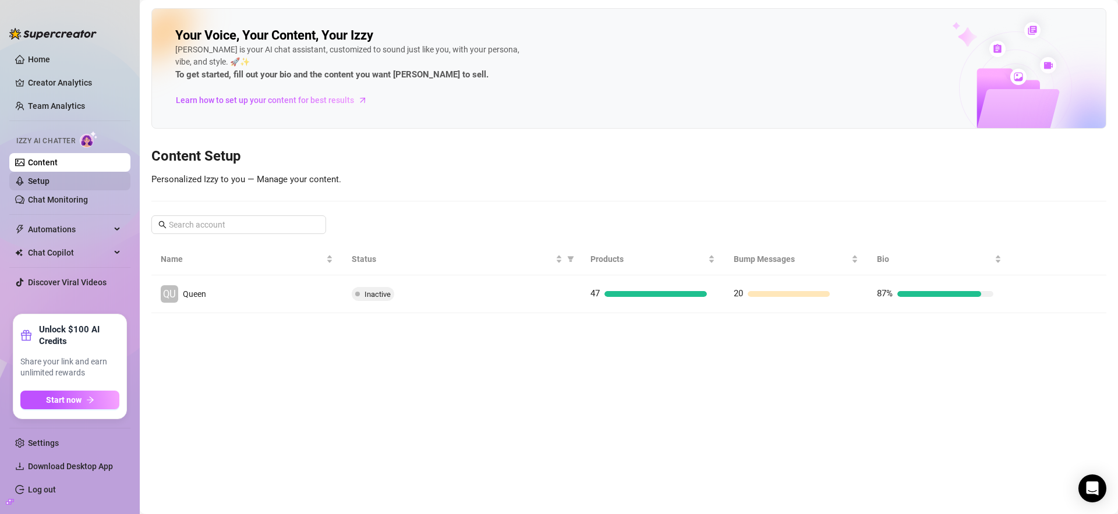
click at [49, 186] on link "Setup" at bounding box center [39, 180] width 22 height 9
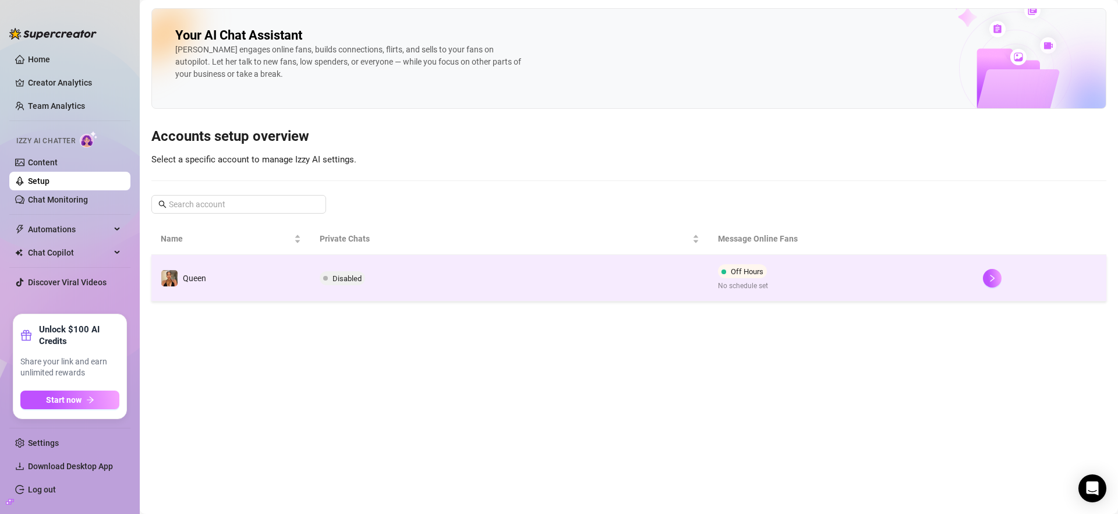
click at [318, 278] on td "Disabled" at bounding box center [509, 278] width 398 height 47
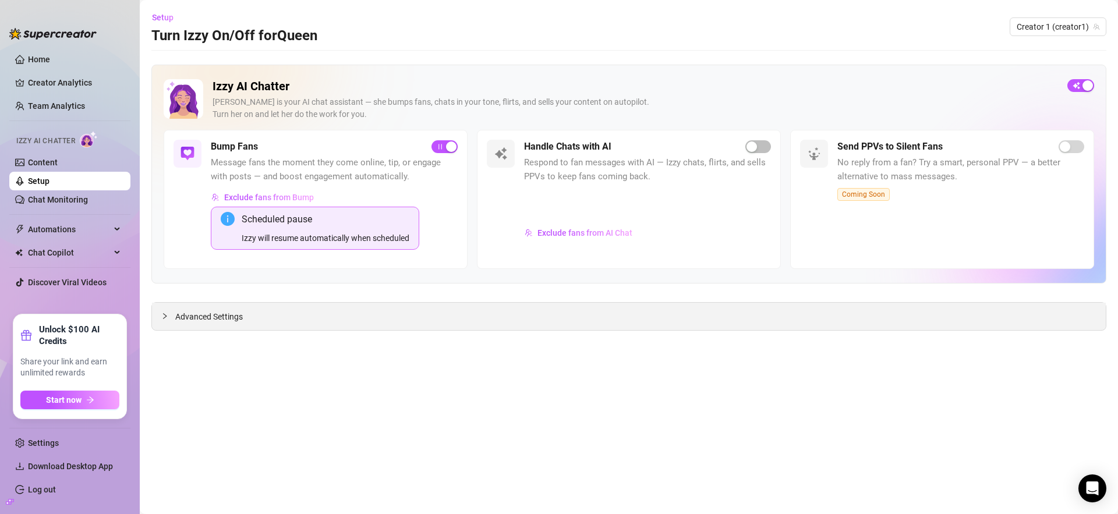
click at [239, 312] on span "Advanced Settings" at bounding box center [209, 316] width 68 height 13
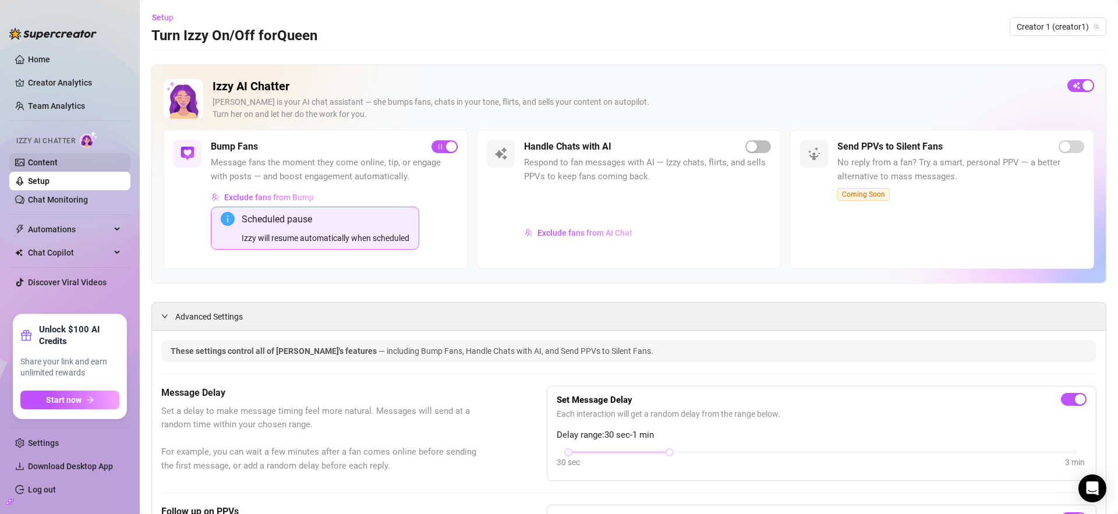
click at [58, 160] on link "Content" at bounding box center [43, 162] width 30 height 9
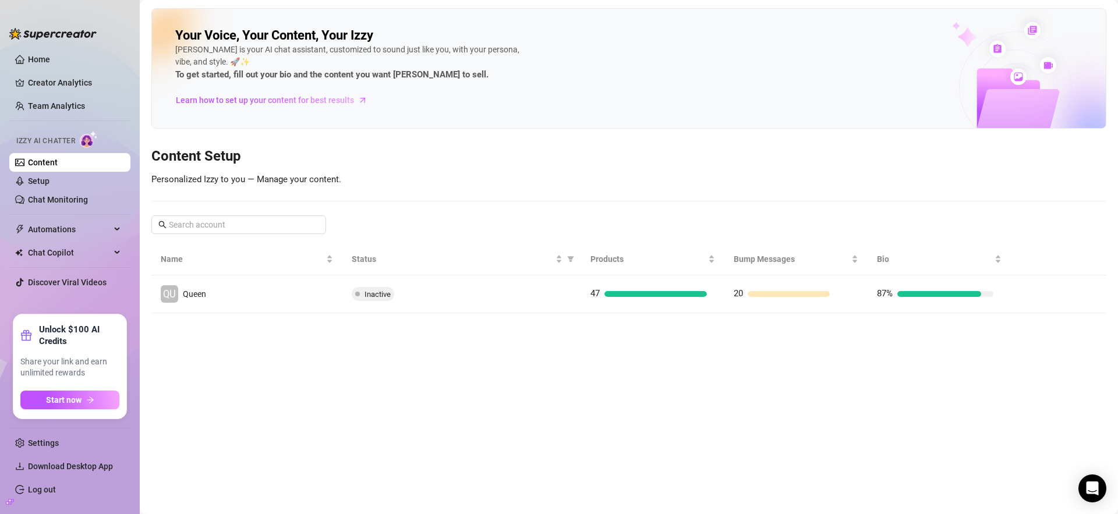
click at [63, 209] on ul "Home Creator Analytics Team Analytics Izzy AI Chatter Content Setup Chat Monito…" at bounding box center [69, 177] width 121 height 264
click at [71, 201] on link "Chat Monitoring" at bounding box center [58, 199] width 60 height 9
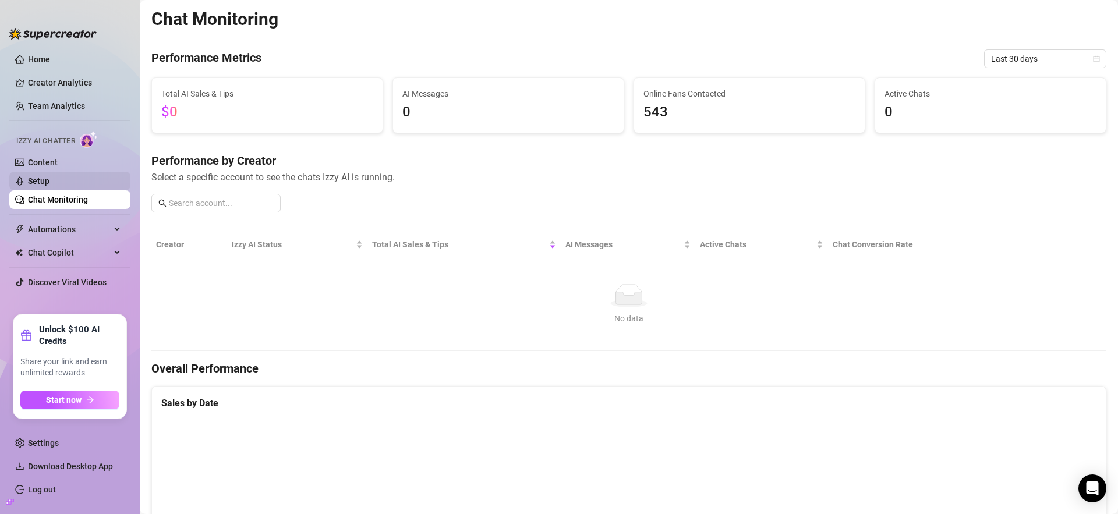
click at [49, 184] on link "Setup" at bounding box center [39, 180] width 22 height 9
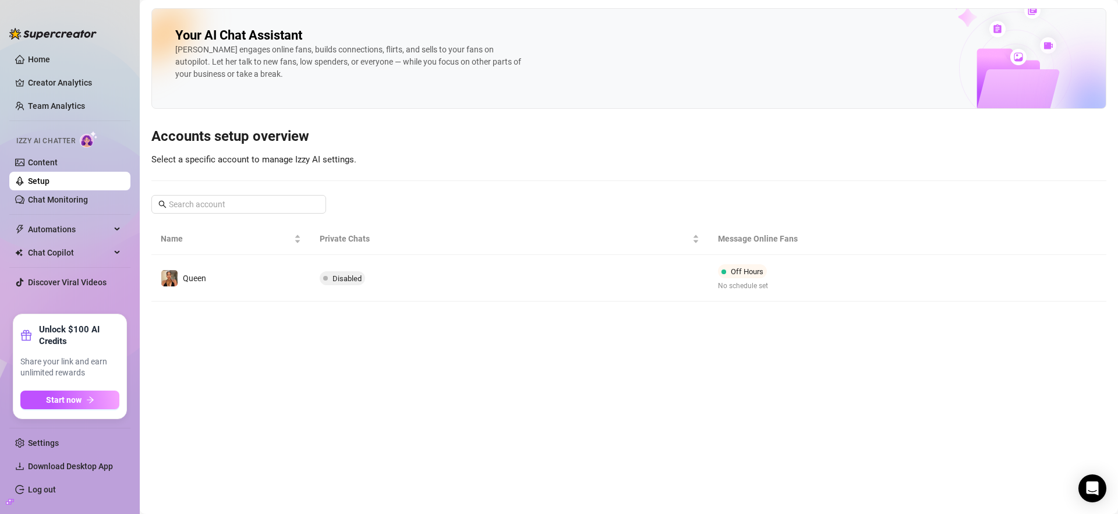
click at [49, 176] on link "Setup" at bounding box center [39, 180] width 22 height 9
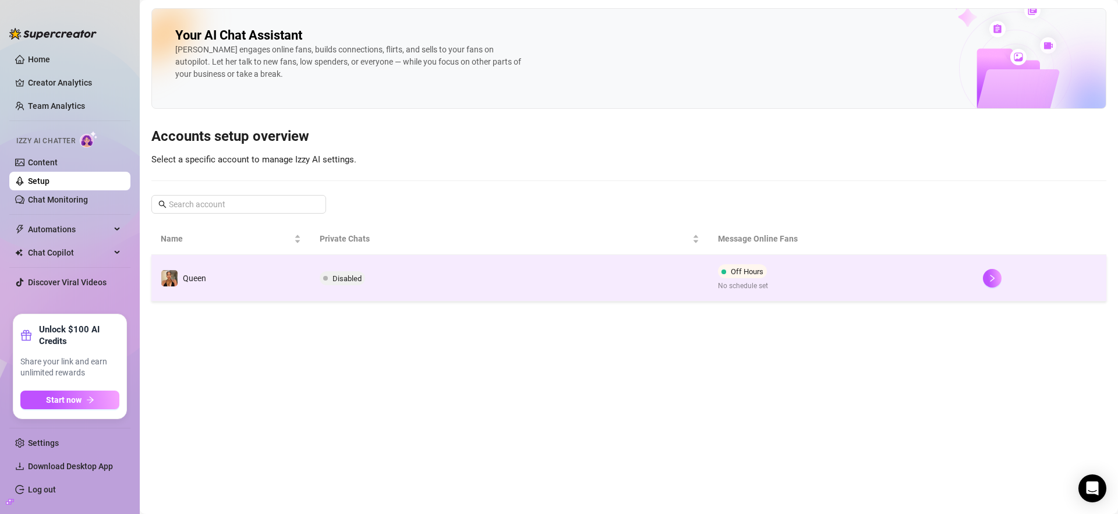
click at [221, 267] on td "Queen" at bounding box center [230, 278] width 159 height 47
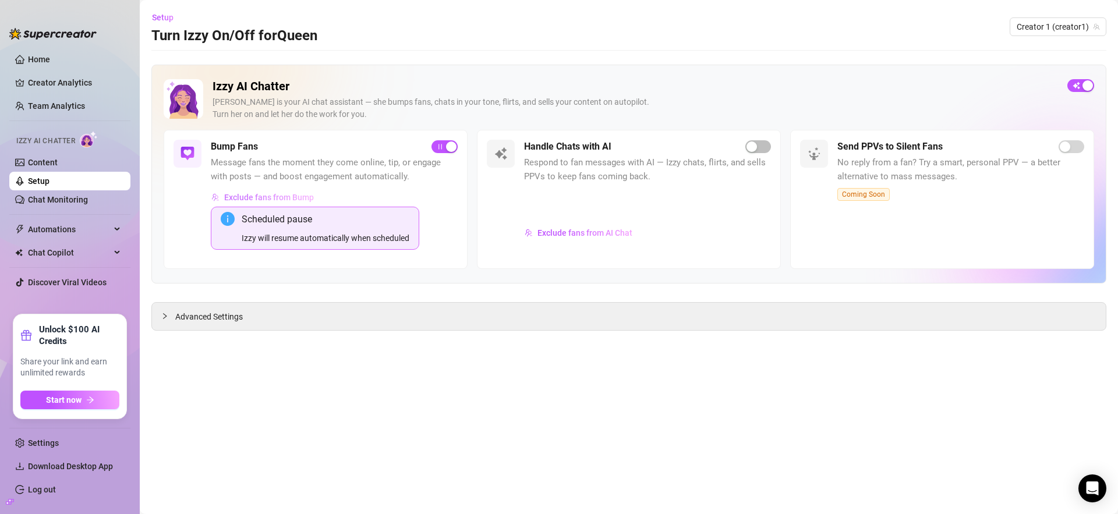
click at [261, 198] on span "Exclude fans from Bump" at bounding box center [269, 197] width 90 height 9
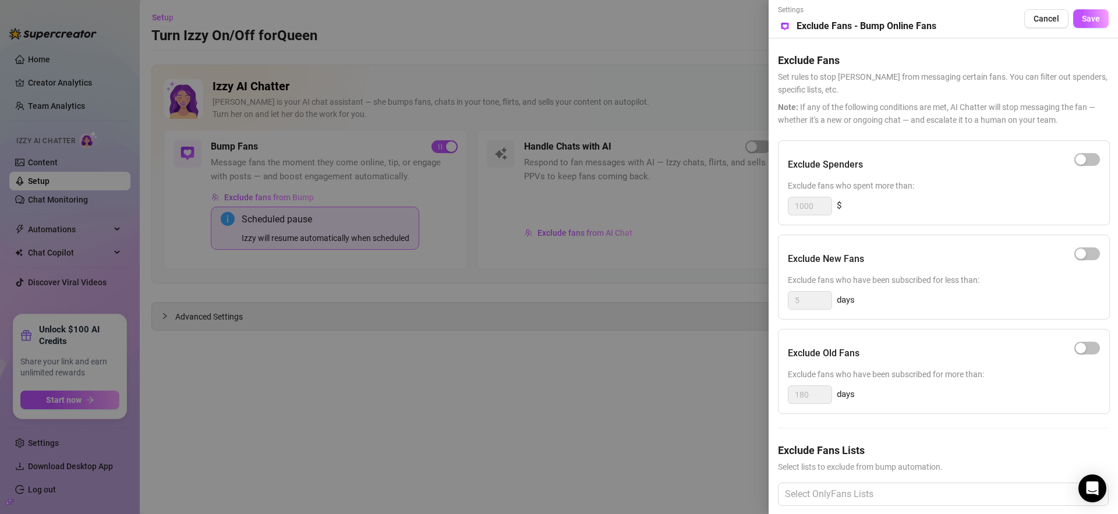
click at [737, 239] on div at bounding box center [559, 257] width 1118 height 514
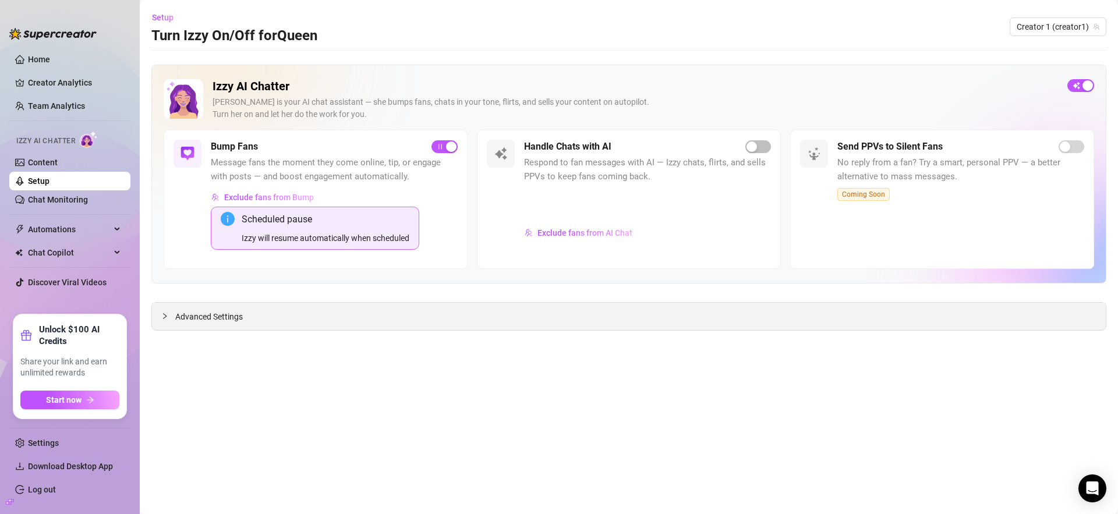
drag, startPoint x: 350, startPoint y: 293, endPoint x: 306, endPoint y: 310, distance: 47.6
click at [349, 293] on div "Izzy AI Chatter Izzy is your AI chat assistant — she bumps fans, chats in your …" at bounding box center [628, 198] width 955 height 266
click at [299, 313] on div "Advanced Settings" at bounding box center [629, 316] width 954 height 27
click at [193, 310] on span "Advanced Settings" at bounding box center [209, 316] width 68 height 13
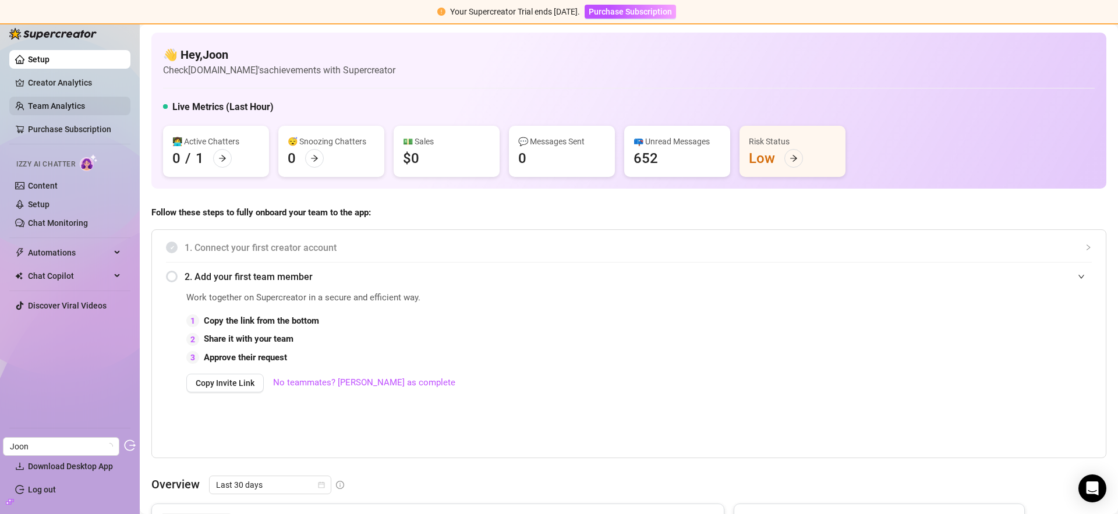
click at [61, 105] on link "Team Analytics" at bounding box center [56, 105] width 57 height 9
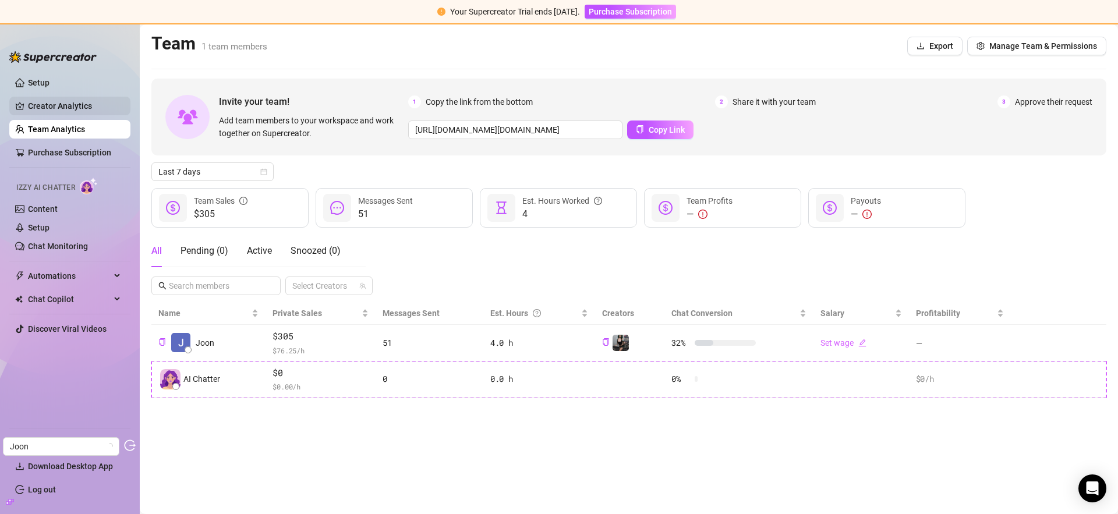
click at [74, 104] on link "Creator Analytics" at bounding box center [74, 106] width 93 height 19
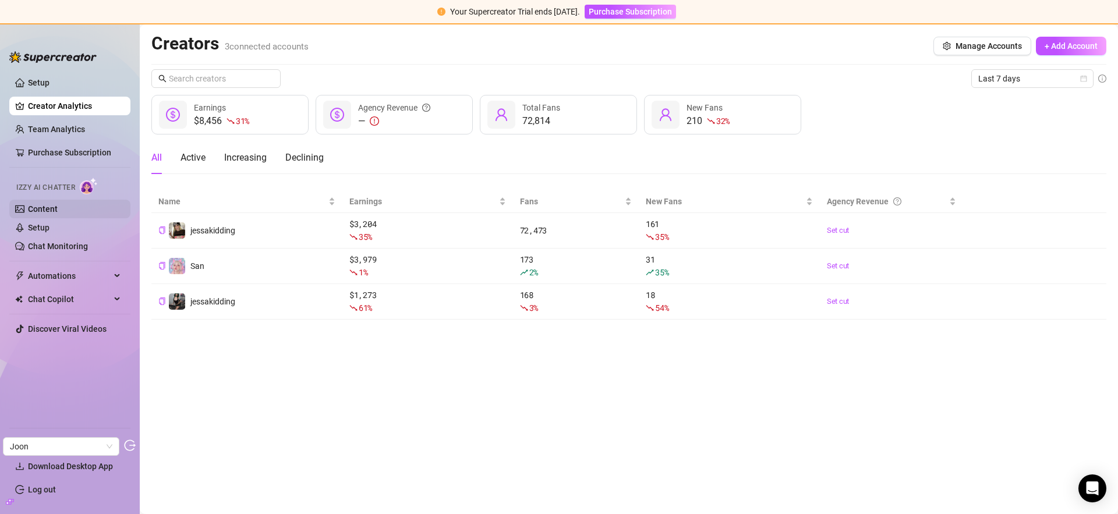
click at [58, 208] on link "Content" at bounding box center [43, 208] width 30 height 9
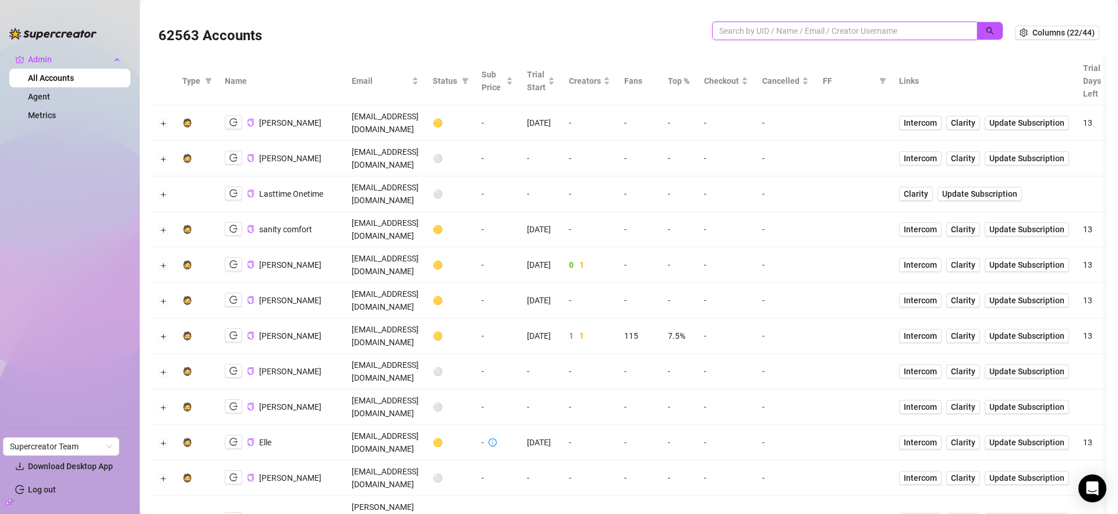
click at [792, 29] on input "search" at bounding box center [840, 30] width 242 height 13
paste input "[EMAIL_ADDRESS][DOMAIN_NAME]"
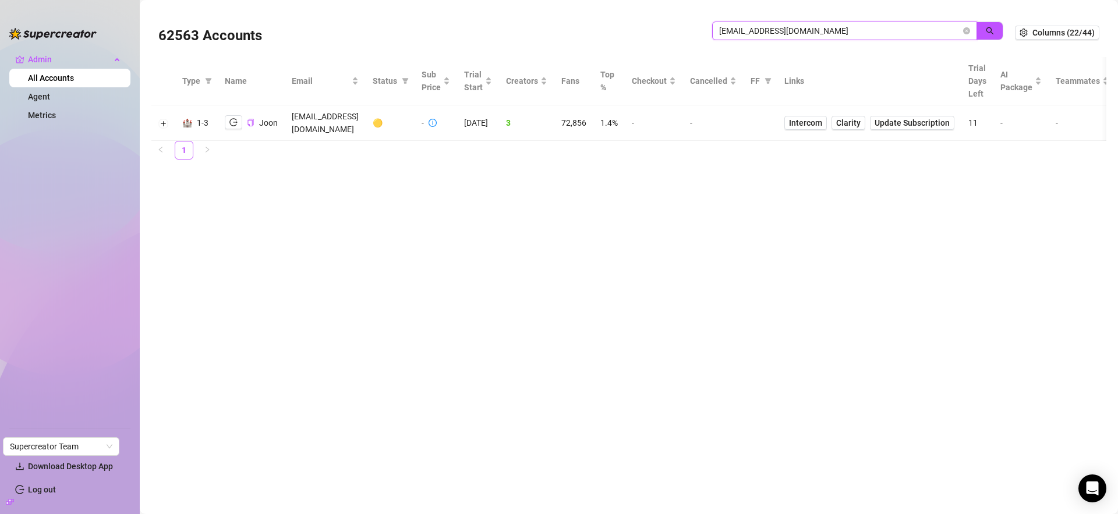
drag, startPoint x: 758, startPoint y: 30, endPoint x: 685, endPoint y: 33, distance: 72.9
click at [686, 33] on div "62563 Accounts [EMAIL_ADDRESS][DOMAIN_NAME]" at bounding box center [586, 33] width 857 height 40
type input "Joon"
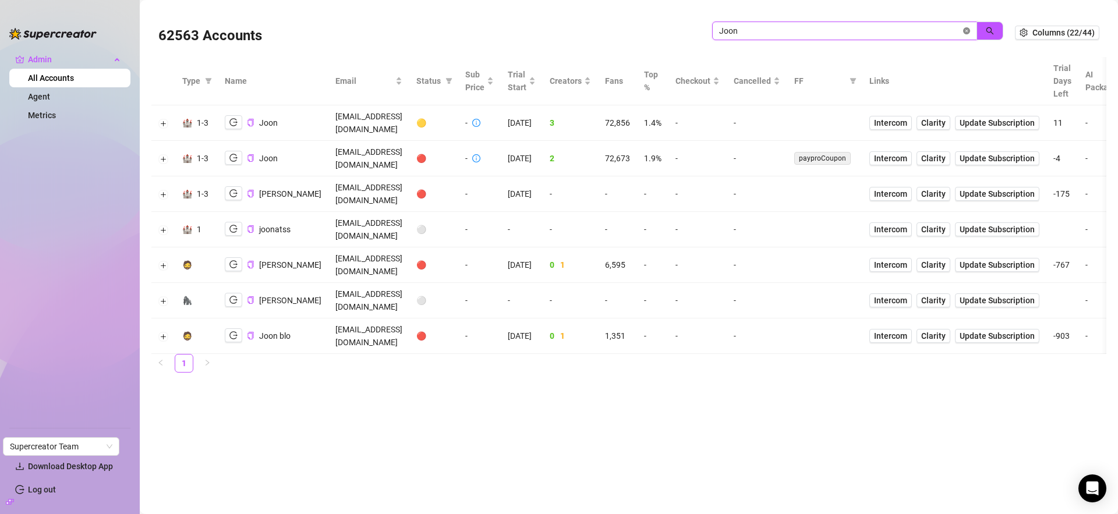
click at [970, 30] on icon "close-circle" at bounding box center [966, 30] width 7 height 7
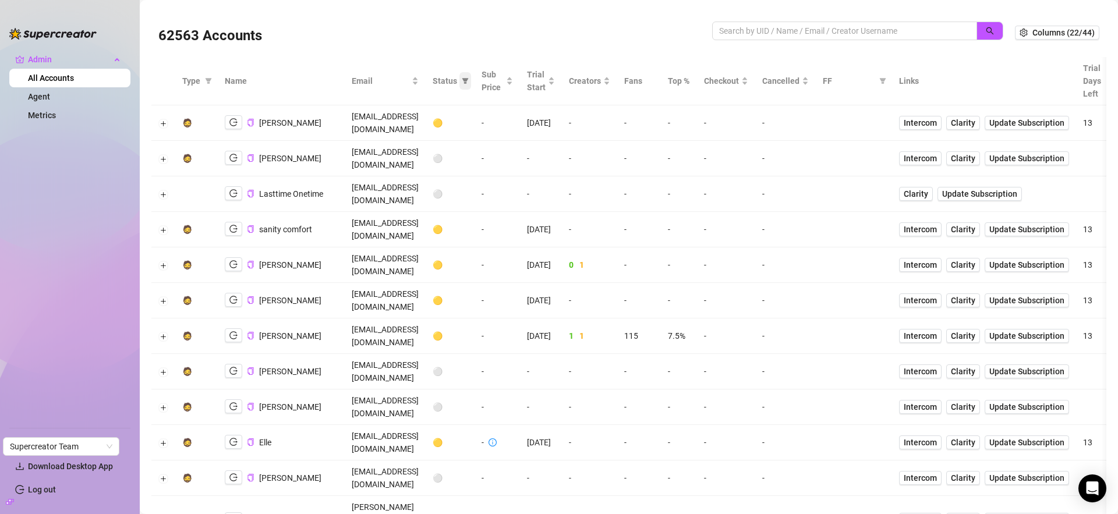
click at [469, 82] on icon "filter" at bounding box center [465, 80] width 7 height 7
click at [497, 125] on span "🟡 Trial" at bounding box center [512, 122] width 31 height 9
checkbox input "true"
click at [554, 200] on span "OK" at bounding box center [551, 201] width 11 height 9
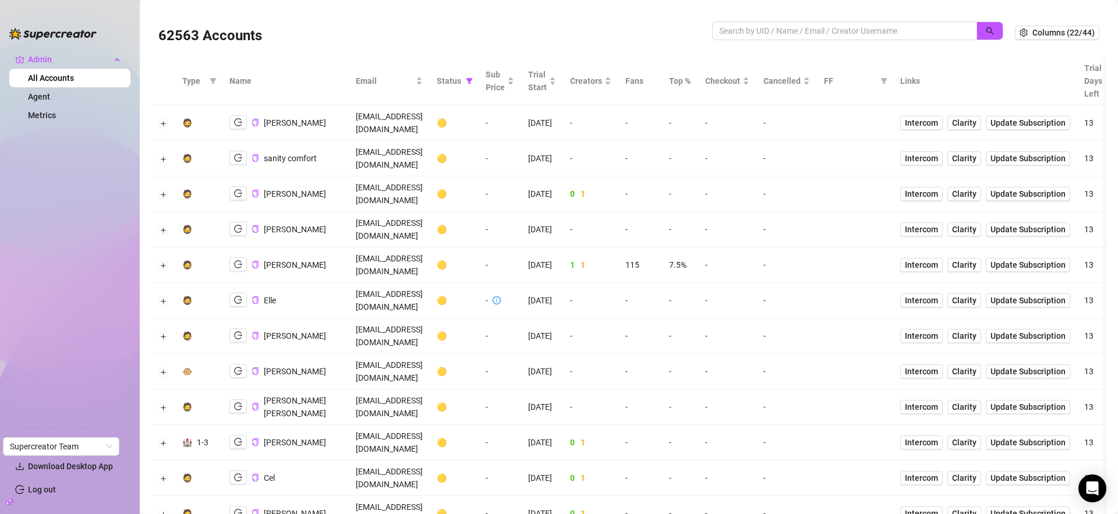
click at [578, 26] on div "62563 Accounts" at bounding box center [435, 33] width 554 height 40
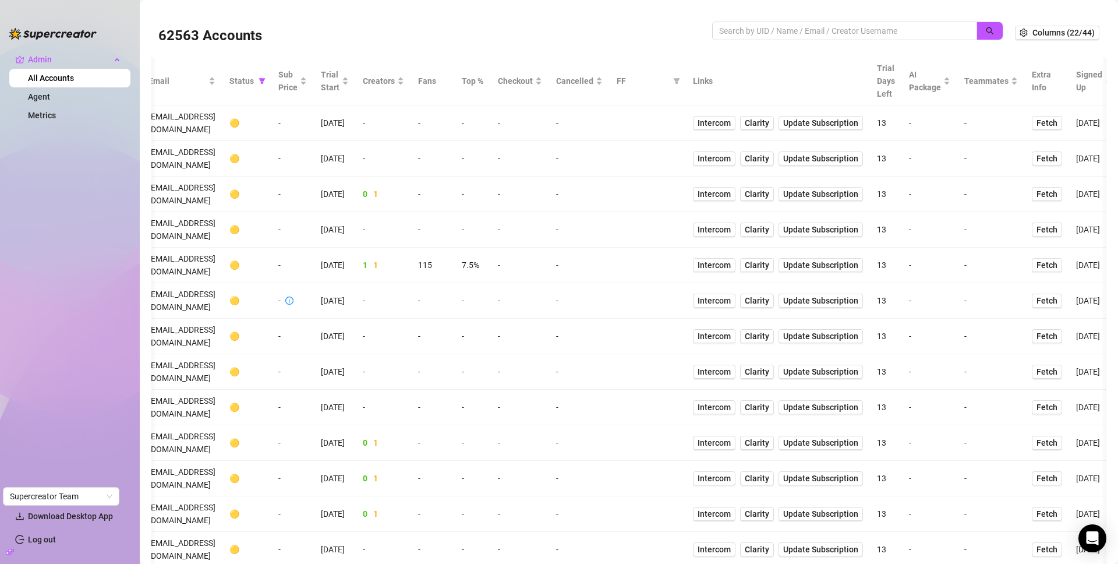
drag, startPoint x: 570, startPoint y: 277, endPoint x: 585, endPoint y: 279, distance: 14.7
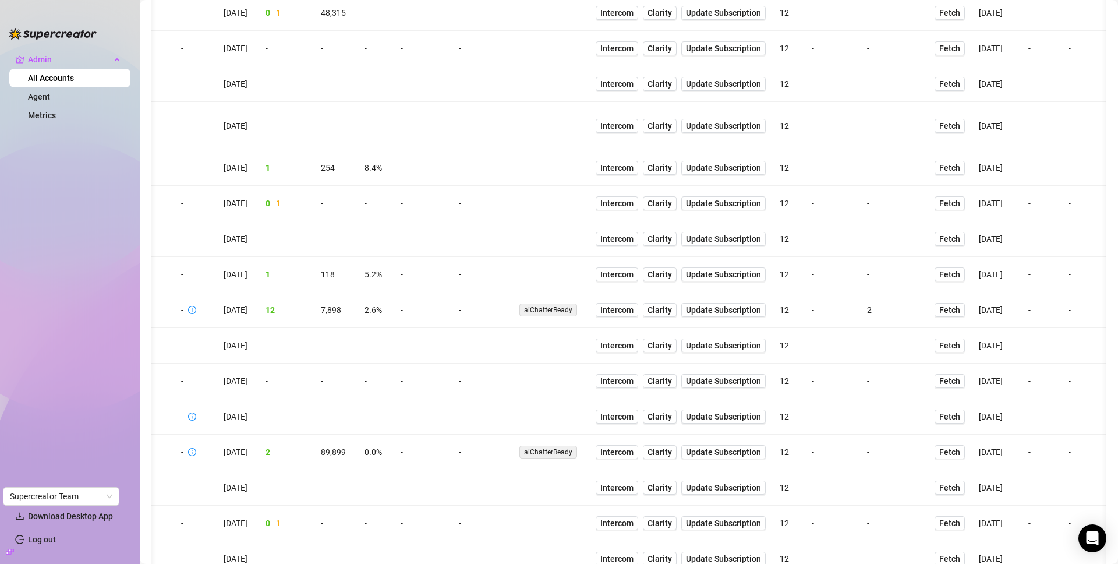
scroll to position [2072, 0]
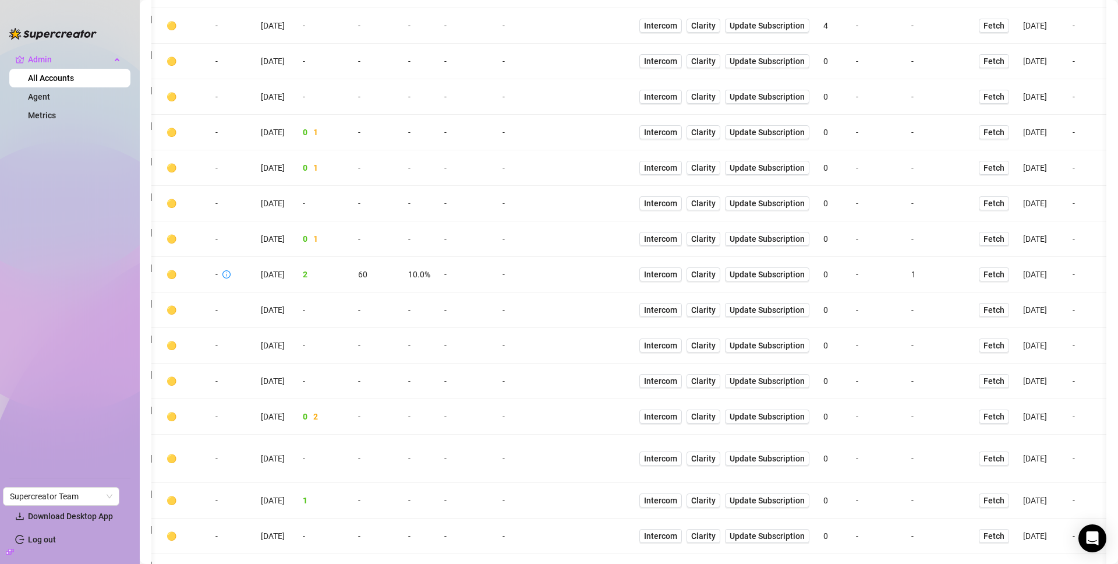
scroll to position [763, 0]
drag, startPoint x: 904, startPoint y: 384, endPoint x: 888, endPoint y: 382, distance: 16.4
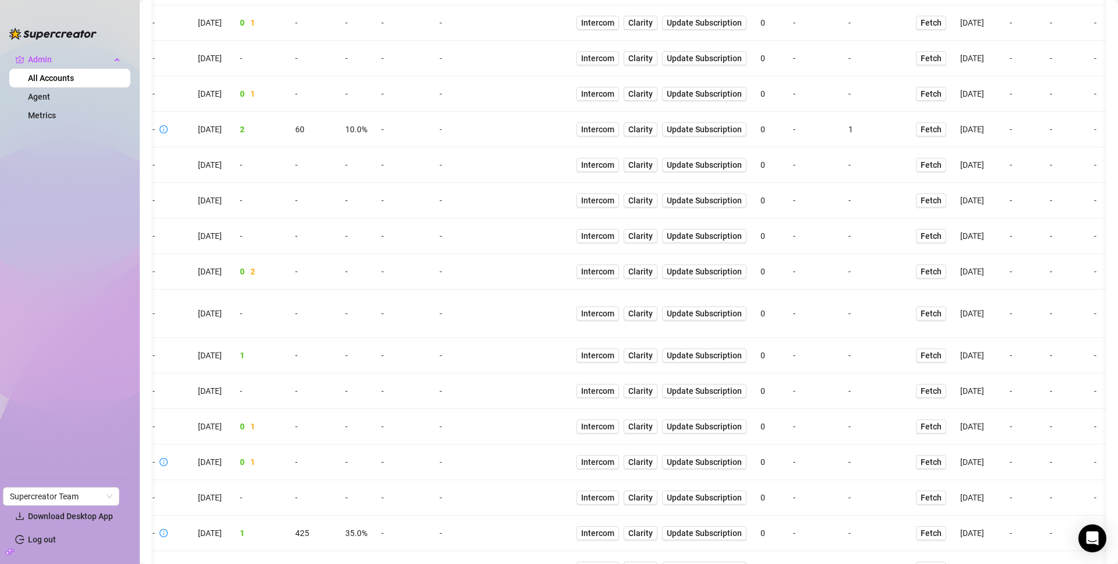
scroll to position [1113, 0]
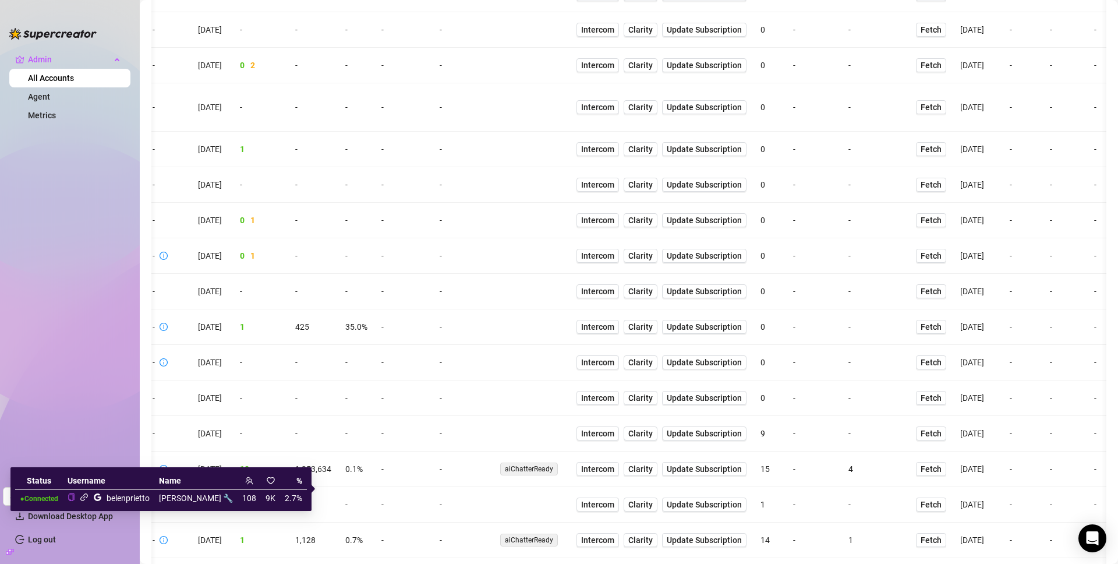
click at [88, 496] on icon "link" at bounding box center [84, 497] width 8 height 8
